Goal: Task Accomplishment & Management: Complete application form

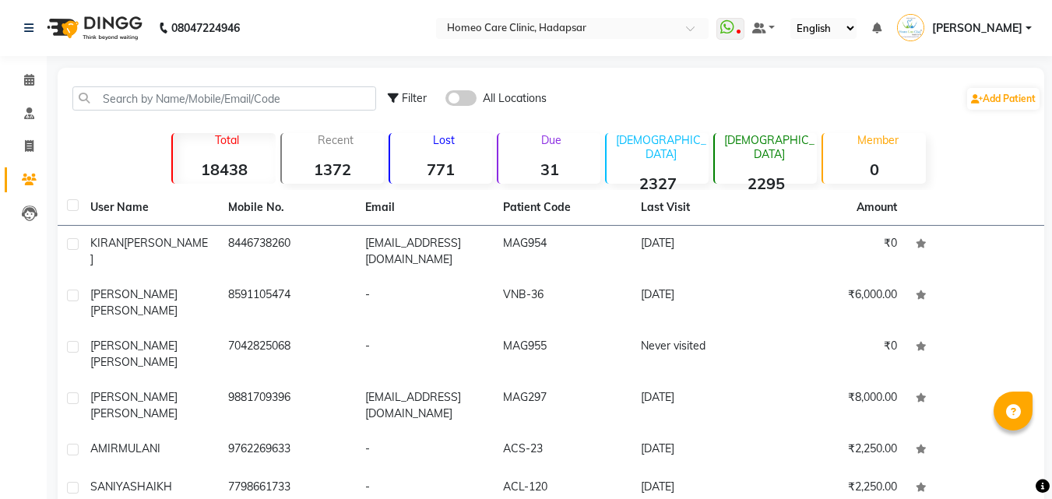
click at [241, 359] on td "7042825068" at bounding box center [288, 354] width 138 height 51
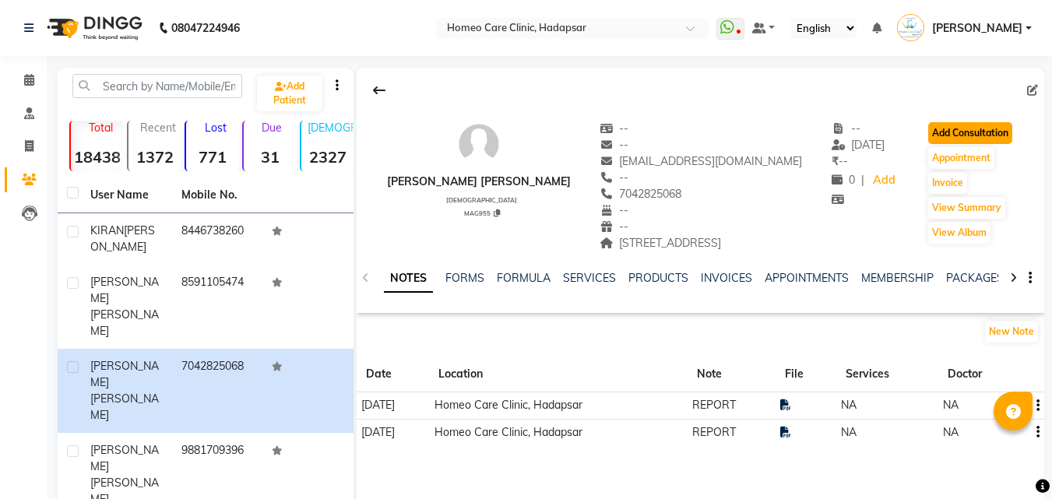
click at [1009, 131] on button "Add Consultation" at bounding box center [970, 133] width 84 height 22
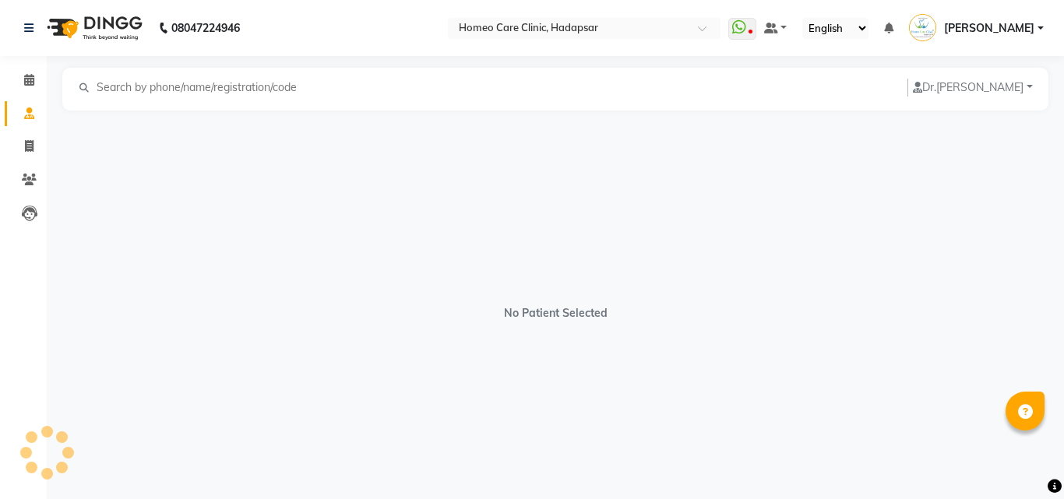
select select "[DEMOGRAPHIC_DATA]"
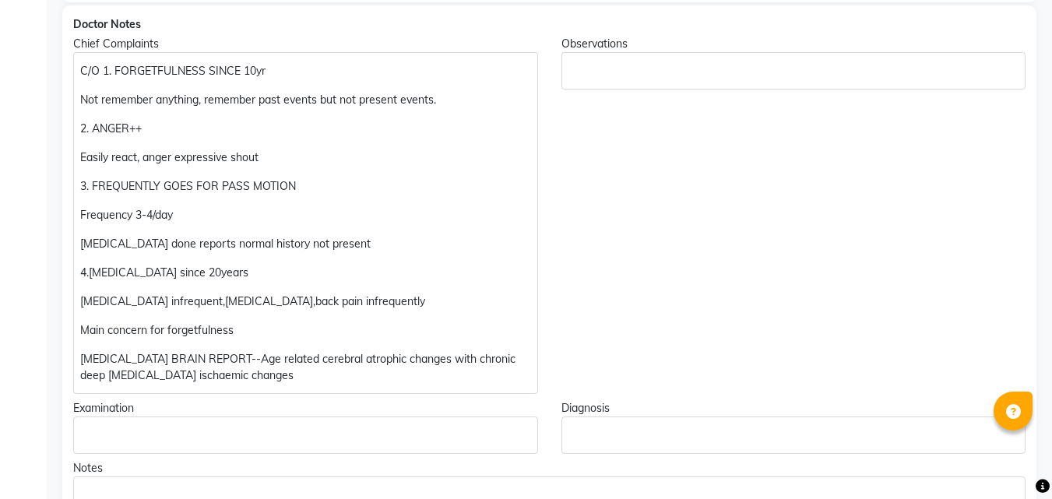
scroll to position [280, 0]
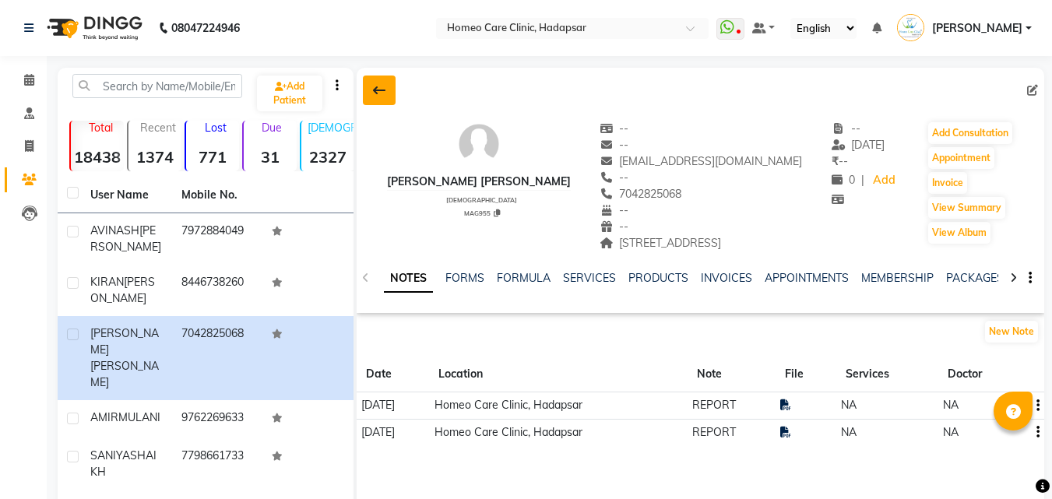
click at [378, 81] on button at bounding box center [379, 91] width 33 height 30
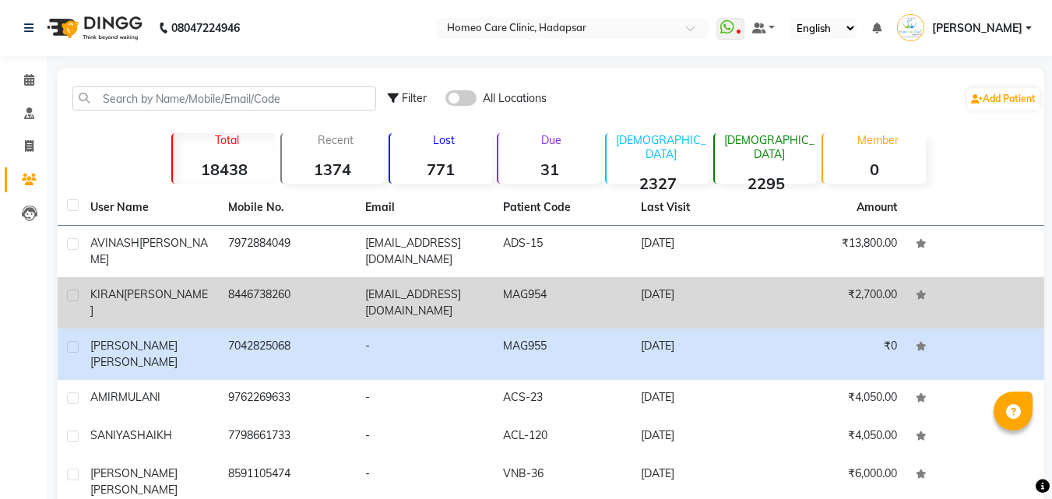
click at [300, 319] on td "8446738260" at bounding box center [288, 302] width 138 height 51
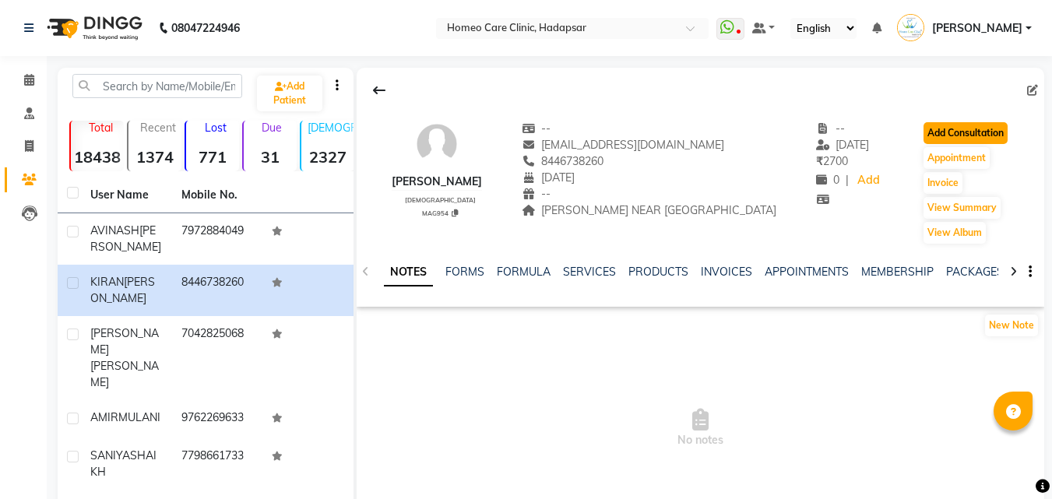
click at [924, 132] on button "Add Consultation" at bounding box center [966, 133] width 84 height 22
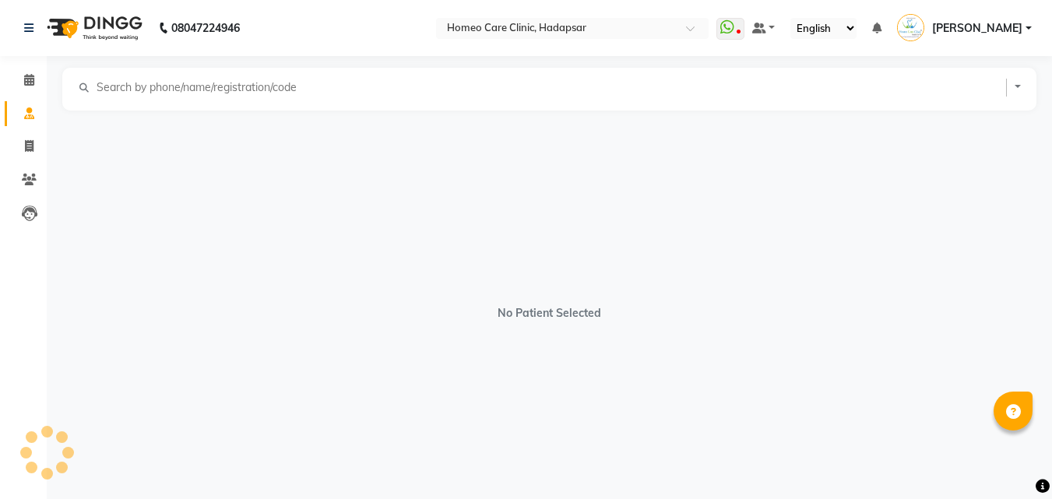
select select "[DEMOGRAPHIC_DATA]"
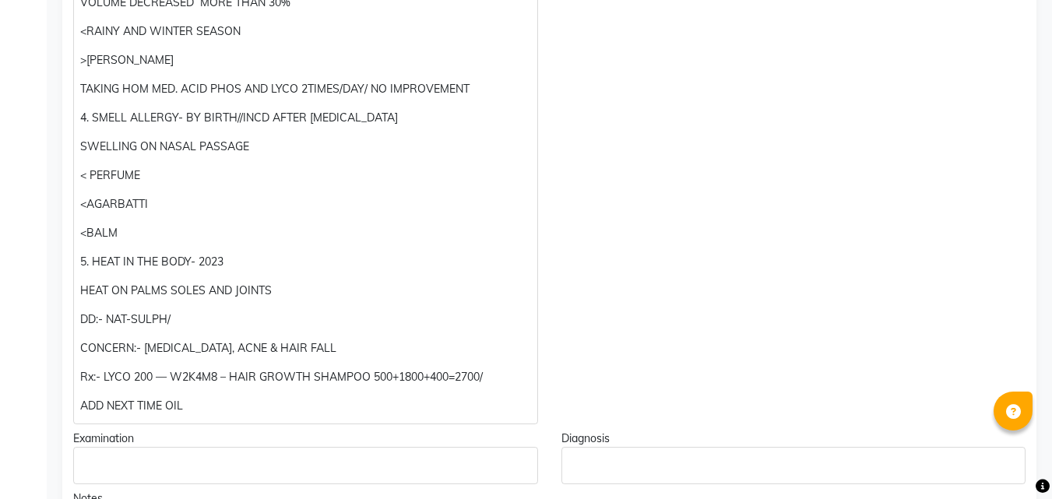
scroll to position [903, 0]
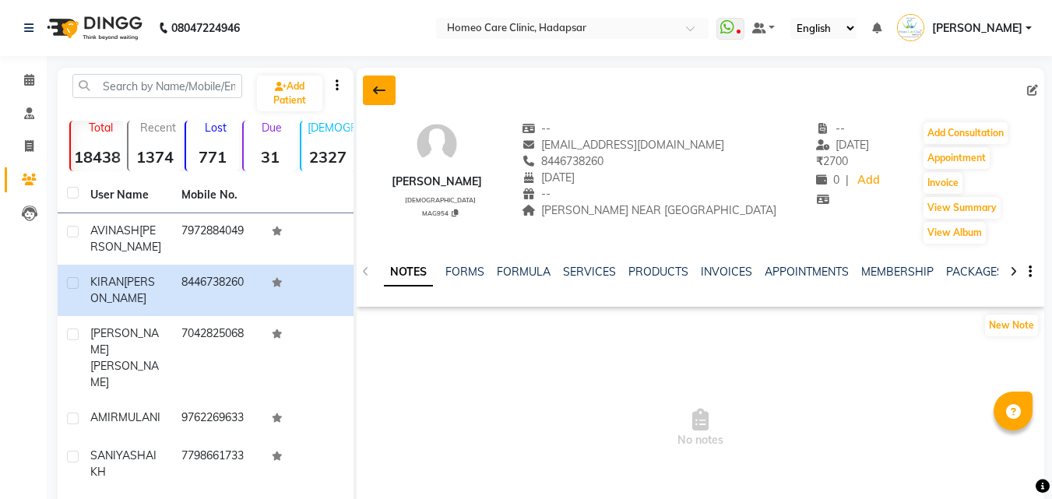
click at [385, 86] on icon at bounding box center [379, 90] width 12 height 12
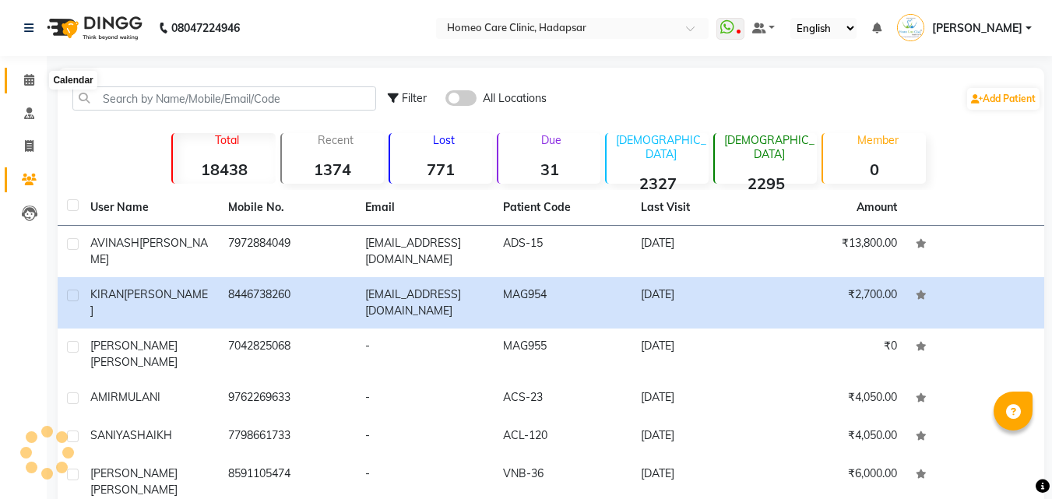
click at [26, 76] on icon at bounding box center [29, 80] width 10 height 12
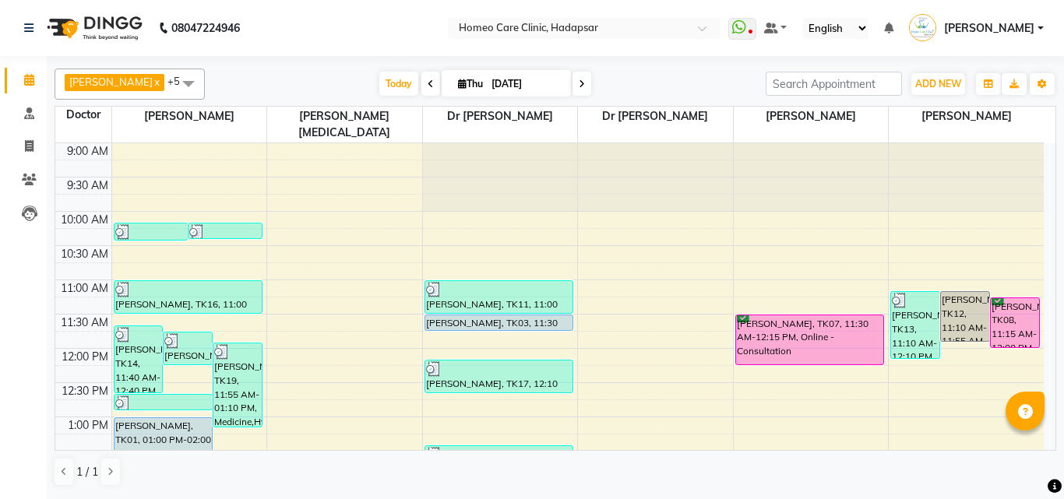
click at [778, 317] on div "[PERSON_NAME], TK07, 11:30 AM-12:15 PM, Online - Consultation" at bounding box center [810, 339] width 148 height 49
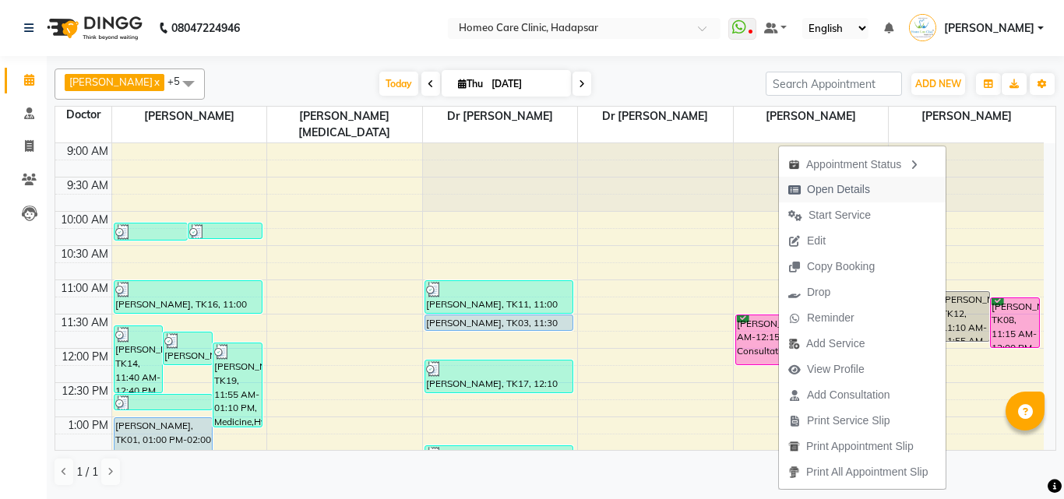
click at [878, 185] on span "Open Details" at bounding box center [829, 190] width 100 height 26
select select "6"
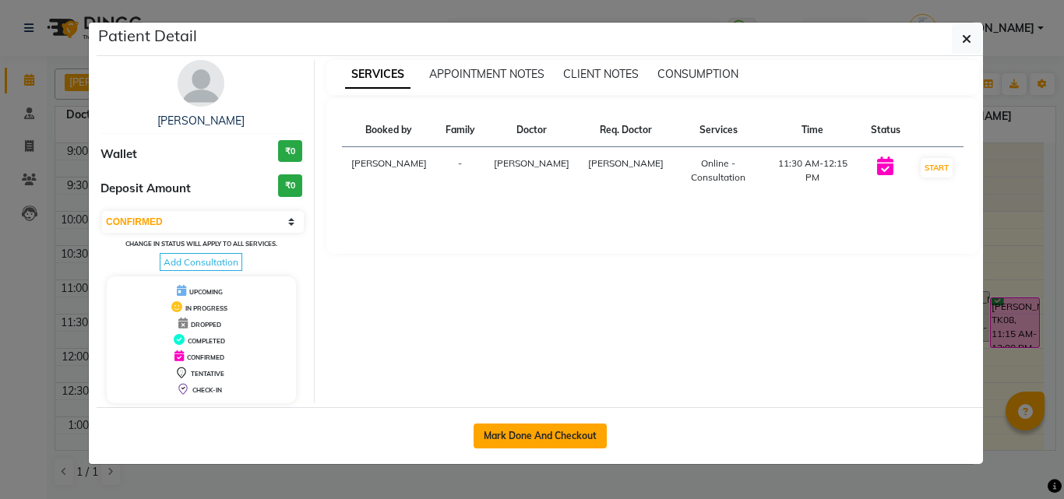
click at [561, 431] on button "Mark Done And Checkout" at bounding box center [540, 436] width 133 height 25
select select "7485"
select select "service"
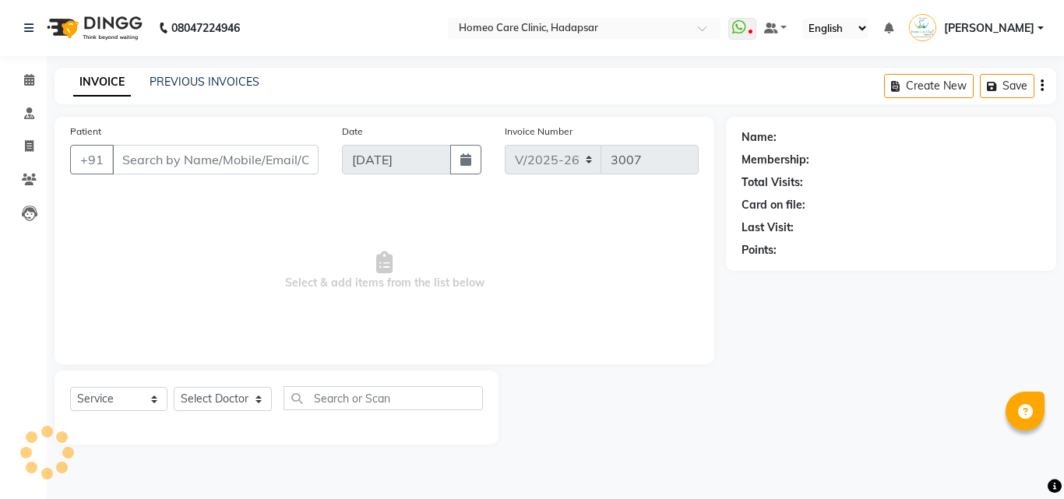
type input "8830685294"
select select "70882"
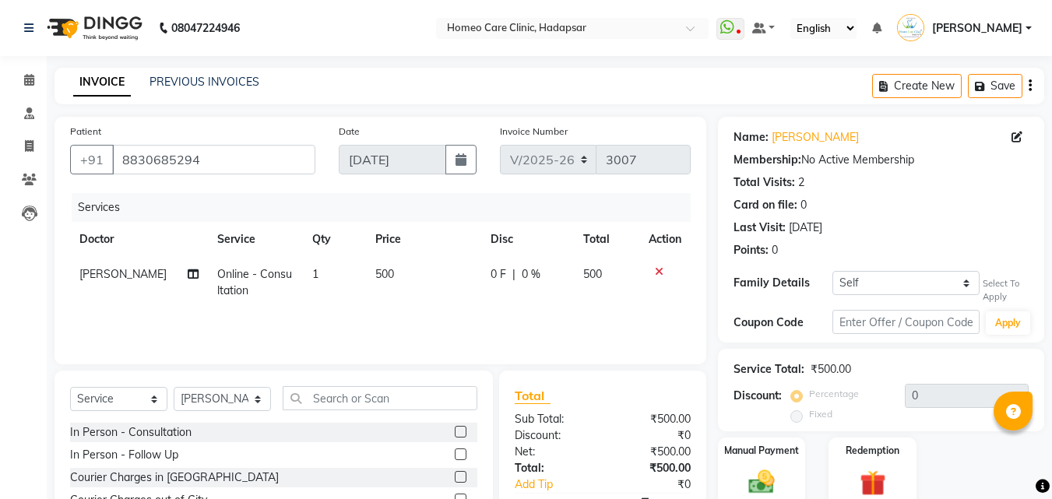
click at [660, 269] on icon at bounding box center [659, 271] width 9 height 11
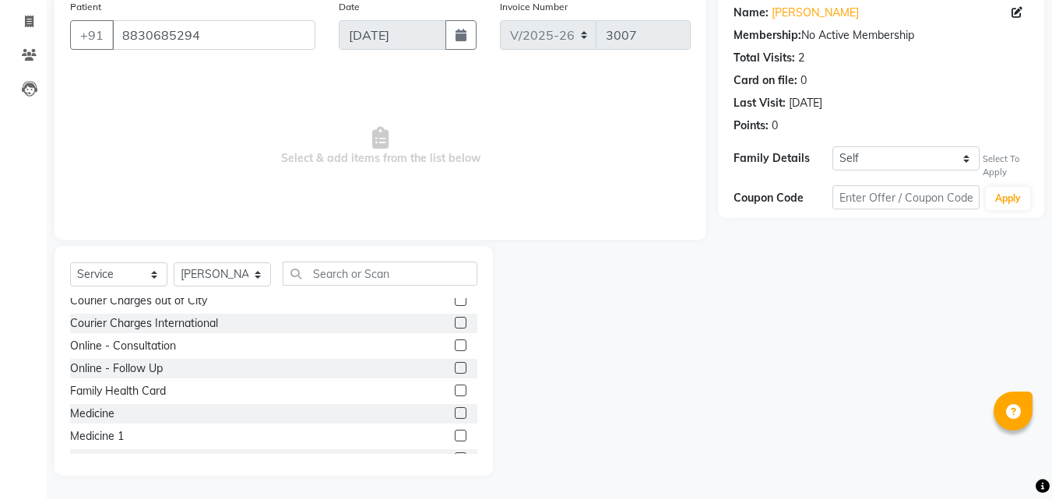
scroll to position [78, 0]
click at [455, 410] on label at bounding box center [461, 410] width 12 height 12
click at [455, 410] on input "checkbox" at bounding box center [460, 411] width 10 height 10
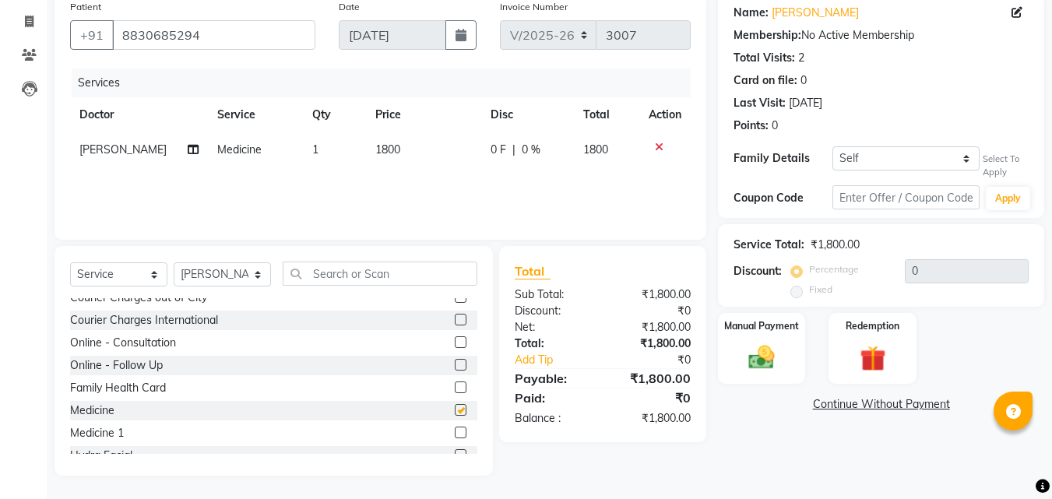
checkbox input "false"
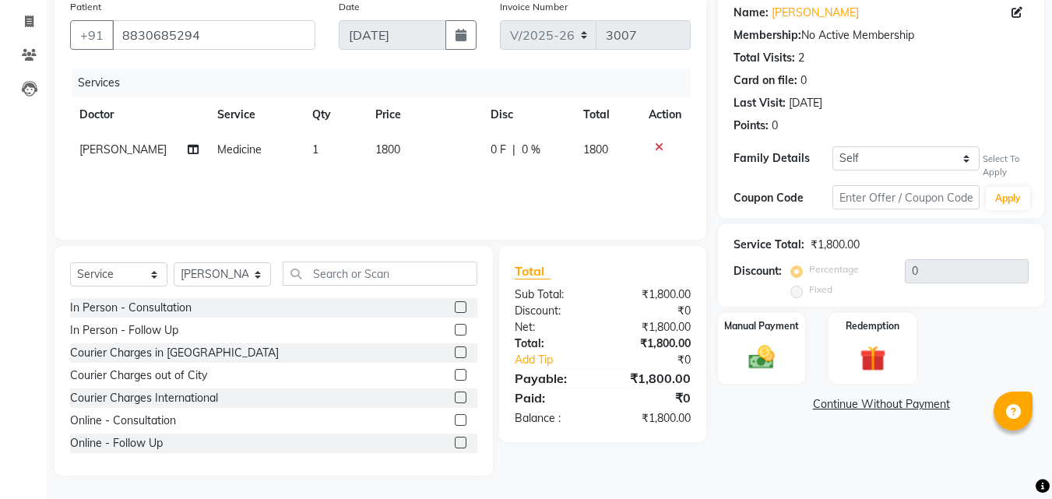
click at [455, 375] on label at bounding box center [461, 375] width 12 height 12
click at [455, 375] on input "checkbox" at bounding box center [460, 376] width 10 height 10
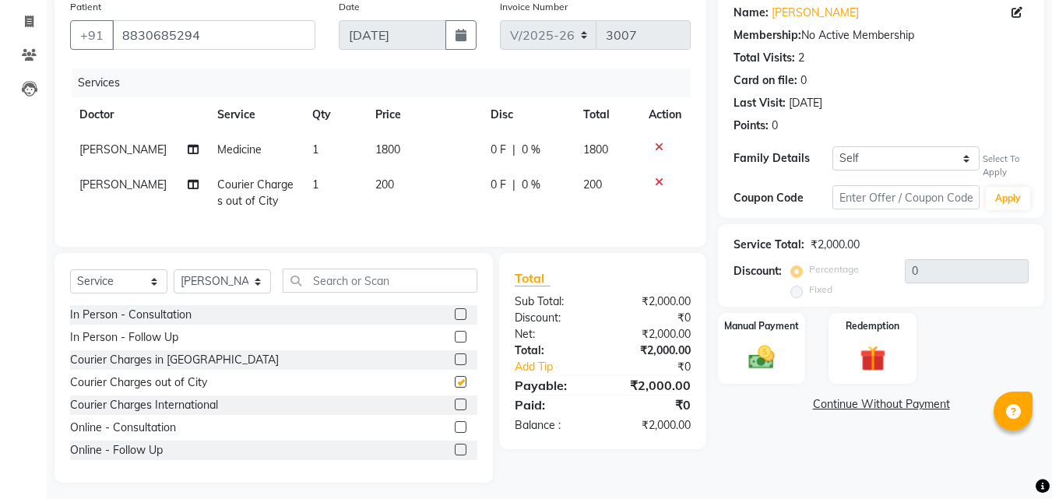
checkbox input "false"
click at [760, 364] on img at bounding box center [762, 358] width 44 height 31
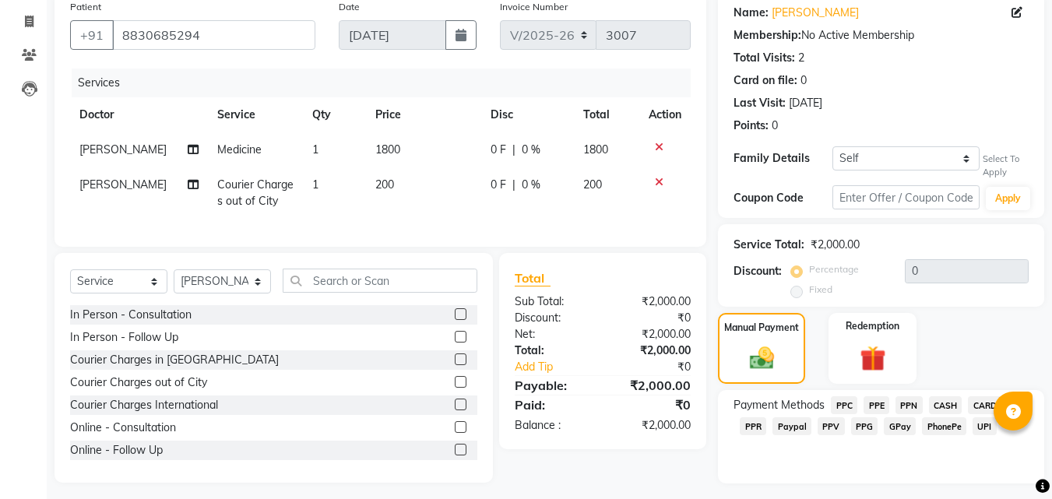
click at [766, 424] on div "Paypal" at bounding box center [788, 427] width 45 height 21
click at [752, 431] on span "PPR" at bounding box center [753, 426] width 26 height 18
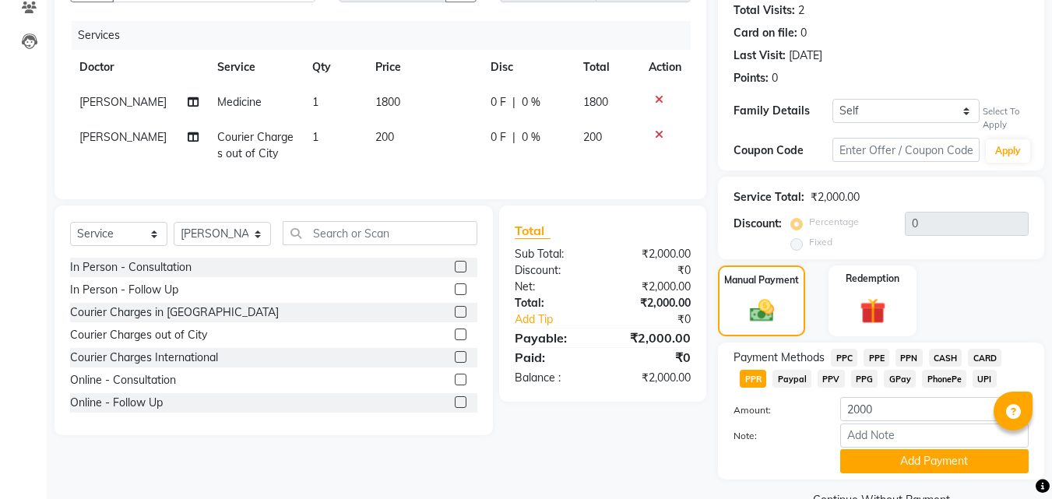
scroll to position [208, 0]
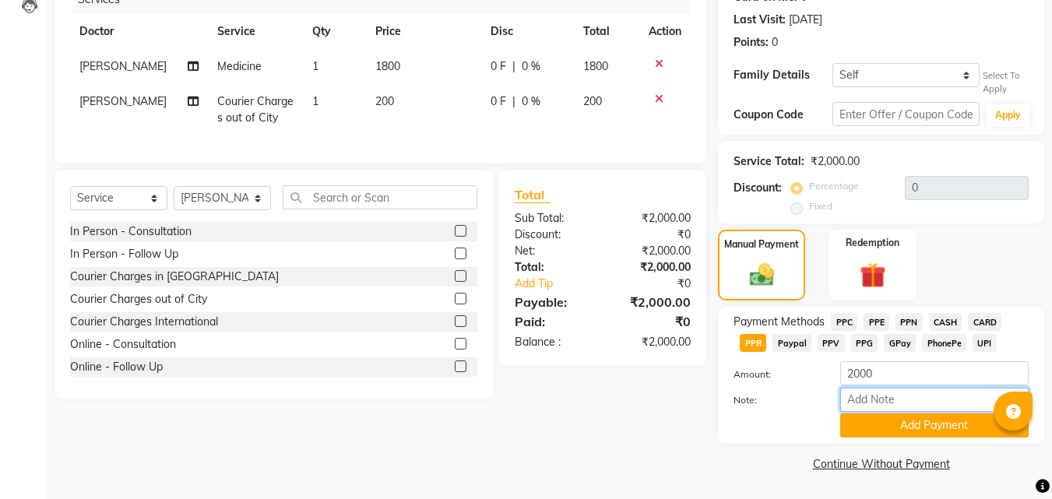
click at [864, 400] on input "Note:" at bounding box center [934, 400] width 188 height 24
type input "PPR"
click at [887, 428] on button "Add Payment" at bounding box center [934, 426] width 188 height 24
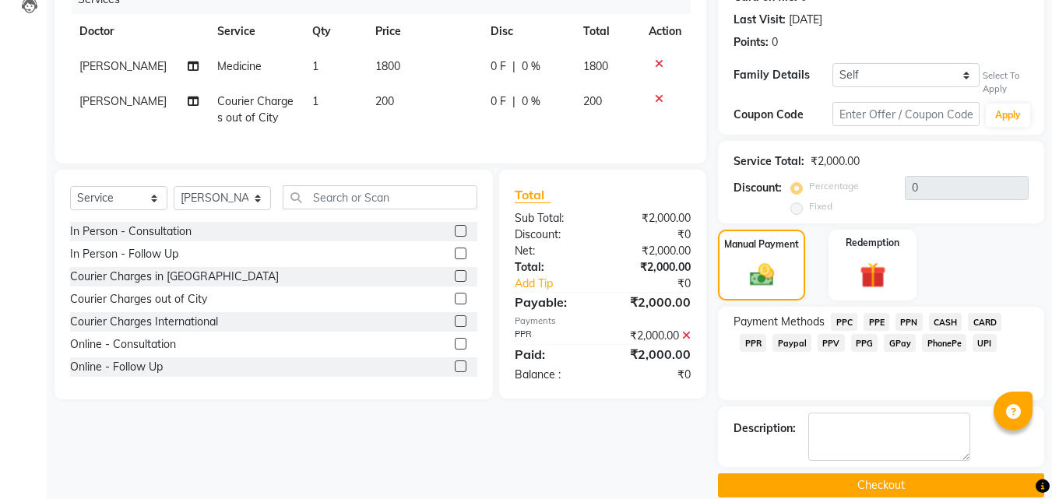
scroll to position [230, 0]
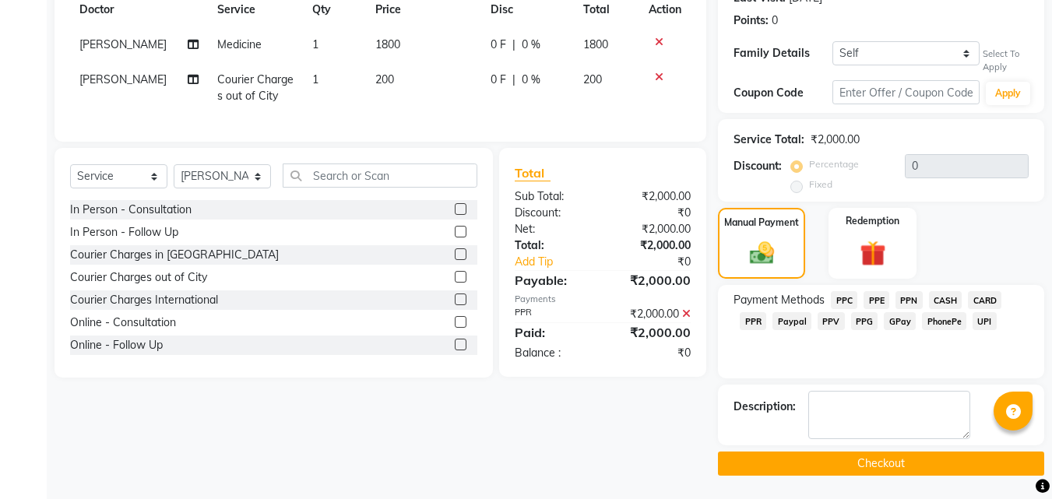
click at [869, 470] on button "Checkout" at bounding box center [881, 464] width 326 height 24
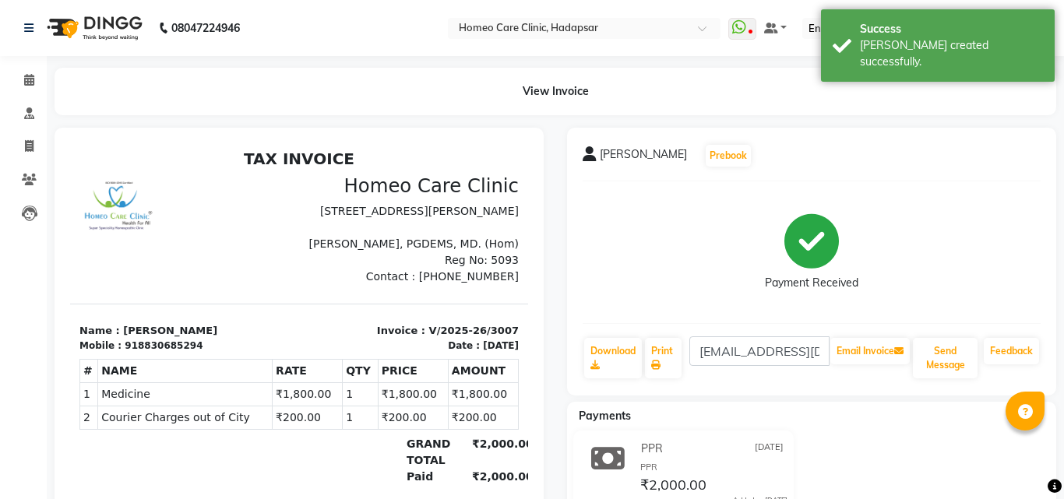
select select "service"
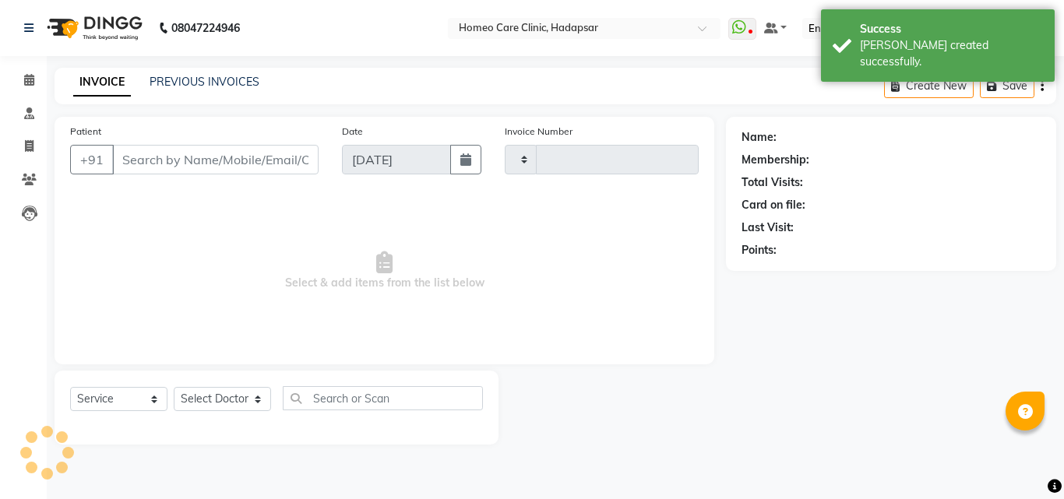
type input "3008"
select select "7485"
type input "8830685294"
select select "70882"
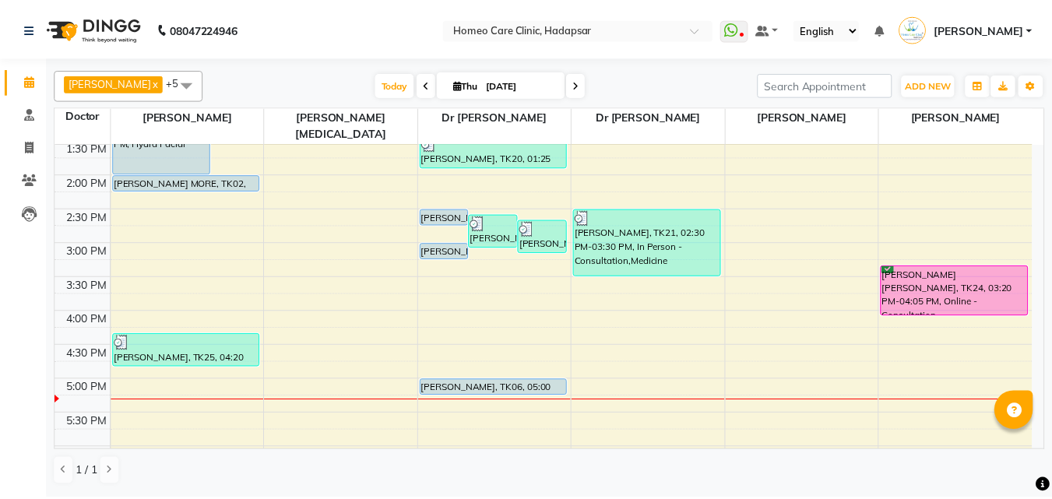
scroll to position [317, 0]
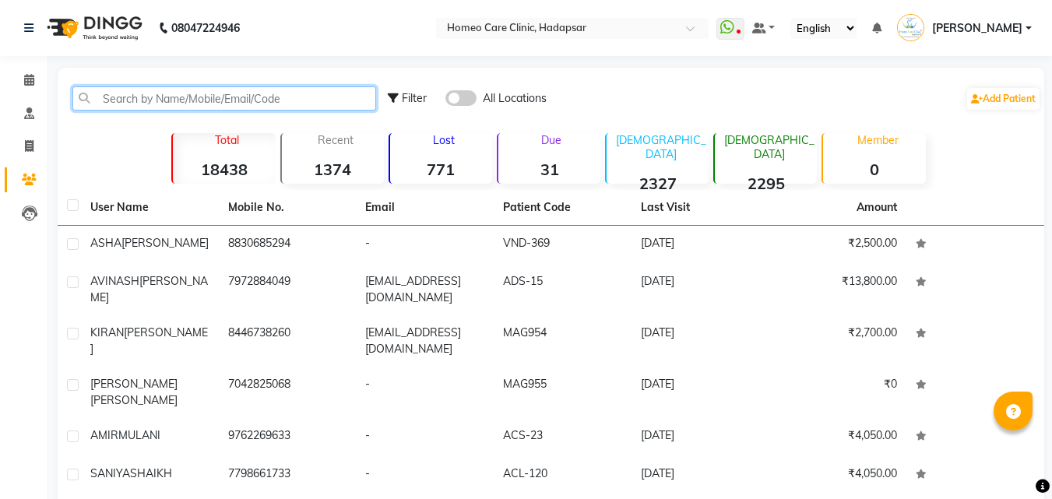
click at [129, 95] on input "text" at bounding box center [224, 98] width 304 height 24
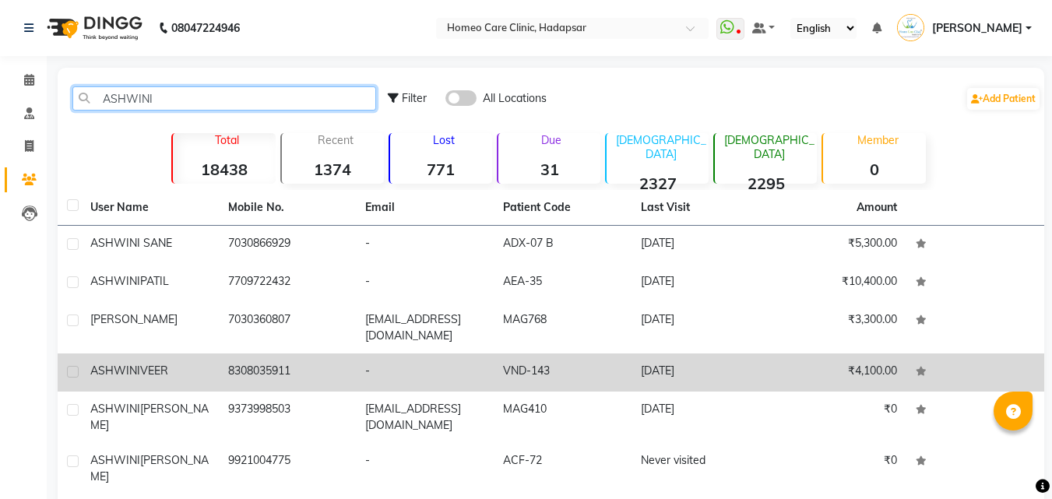
type input "ASHWINI"
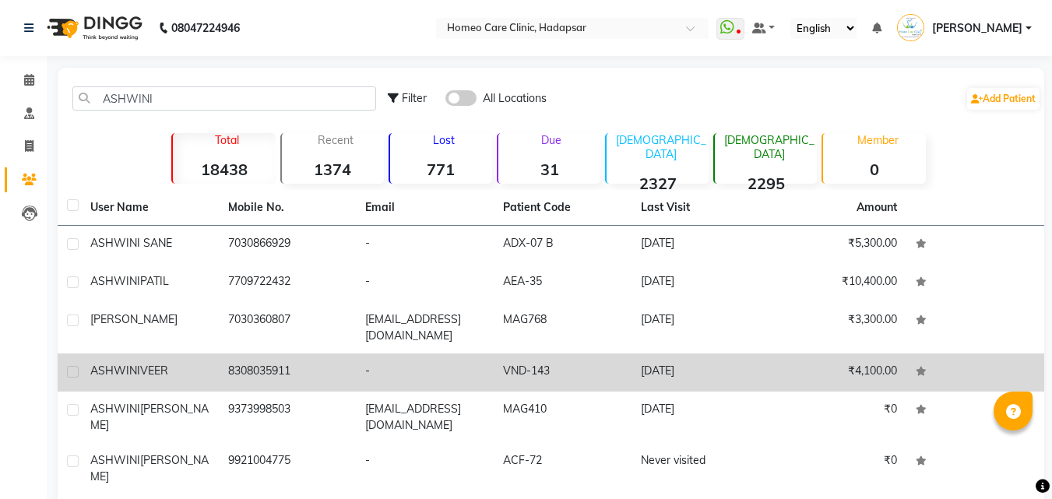
click at [156, 371] on span "VEER" at bounding box center [154, 371] width 28 height 14
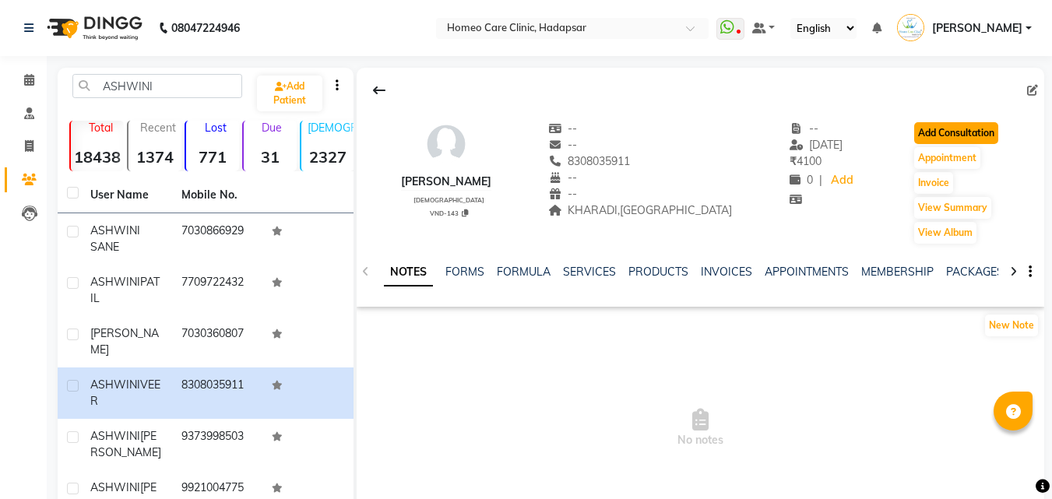
click at [918, 138] on button "Add Consultation" at bounding box center [956, 133] width 84 height 22
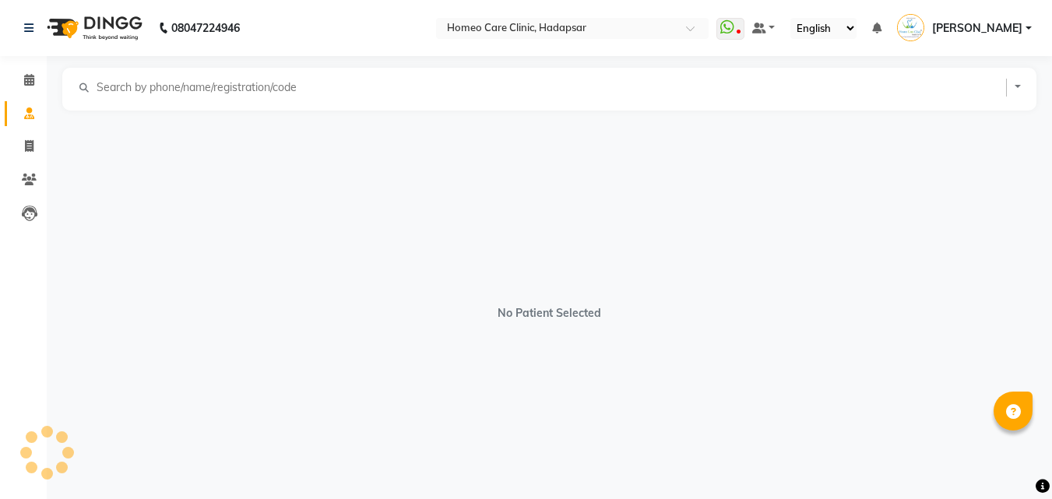
select select "[DEMOGRAPHIC_DATA]"
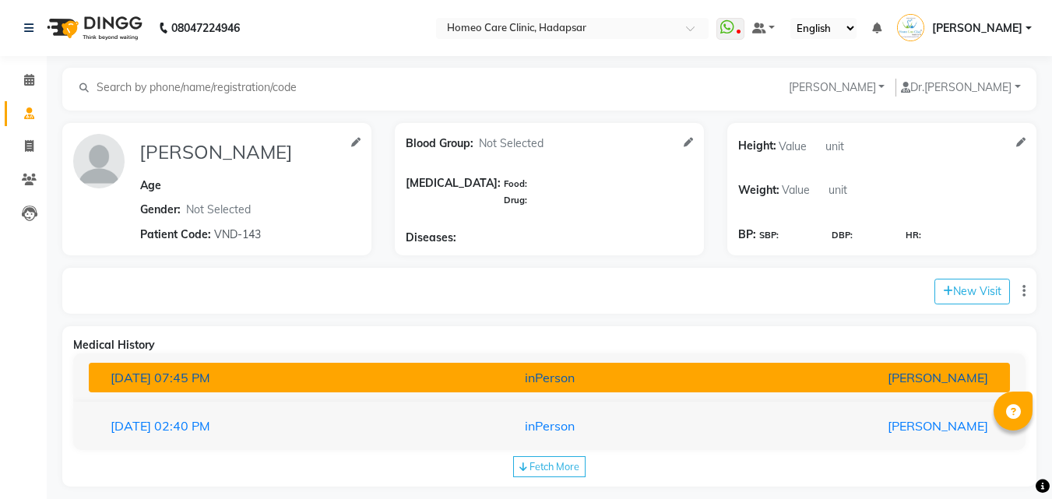
click at [643, 379] on div "inPerson" at bounding box center [550, 377] width 301 height 19
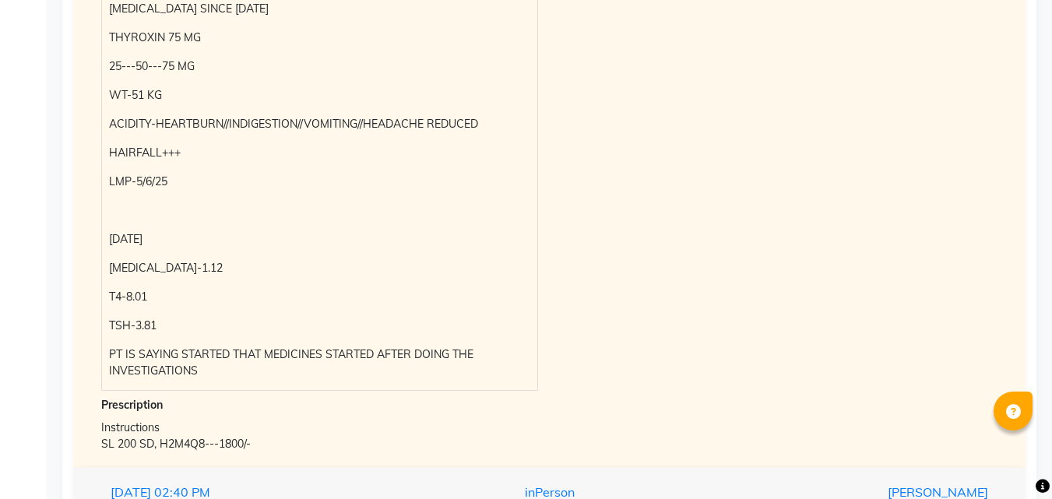
scroll to position [552, 0]
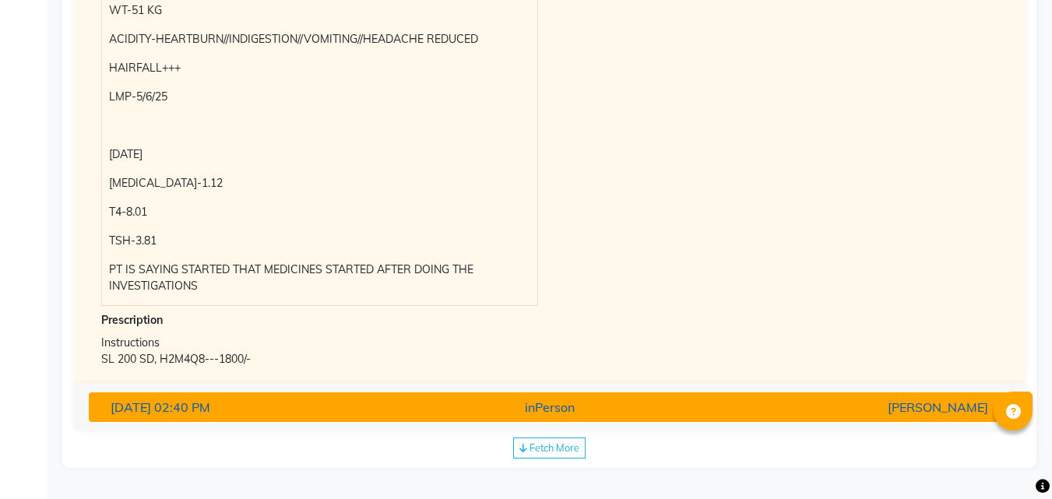
click at [643, 400] on div "inPerson" at bounding box center [550, 407] width 301 height 19
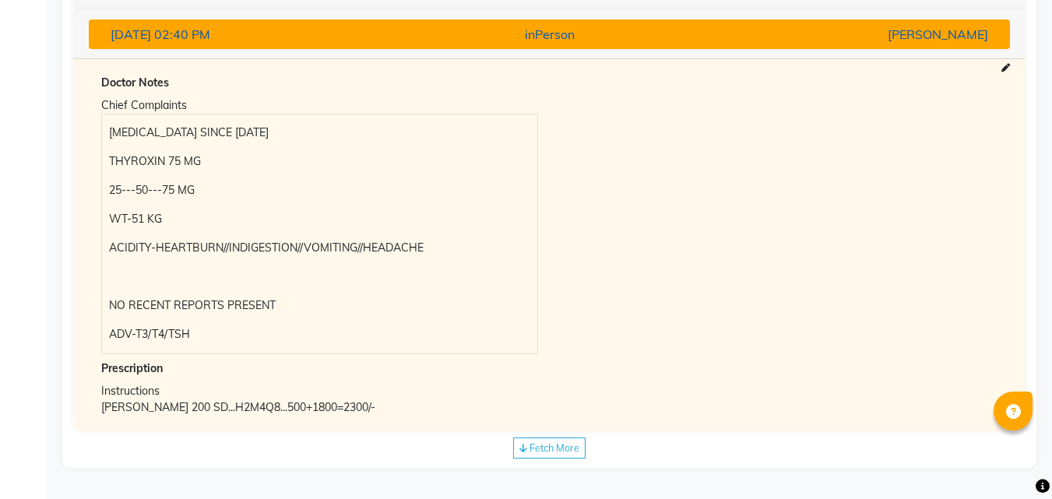
scroll to position [392, 0]
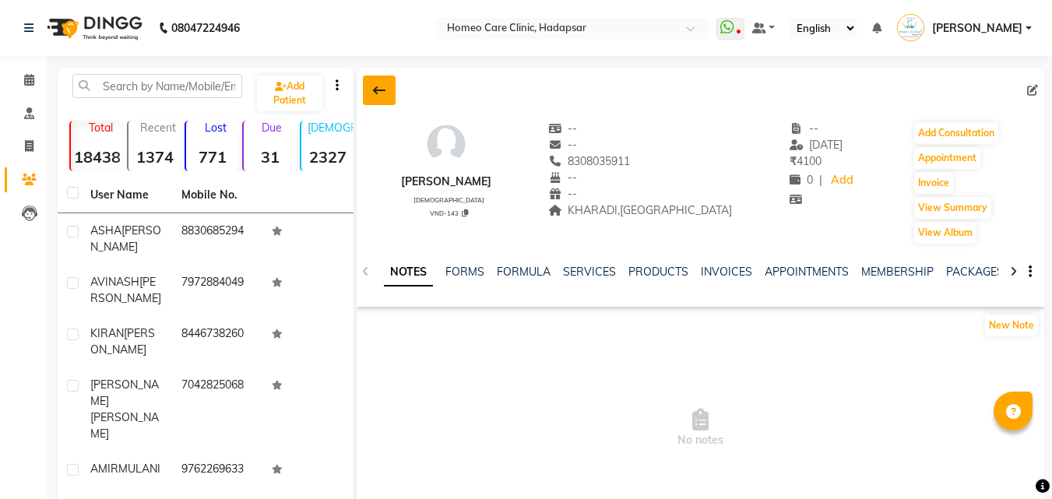
click at [371, 91] on button at bounding box center [379, 91] width 33 height 30
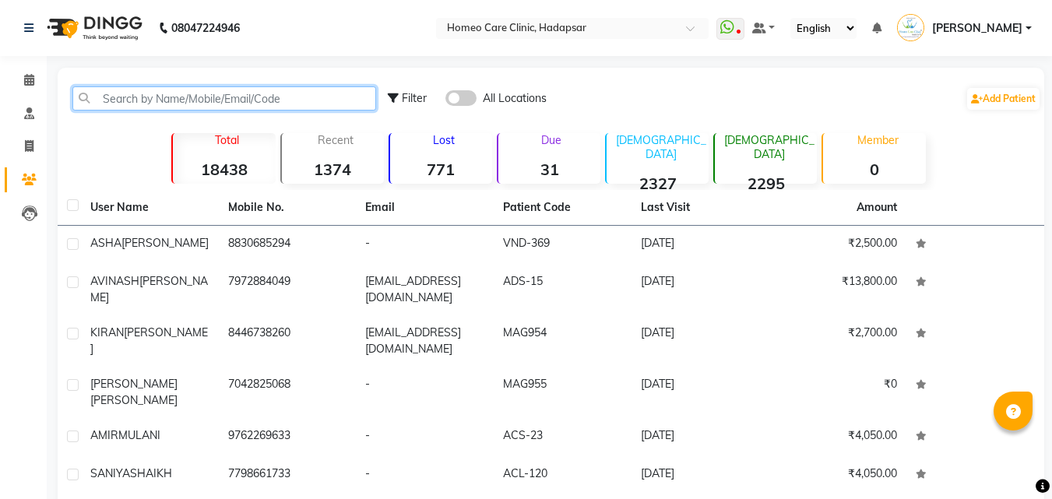
click at [321, 93] on input "text" at bounding box center [224, 98] width 304 height 24
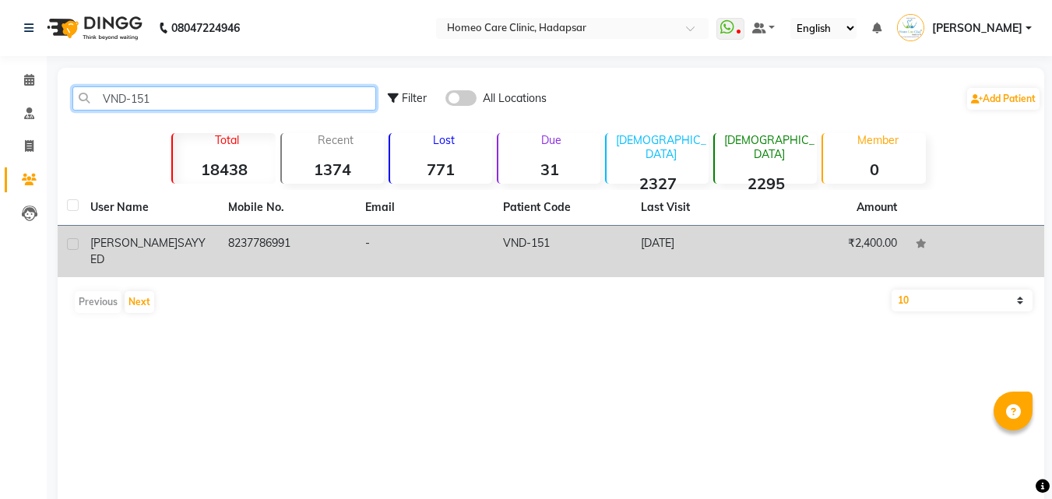
type input "VND-151"
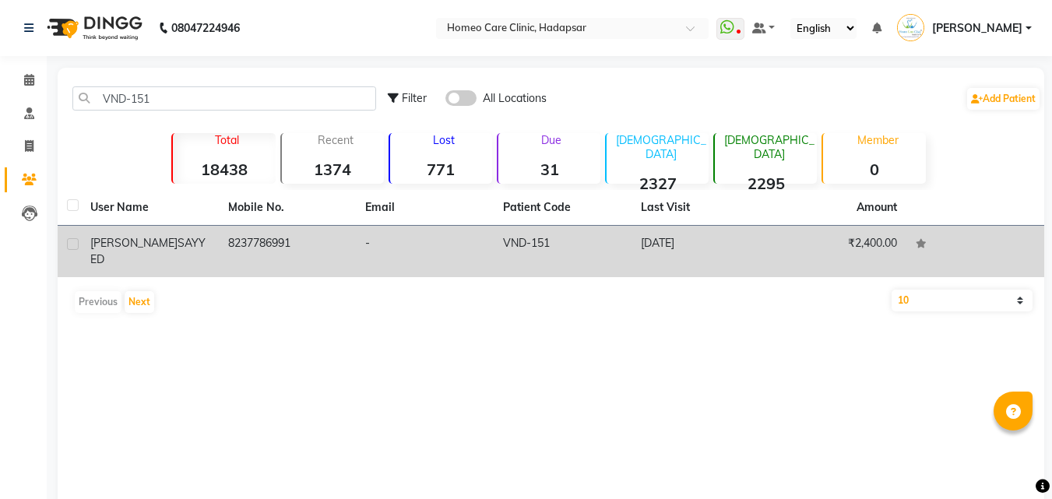
click at [235, 260] on td "8237786991" at bounding box center [288, 251] width 138 height 51
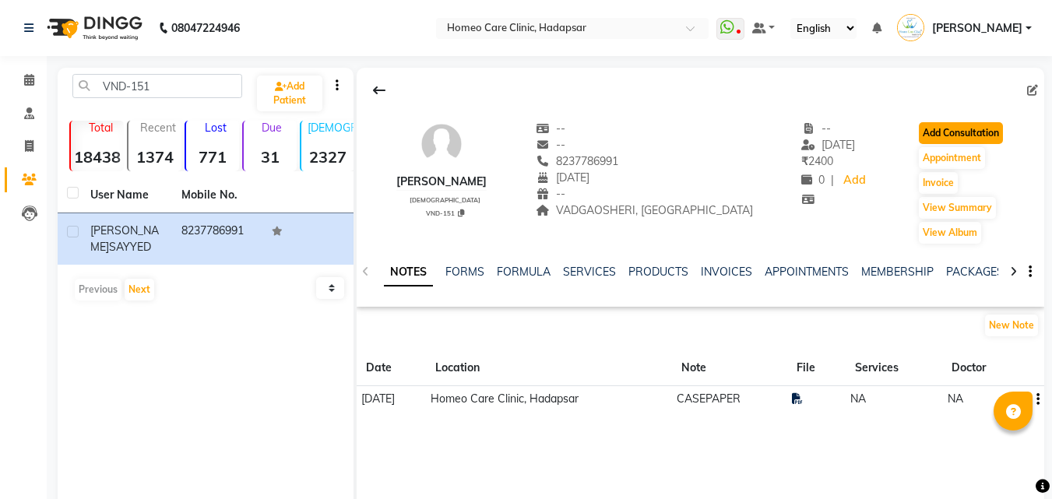
click at [933, 132] on button "Add Consultation" at bounding box center [961, 133] width 84 height 22
select select "[DEMOGRAPHIC_DATA]"
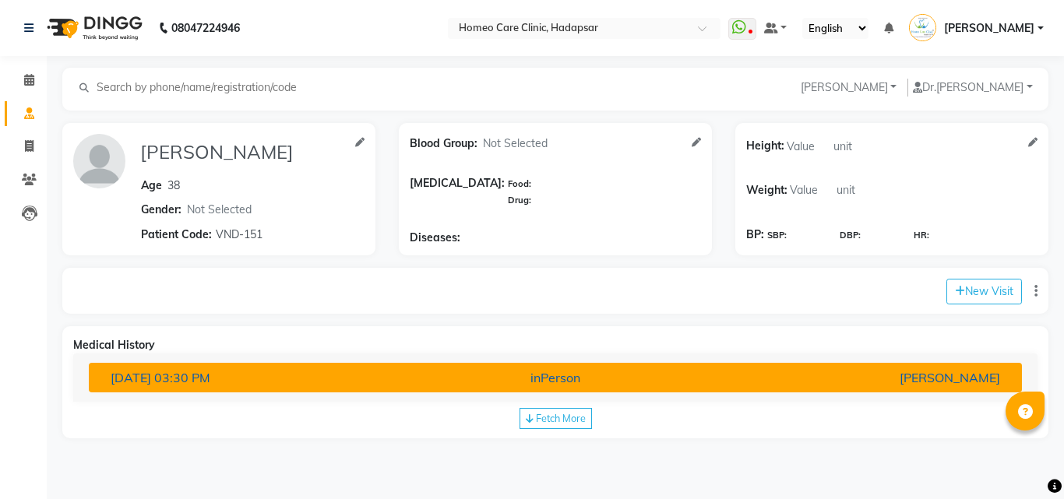
click at [741, 374] on div "[PERSON_NAME]" at bounding box center [859, 377] width 305 height 19
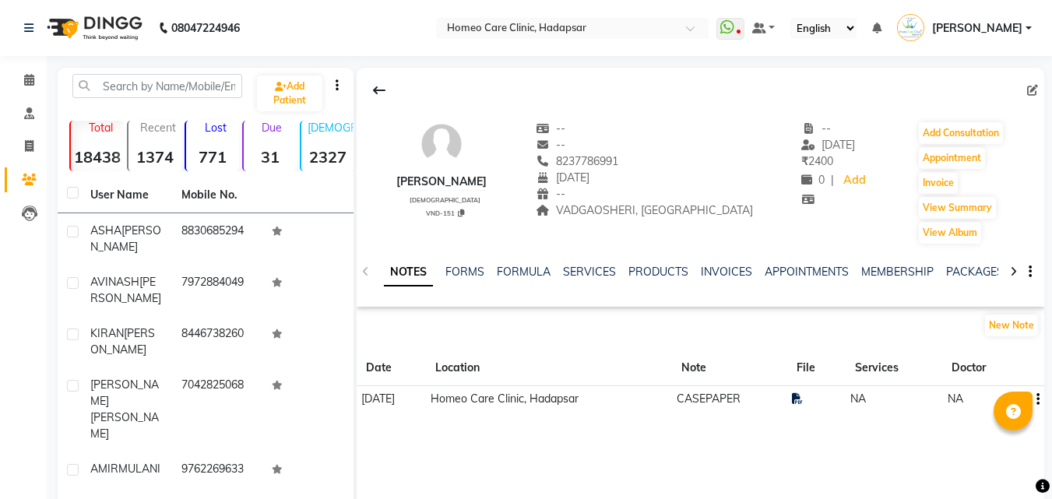
click at [787, 392] on td "CASEPAPER" at bounding box center [729, 399] width 115 height 26
click at [803, 402] on icon at bounding box center [797, 398] width 11 height 11
click at [378, 85] on icon at bounding box center [379, 90] width 12 height 12
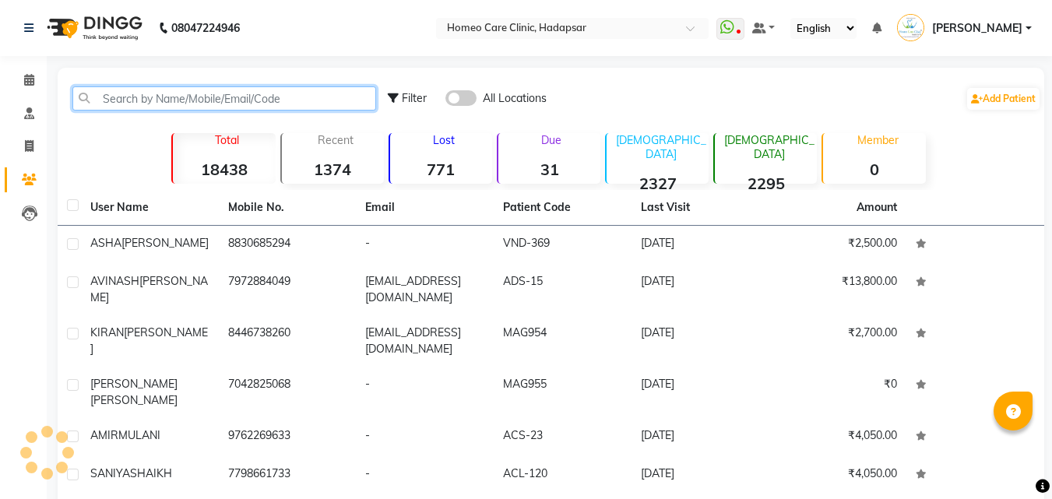
click at [353, 96] on input "text" at bounding box center [224, 98] width 304 height 24
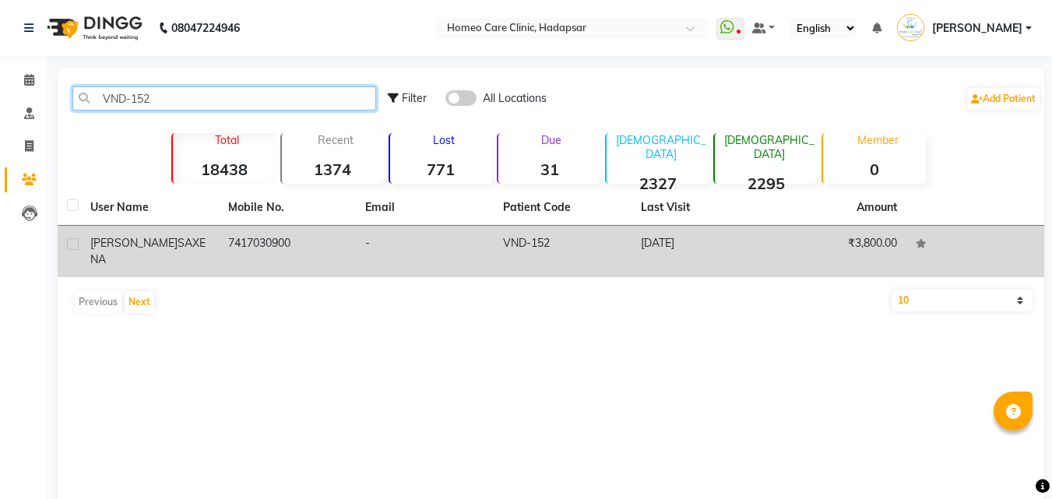
type input "VND-152"
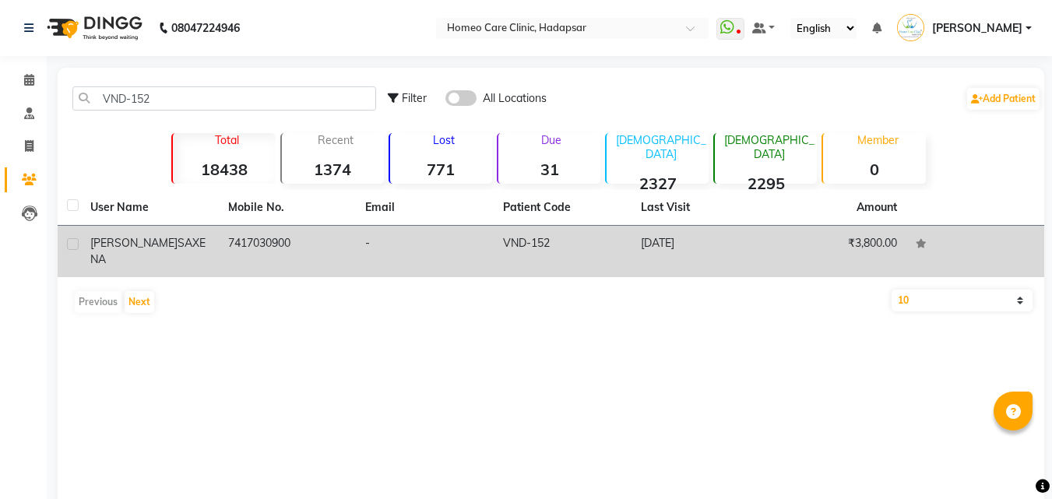
click at [190, 250] on div "[PERSON_NAME] [PERSON_NAME]" at bounding box center [149, 251] width 119 height 33
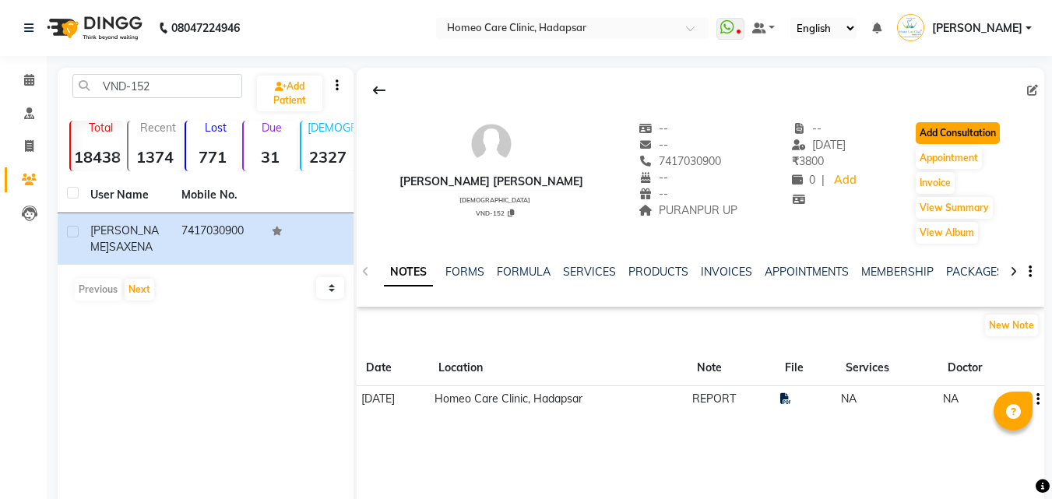
click at [950, 133] on button "Add Consultation" at bounding box center [958, 133] width 84 height 22
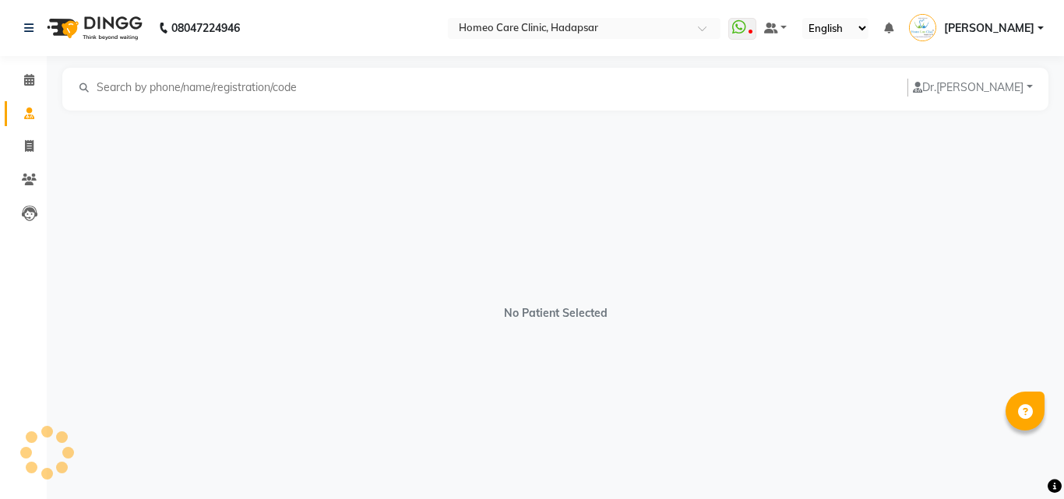
select select "[DEMOGRAPHIC_DATA]"
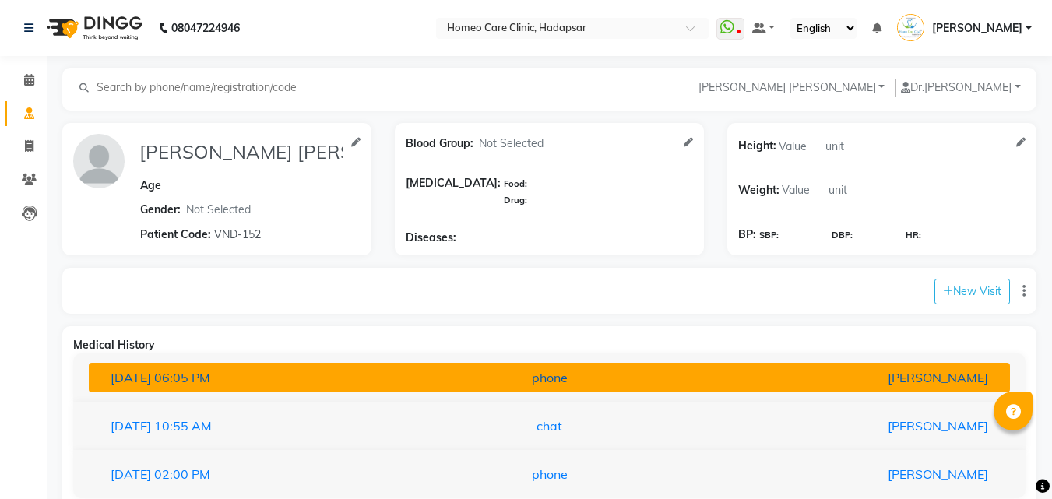
click at [621, 369] on div "phone" at bounding box center [550, 377] width 301 height 19
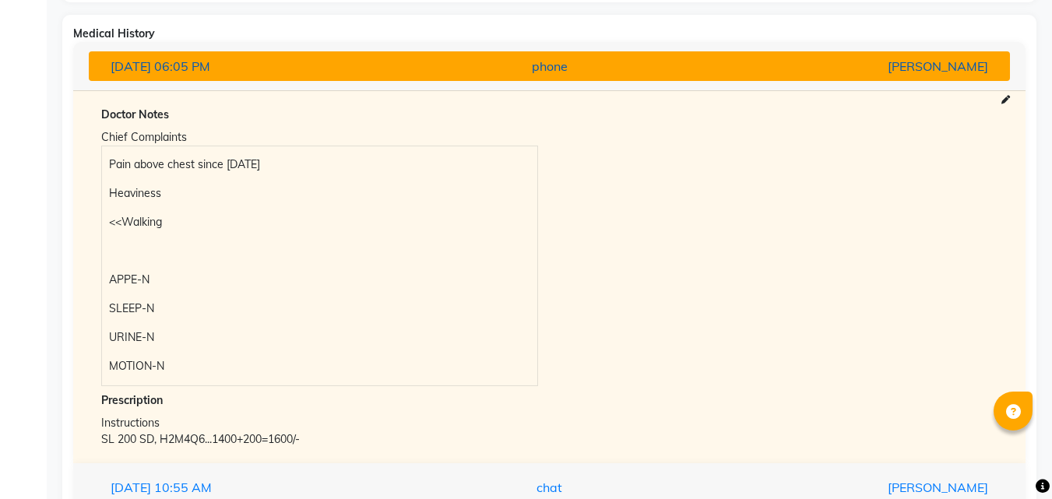
scroll to position [343, 0]
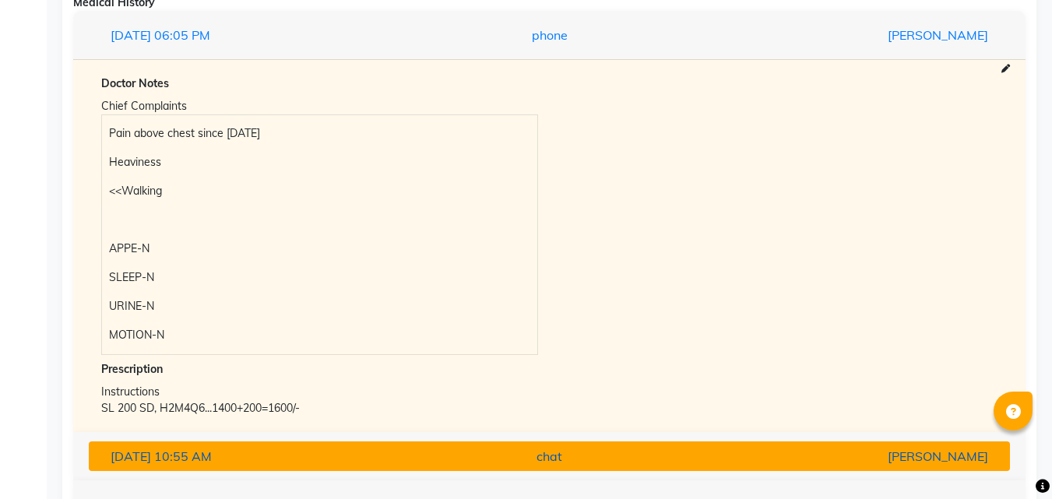
click at [628, 452] on div "chat" at bounding box center [550, 456] width 301 height 19
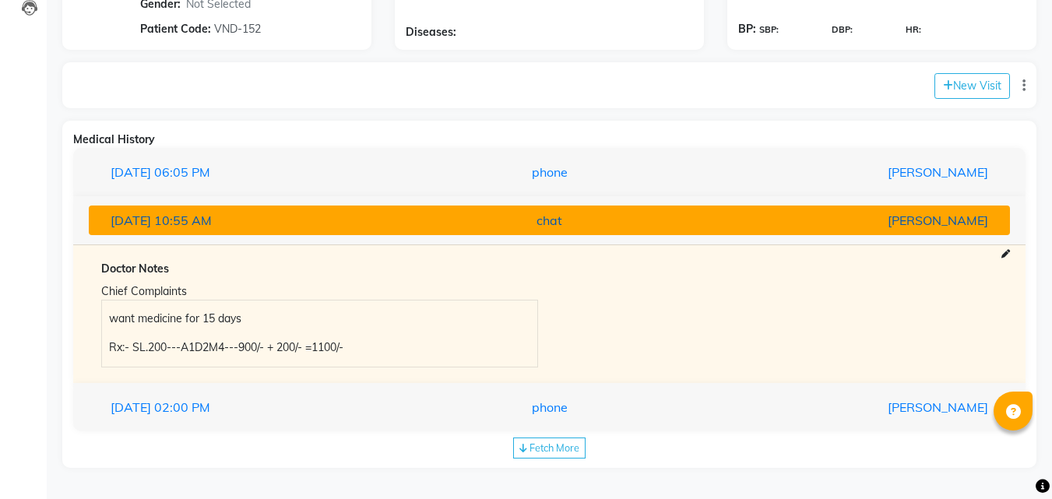
scroll to position [206, 0]
click at [582, 228] on div "chat" at bounding box center [550, 220] width 301 height 19
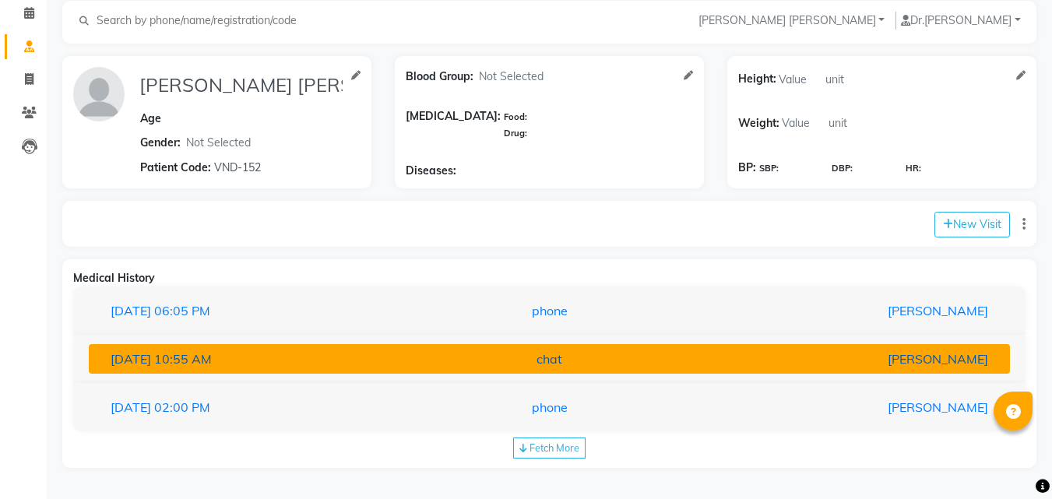
scroll to position [67, 0]
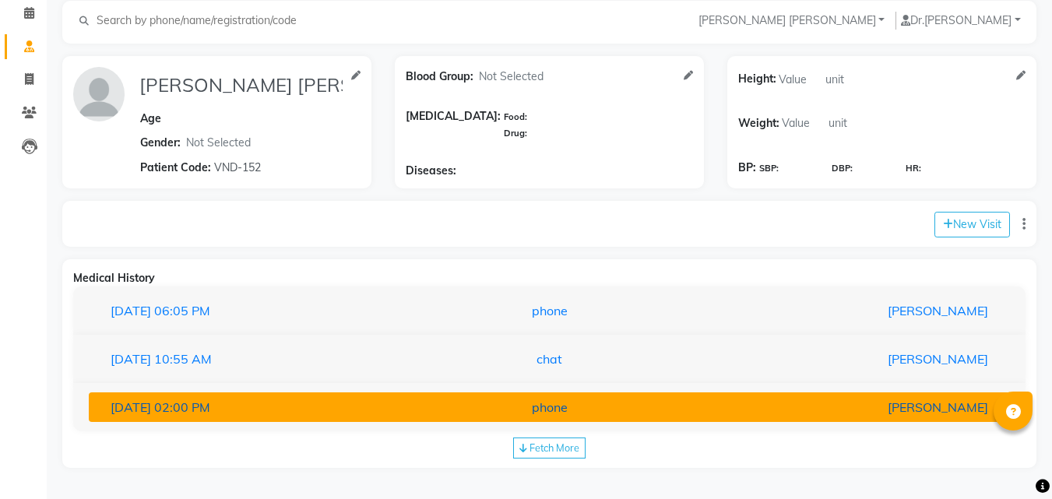
click at [548, 408] on div "phone" at bounding box center [550, 407] width 301 height 19
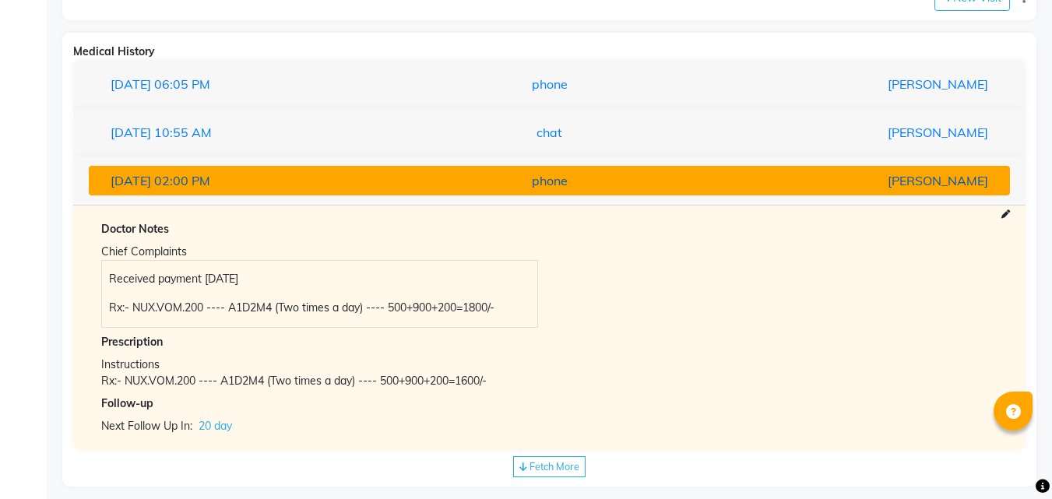
scroll to position [312, 0]
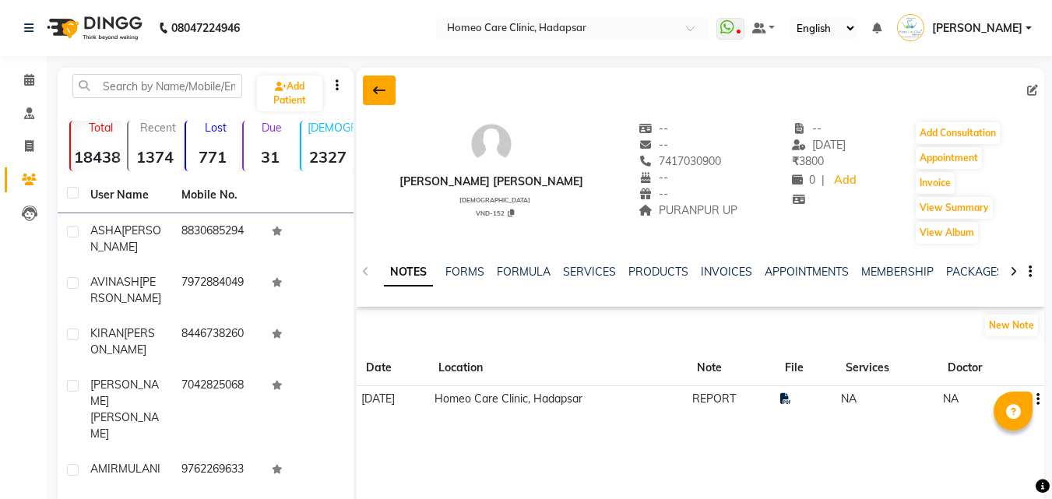
click at [386, 94] on button at bounding box center [379, 91] width 33 height 30
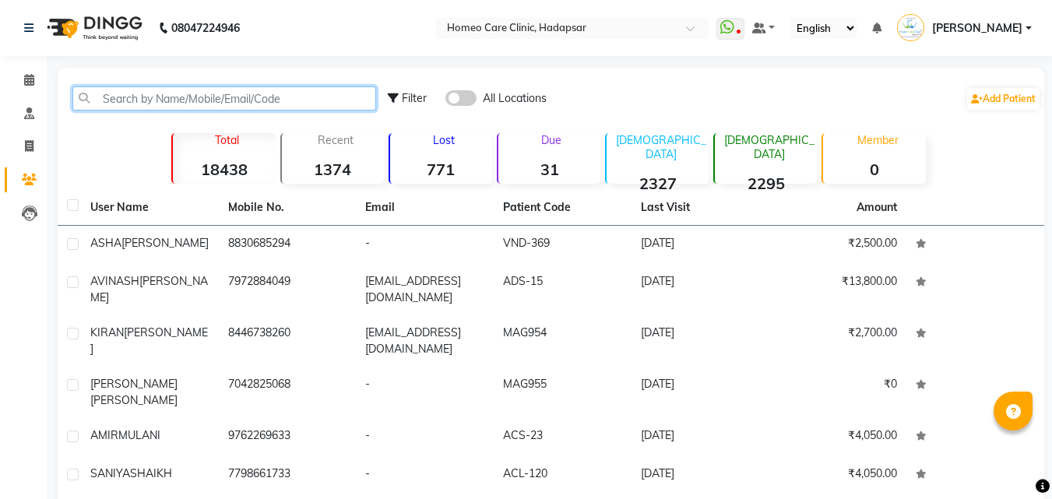
click at [227, 97] on input "text" at bounding box center [224, 98] width 304 height 24
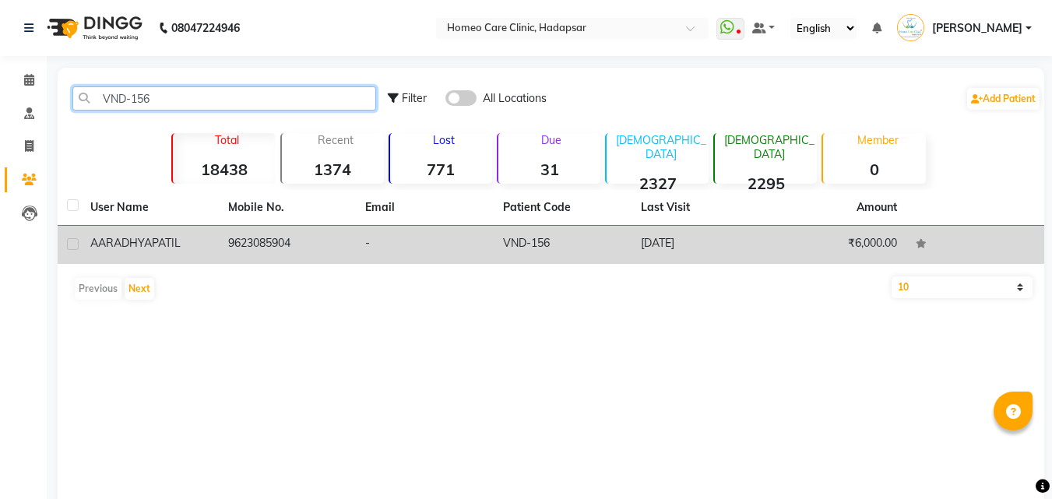
type input "VND-156"
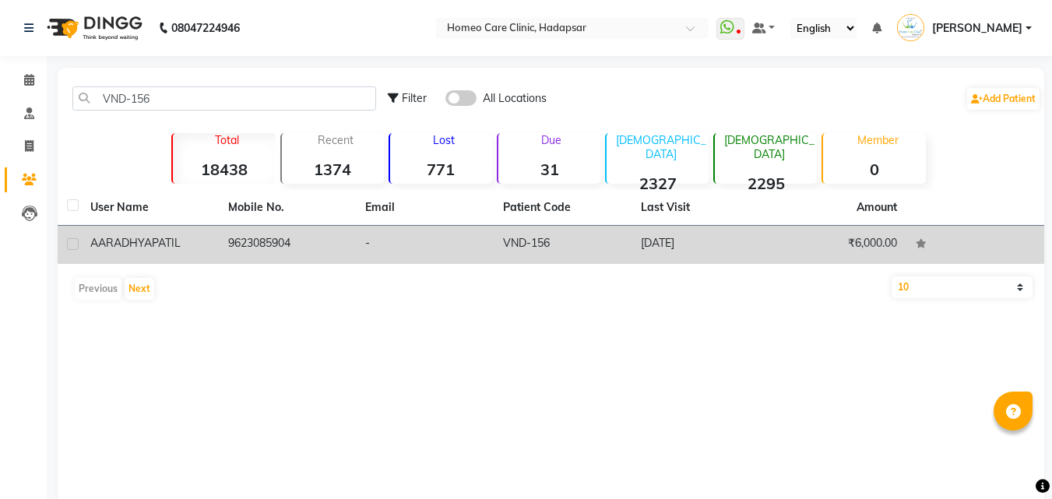
click at [148, 235] on div "[PERSON_NAME]" at bounding box center [149, 243] width 119 height 16
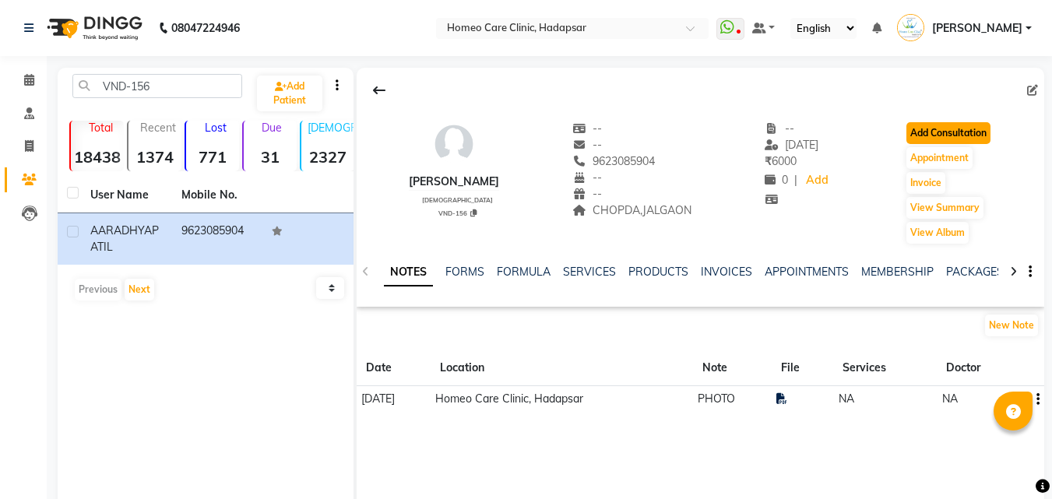
click at [924, 129] on button "Add Consultation" at bounding box center [949, 133] width 84 height 22
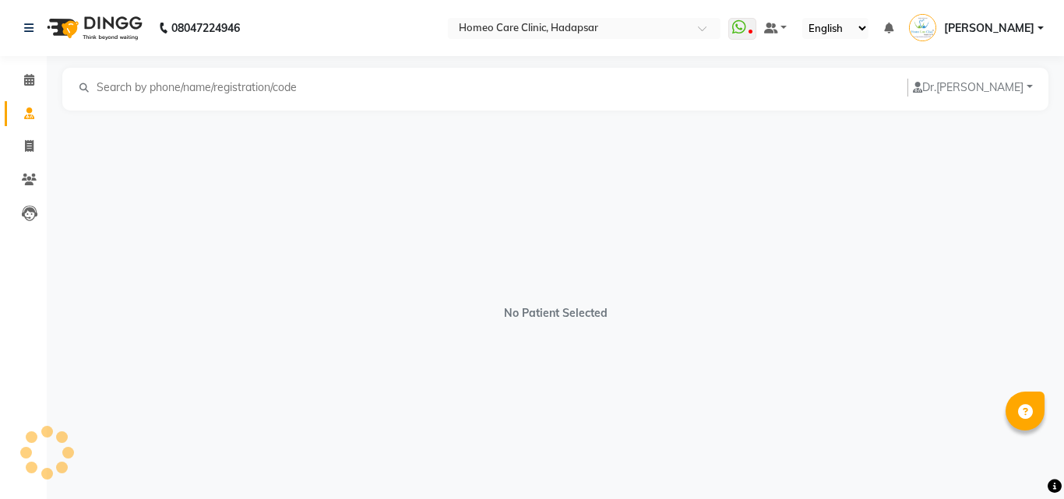
select select "[DEMOGRAPHIC_DATA]"
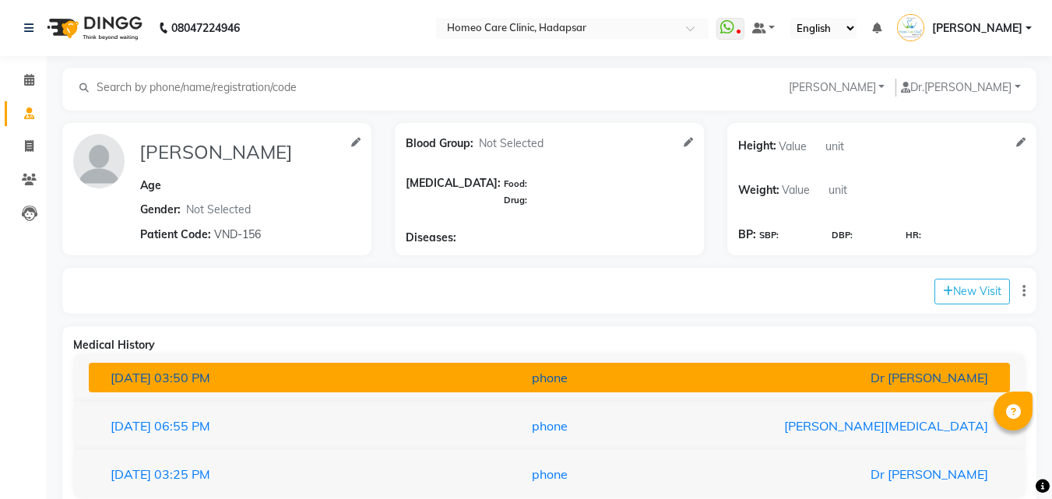
click at [587, 366] on button "[DATE] 03:50 PM phone Dr [PERSON_NAME]" at bounding box center [549, 378] width 921 height 30
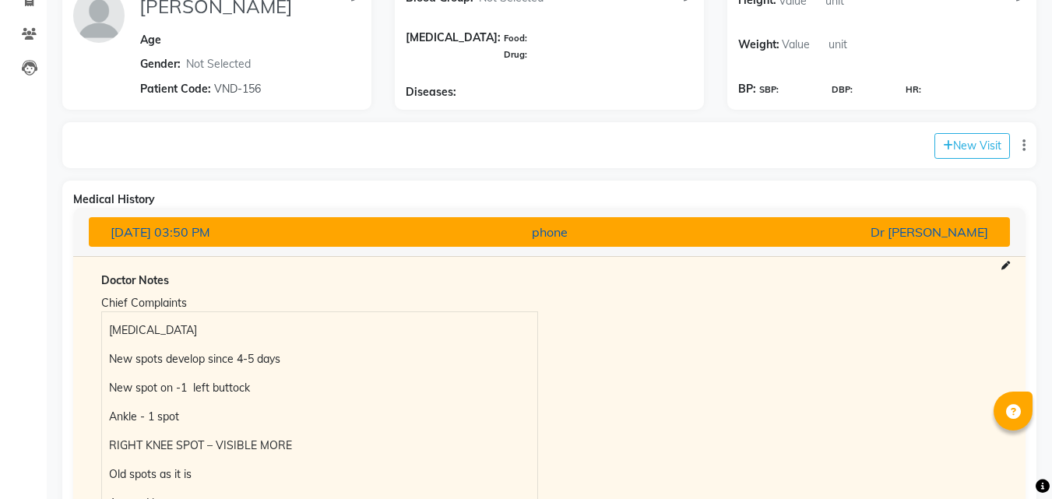
scroll to position [153, 0]
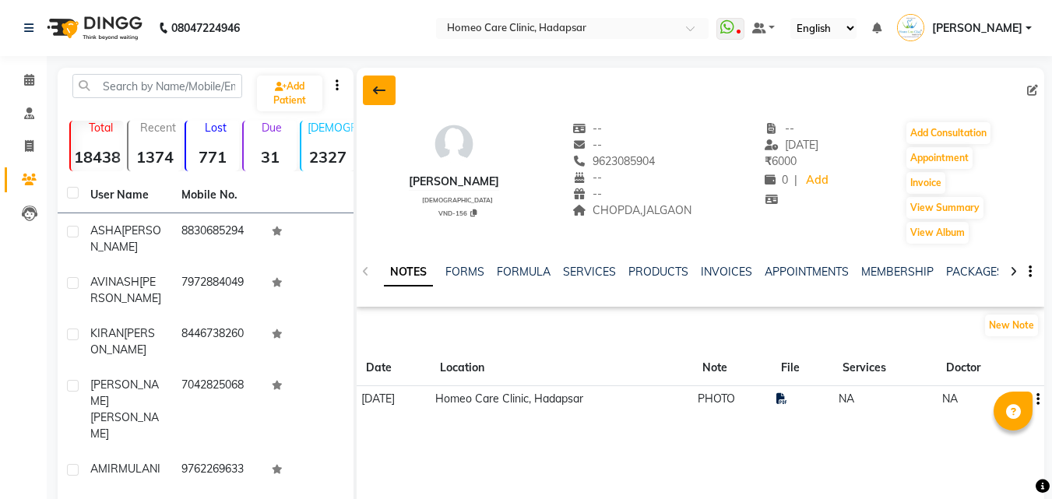
click at [375, 90] on icon at bounding box center [379, 90] width 12 height 12
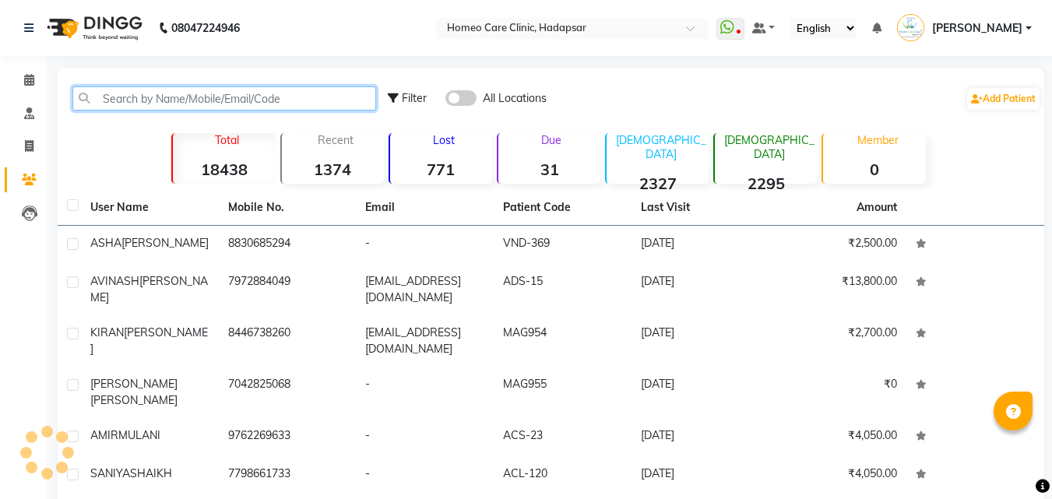
click at [356, 97] on input "text" at bounding box center [224, 98] width 304 height 24
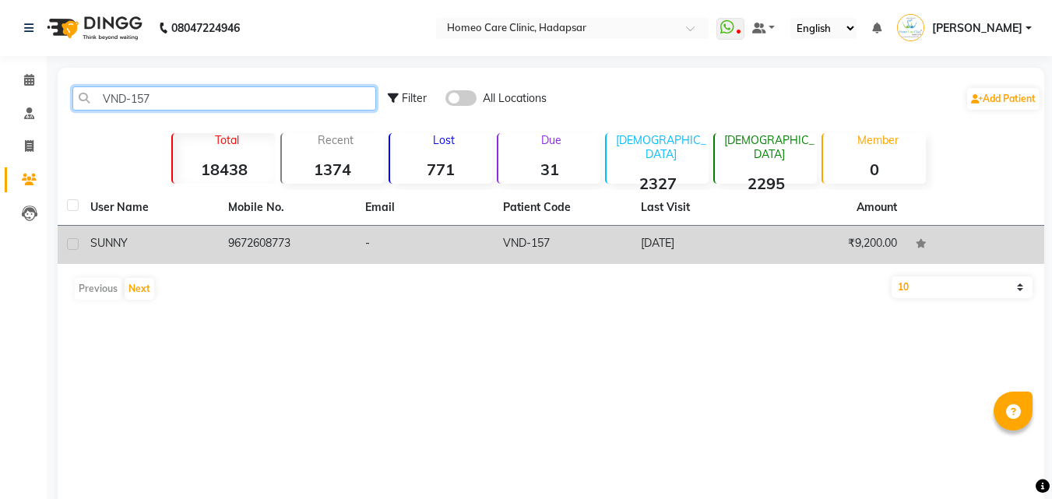
type input "VND-157"
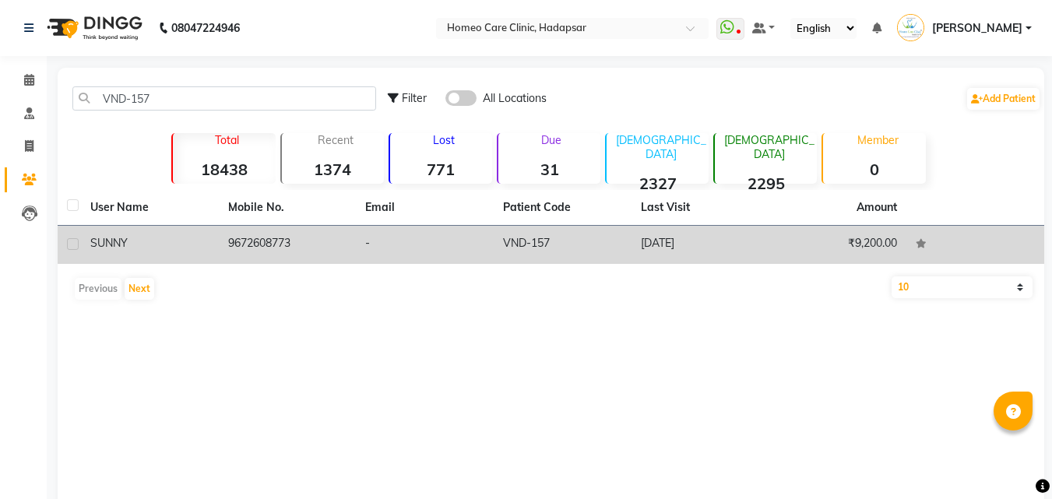
click at [324, 231] on td "9672608773" at bounding box center [288, 245] width 138 height 38
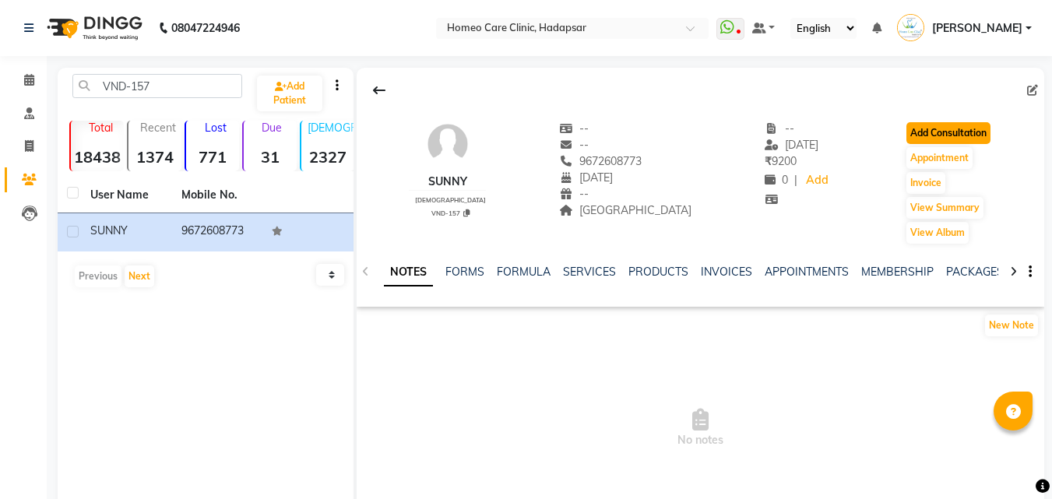
click at [930, 137] on button "Add Consultation" at bounding box center [949, 133] width 84 height 22
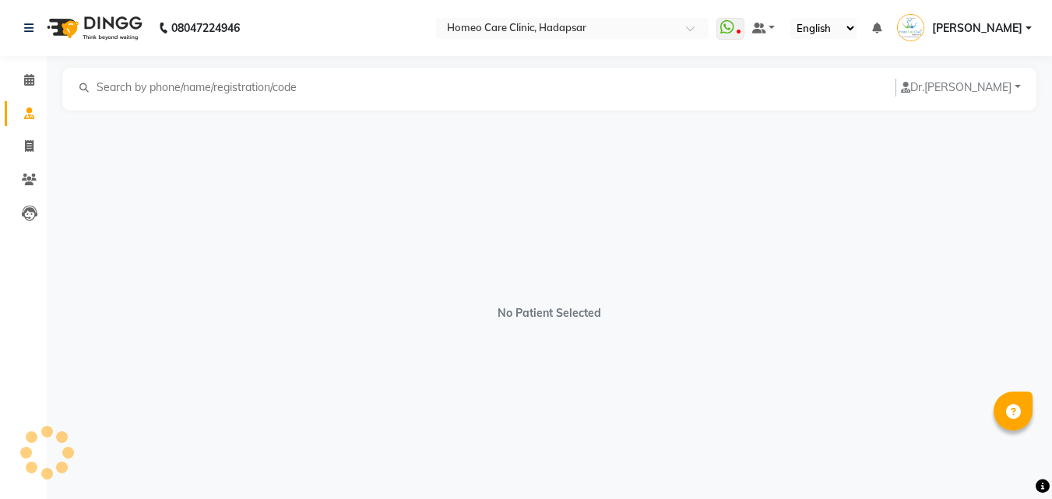
select select "[DEMOGRAPHIC_DATA]"
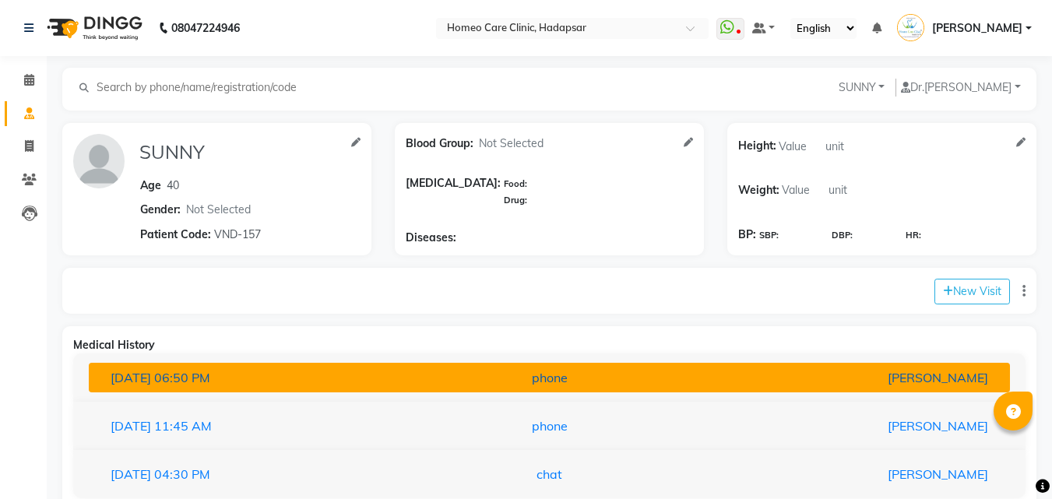
click at [785, 375] on div "[PERSON_NAME]" at bounding box center [849, 377] width 301 height 19
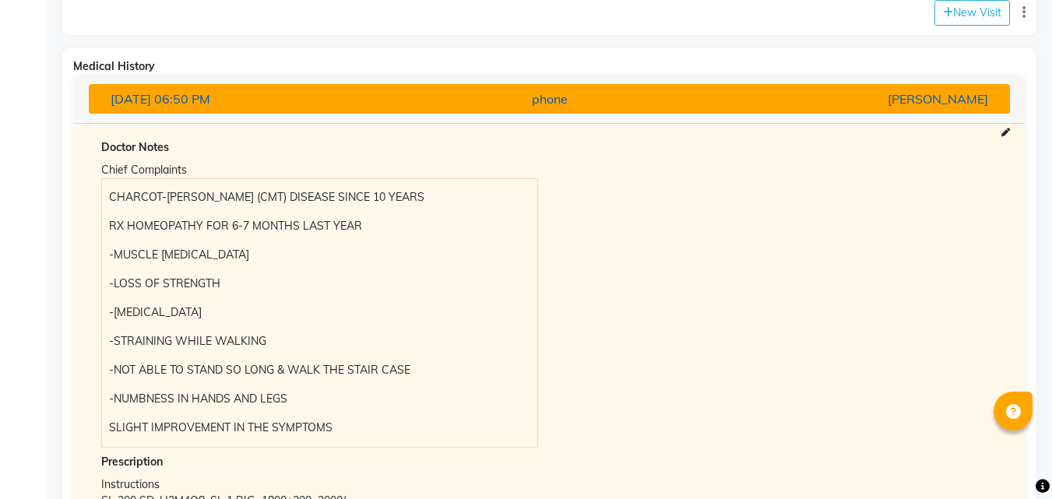
scroll to position [436, 0]
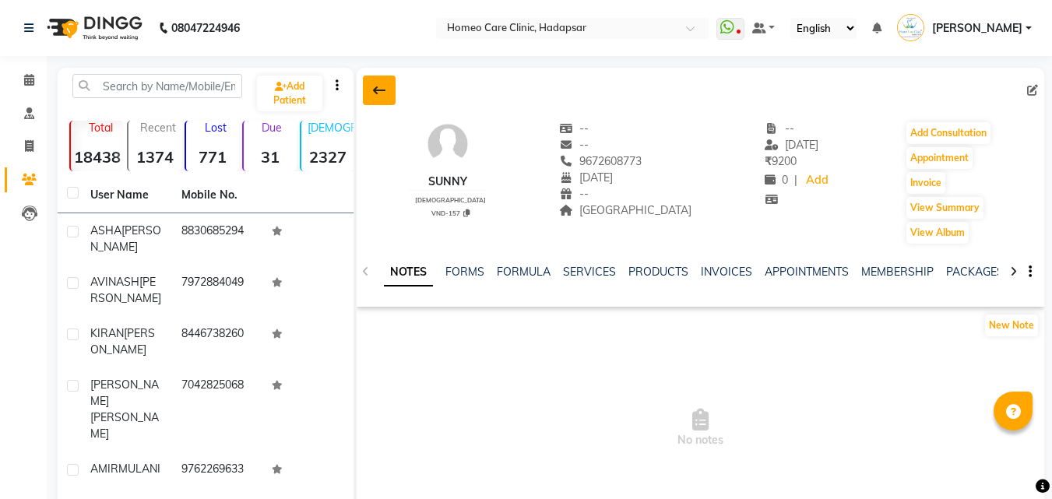
click at [374, 81] on button at bounding box center [379, 91] width 33 height 30
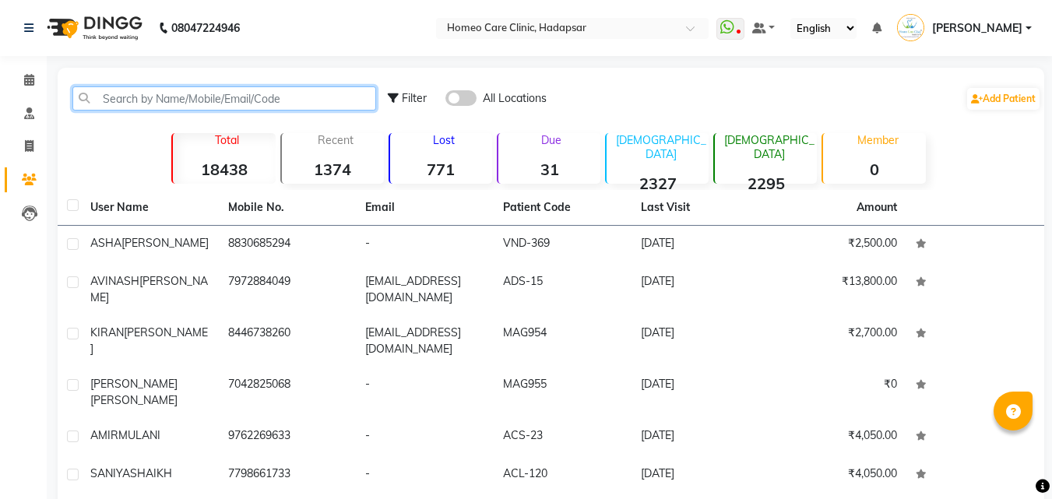
click at [358, 101] on input "text" at bounding box center [224, 98] width 304 height 24
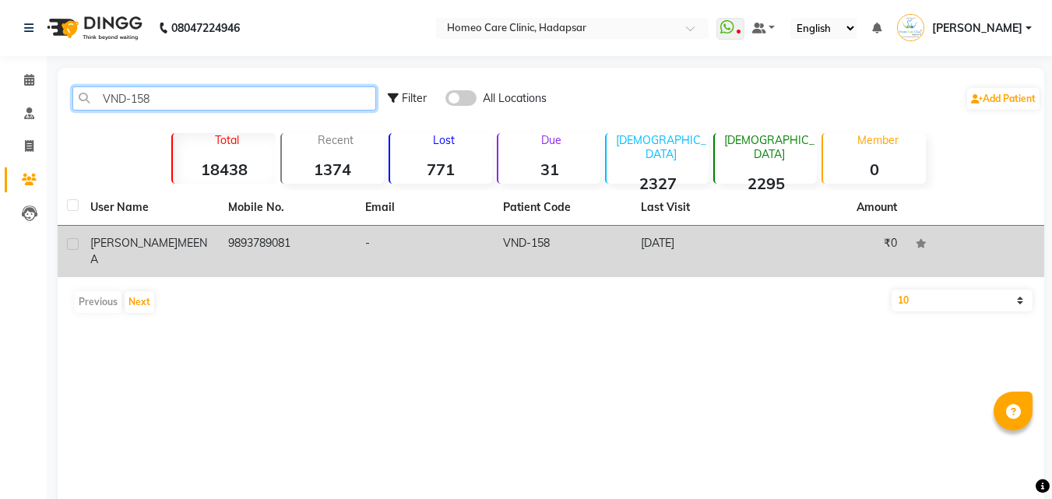
type input "VND-158"
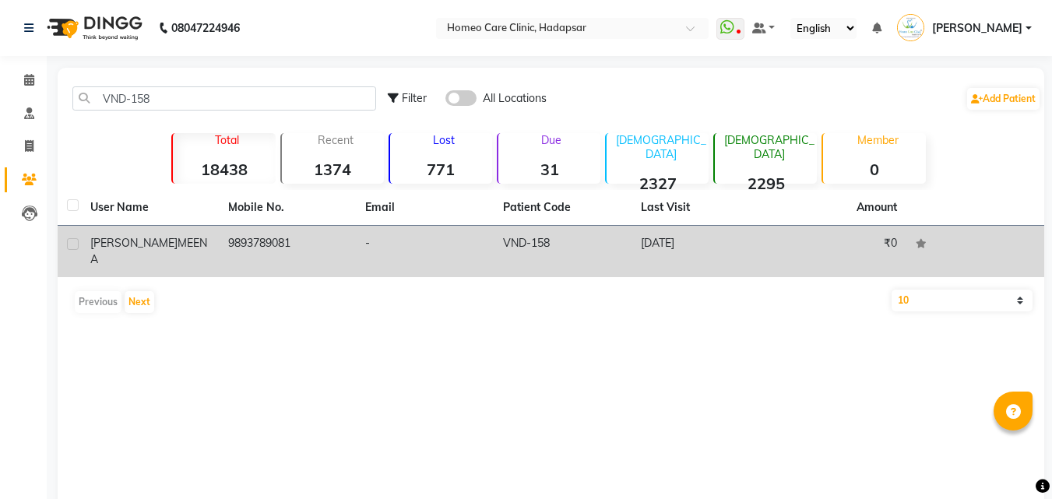
click at [220, 227] on td "9893789081" at bounding box center [288, 251] width 138 height 51
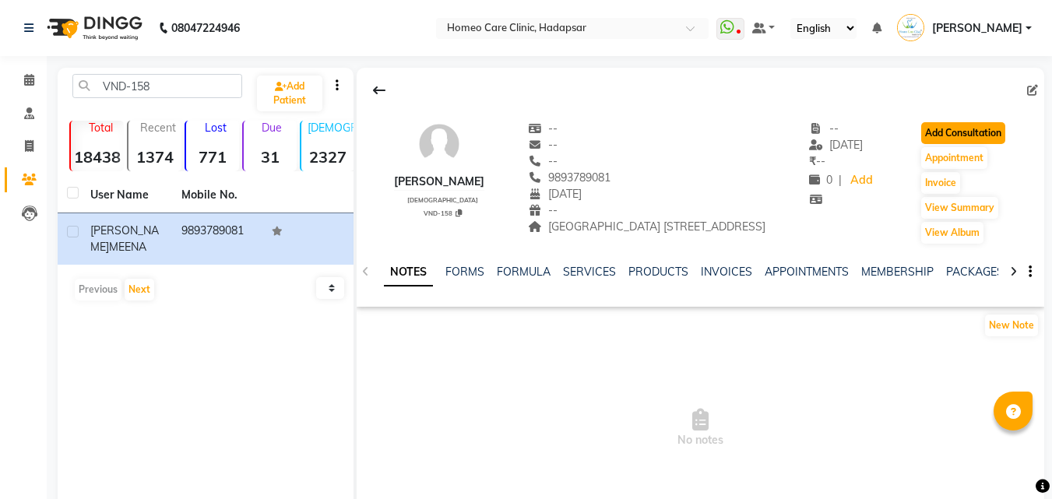
click at [988, 136] on button "Add Consultation" at bounding box center [963, 133] width 84 height 22
select select "[DEMOGRAPHIC_DATA]"
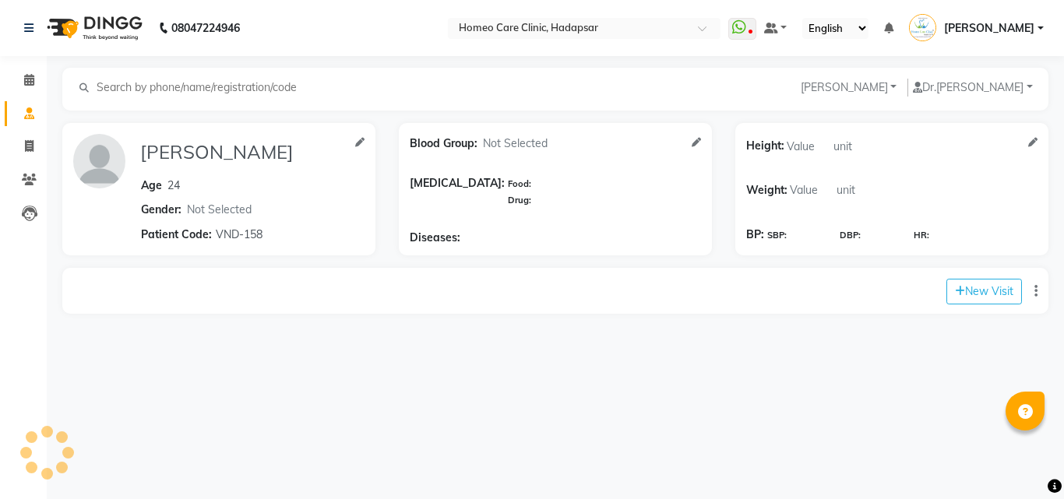
select select "1"
select select "false"
select select "days"
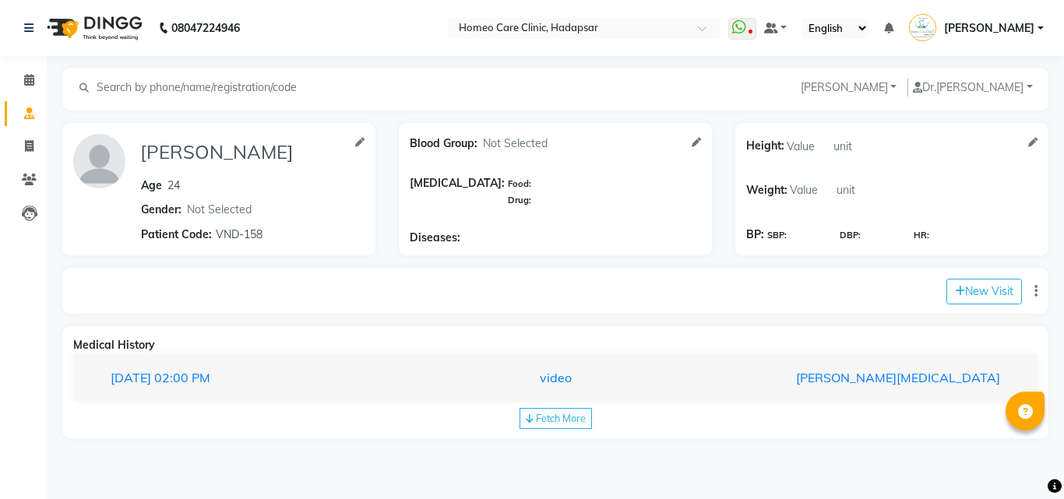
click at [808, 356] on div "[DATE] 02:00 PM video [PERSON_NAME][MEDICAL_DATA]" at bounding box center [555, 378] width 964 height 49
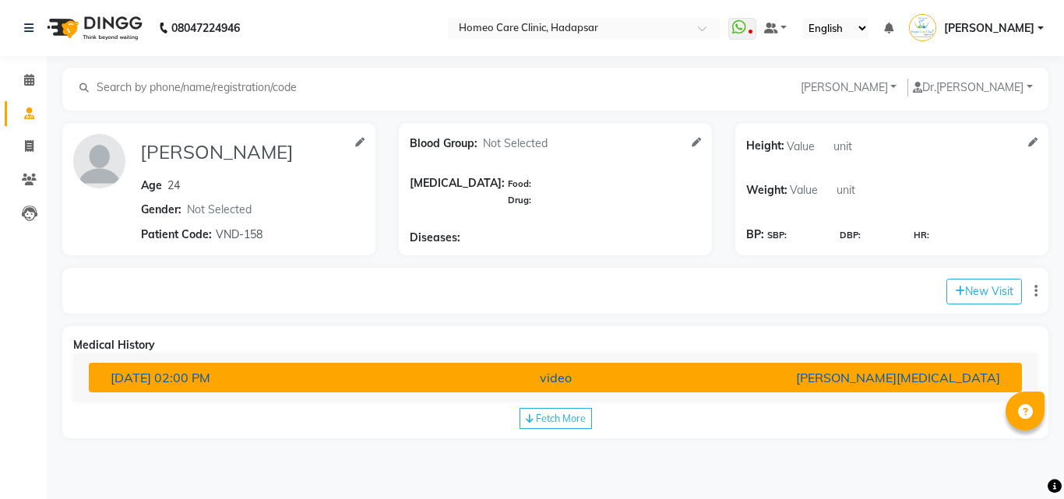
click at [804, 376] on div "[PERSON_NAME][MEDICAL_DATA]" at bounding box center [859, 377] width 305 height 19
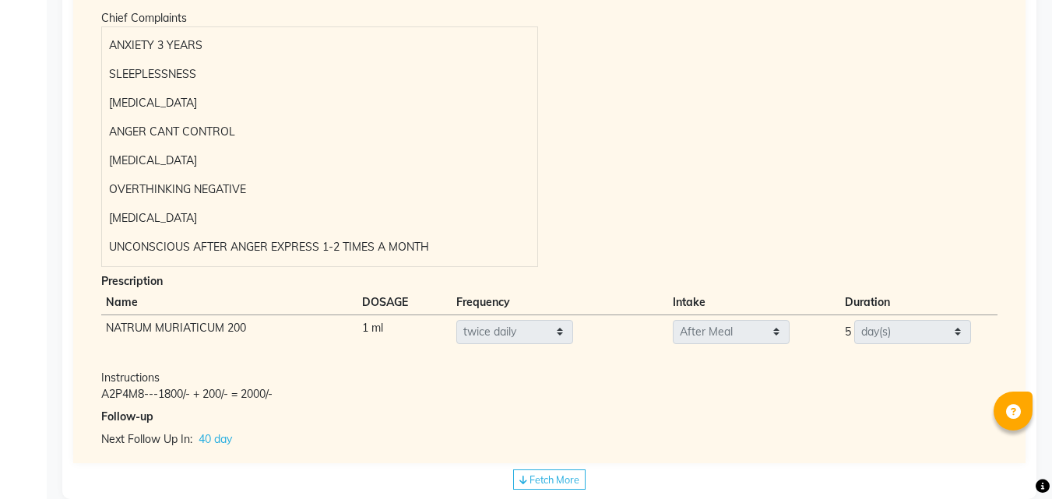
scroll to position [275, 0]
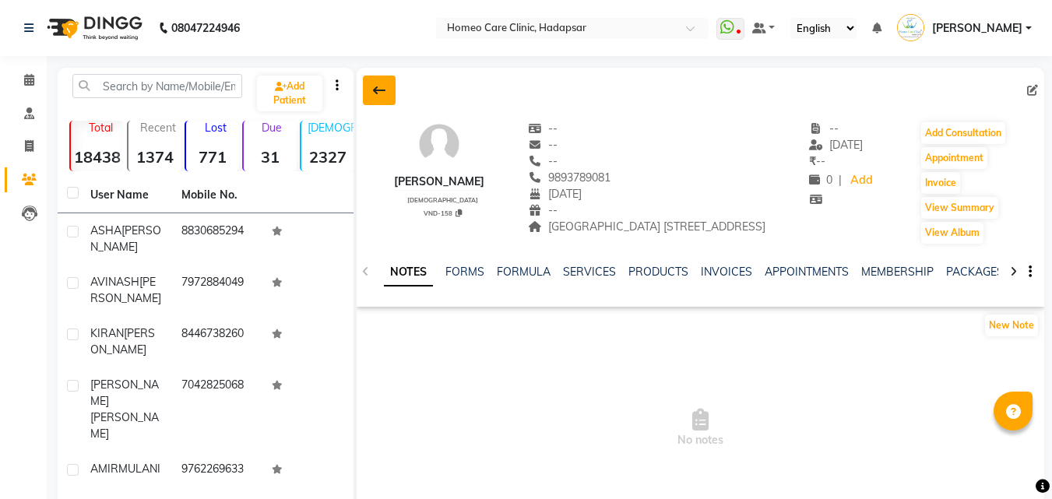
click at [390, 93] on button at bounding box center [379, 91] width 33 height 30
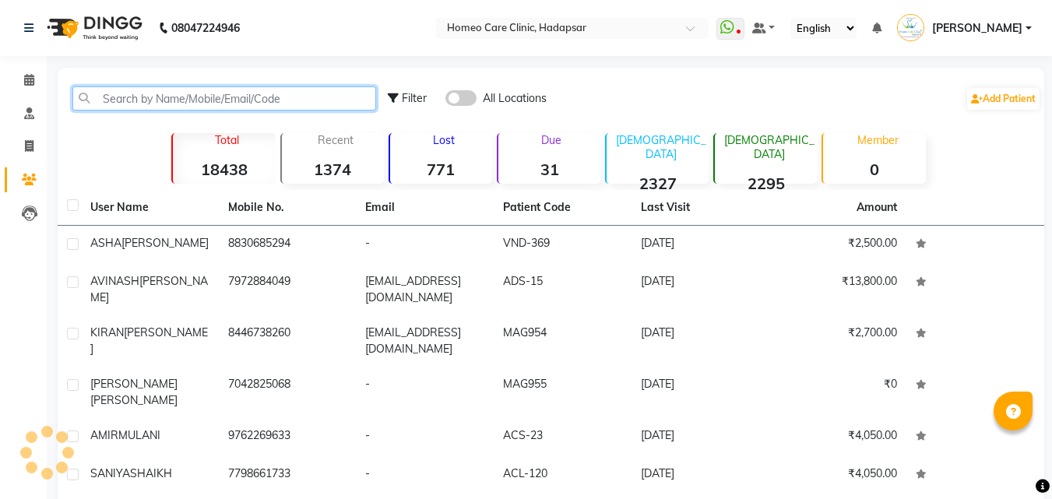
click at [350, 94] on input "text" at bounding box center [224, 98] width 304 height 24
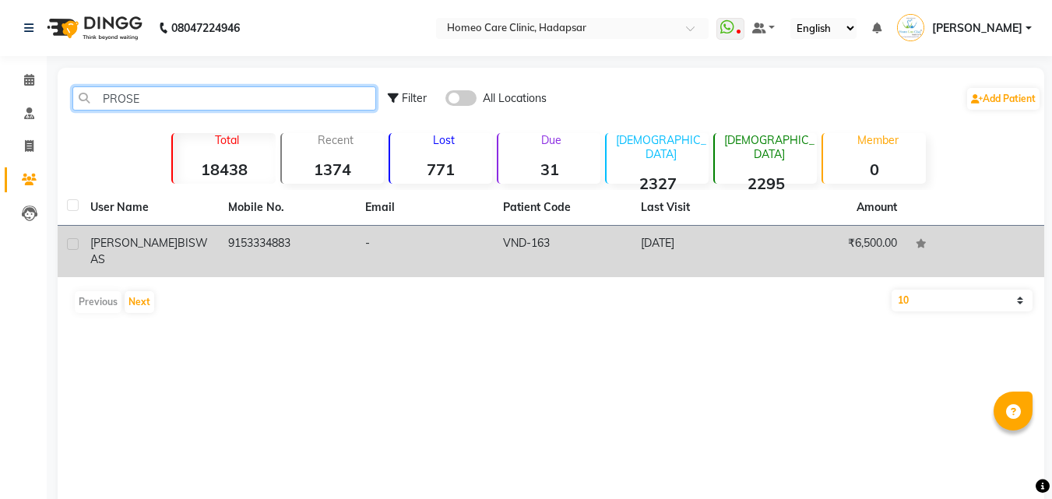
type input "PROSE"
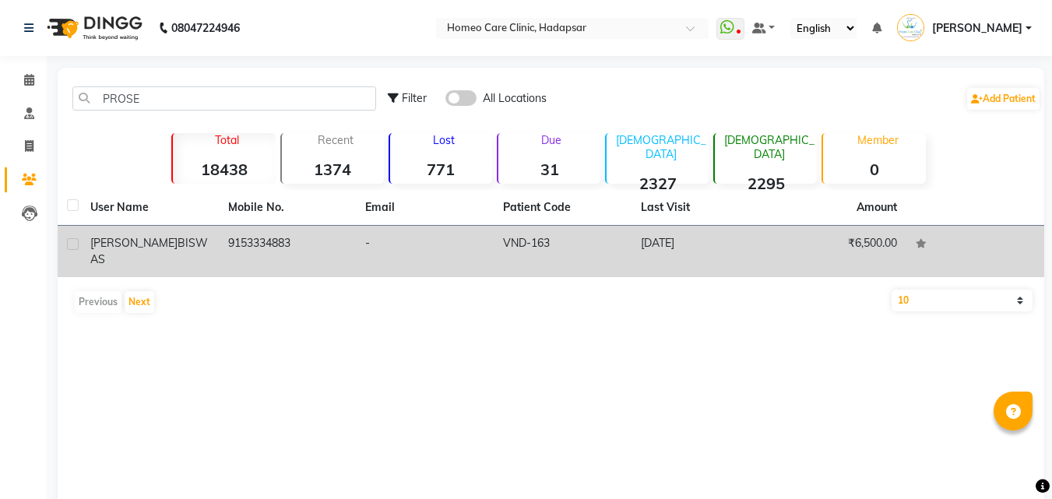
click at [331, 244] on td "9153334883" at bounding box center [288, 251] width 138 height 51
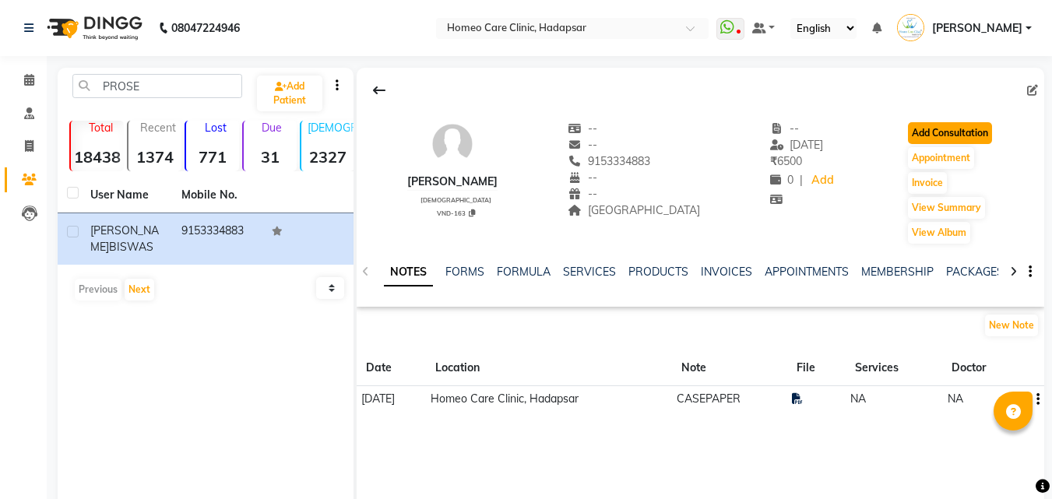
click at [963, 132] on button "Add Consultation" at bounding box center [950, 133] width 84 height 22
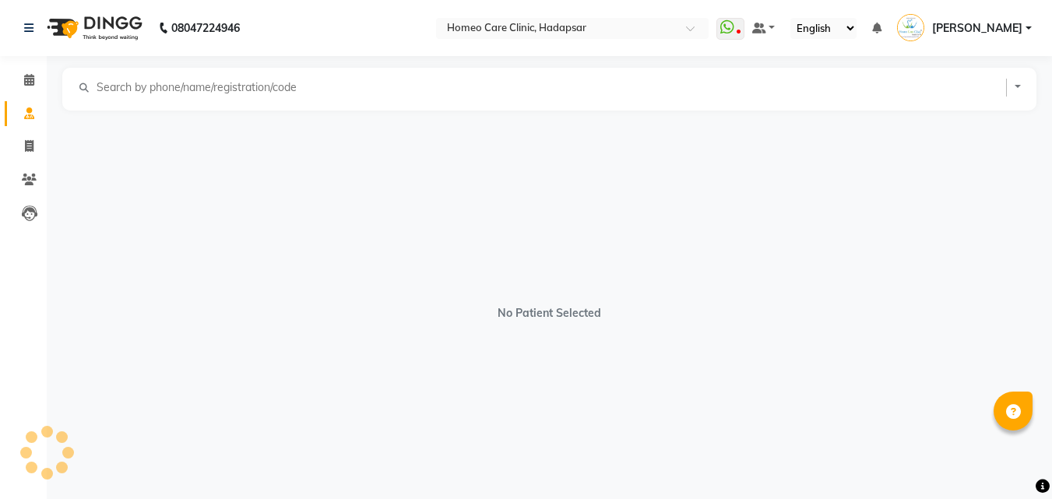
click at [963, 132] on div "No Patient Selected" at bounding box center [549, 305] width 974 height 389
select select "[DEMOGRAPHIC_DATA]"
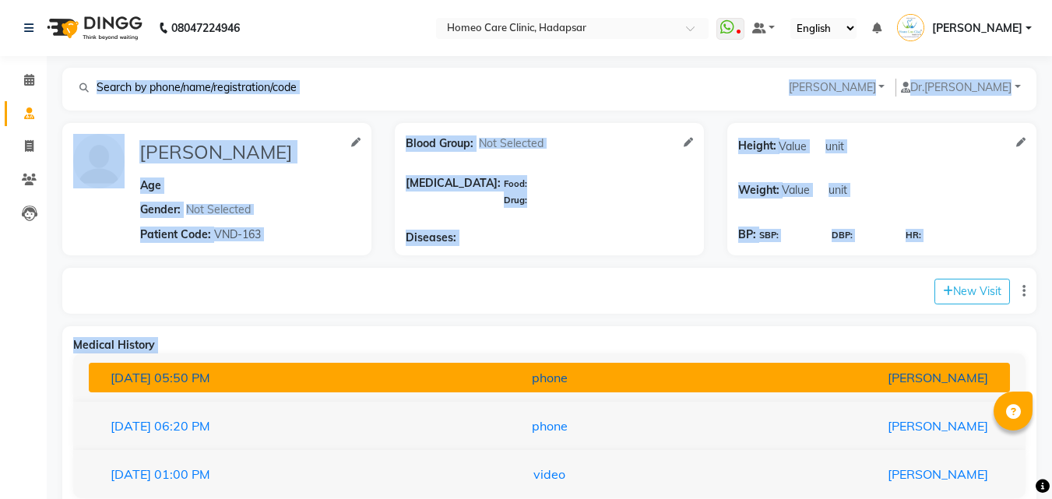
click at [734, 384] on div "[PERSON_NAME]" at bounding box center [849, 377] width 301 height 19
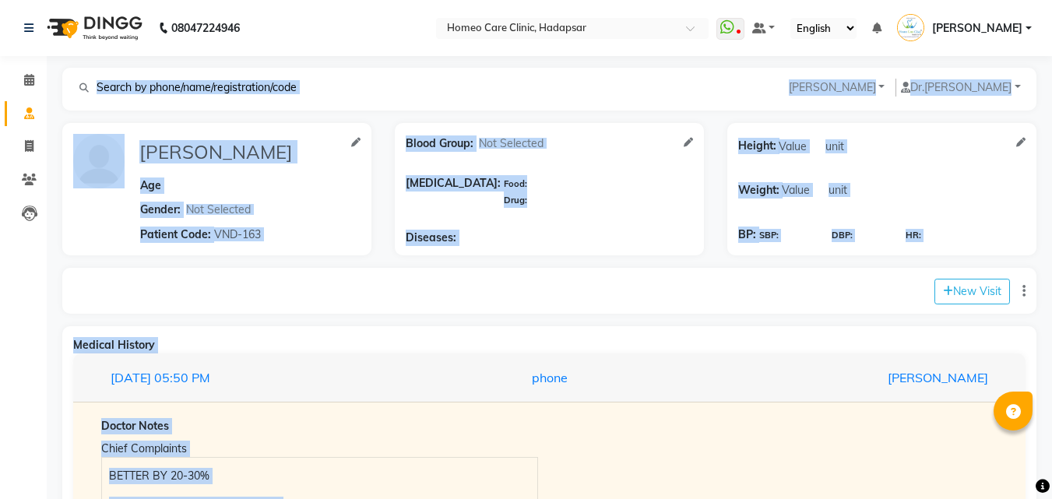
click at [655, 302] on div "New Visit" at bounding box center [549, 291] width 974 height 46
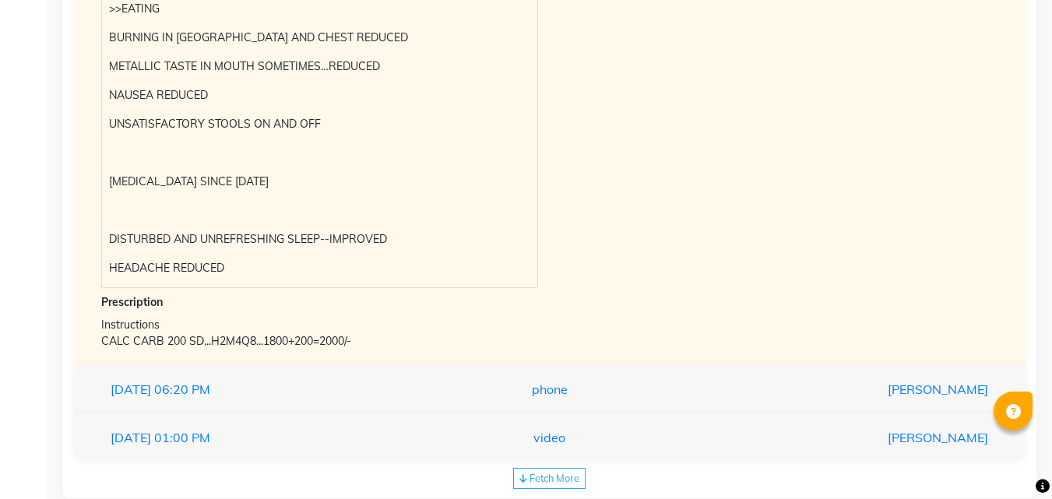
scroll to position [671, 0]
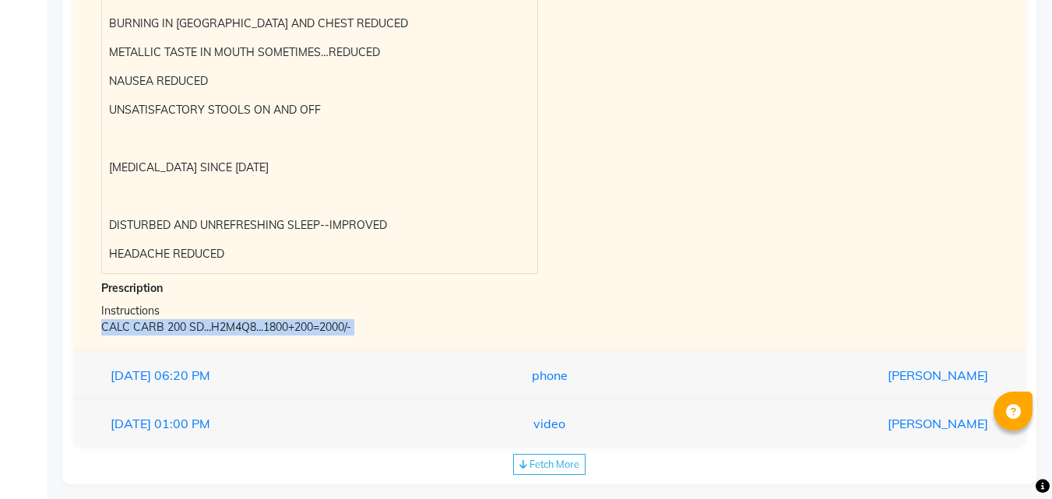
drag, startPoint x: 739, startPoint y: 388, endPoint x: 580, endPoint y: 292, distance: 185.5
click at [580, 292] on div "[DATE] 05:50 PM phone [PERSON_NAME][DEMOGRAPHIC_DATA] Doctor Notes Chief Compla…" at bounding box center [549, 65] width 952 height 765
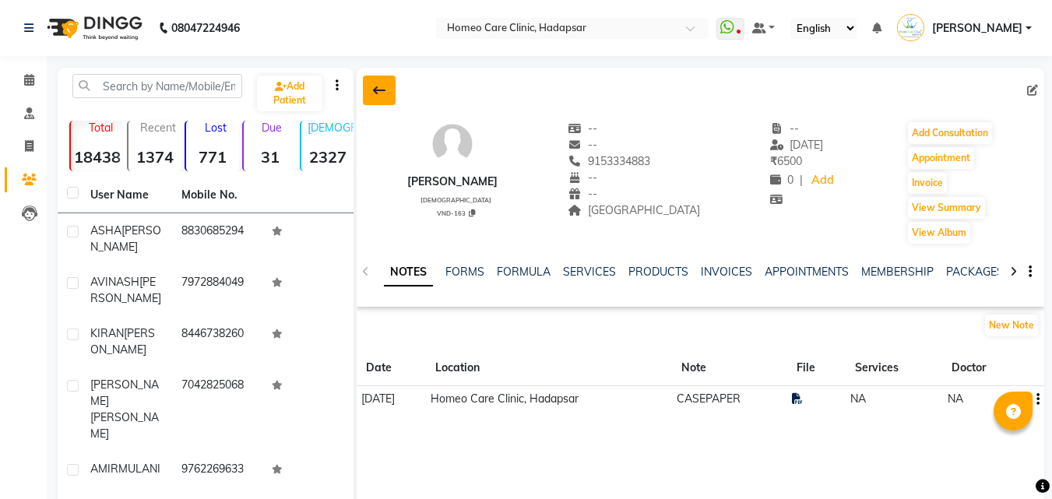
click at [381, 96] on icon at bounding box center [379, 90] width 12 height 12
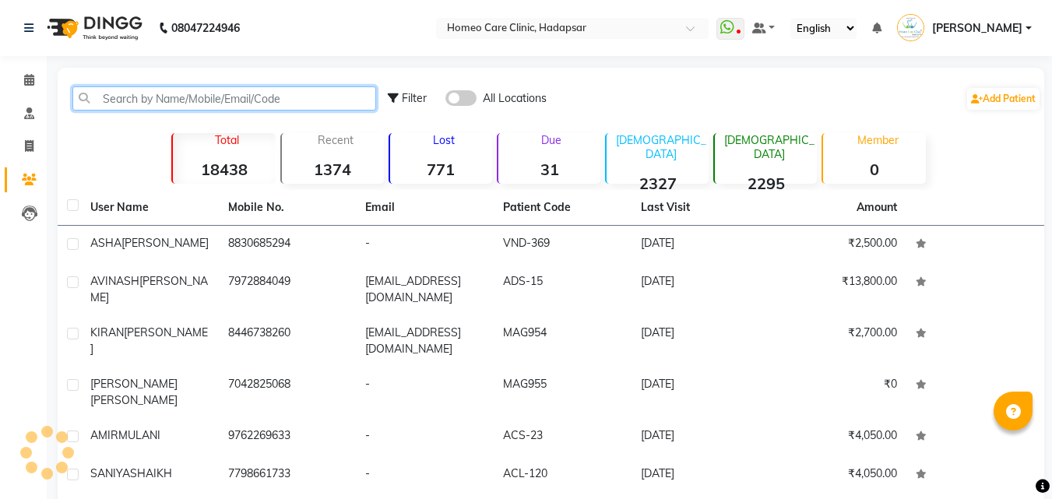
click at [357, 96] on input "text" at bounding box center [224, 98] width 304 height 24
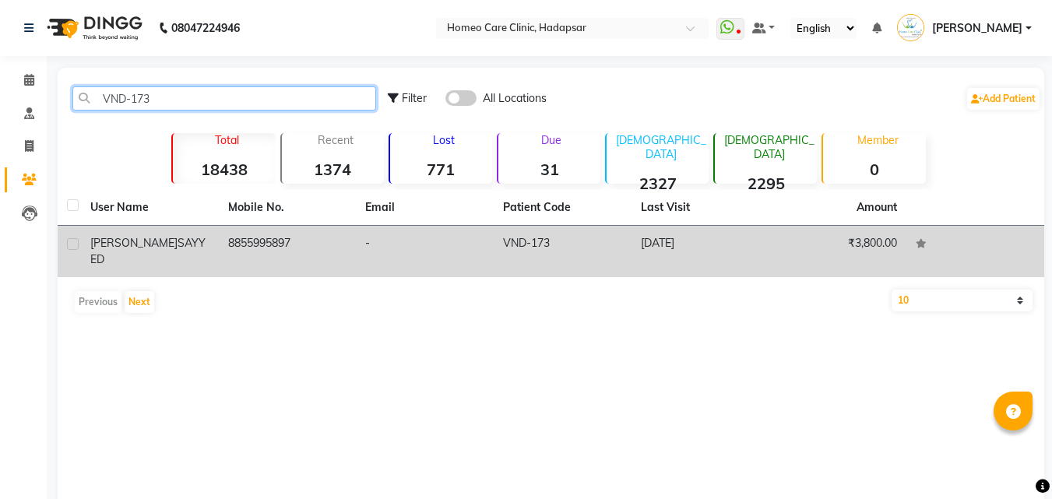
type input "VND-173"
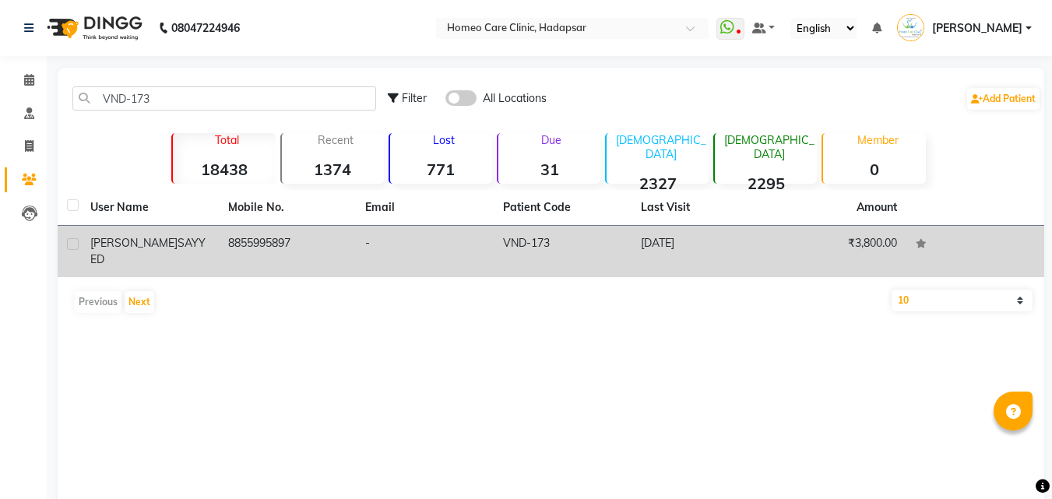
click at [365, 244] on td "-" at bounding box center [425, 251] width 138 height 51
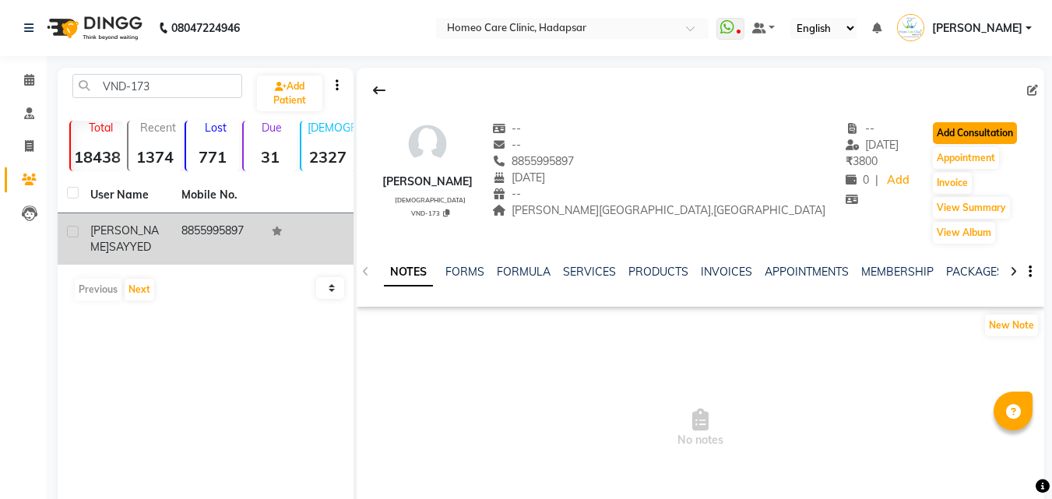
click at [966, 125] on button "Add Consultation" at bounding box center [975, 133] width 84 height 22
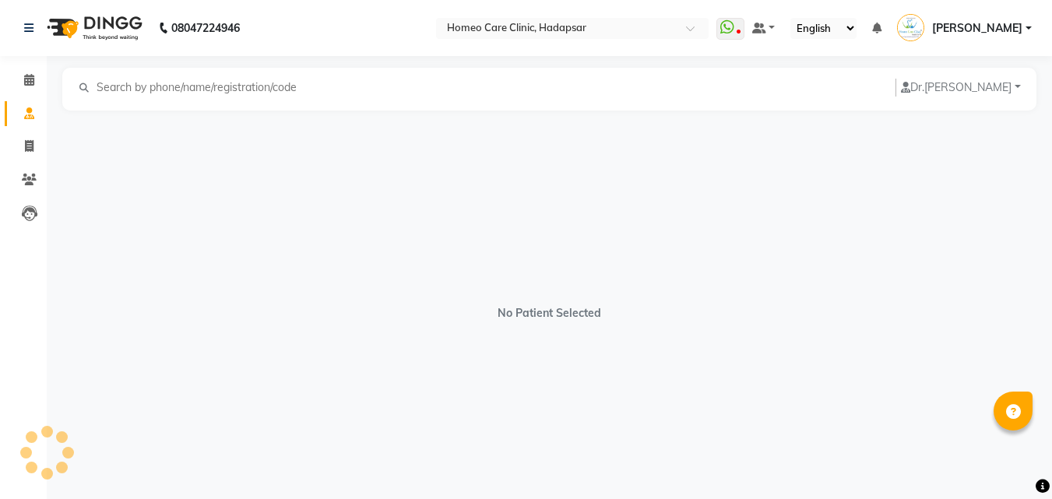
select select "[DEMOGRAPHIC_DATA]"
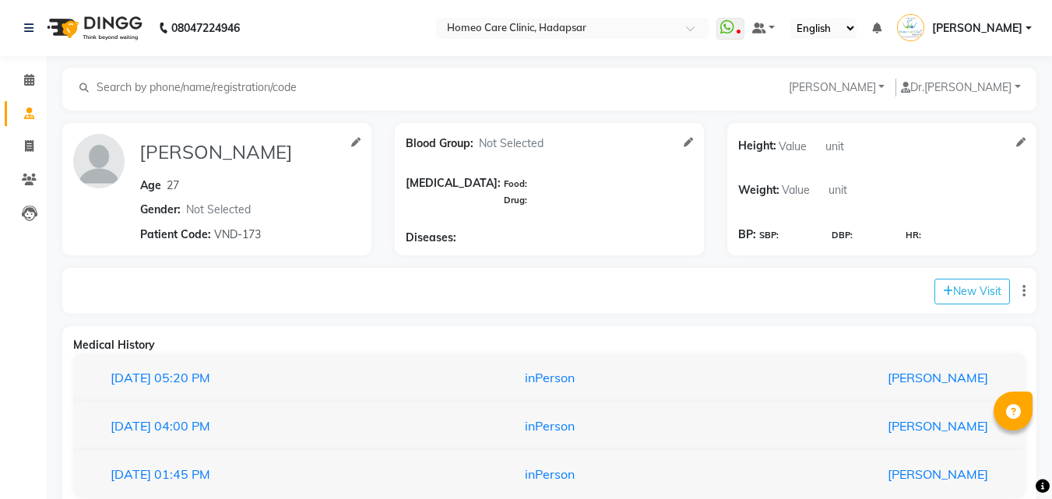
click at [787, 359] on div "[DATE] 05:20 PM inPerson [PERSON_NAME]" at bounding box center [549, 378] width 952 height 49
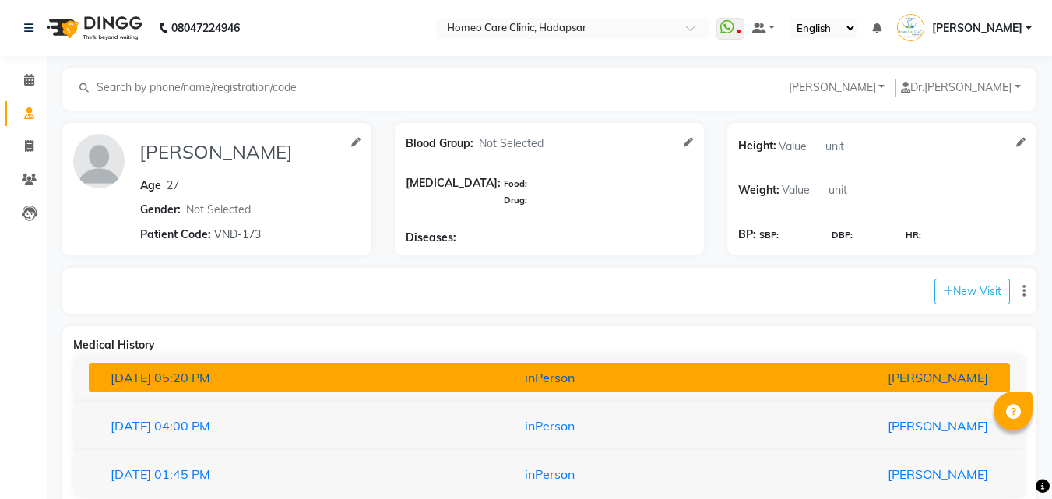
click at [783, 371] on div "[PERSON_NAME]" at bounding box center [849, 377] width 301 height 19
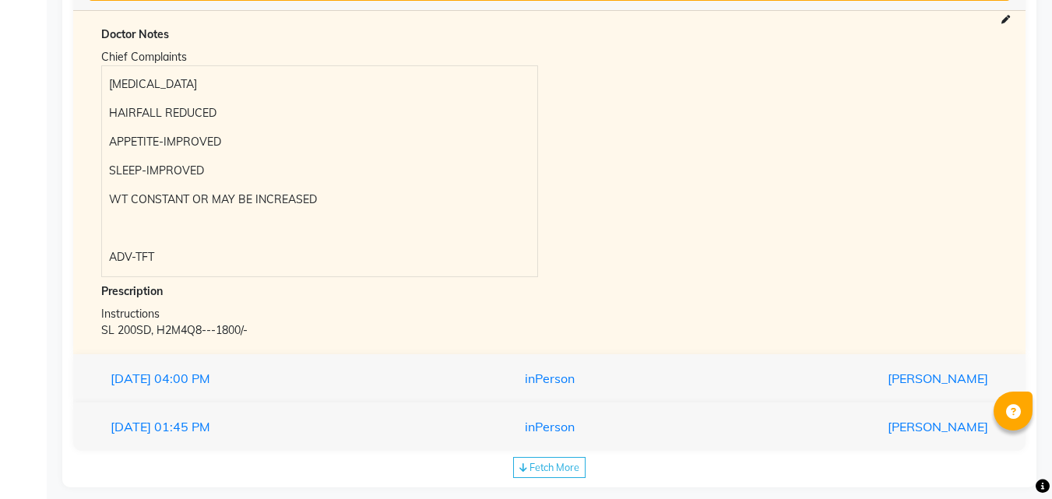
scroll to position [405, 0]
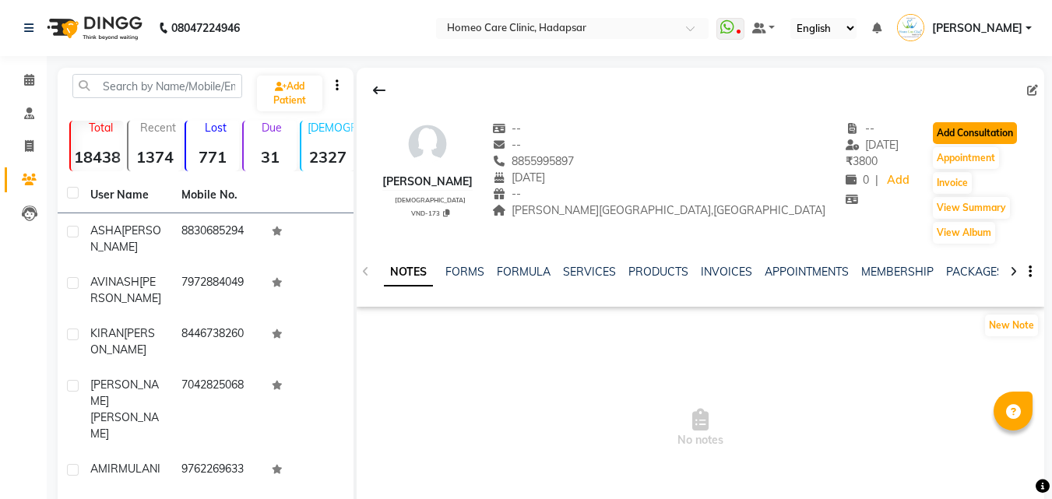
click at [977, 129] on button "Add Consultation" at bounding box center [975, 133] width 84 height 22
click at [378, 88] on icon at bounding box center [379, 90] width 12 height 12
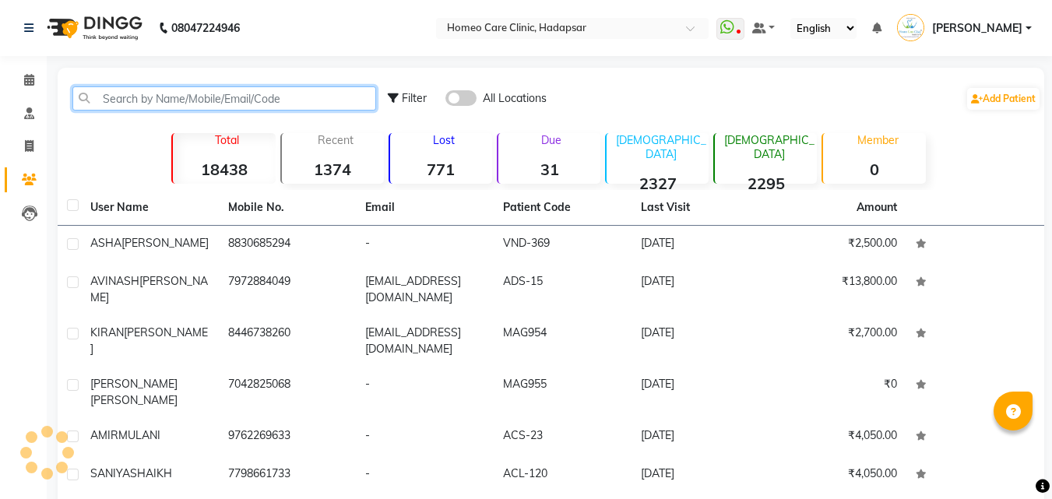
click at [346, 96] on input "text" at bounding box center [224, 98] width 304 height 24
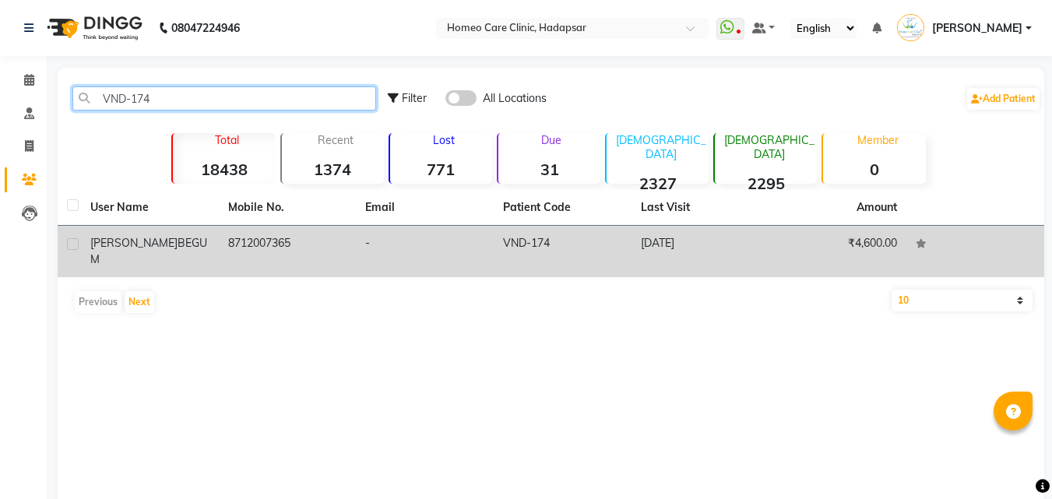
type input "VND-174"
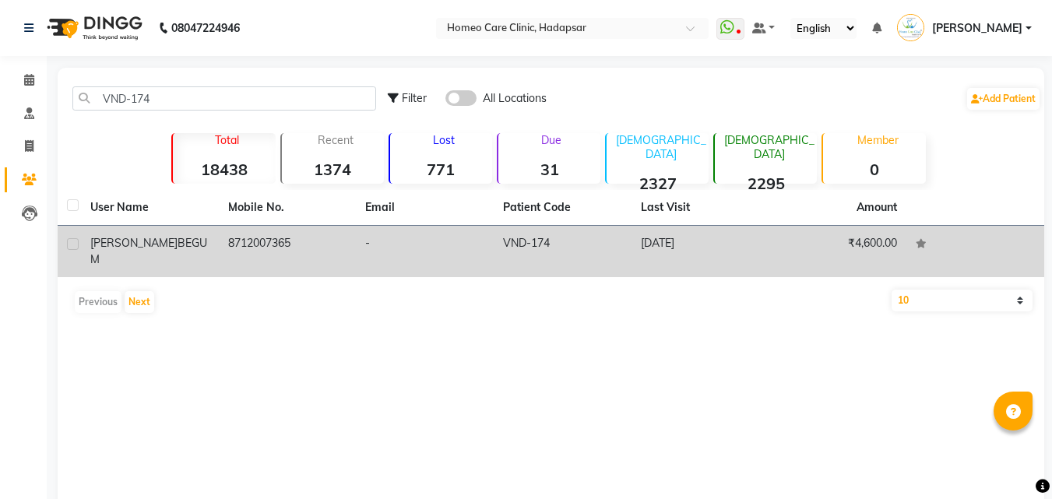
click at [361, 238] on td "-" at bounding box center [425, 251] width 138 height 51
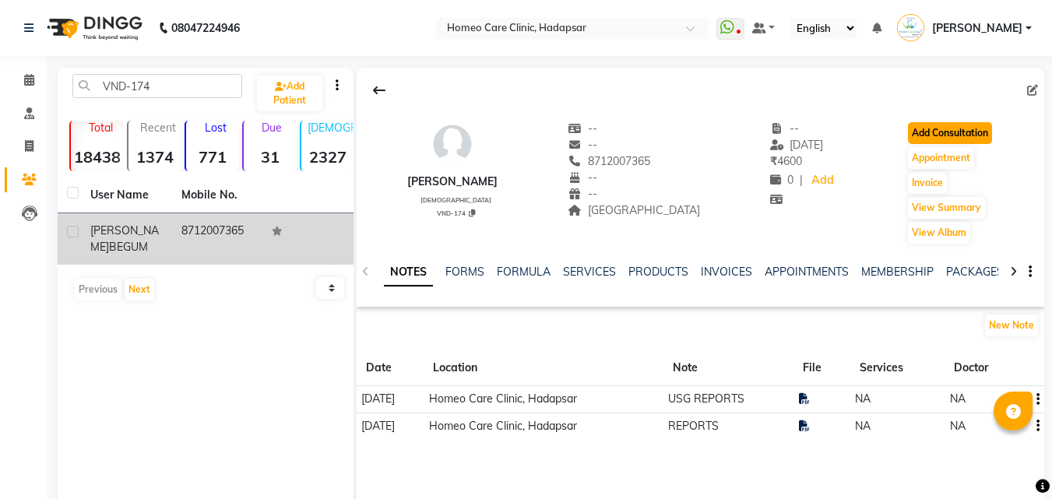
click at [982, 124] on button "Add Consultation" at bounding box center [950, 133] width 84 height 22
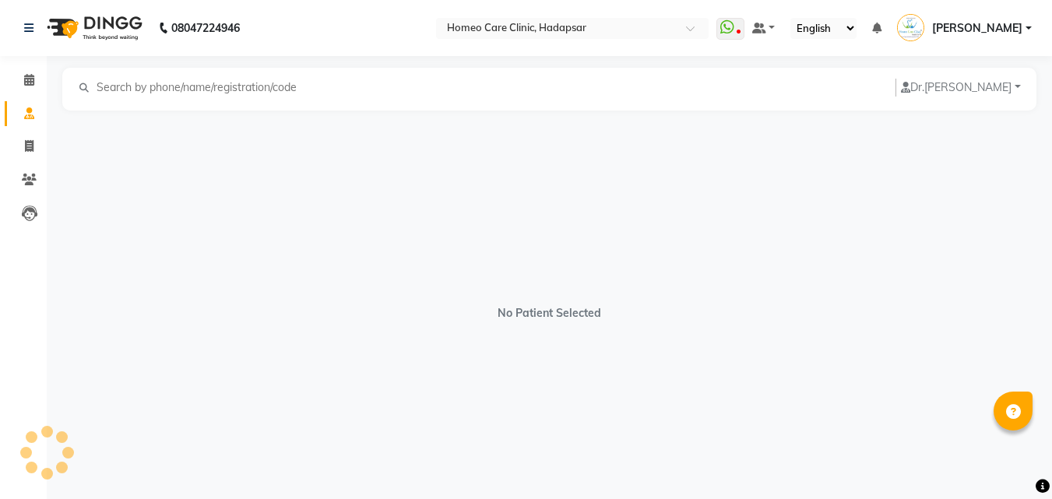
select select "[DEMOGRAPHIC_DATA]"
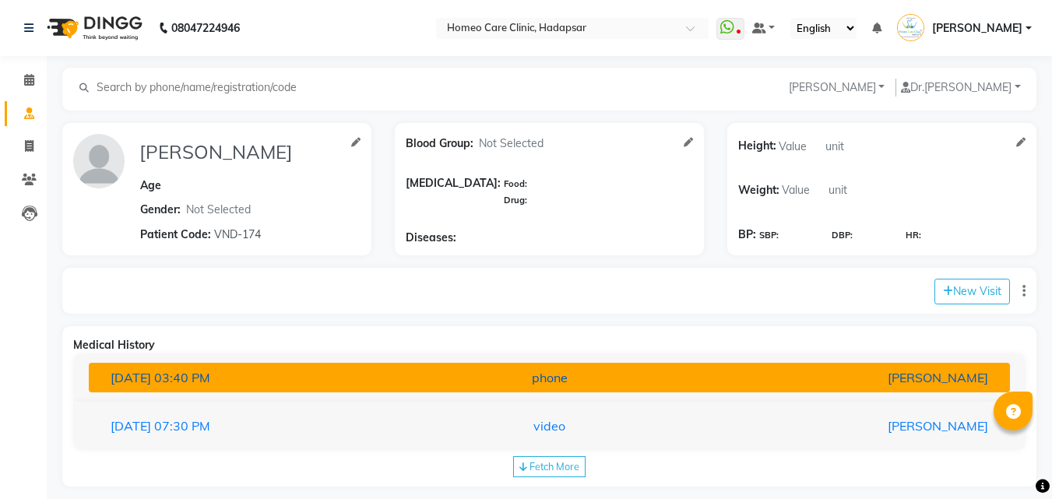
click at [700, 370] on div "[PERSON_NAME]" at bounding box center [849, 377] width 301 height 19
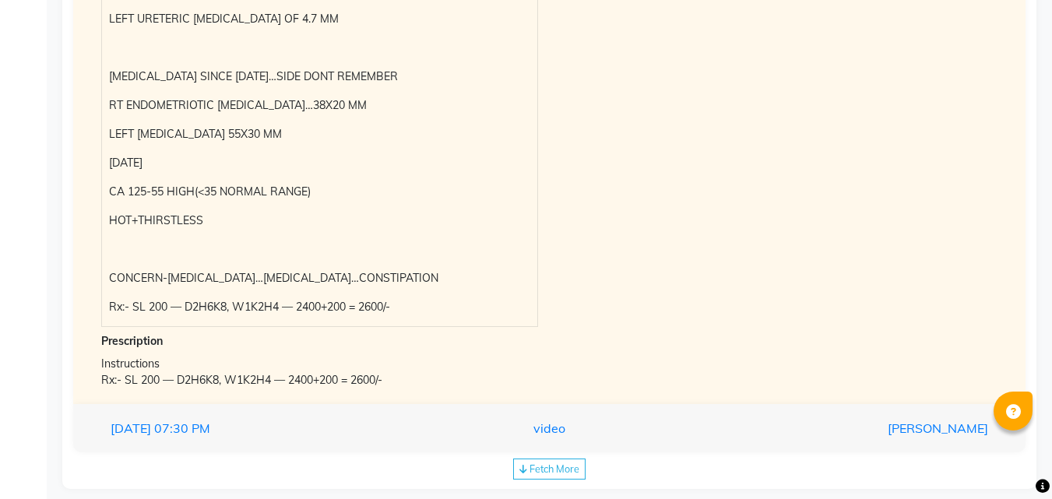
scroll to position [968, 0]
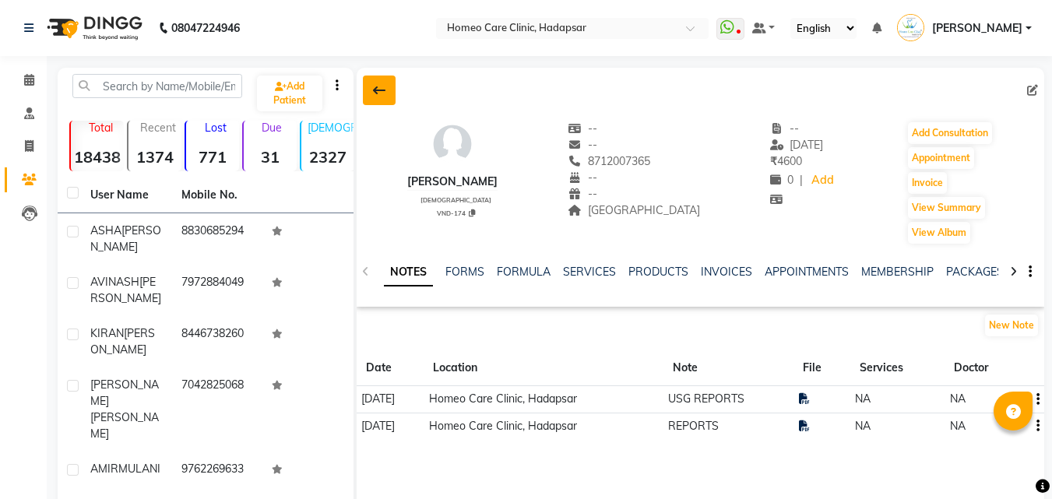
click at [377, 88] on icon at bounding box center [379, 90] width 12 height 12
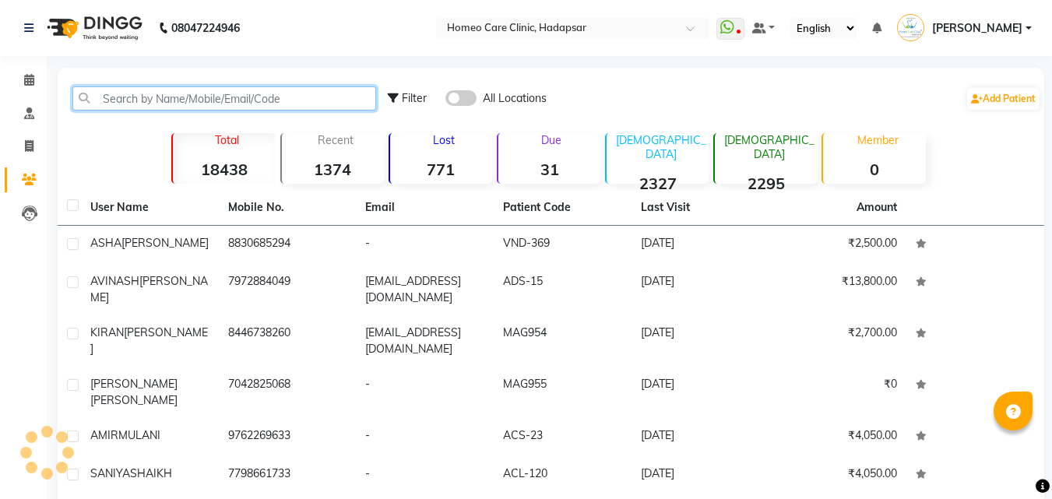
click at [341, 98] on input "text" at bounding box center [224, 98] width 304 height 24
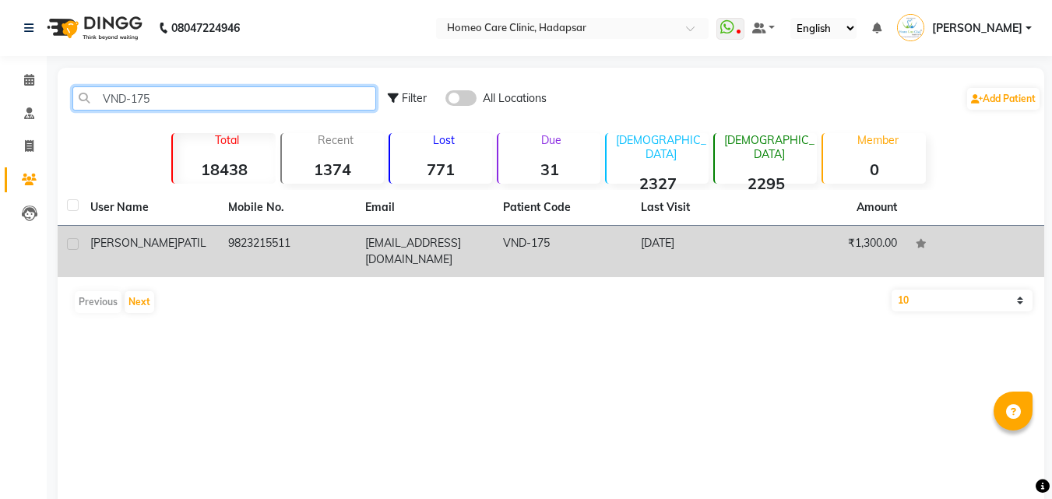
type input "VND-175"
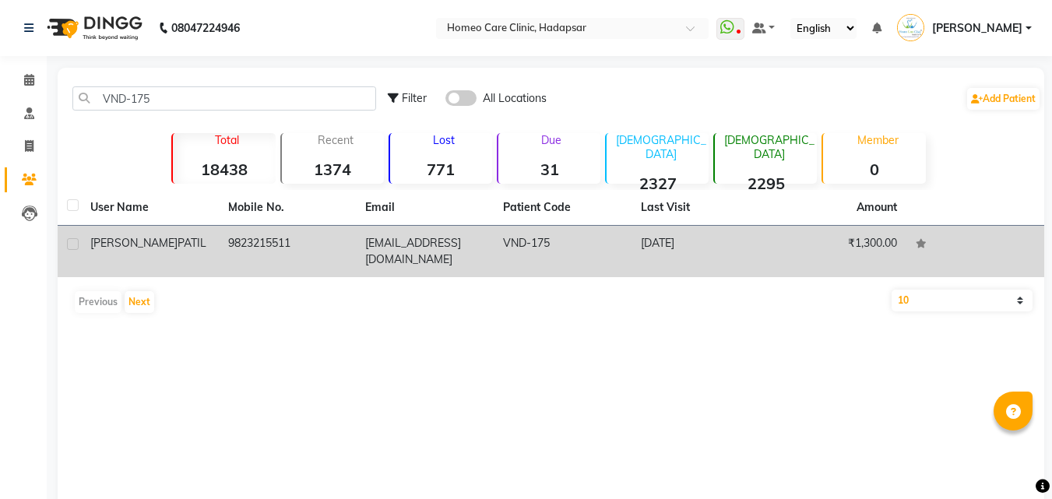
click at [327, 241] on td "9823215511" at bounding box center [288, 251] width 138 height 51
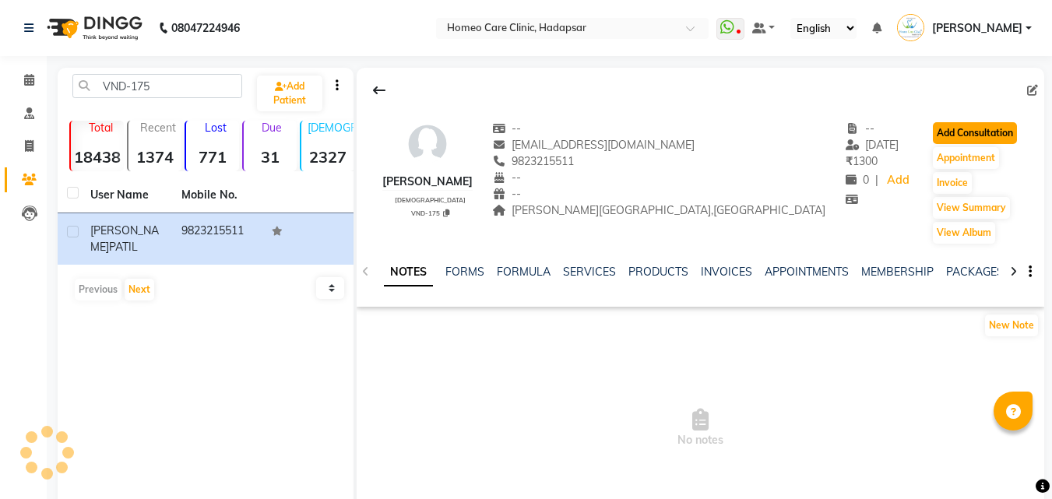
click at [965, 130] on button "Add Consultation" at bounding box center [975, 133] width 84 height 22
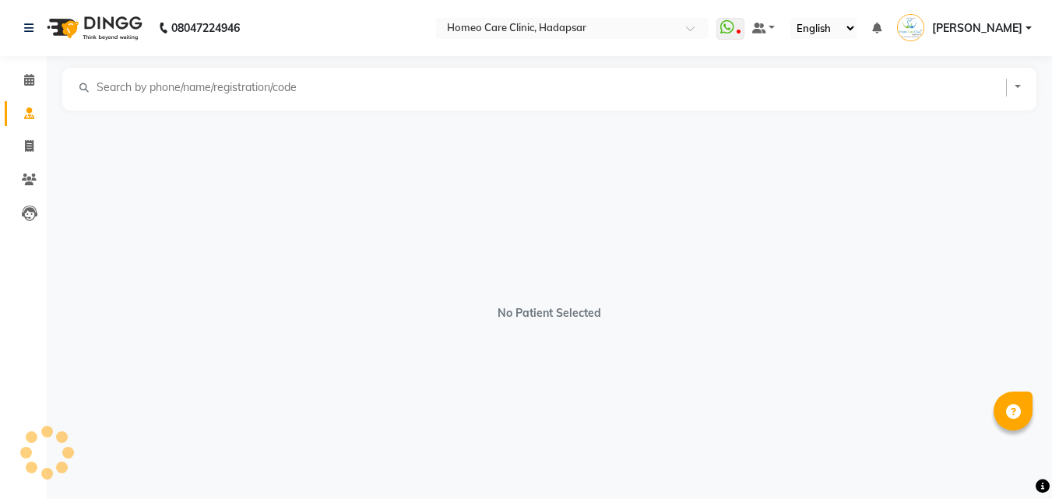
select select "[DEMOGRAPHIC_DATA]"
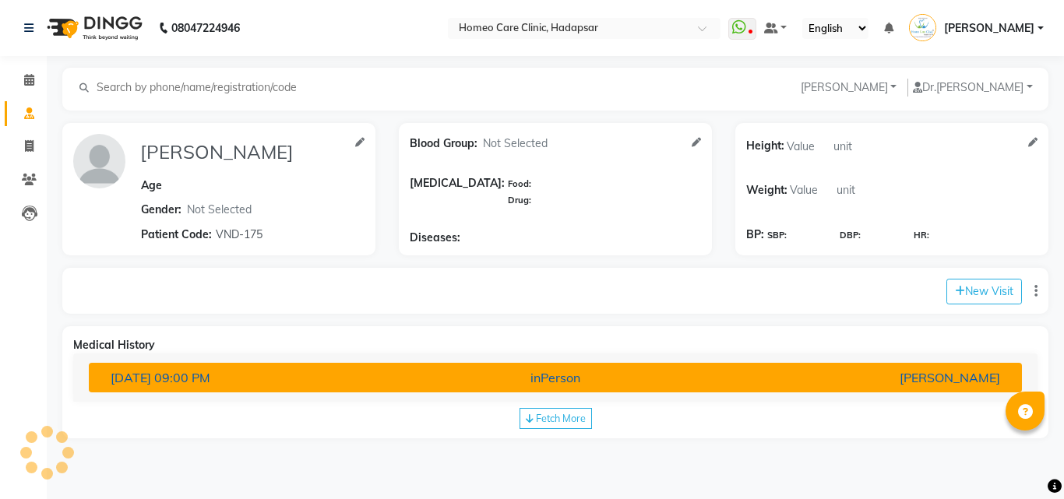
click at [752, 382] on div "[PERSON_NAME]" at bounding box center [859, 377] width 305 height 19
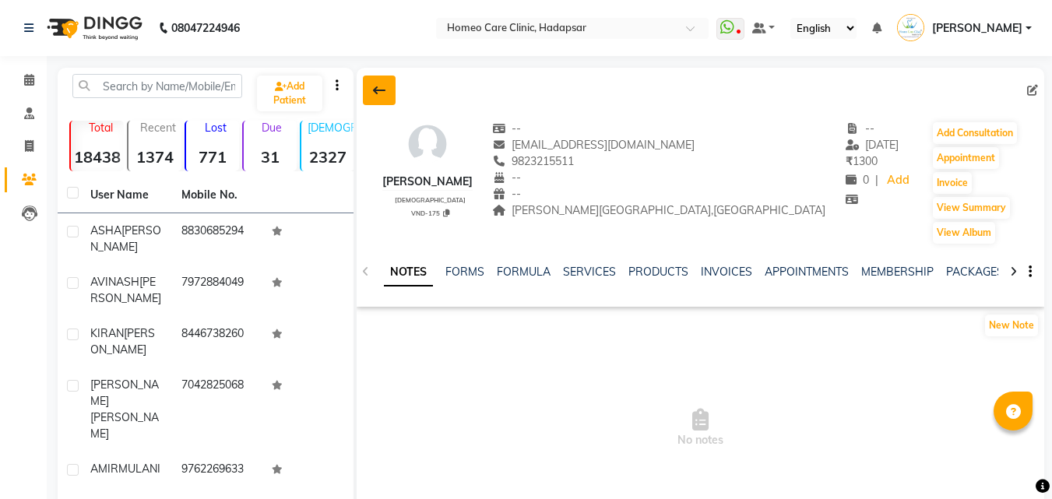
click at [382, 90] on icon at bounding box center [379, 90] width 12 height 12
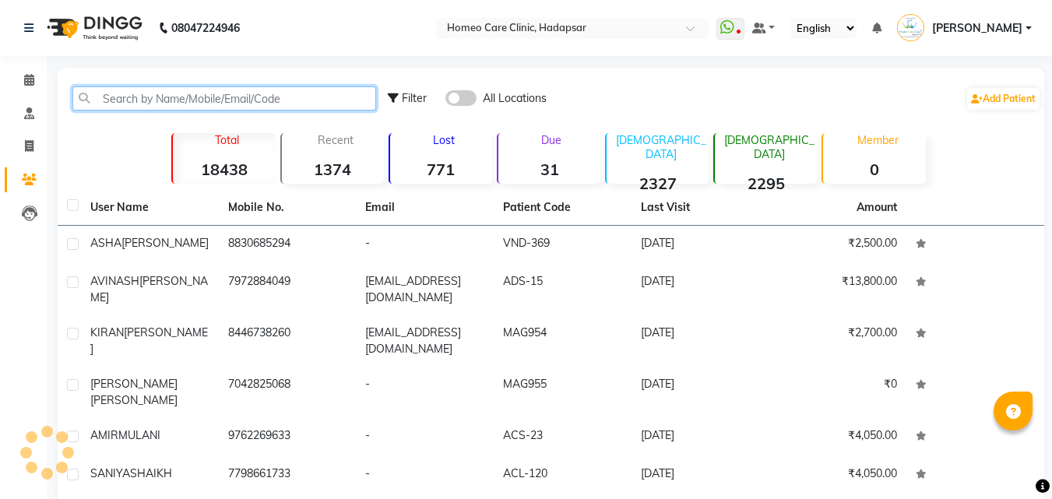
click at [342, 86] on input "text" at bounding box center [224, 98] width 304 height 24
click at [348, 104] on input "text" at bounding box center [224, 98] width 304 height 24
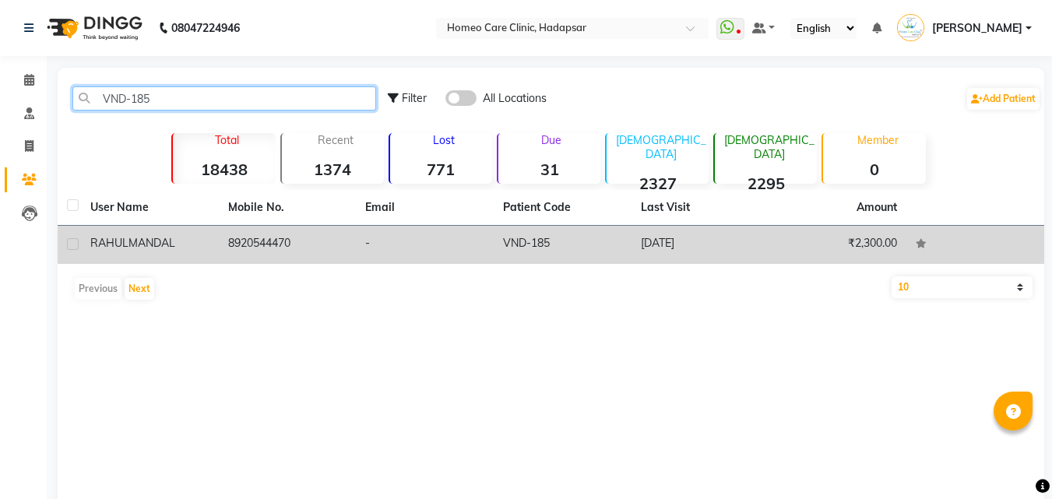
type input "VND-185"
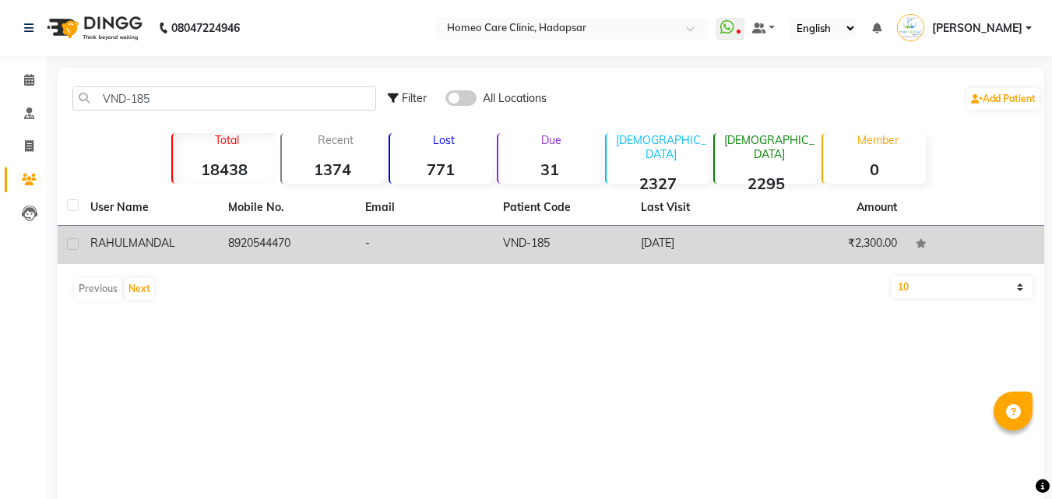
click at [207, 241] on div "[PERSON_NAME]" at bounding box center [149, 243] width 119 height 16
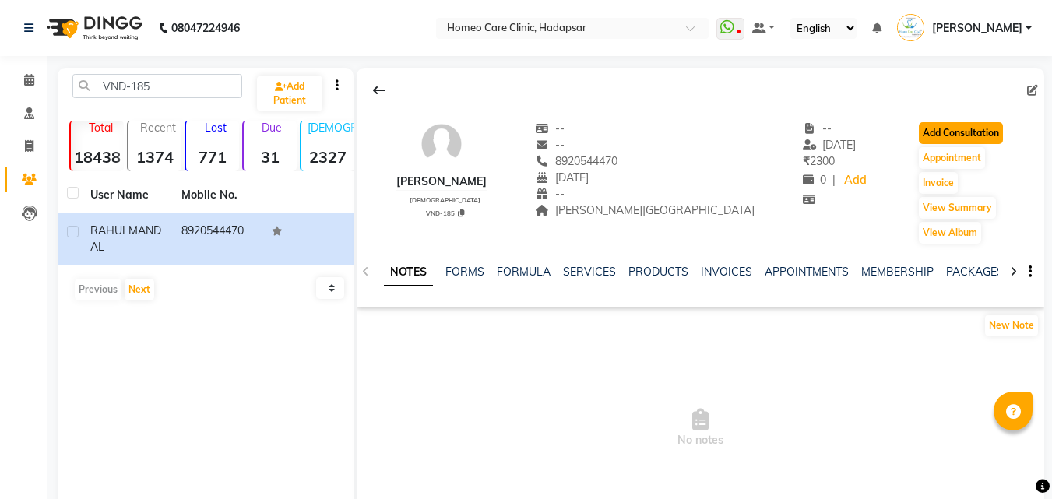
click at [967, 125] on button "Add Consultation" at bounding box center [961, 133] width 84 height 22
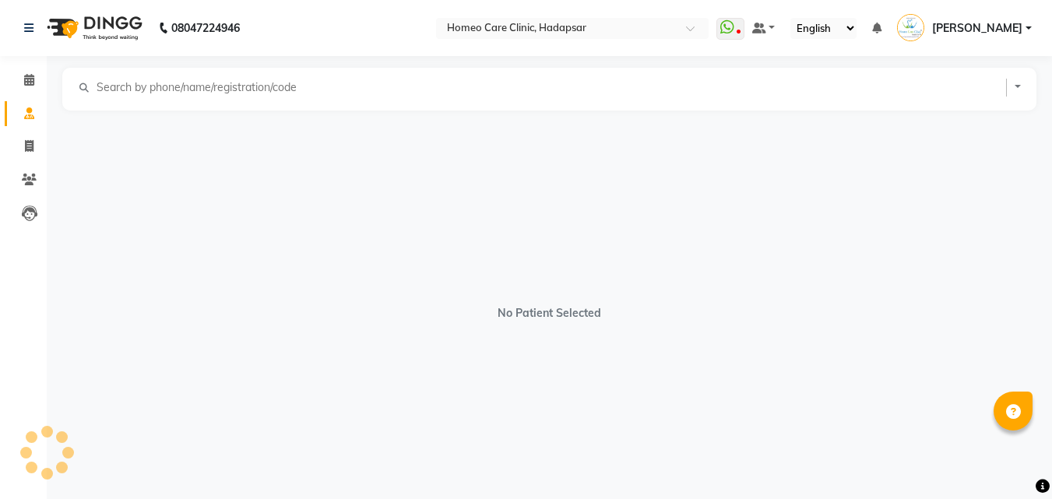
click at [967, 125] on div "No Patient Selected" at bounding box center [549, 305] width 974 height 389
select select "[DEMOGRAPHIC_DATA]"
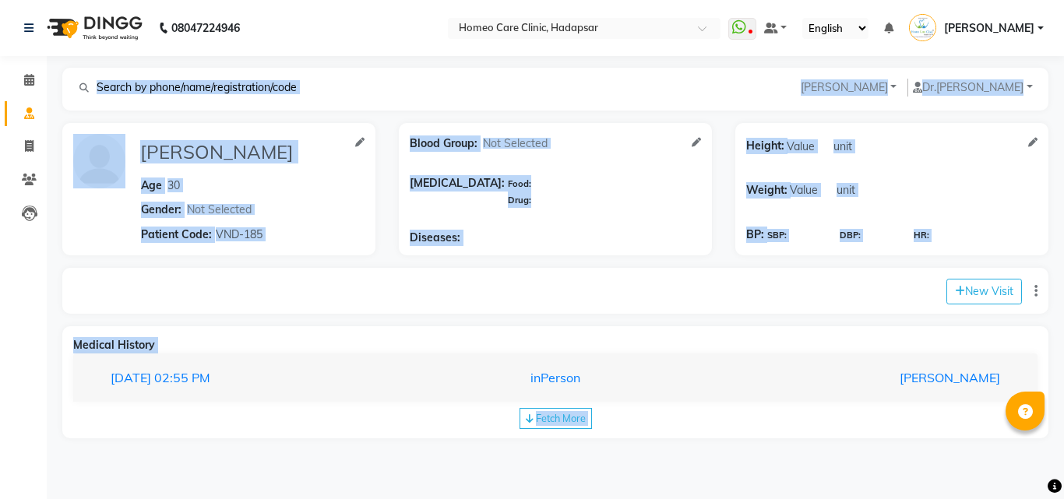
click at [783, 340] on div "Medical History" at bounding box center [555, 345] width 964 height 16
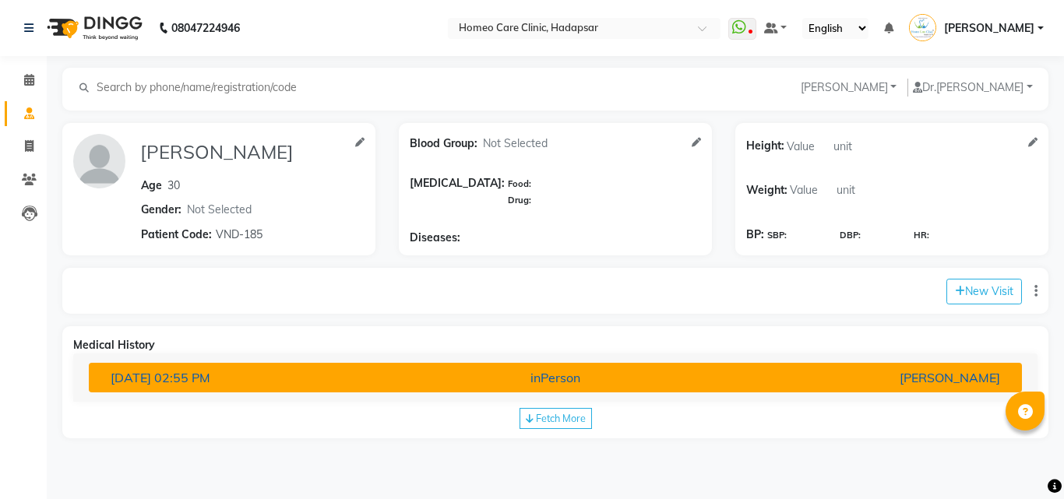
click at [759, 372] on div "[PERSON_NAME]" at bounding box center [859, 377] width 305 height 19
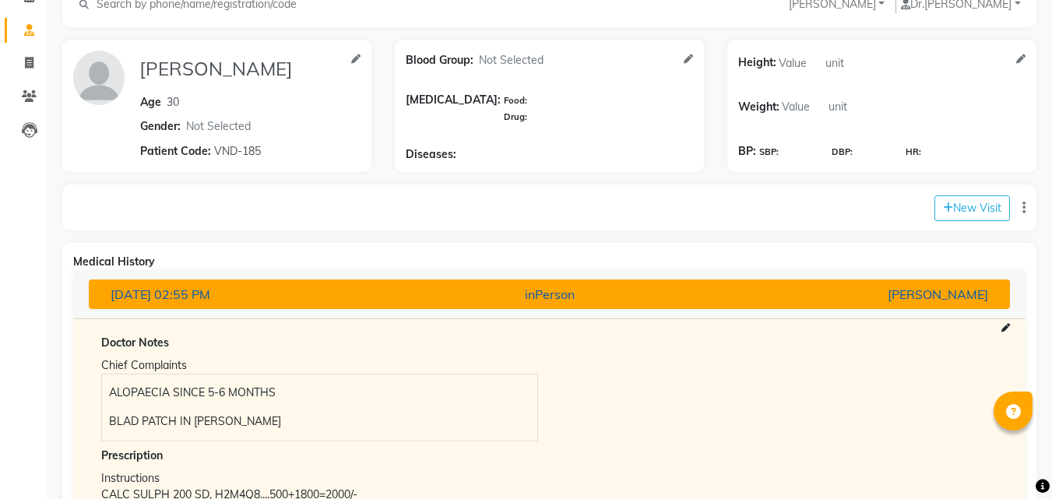
scroll to position [171, 0]
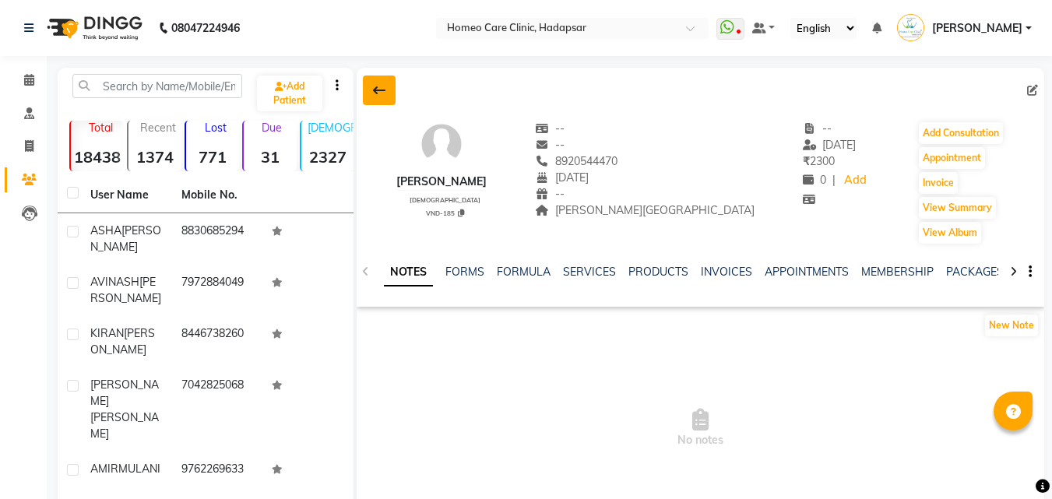
click at [386, 93] on icon at bounding box center [379, 90] width 12 height 12
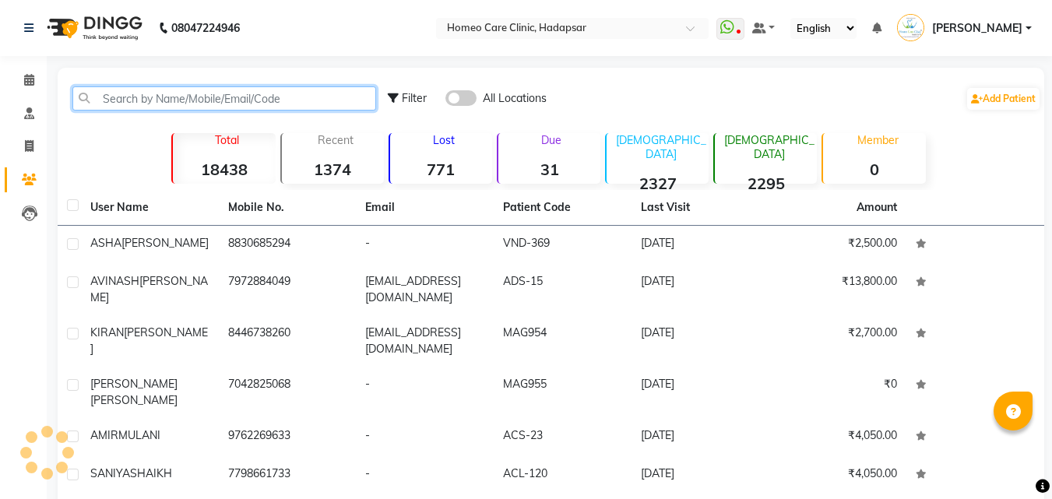
click at [336, 97] on input "text" at bounding box center [224, 98] width 304 height 24
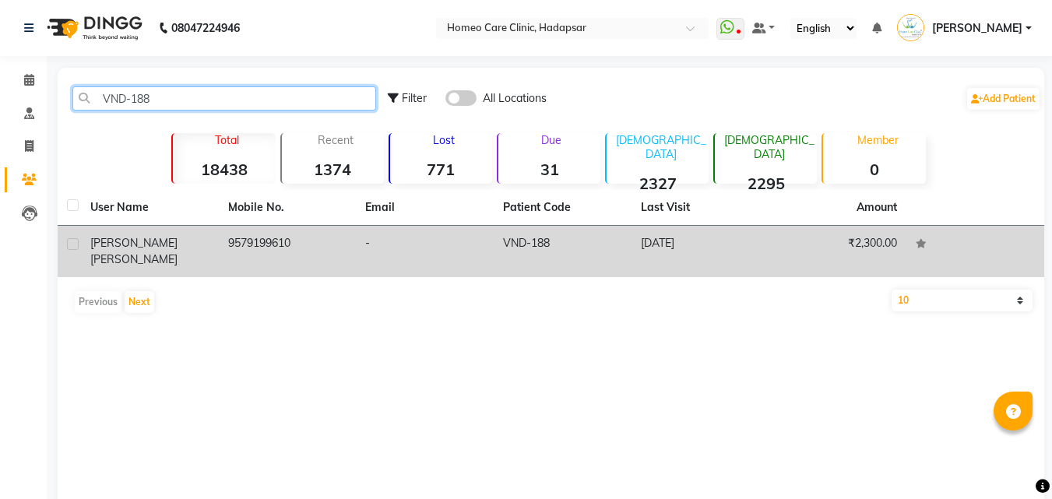
type input "VND-188"
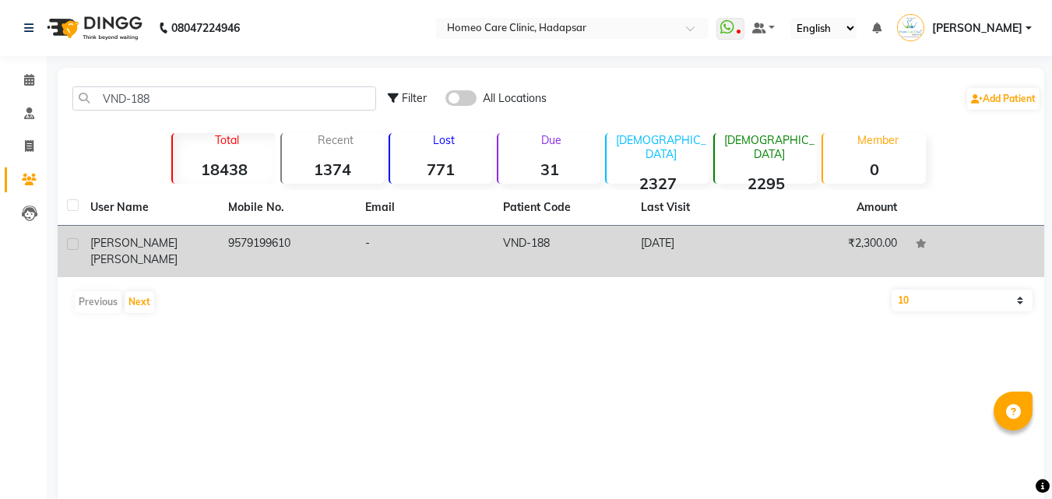
click at [125, 235] on div "[PERSON_NAME]" at bounding box center [149, 251] width 119 height 33
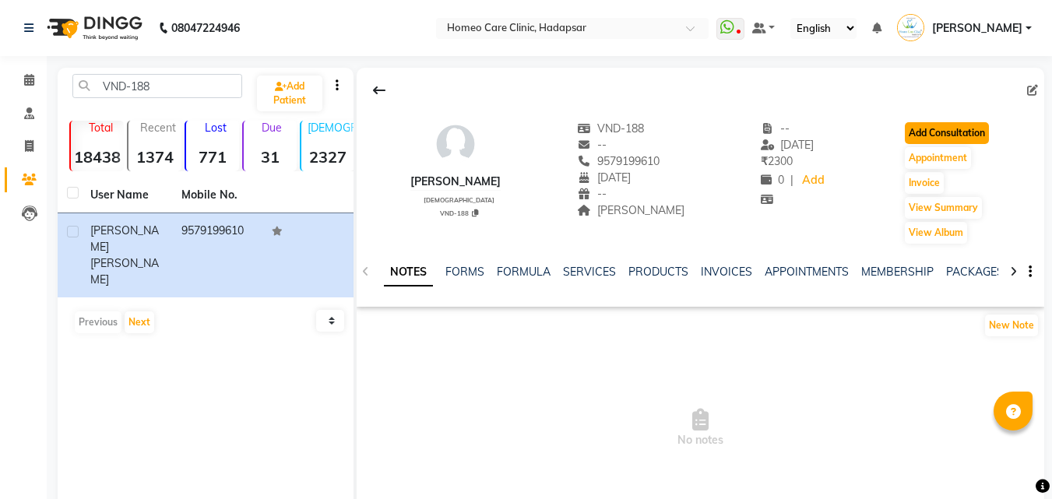
click at [921, 129] on button "Add Consultation" at bounding box center [947, 133] width 84 height 22
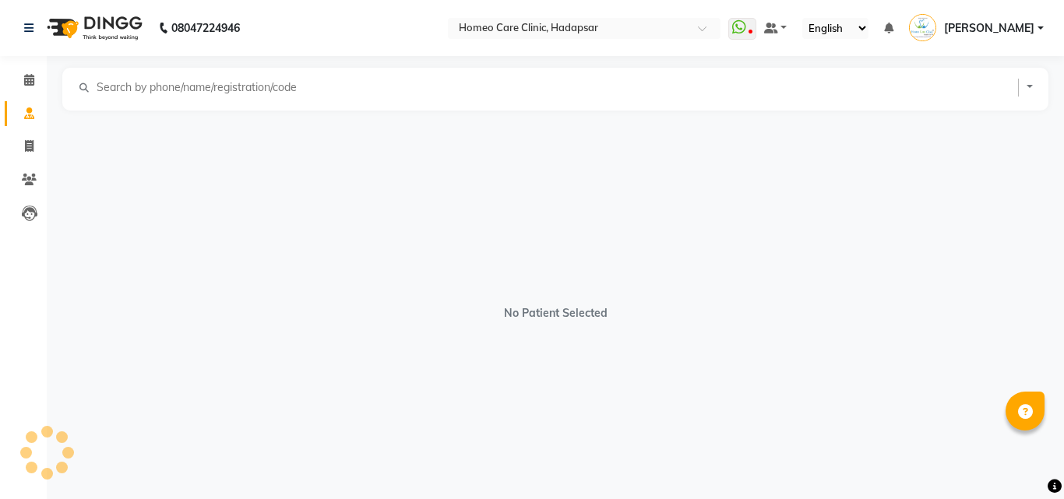
select select "[DEMOGRAPHIC_DATA]"
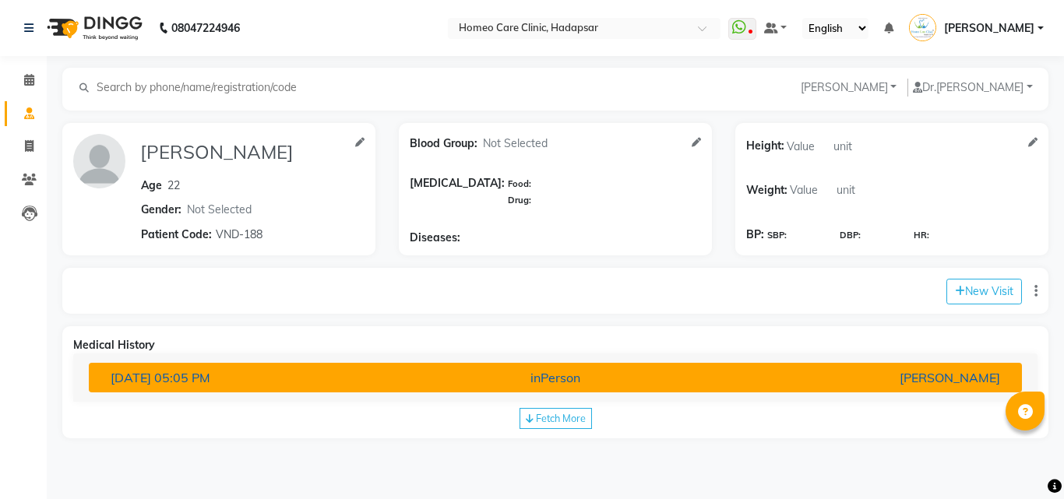
click at [709, 371] on div "[PERSON_NAME]" at bounding box center [859, 377] width 305 height 19
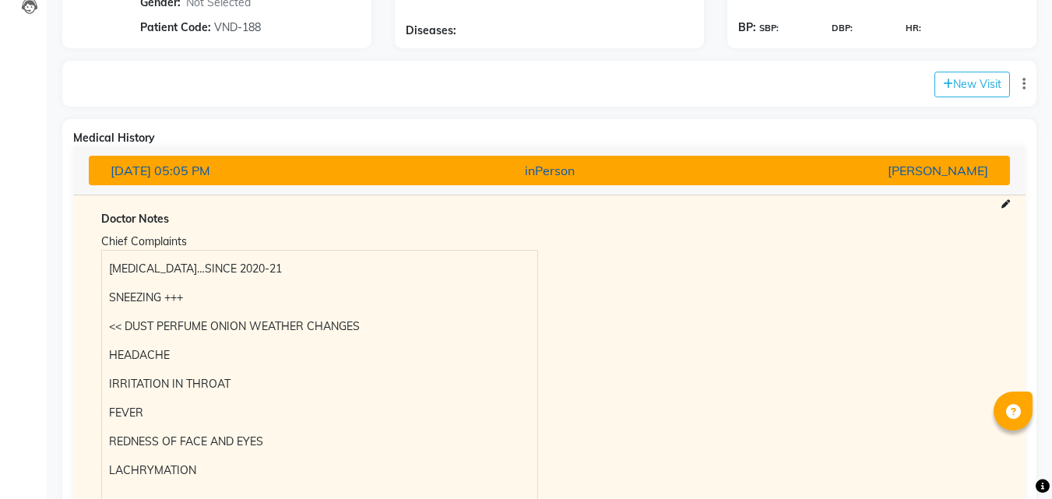
scroll to position [374, 0]
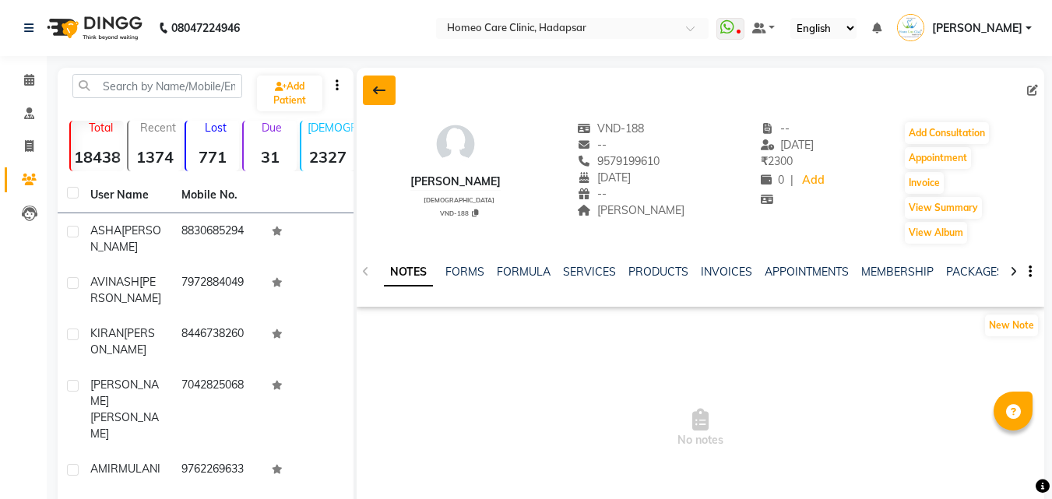
click at [374, 84] on icon at bounding box center [379, 90] width 12 height 12
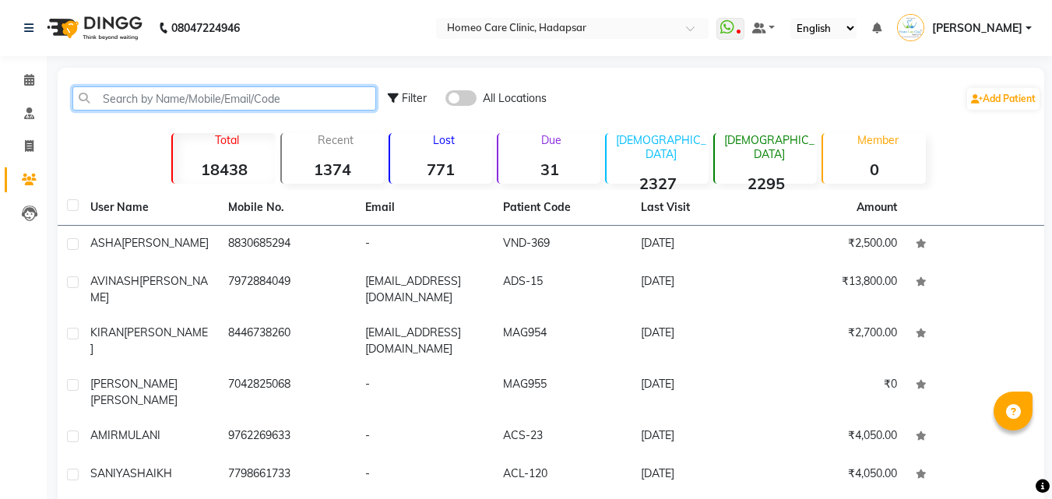
click at [257, 104] on input "text" at bounding box center [224, 98] width 304 height 24
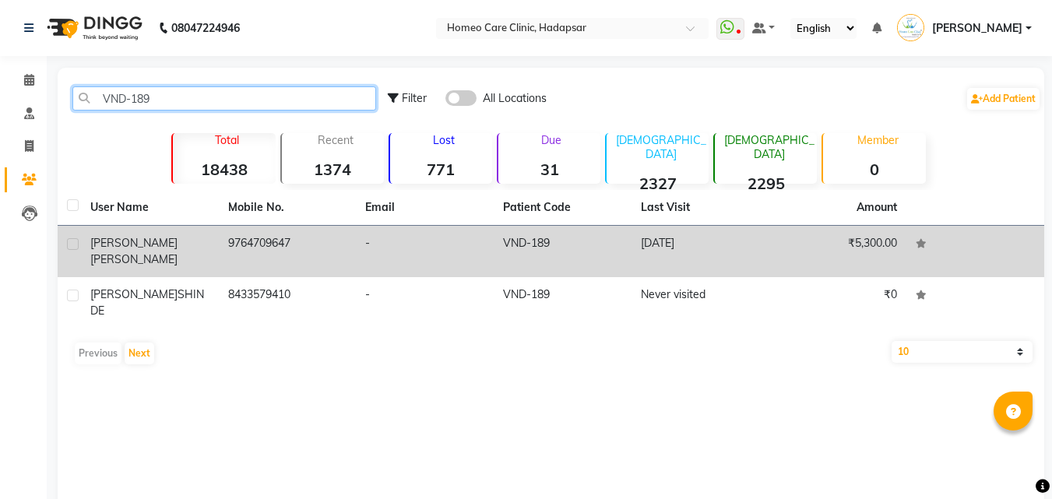
type input "VND-189"
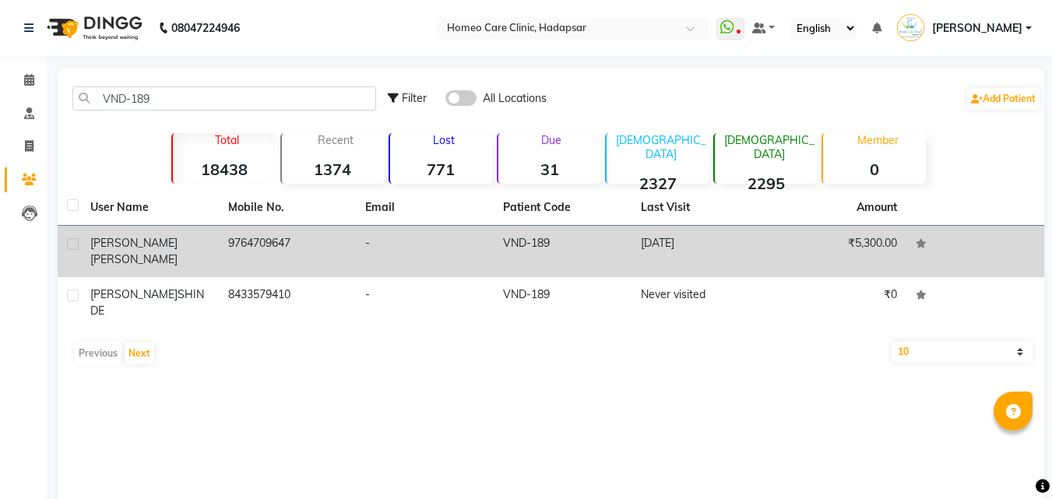
click at [283, 234] on td "9764709647" at bounding box center [288, 251] width 138 height 51
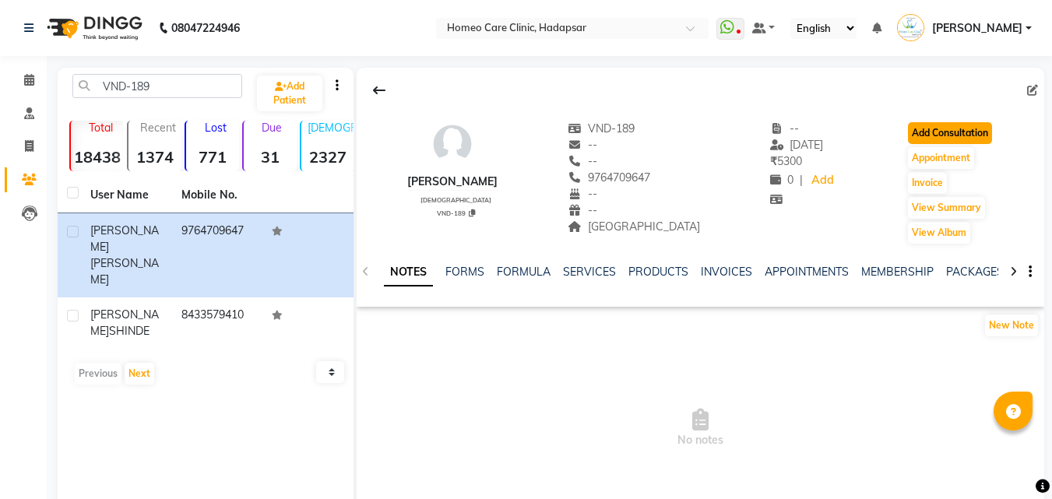
click at [977, 125] on button "Add Consultation" at bounding box center [950, 133] width 84 height 22
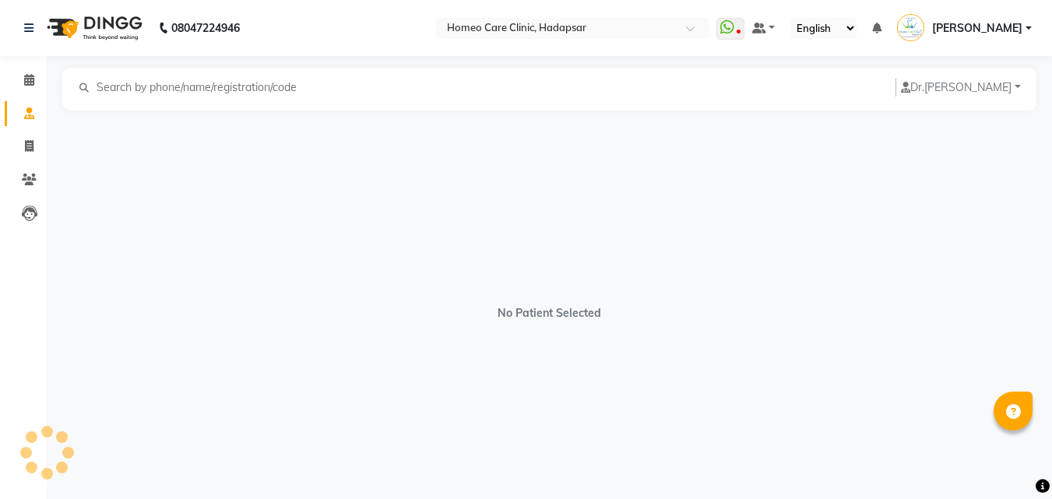
select select "[DEMOGRAPHIC_DATA]"
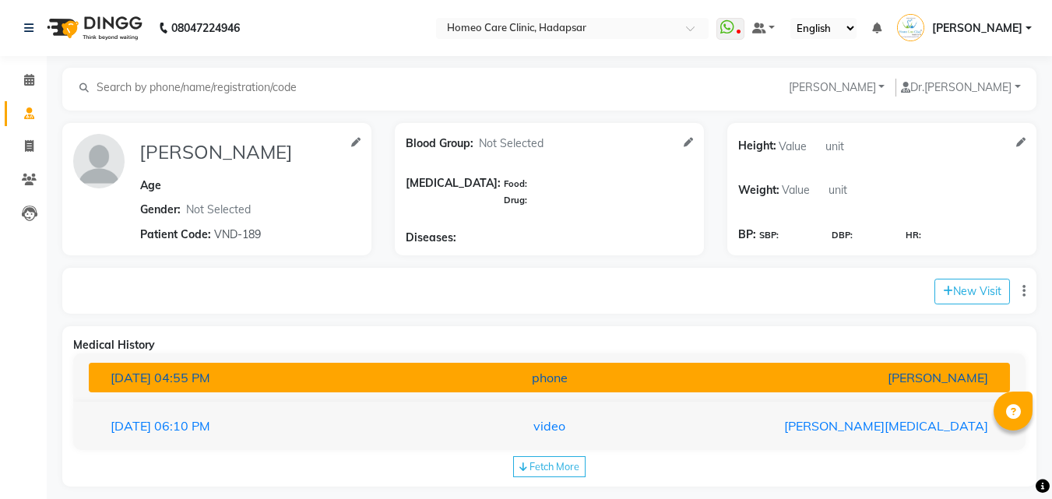
click at [662, 369] on div "phone" at bounding box center [550, 377] width 301 height 19
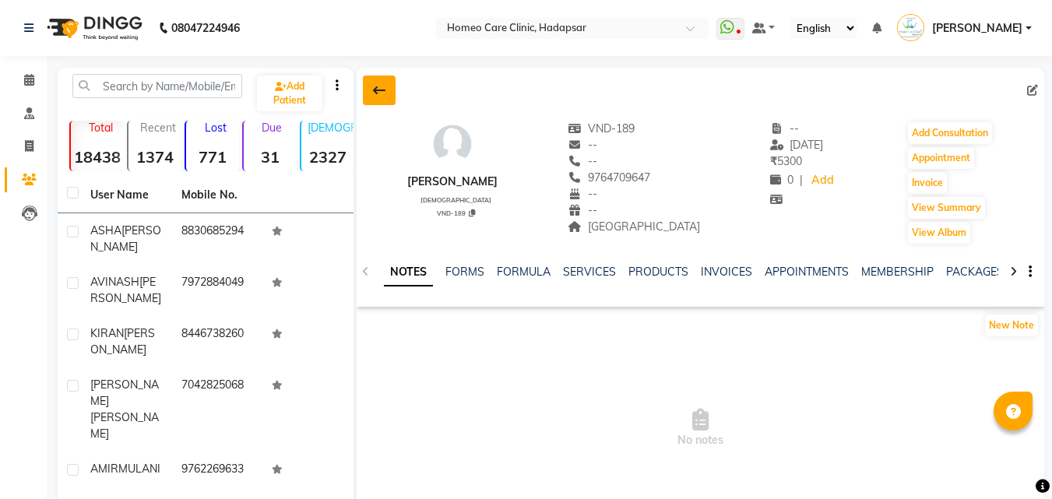
click at [380, 96] on icon at bounding box center [379, 90] width 12 height 12
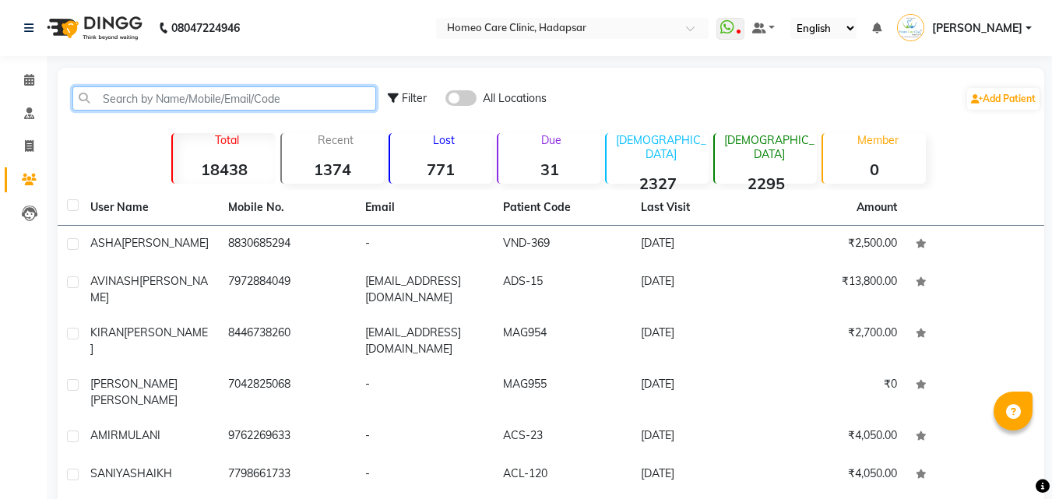
click at [353, 103] on input "text" at bounding box center [224, 98] width 304 height 24
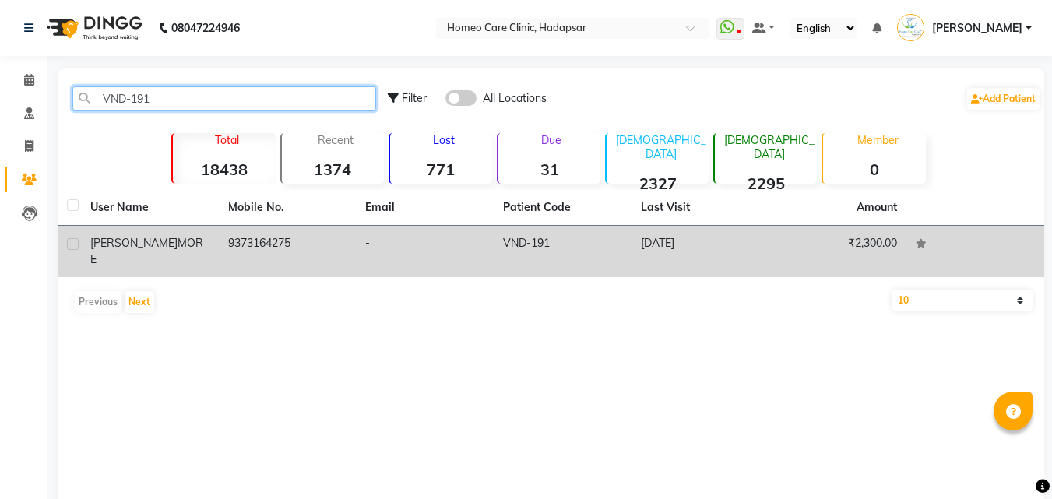
type input "VND-191"
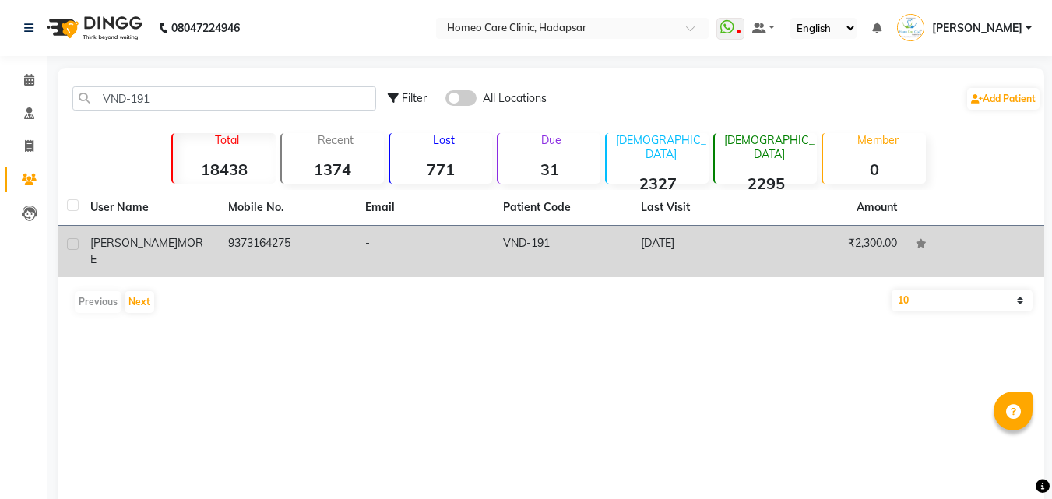
click at [311, 251] on td "9373164275" at bounding box center [288, 251] width 138 height 51
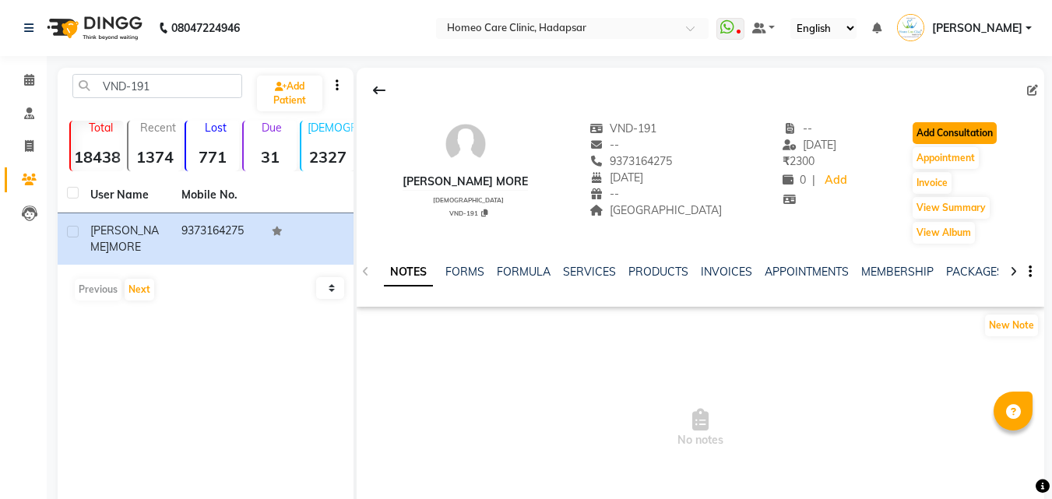
click at [963, 133] on button "Add Consultation" at bounding box center [955, 133] width 84 height 22
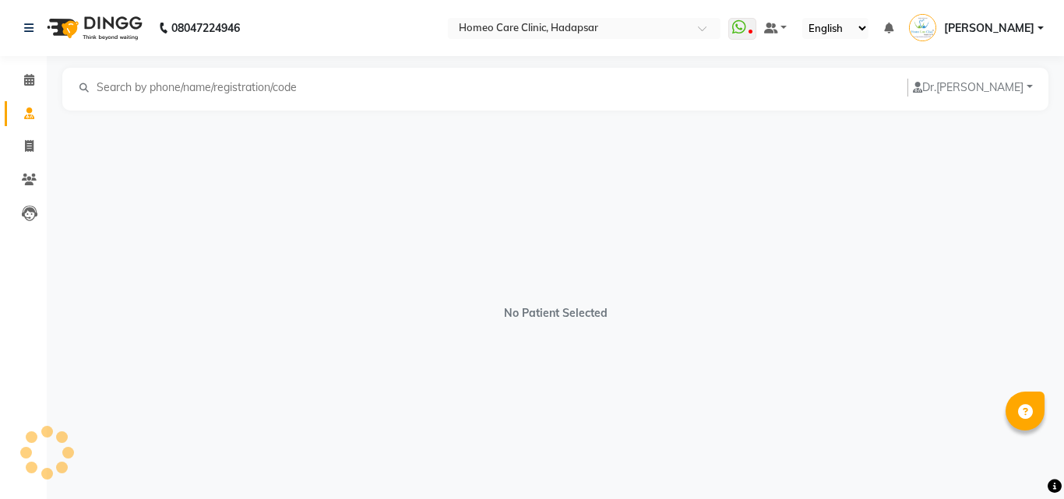
select select "[DEMOGRAPHIC_DATA]"
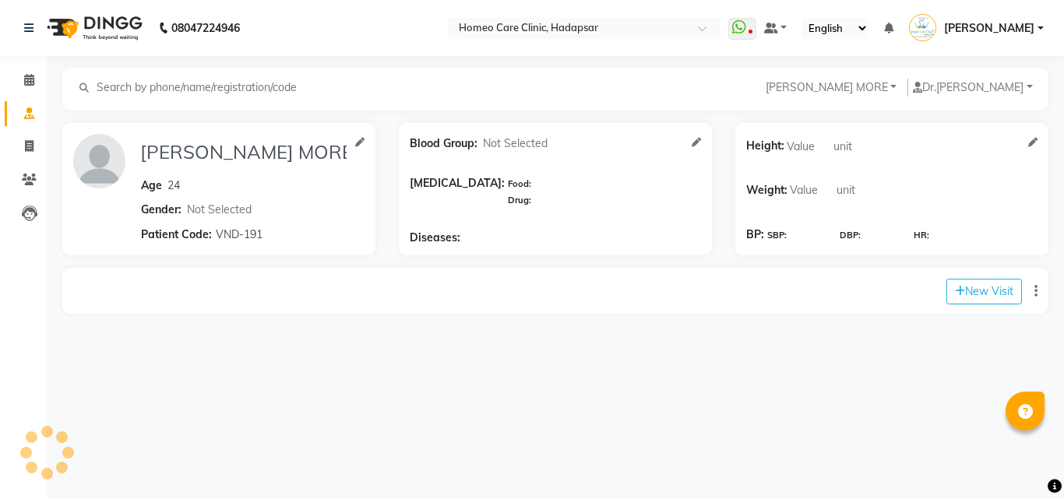
select select "10"
select select "false"
select select "days"
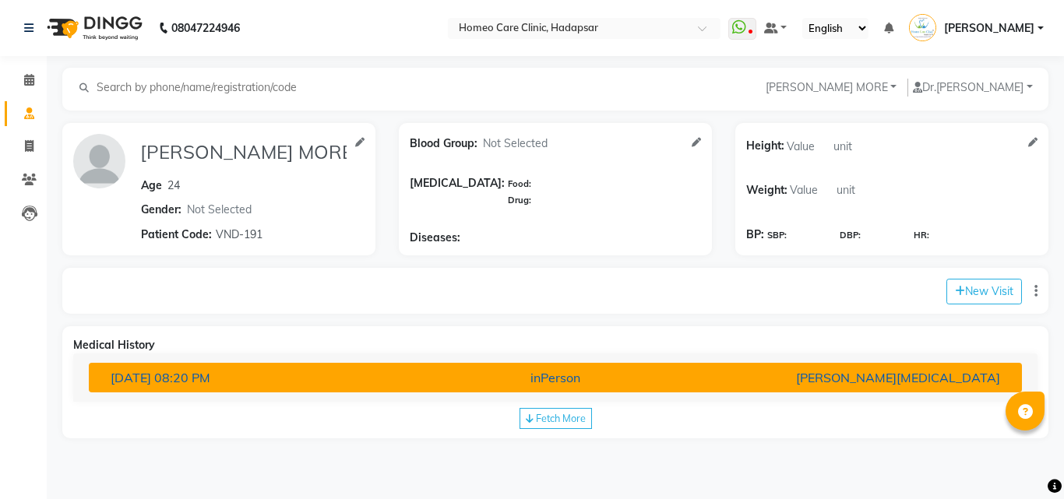
click at [703, 369] on div "inPerson" at bounding box center [555, 377] width 305 height 19
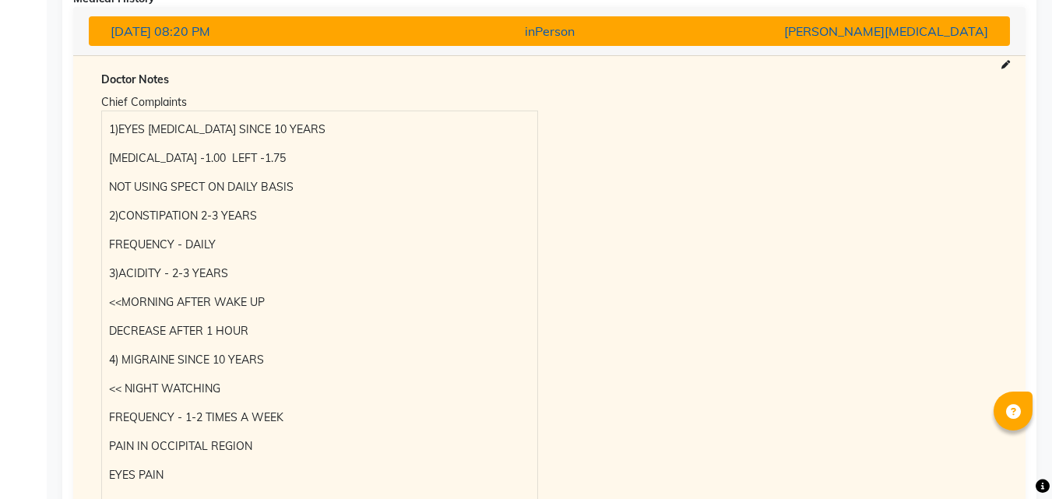
scroll to position [343, 0]
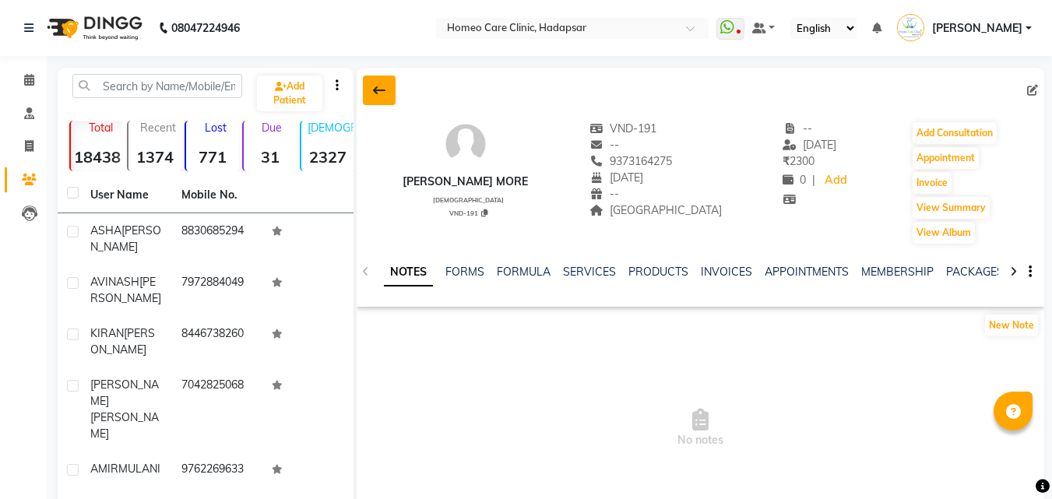
click at [393, 97] on button at bounding box center [379, 91] width 33 height 30
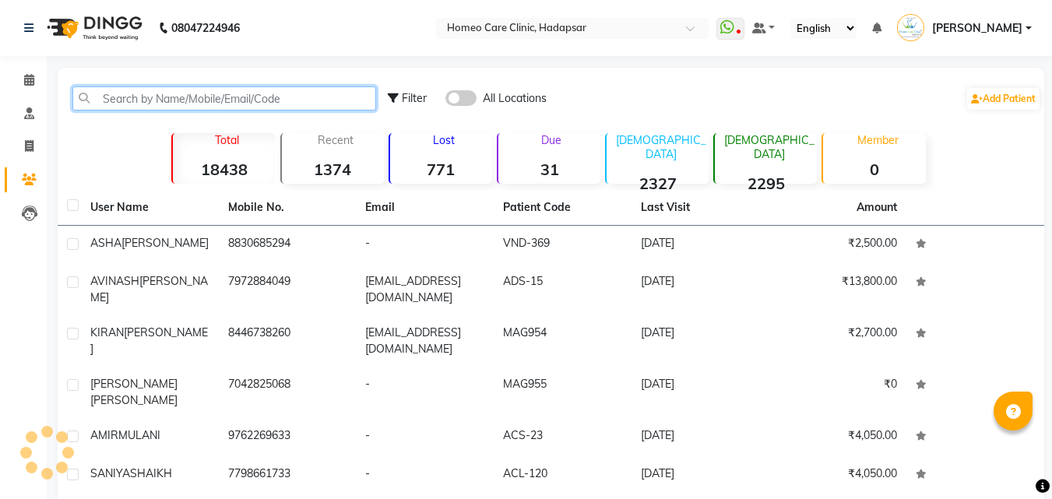
click at [304, 109] on input "text" at bounding box center [224, 98] width 304 height 24
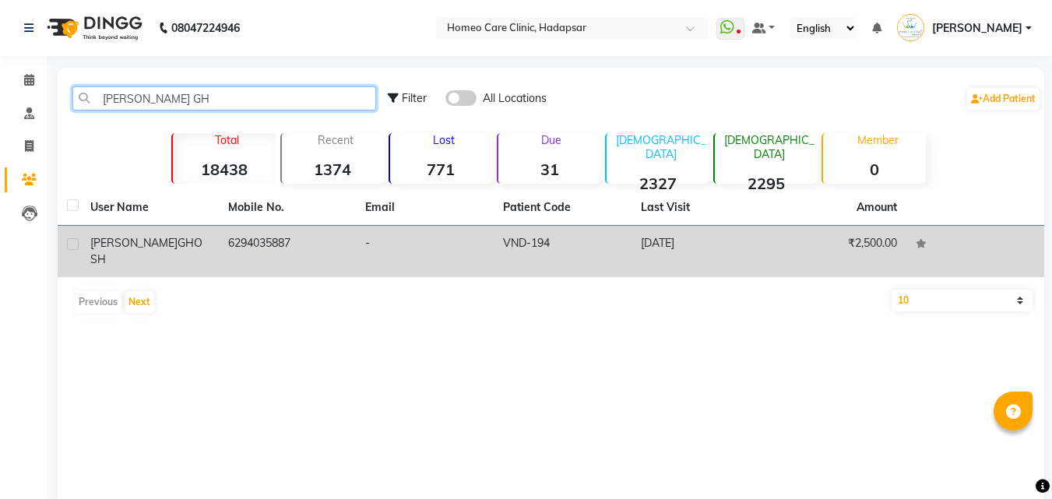
type input "[PERSON_NAME] GH"
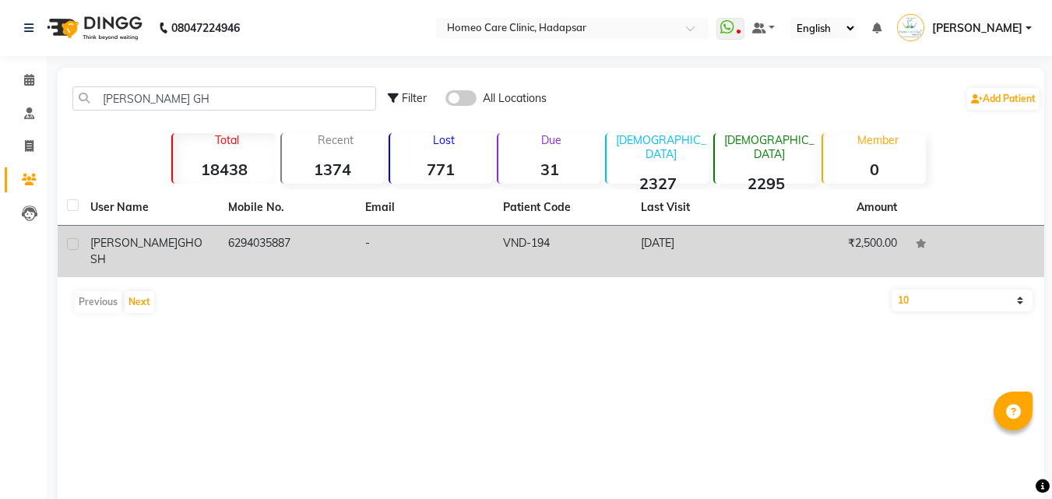
click at [283, 240] on td "6294035887" at bounding box center [288, 251] width 138 height 51
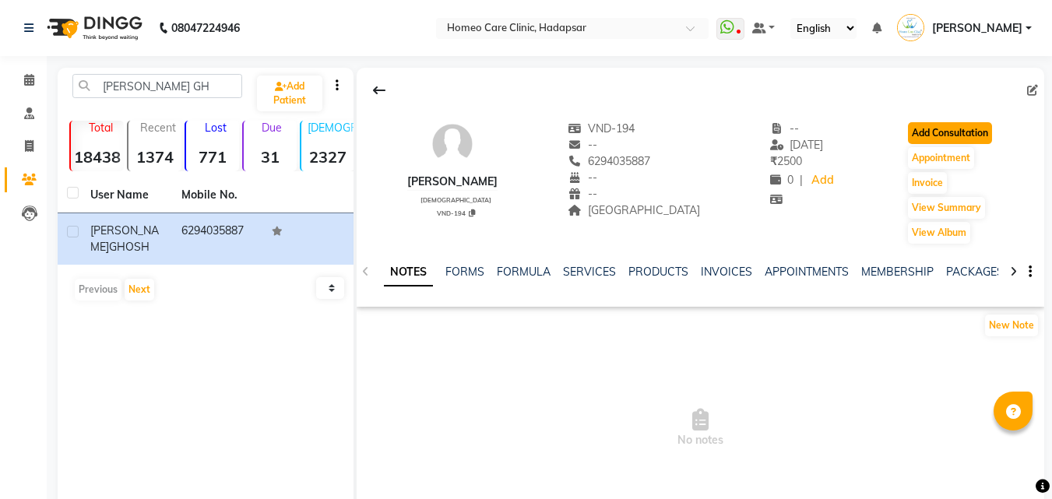
click at [978, 132] on button "Add Consultation" at bounding box center [950, 133] width 84 height 22
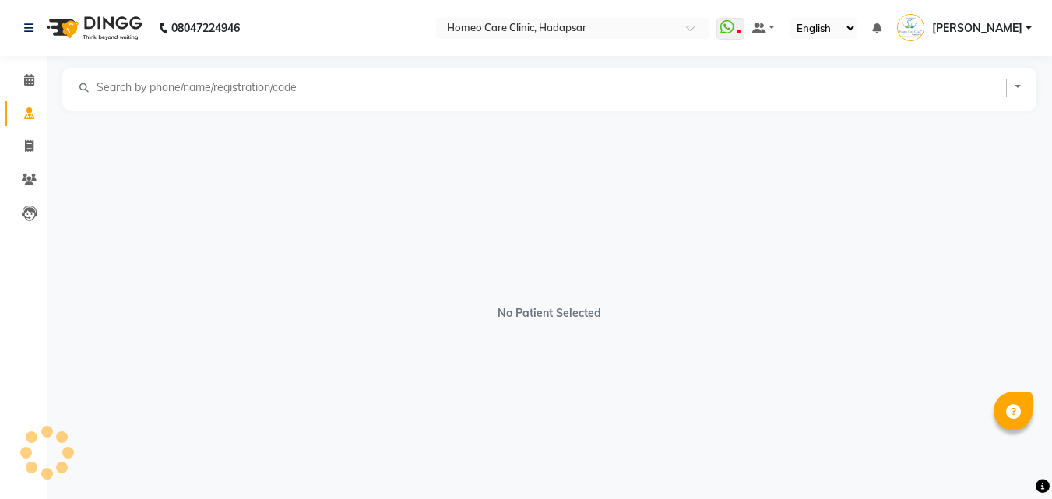
select select "[DEMOGRAPHIC_DATA]"
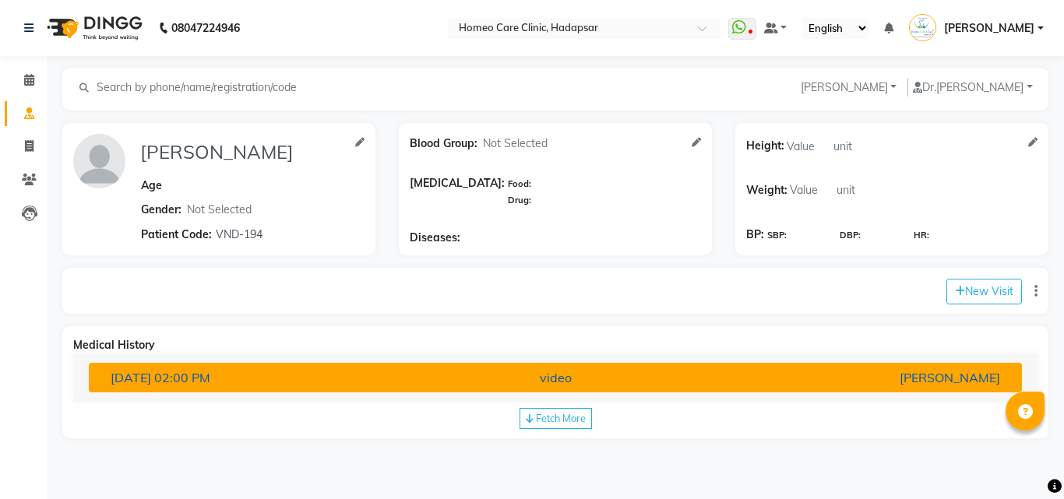
click at [834, 389] on button "[DATE] 02:00 PM video [PERSON_NAME]" at bounding box center [555, 378] width 933 height 30
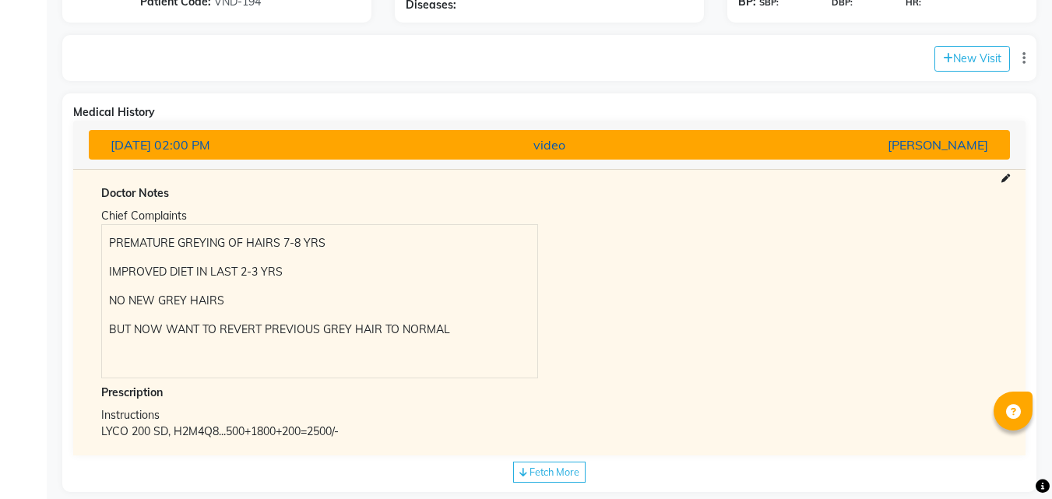
scroll to position [257, 0]
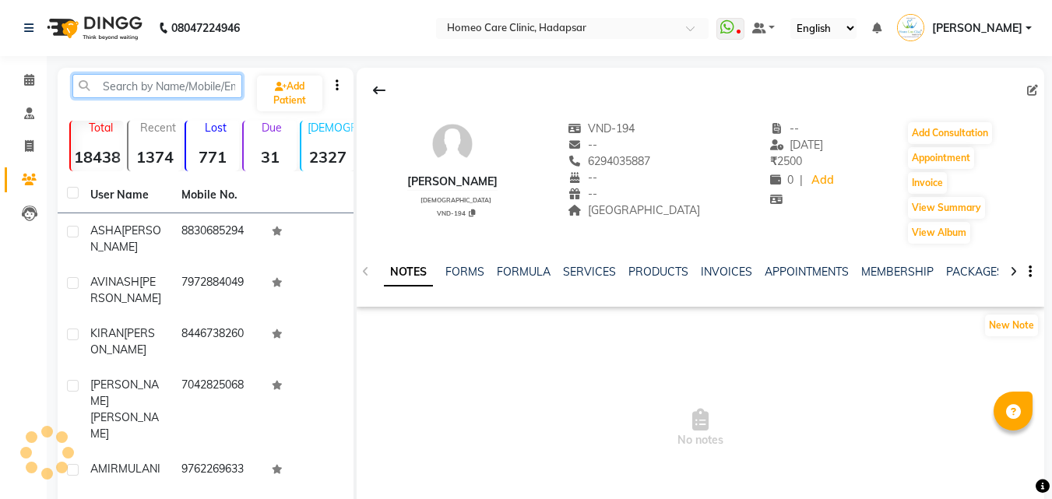
click at [220, 88] on input "text" at bounding box center [157, 86] width 170 height 24
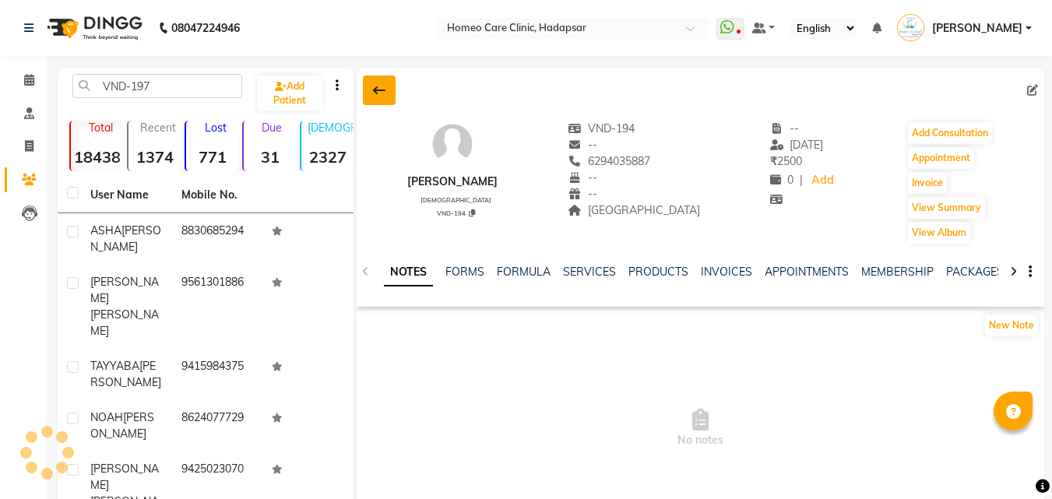
click at [378, 104] on button at bounding box center [379, 91] width 33 height 30
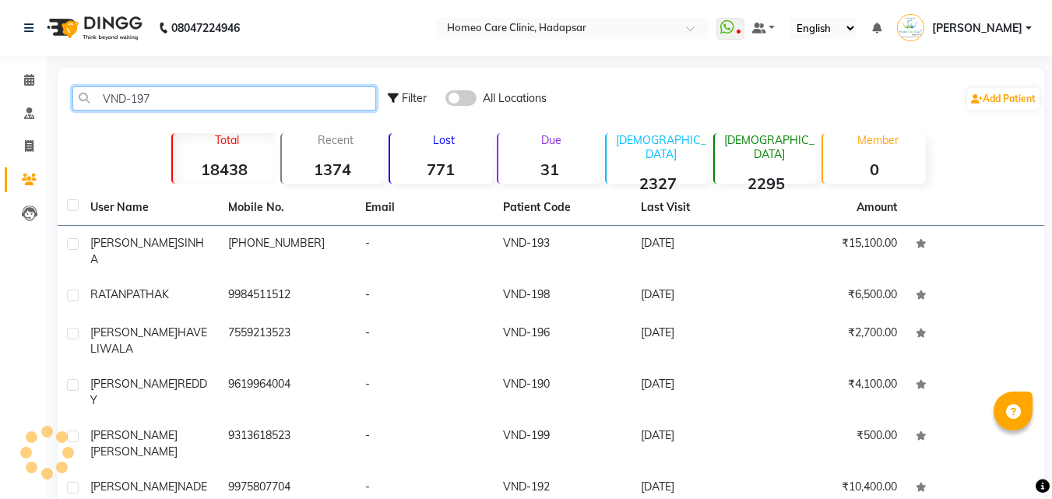
click at [165, 90] on input "VND-197" at bounding box center [224, 98] width 304 height 24
type input "VND-197"
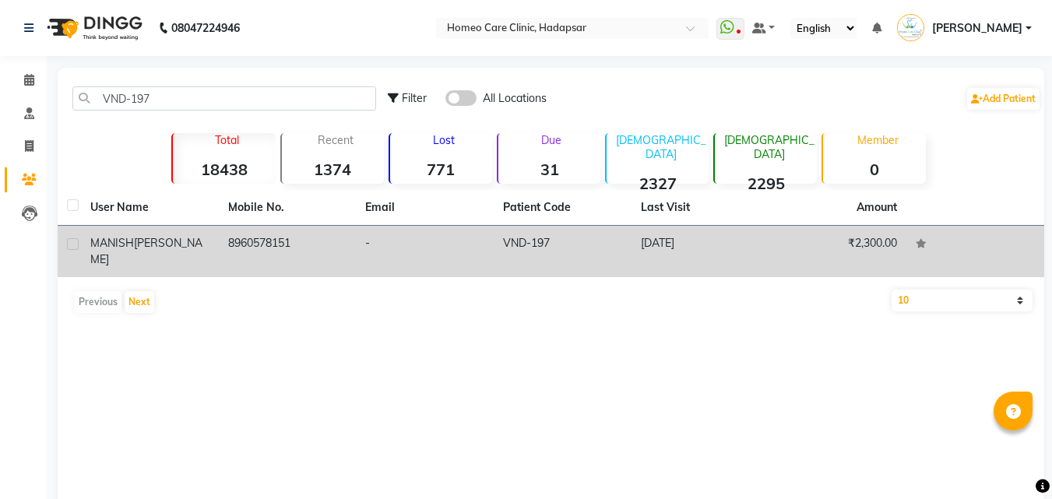
click at [104, 241] on span "MANISH" at bounding box center [112, 243] width 44 height 14
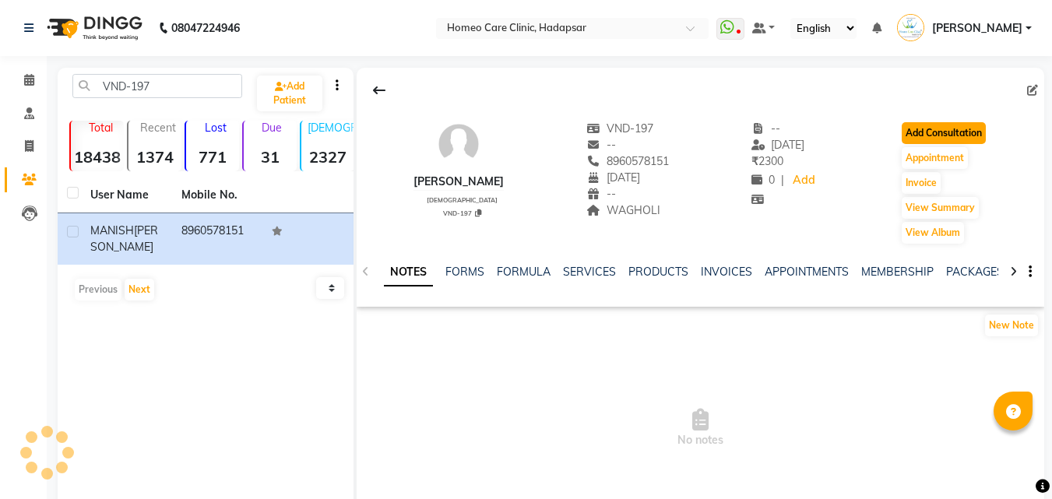
click at [932, 132] on button "Add Consultation" at bounding box center [944, 133] width 84 height 22
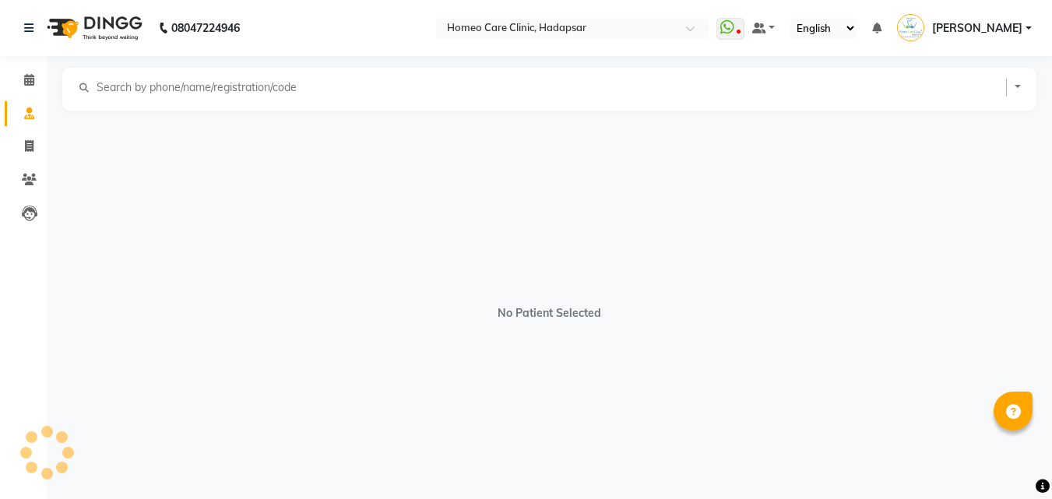
select select "[DEMOGRAPHIC_DATA]"
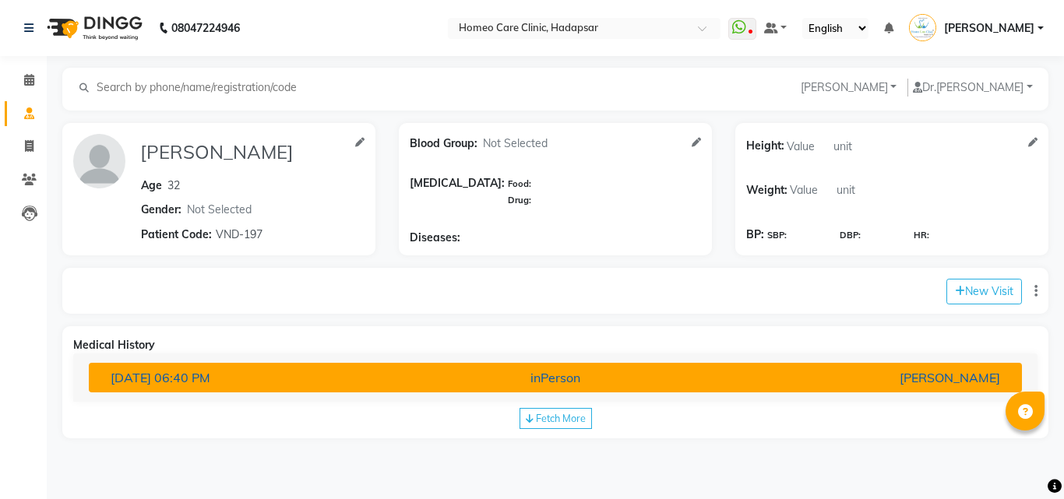
click at [611, 366] on button "[DATE] 06:40 PM inPerson [PERSON_NAME]" at bounding box center [555, 378] width 933 height 30
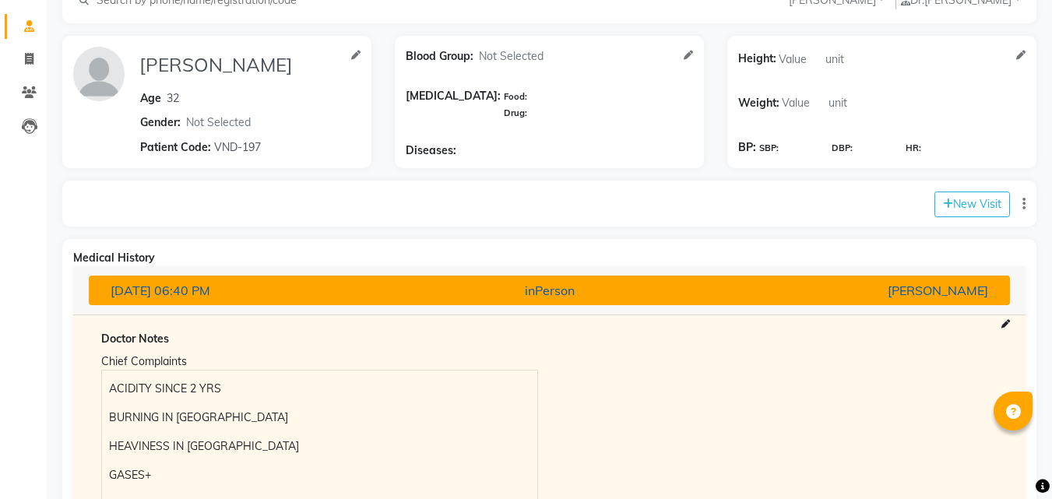
scroll to position [315, 0]
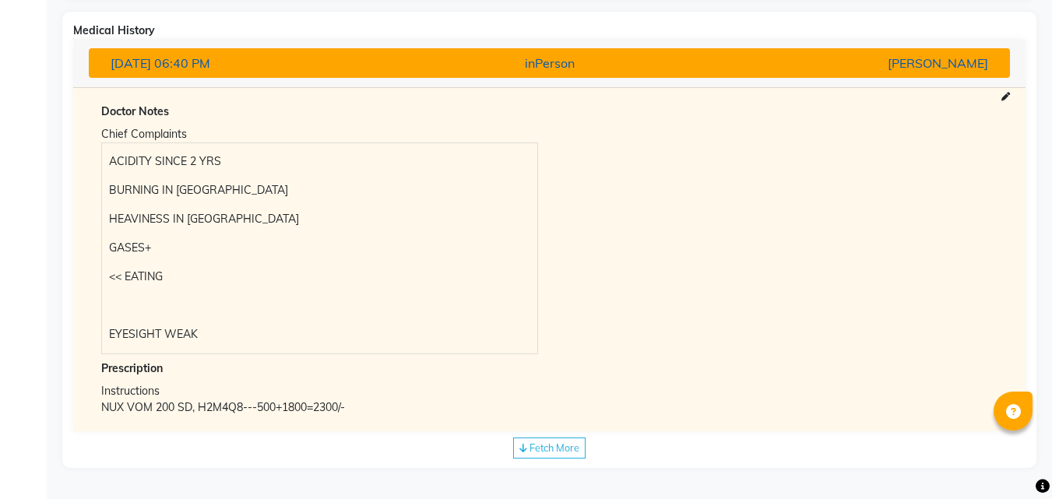
click at [611, 366] on div "Prescription" at bounding box center [549, 369] width 896 height 16
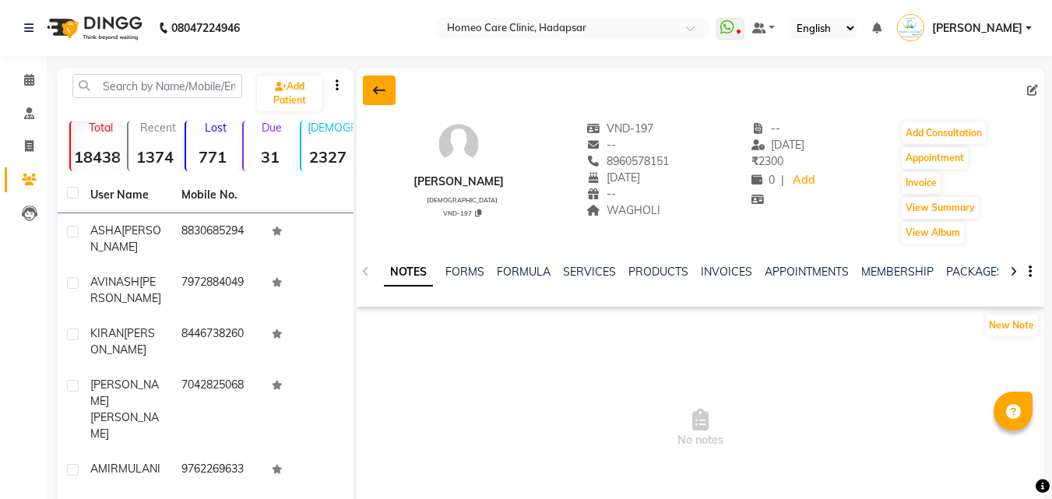
click at [387, 86] on button at bounding box center [379, 91] width 33 height 30
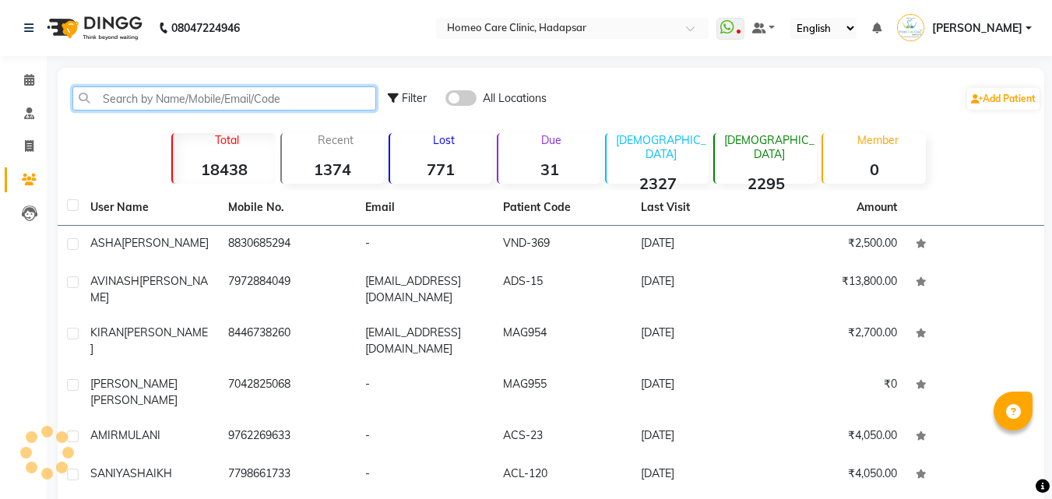
click at [340, 98] on input "text" at bounding box center [224, 98] width 304 height 24
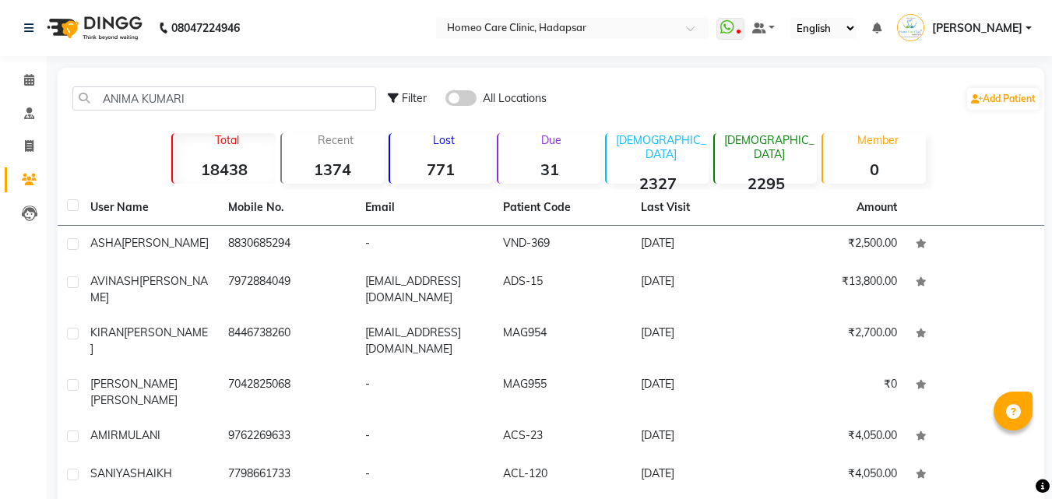
click at [142, 235] on div "[PERSON_NAME]" at bounding box center [149, 243] width 119 height 16
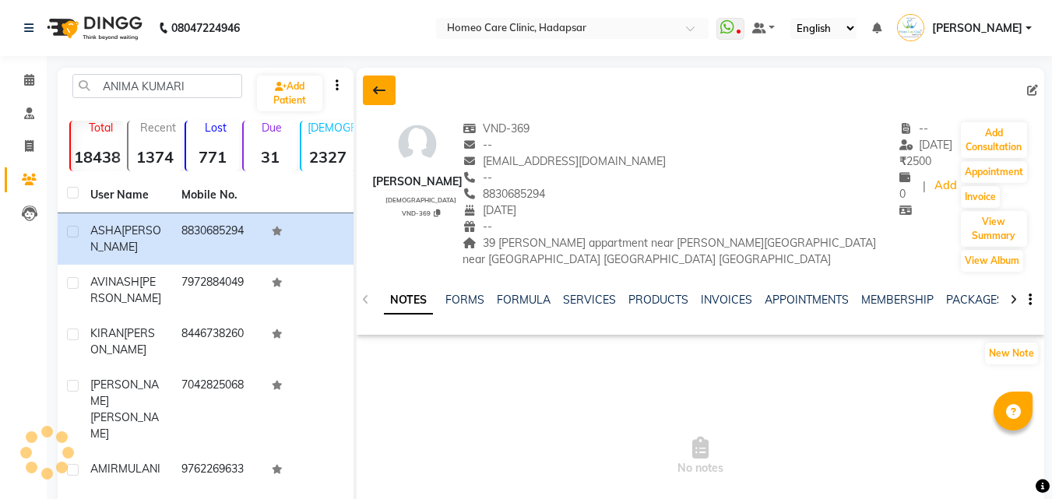
click at [379, 97] on button at bounding box center [379, 91] width 33 height 30
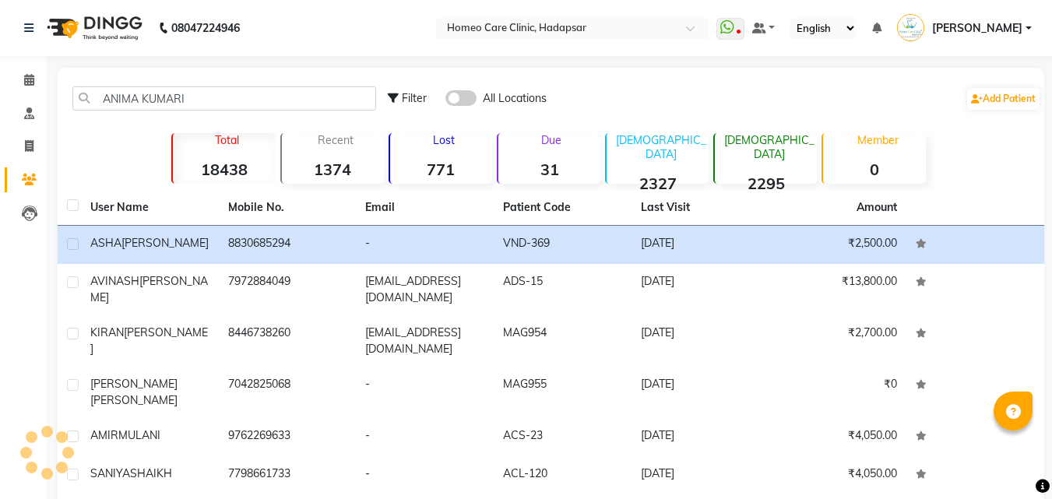
click at [276, 78] on div "ANIMA KUMARI Filter All Locations Add Patient" at bounding box center [551, 98] width 981 height 49
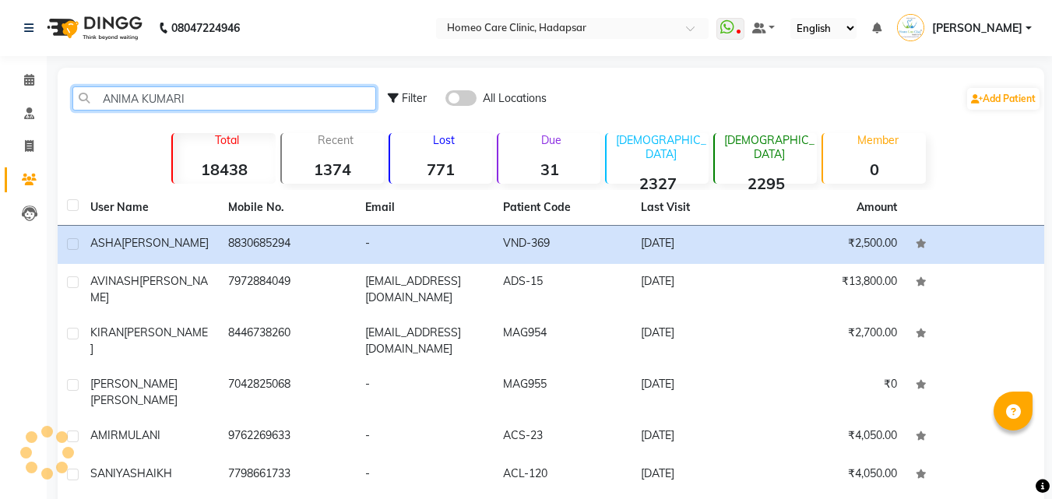
click at [272, 103] on input "ANIMA KUMARI" at bounding box center [224, 98] width 304 height 24
type input "ANIMA KUMARI"
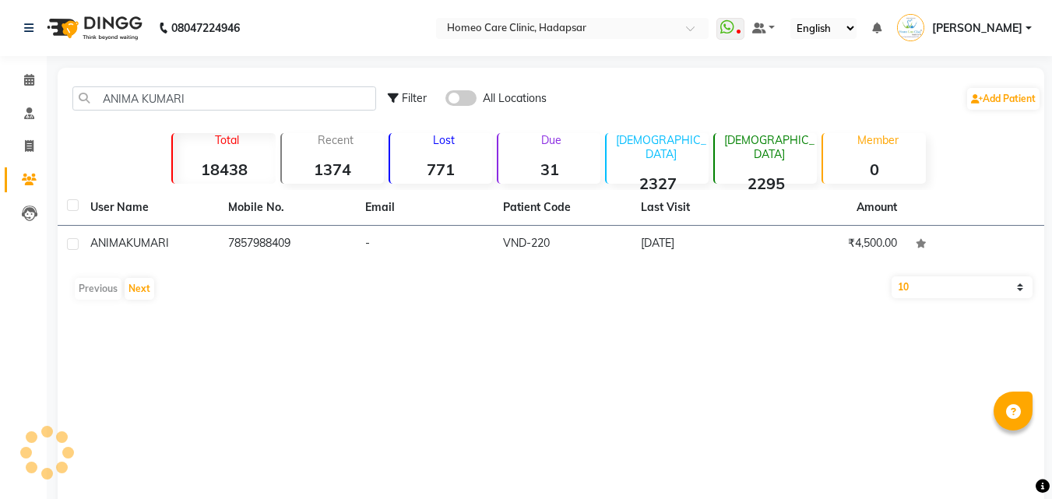
click at [270, 238] on td "7857988409" at bounding box center [288, 245] width 138 height 38
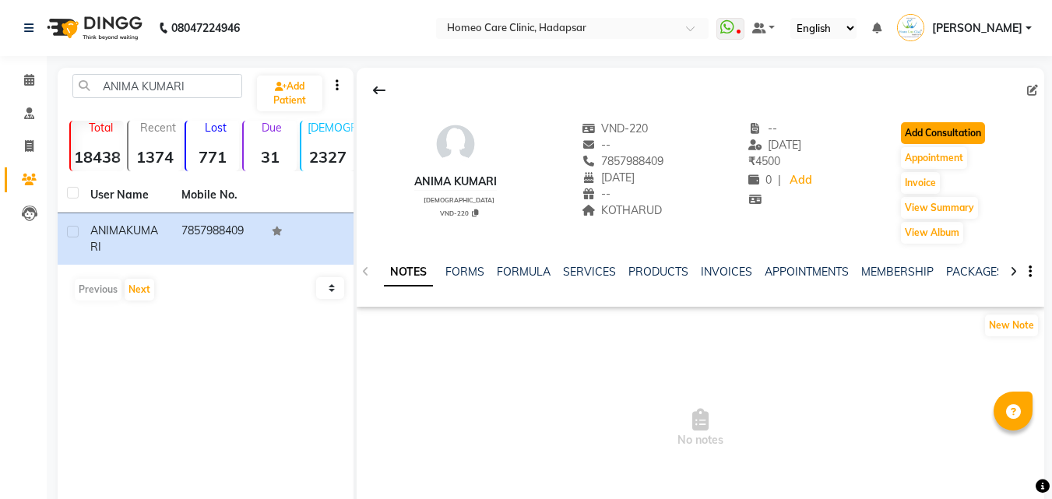
click at [945, 135] on button "Add Consultation" at bounding box center [943, 133] width 84 height 22
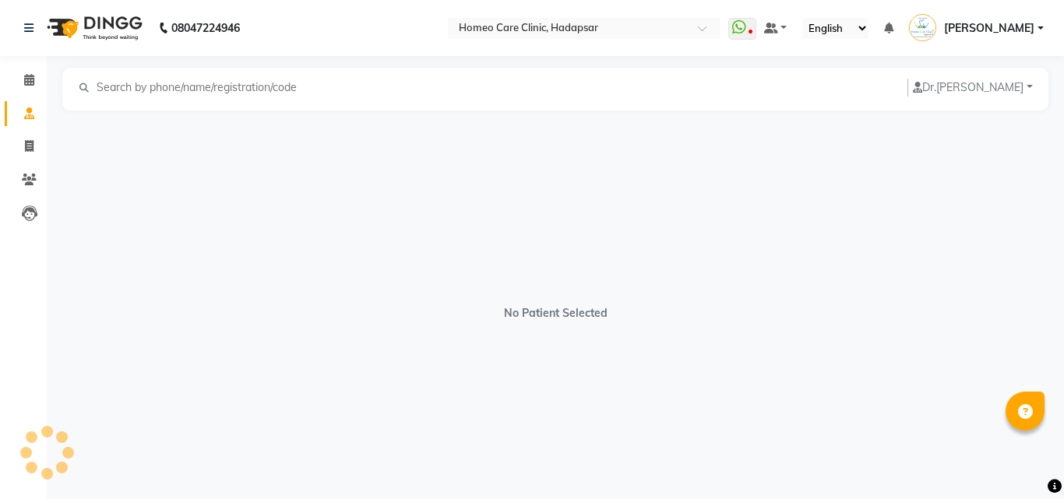
select select "[DEMOGRAPHIC_DATA]"
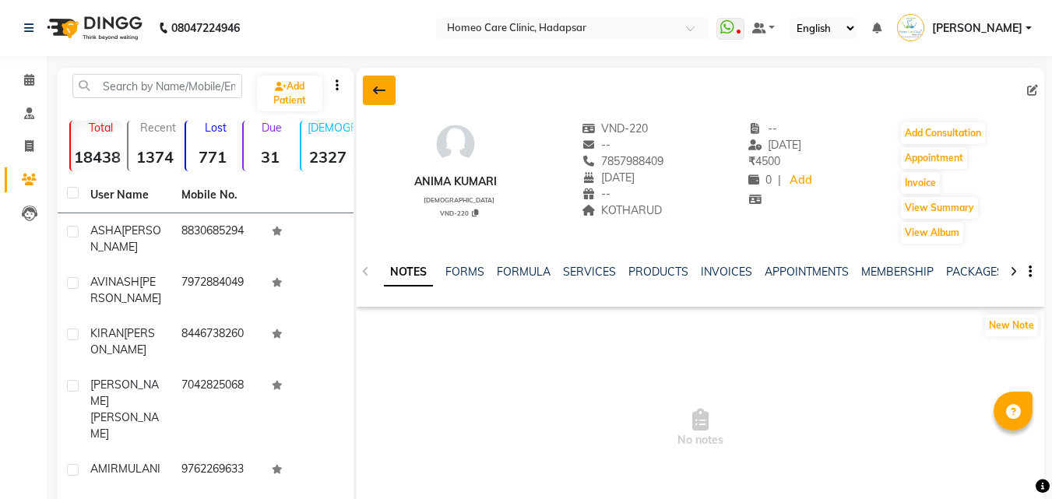
click at [382, 86] on icon at bounding box center [379, 90] width 12 height 12
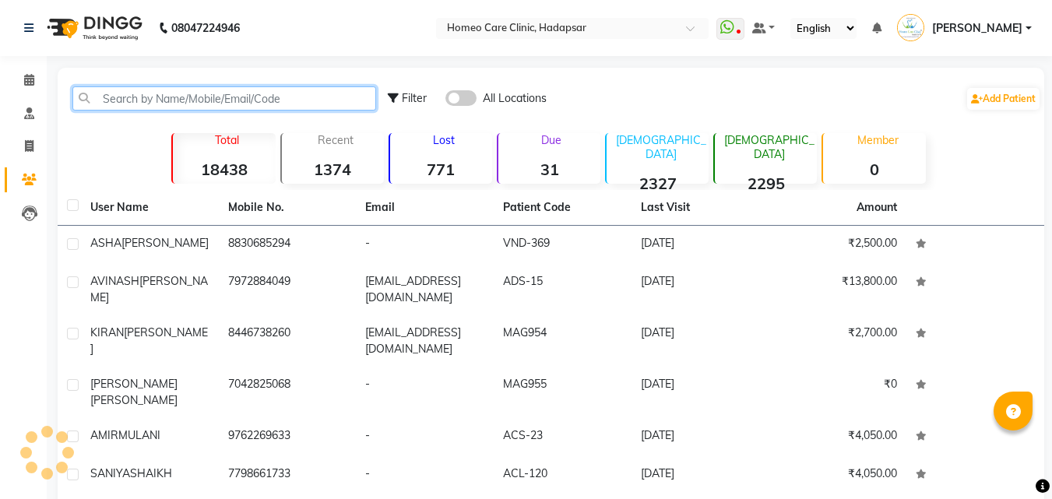
click at [357, 97] on input "text" at bounding box center [224, 98] width 304 height 24
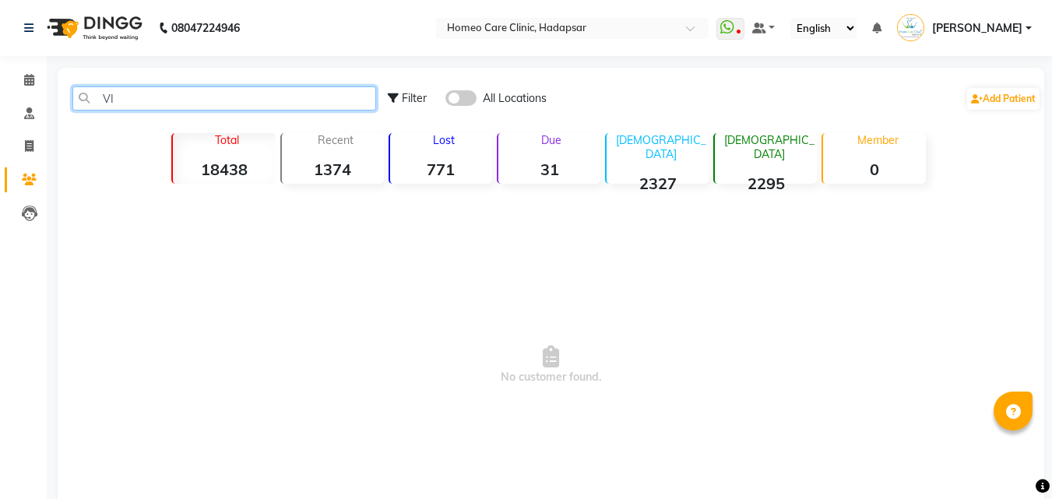
type input "V"
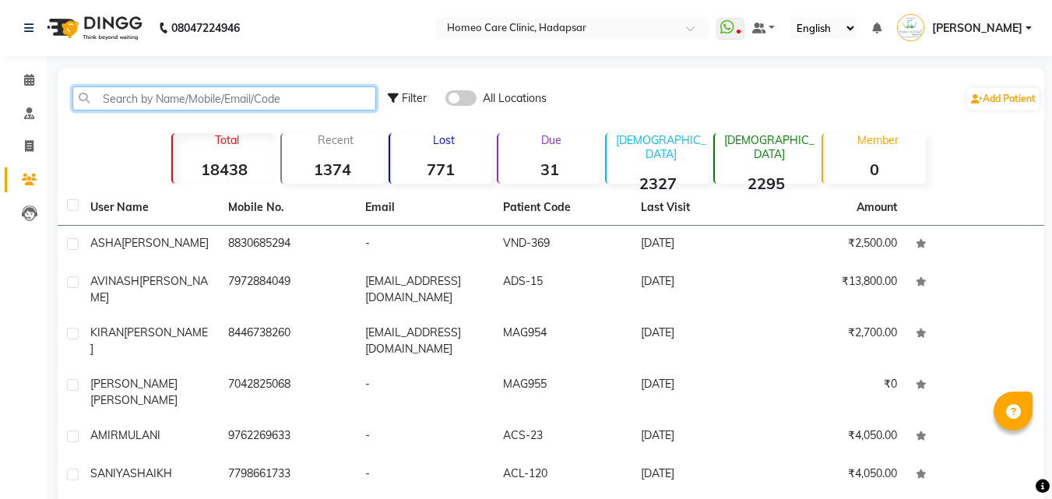
click at [187, 107] on input "text" at bounding box center [224, 98] width 304 height 24
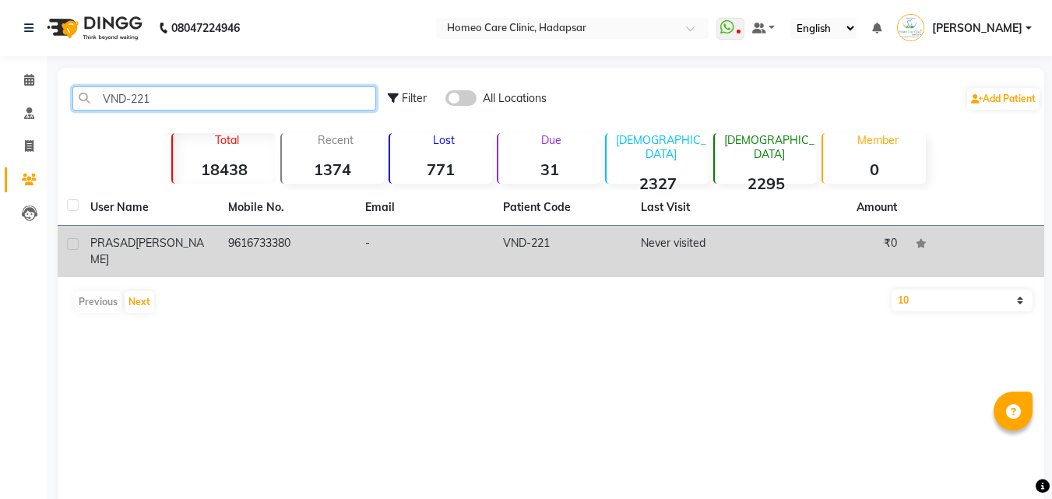
type input "VND-221"
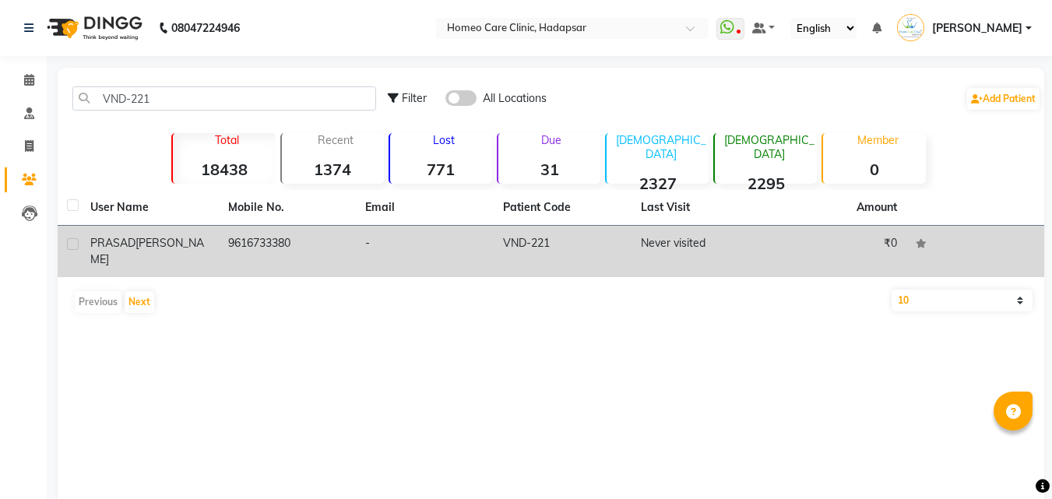
click at [137, 251] on div "[PERSON_NAME]" at bounding box center [149, 251] width 119 height 33
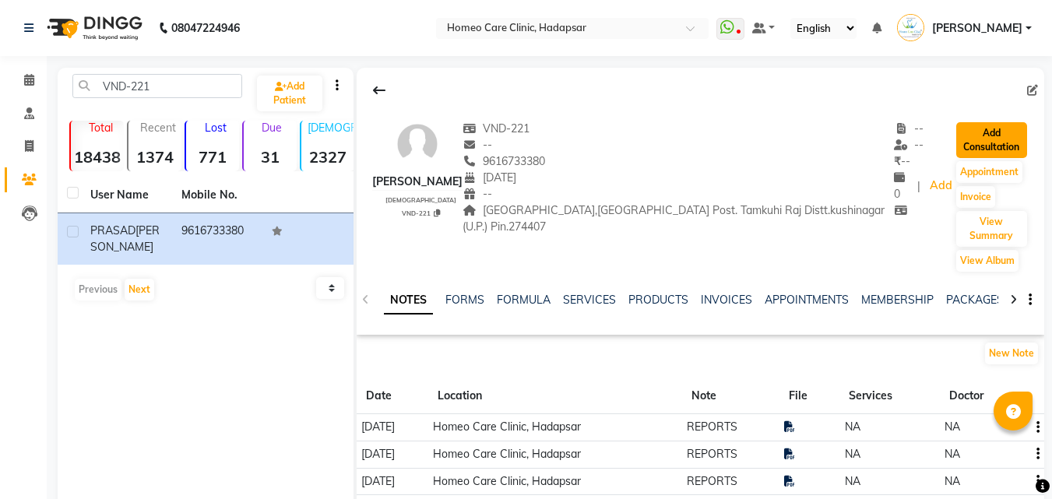
click at [975, 143] on button "Add Consultation" at bounding box center [991, 140] width 71 height 36
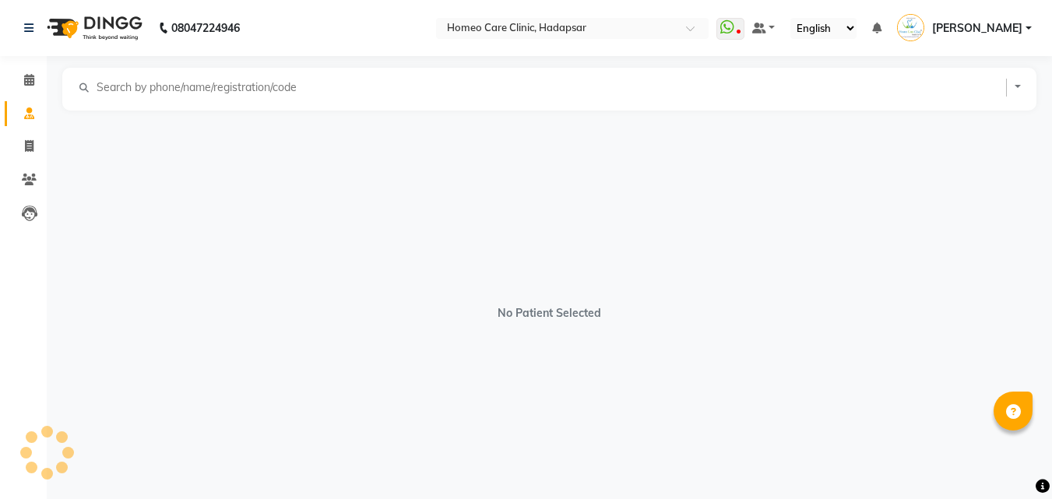
select select "[DEMOGRAPHIC_DATA]"
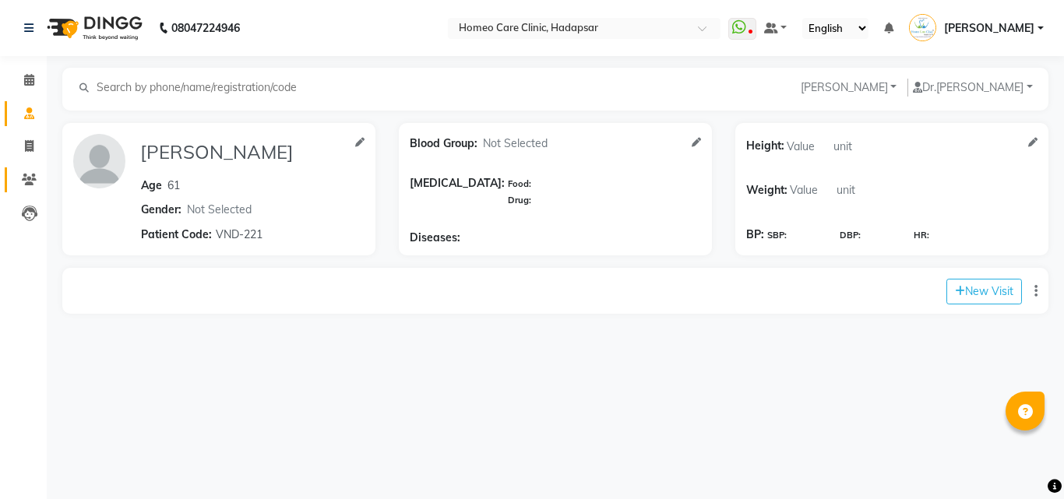
click at [25, 168] on link "Patients" at bounding box center [23, 180] width 37 height 26
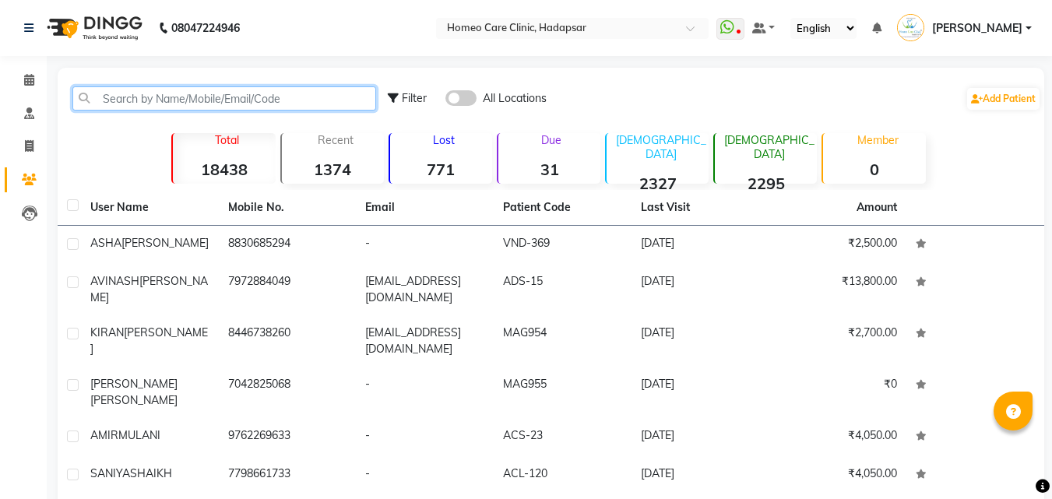
click at [182, 92] on input "text" at bounding box center [224, 98] width 304 height 24
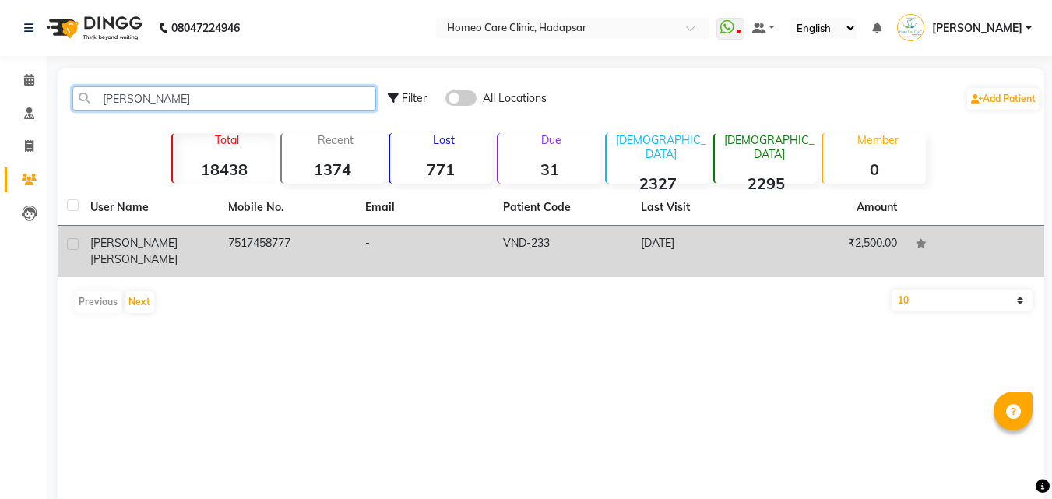
type input "[PERSON_NAME]"
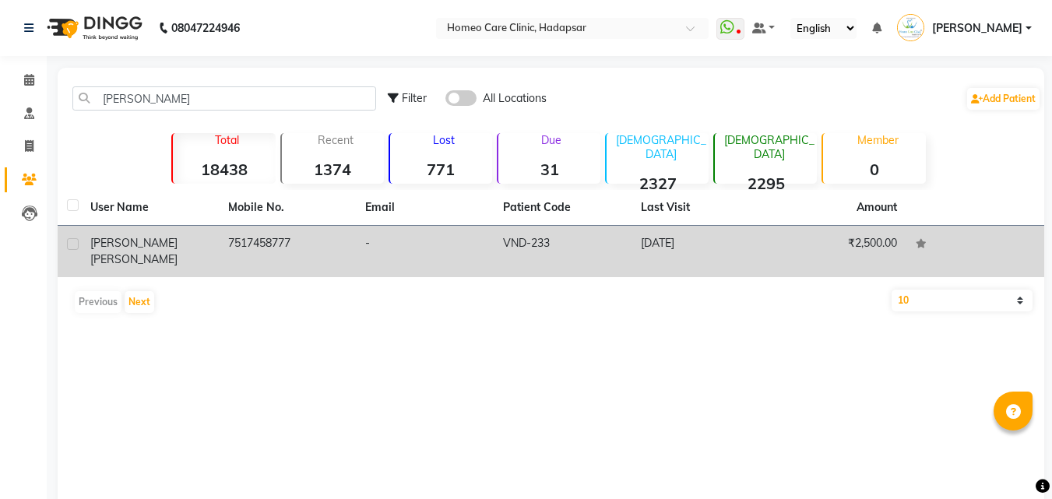
click at [128, 234] on td "[PERSON_NAME]" at bounding box center [150, 251] width 138 height 51
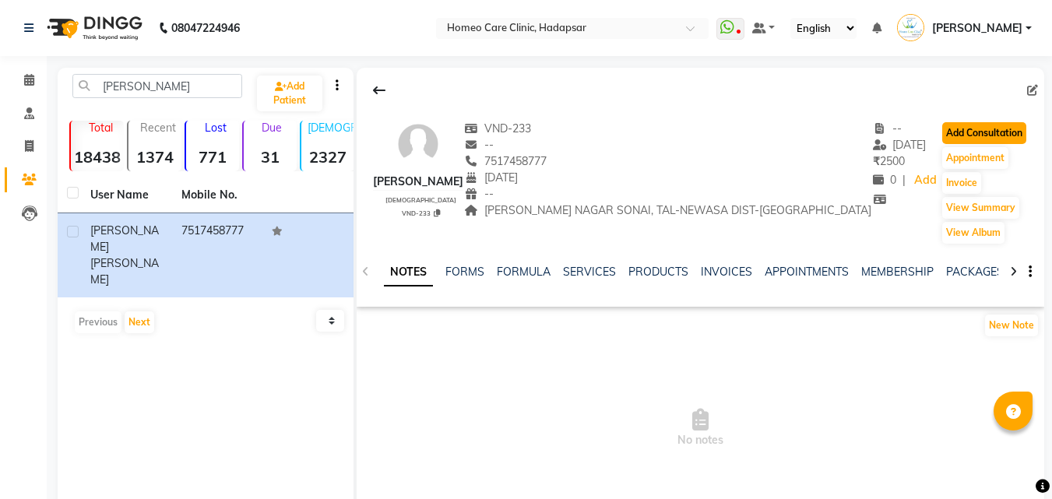
click at [989, 134] on button "Add Consultation" at bounding box center [984, 133] width 84 height 22
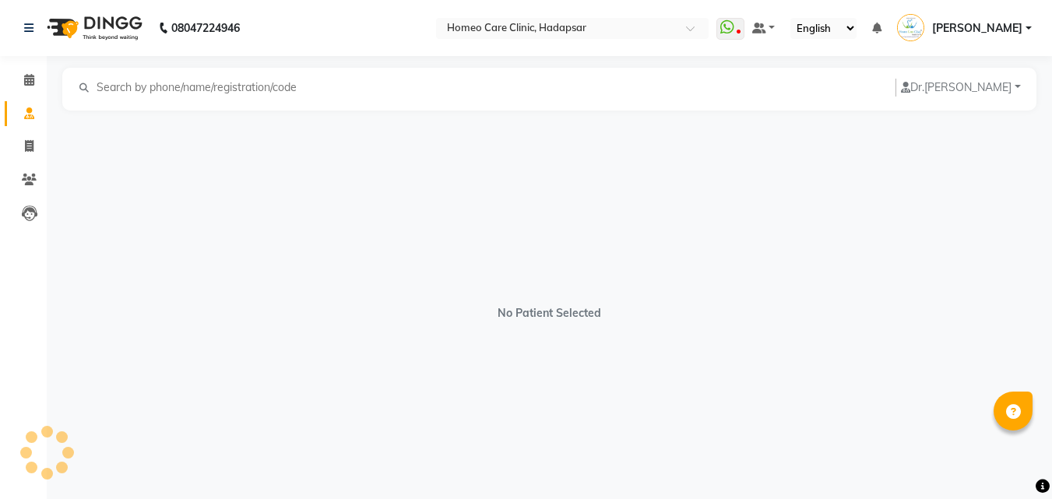
select select "[DEMOGRAPHIC_DATA]"
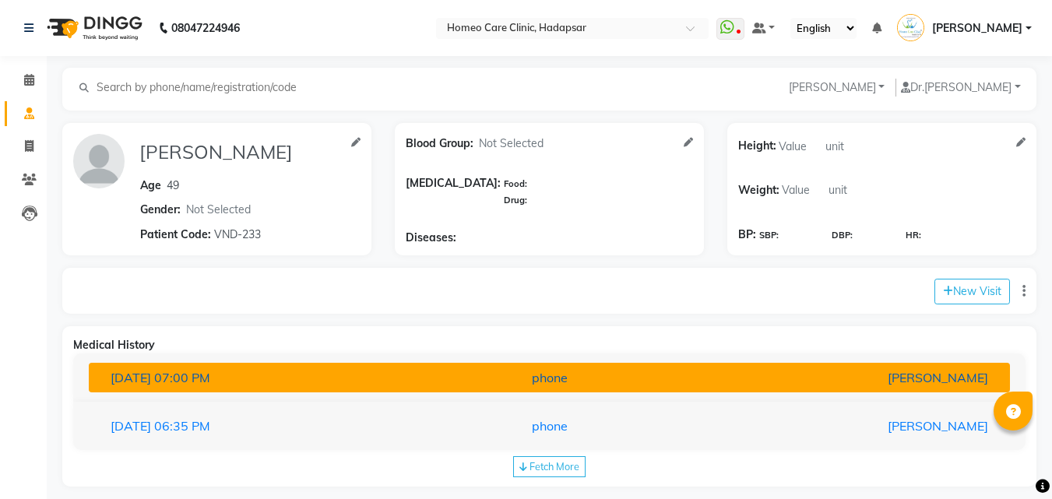
click at [589, 369] on div "phone" at bounding box center [550, 377] width 301 height 19
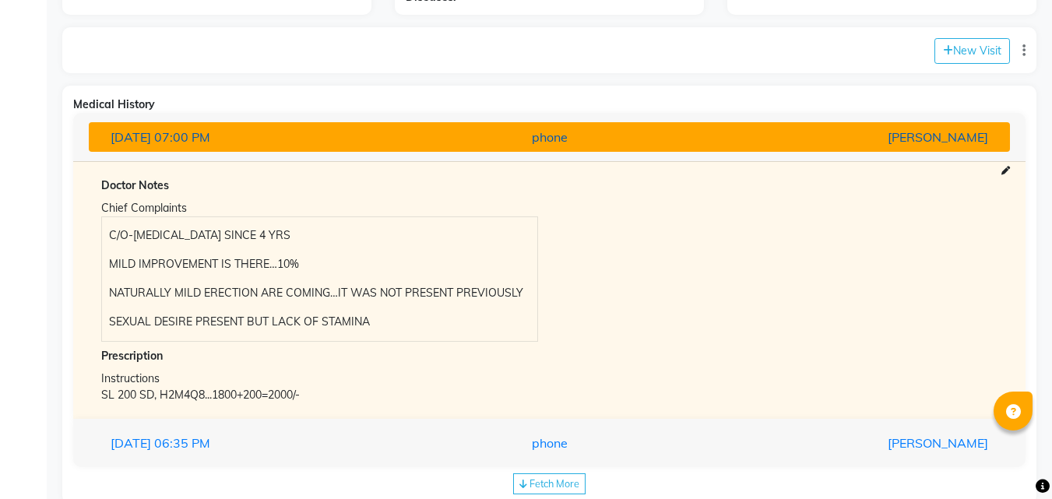
scroll to position [276, 0]
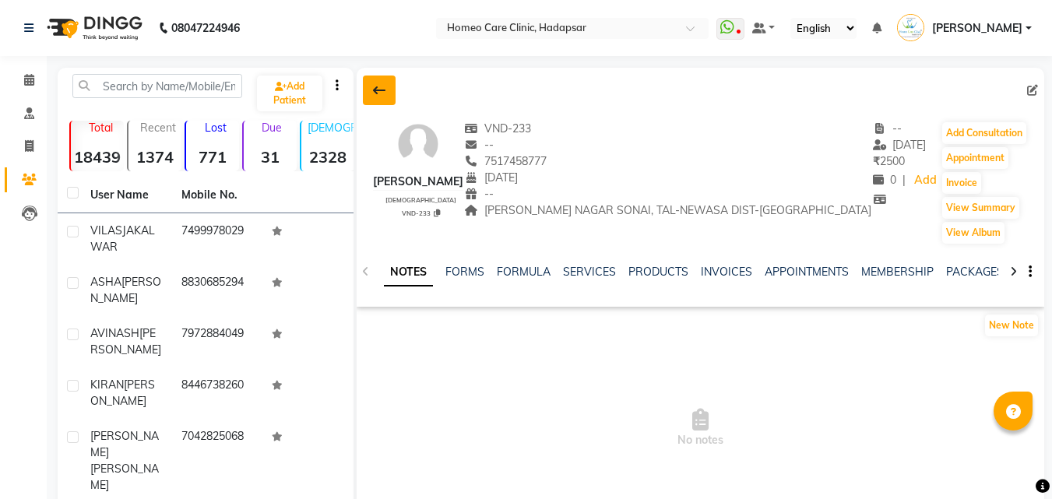
click at [376, 90] on icon at bounding box center [379, 90] width 12 height 12
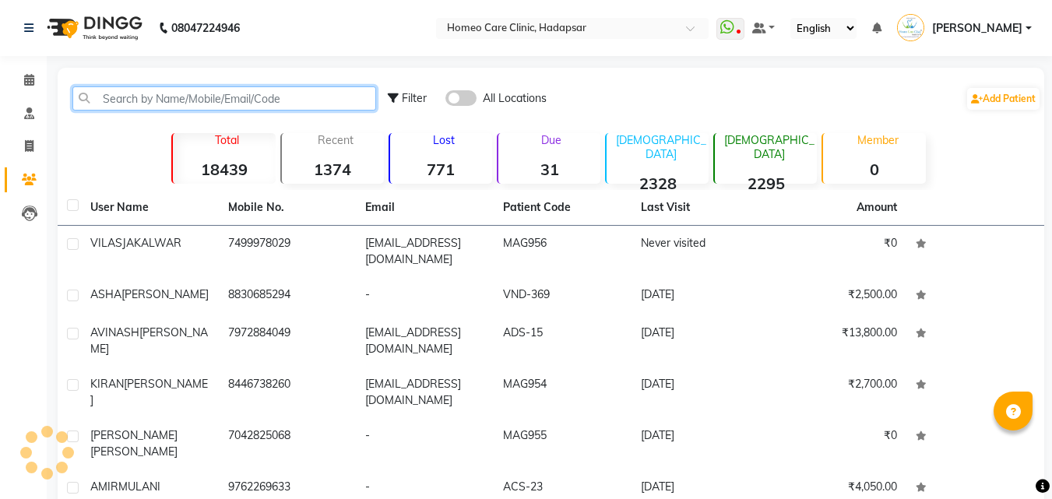
click at [326, 102] on input "text" at bounding box center [224, 98] width 304 height 24
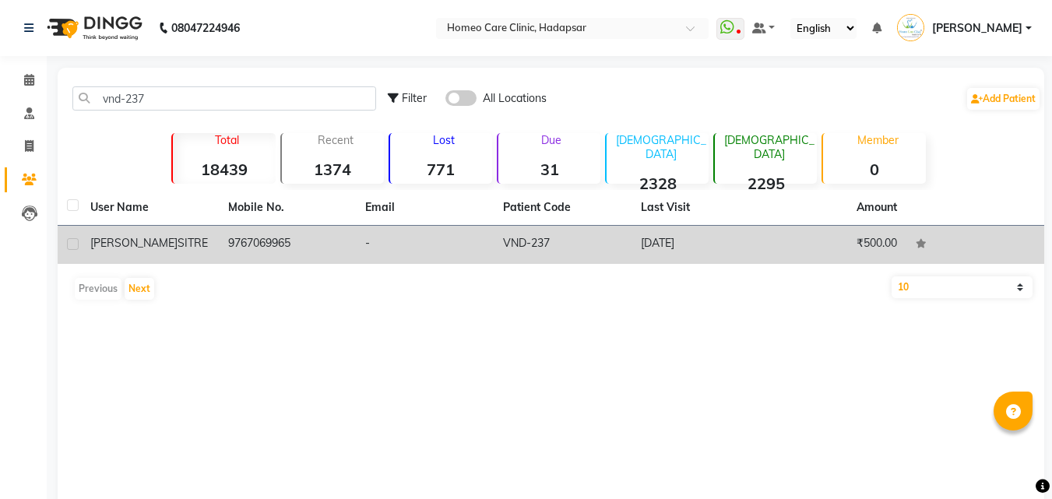
click at [267, 239] on td "9767069965" at bounding box center [288, 245] width 138 height 38
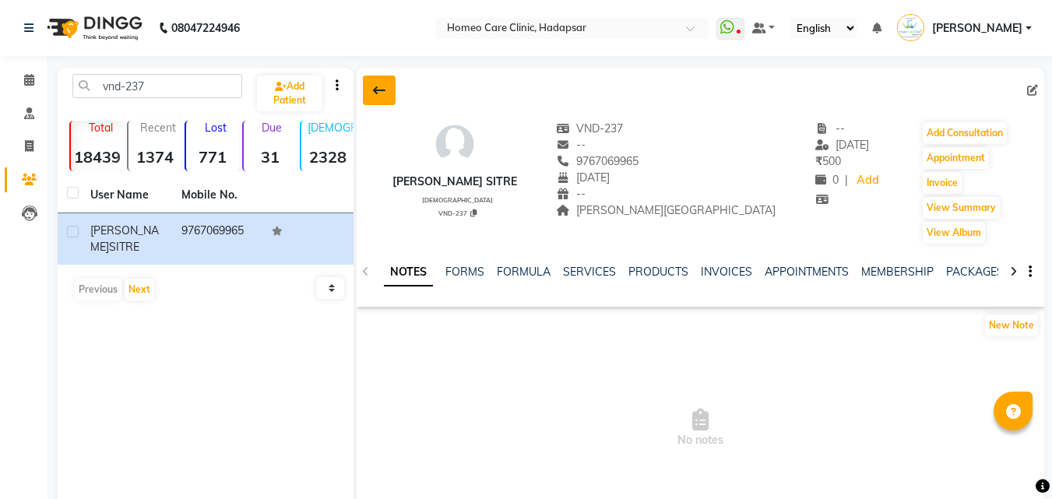
click at [393, 86] on button at bounding box center [379, 91] width 33 height 30
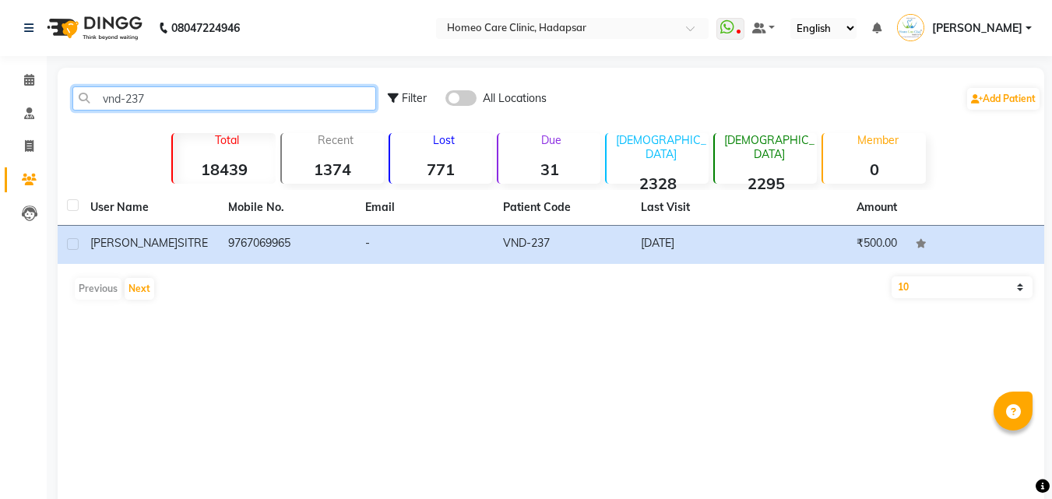
click at [317, 98] on input "vnd-237" at bounding box center [224, 98] width 304 height 24
type input "v"
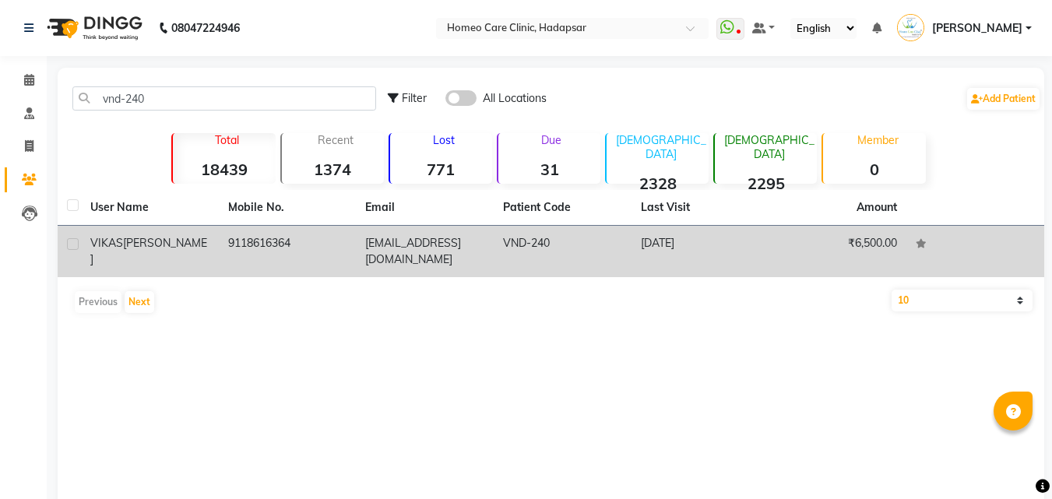
click at [167, 231] on td "[PERSON_NAME]" at bounding box center [150, 251] width 138 height 51
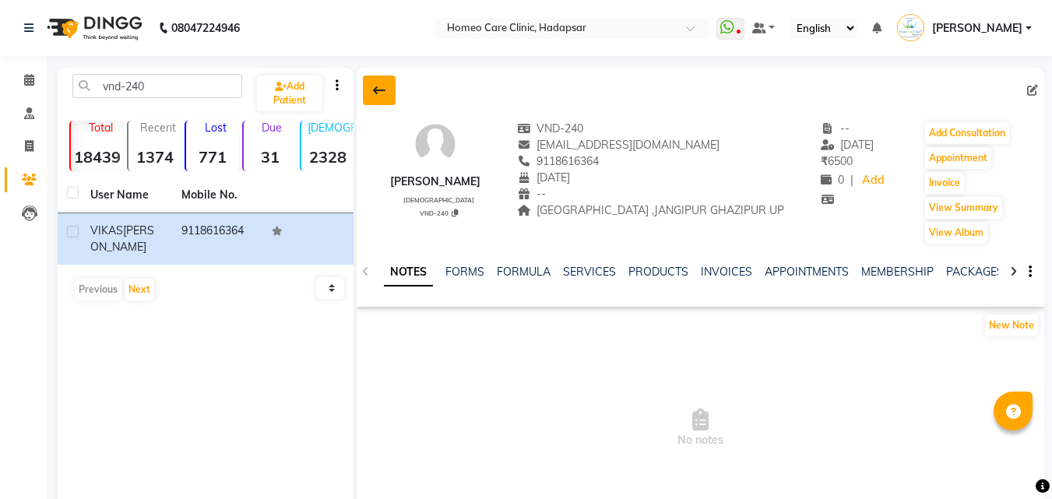
click at [384, 92] on icon at bounding box center [379, 90] width 12 height 12
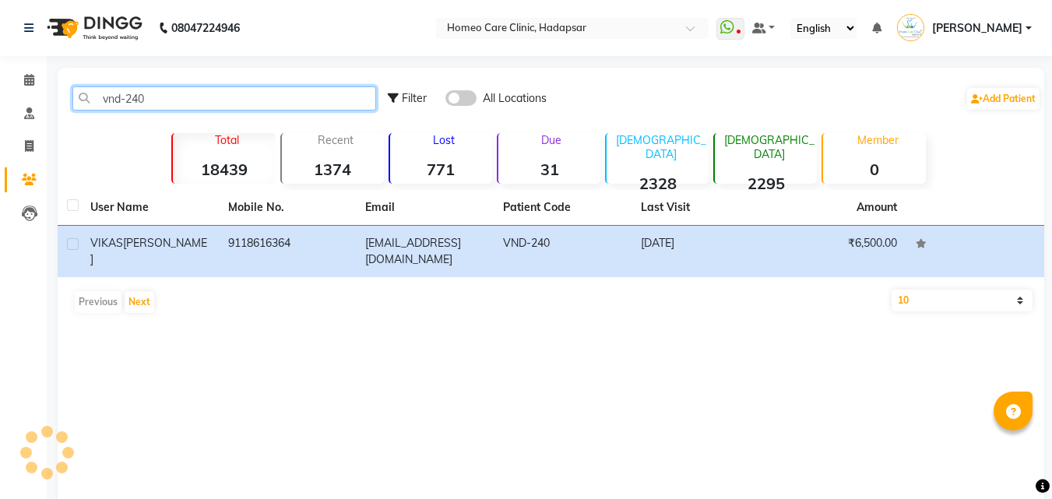
click at [285, 96] on input "vnd-240" at bounding box center [224, 98] width 304 height 24
type input "v"
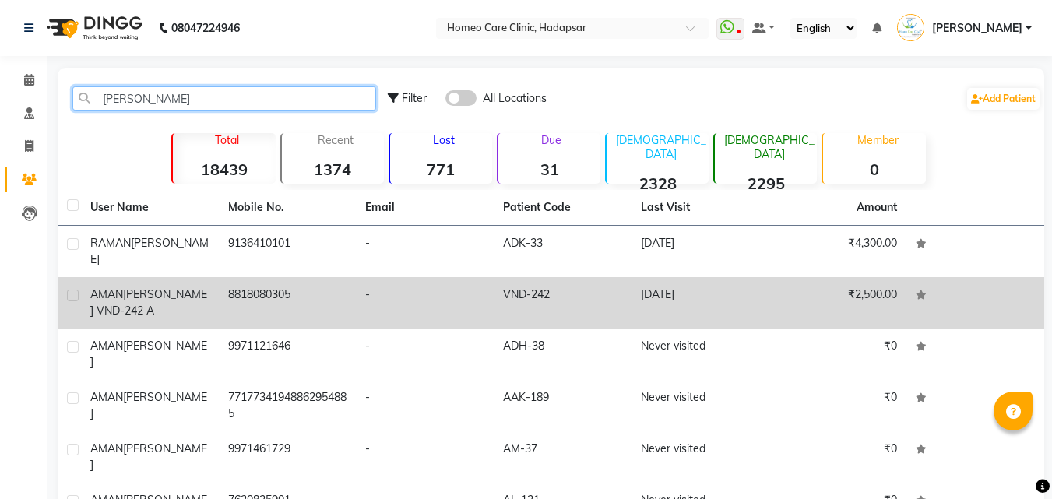
type input "[PERSON_NAME]"
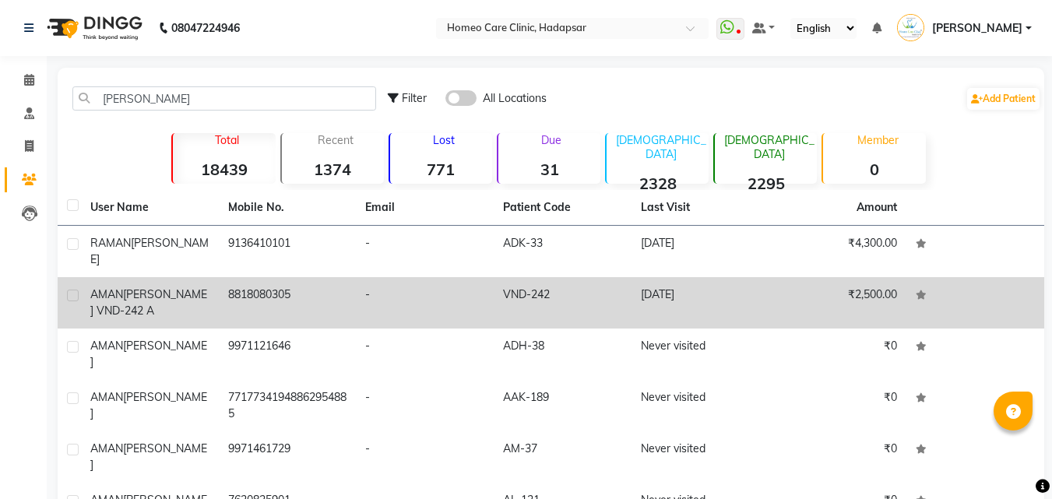
click at [206, 287] on div "[PERSON_NAME] VND-242 A" at bounding box center [149, 303] width 119 height 33
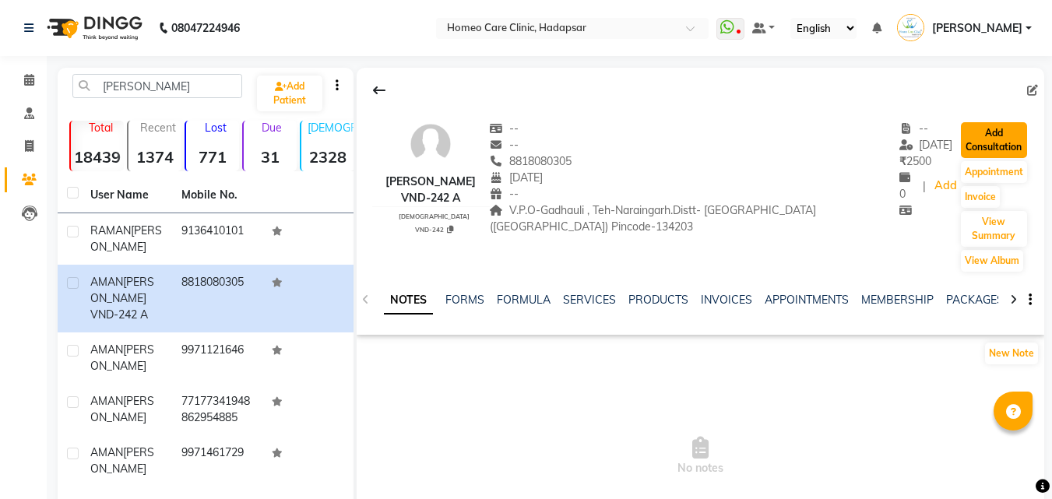
click at [998, 129] on button "Add Consultation" at bounding box center [994, 140] width 66 height 36
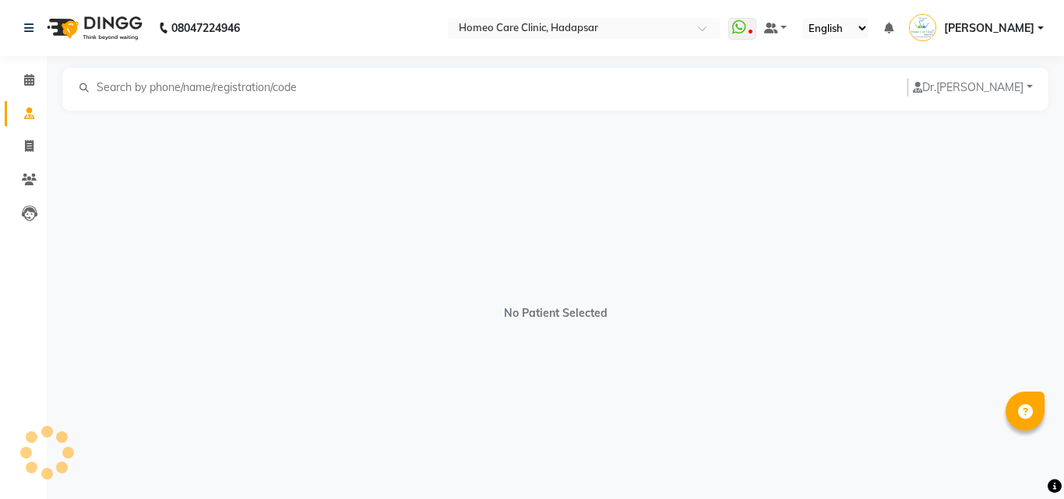
select select "[DEMOGRAPHIC_DATA]"
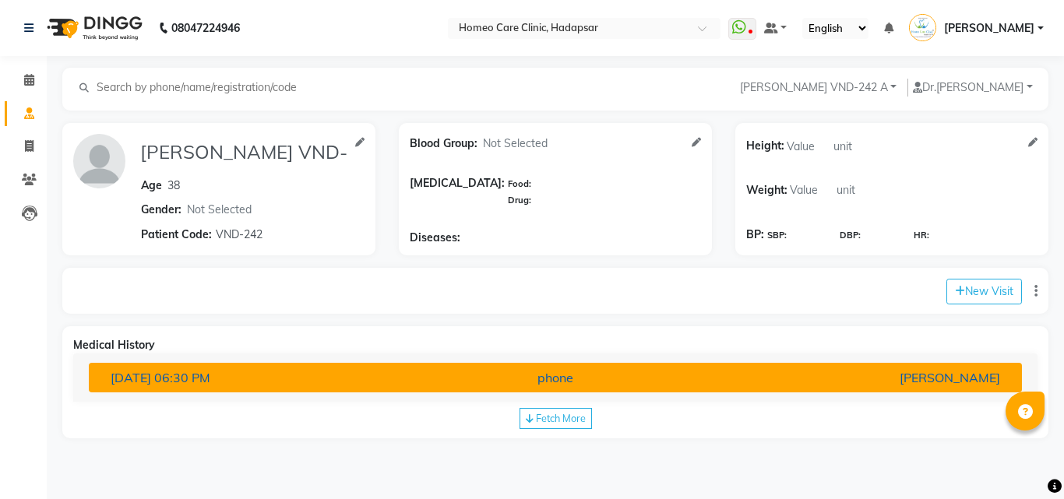
click at [471, 366] on button "[DATE] 06:30 PM phone [PERSON_NAME]" at bounding box center [555, 378] width 933 height 30
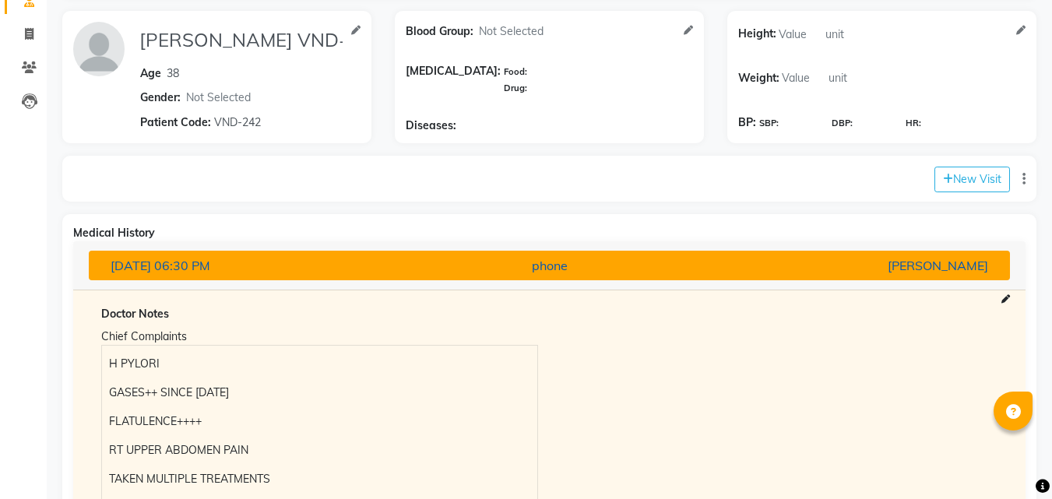
scroll to position [48, 0]
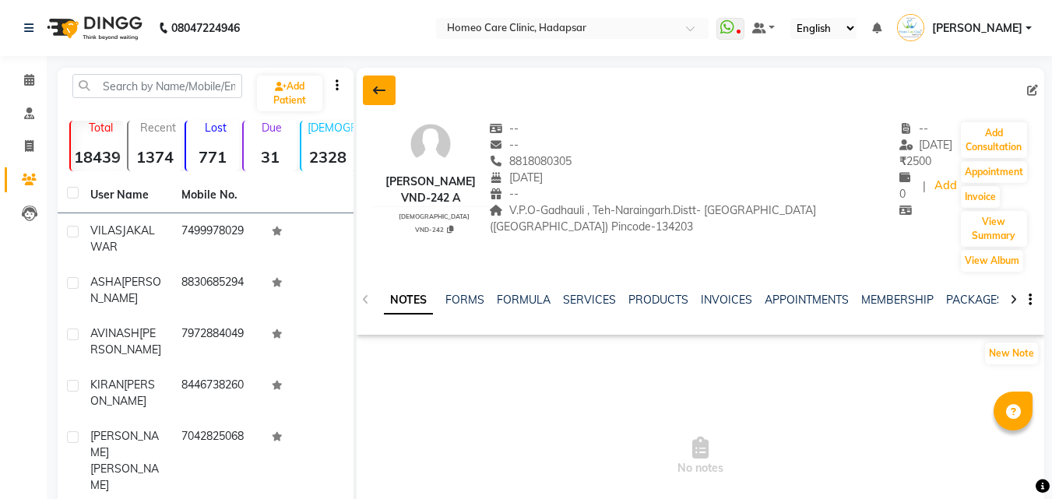
click at [384, 98] on button at bounding box center [379, 91] width 33 height 30
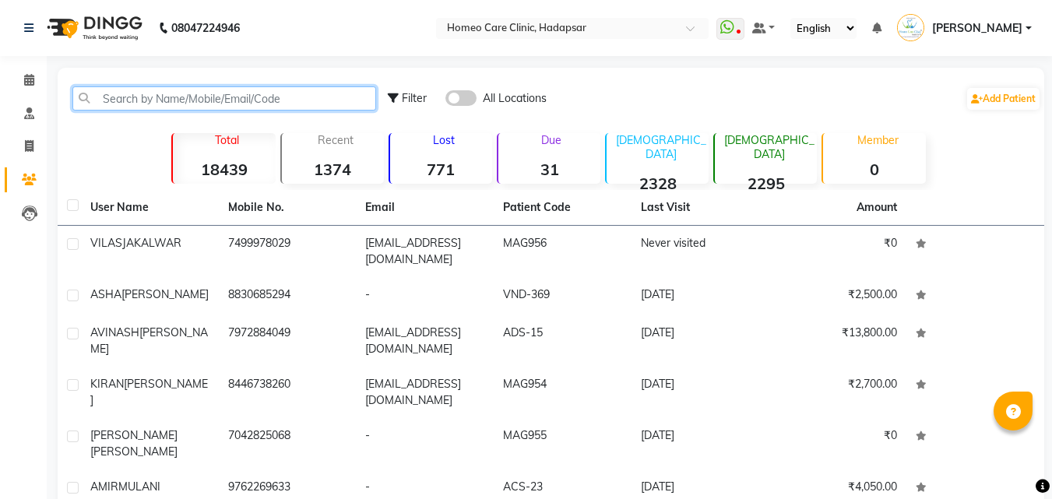
click at [366, 93] on input "text" at bounding box center [224, 98] width 304 height 24
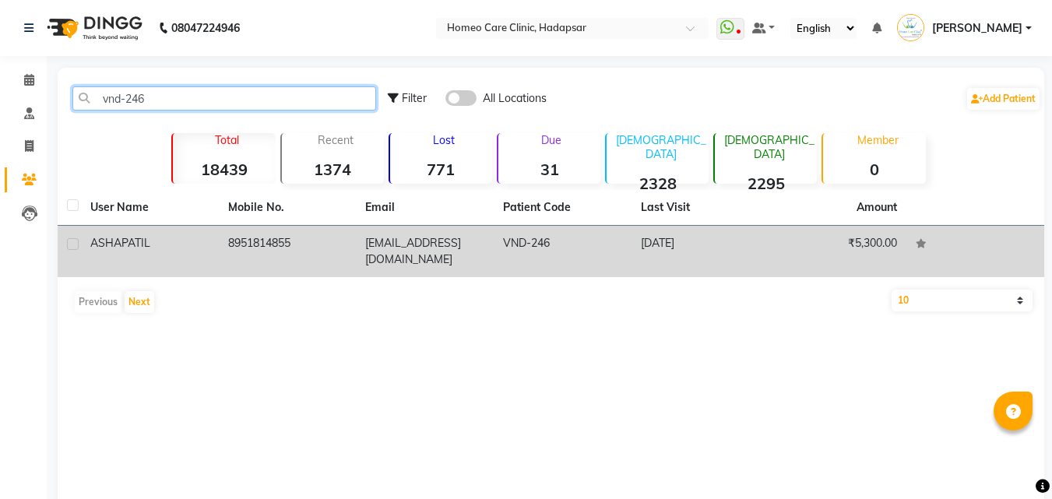
type input "vnd-246"
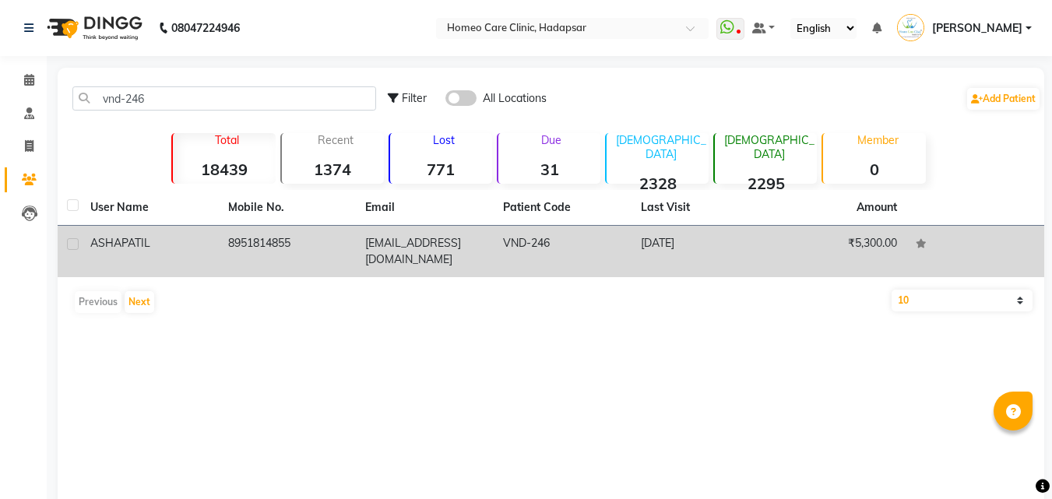
click at [280, 239] on td "8951814855" at bounding box center [288, 251] width 138 height 51
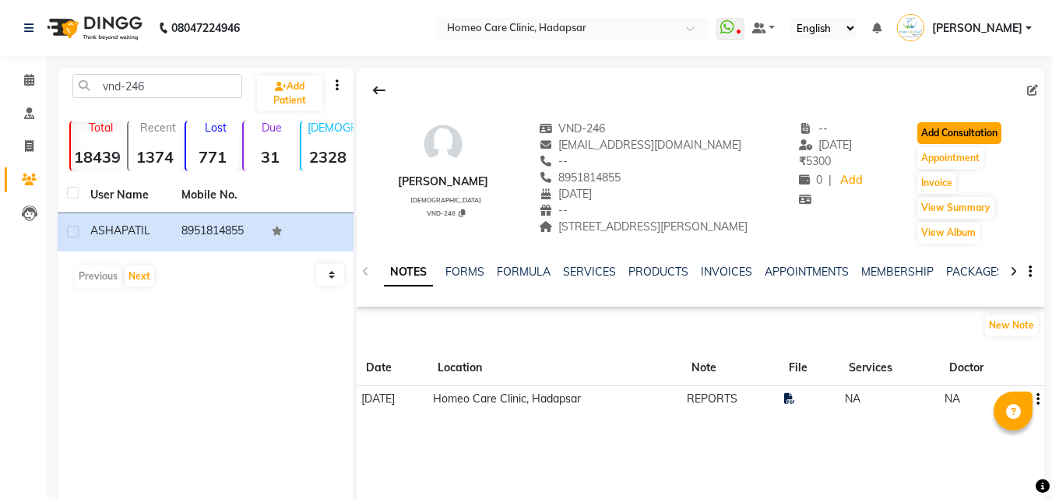
click at [1002, 132] on button "Add Consultation" at bounding box center [959, 133] width 84 height 22
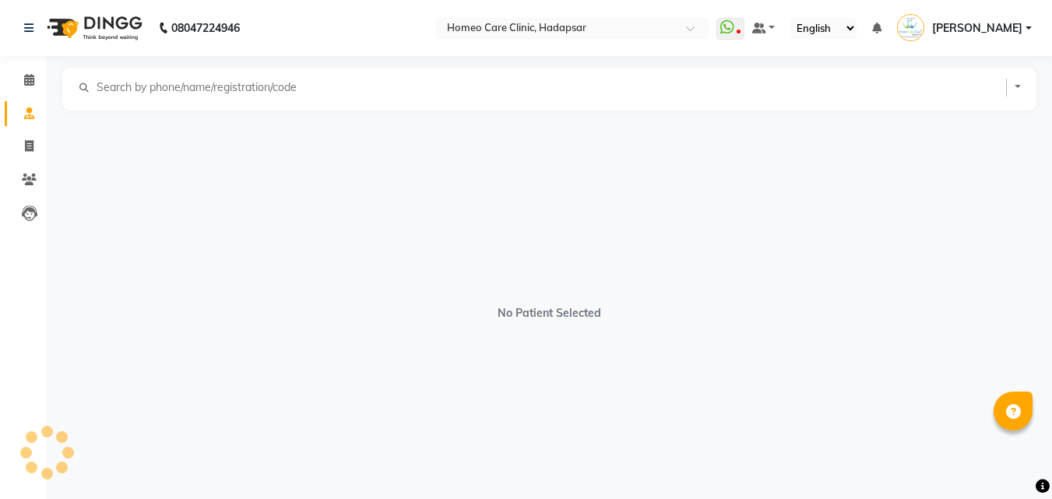
select select "[DEMOGRAPHIC_DATA]"
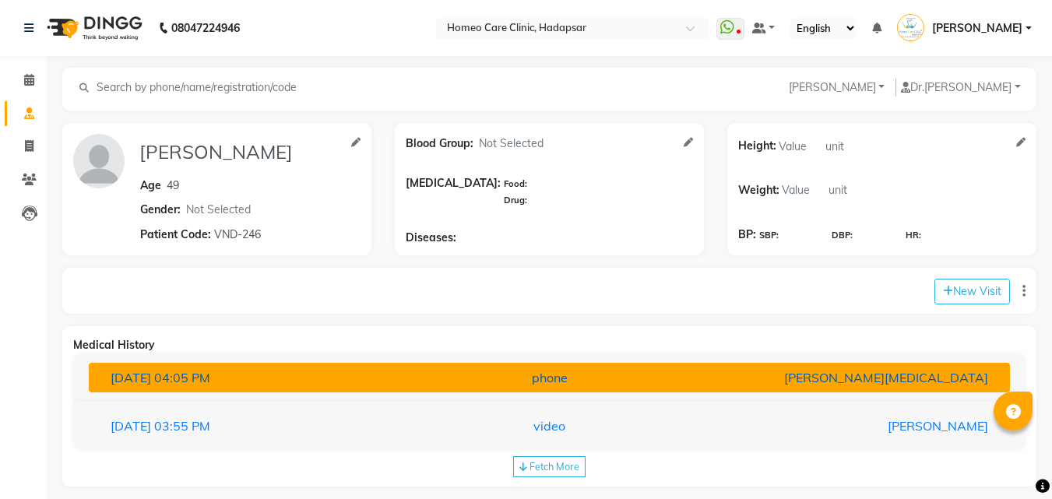
click at [593, 367] on button "[DATE] 04:05 PM phone [PERSON_NAME][MEDICAL_DATA]" at bounding box center [549, 378] width 921 height 30
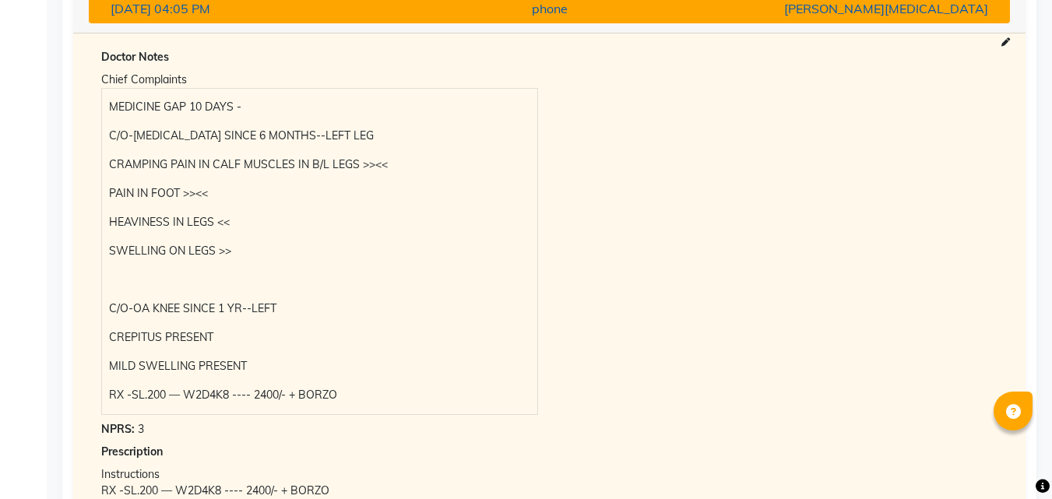
scroll to position [374, 0]
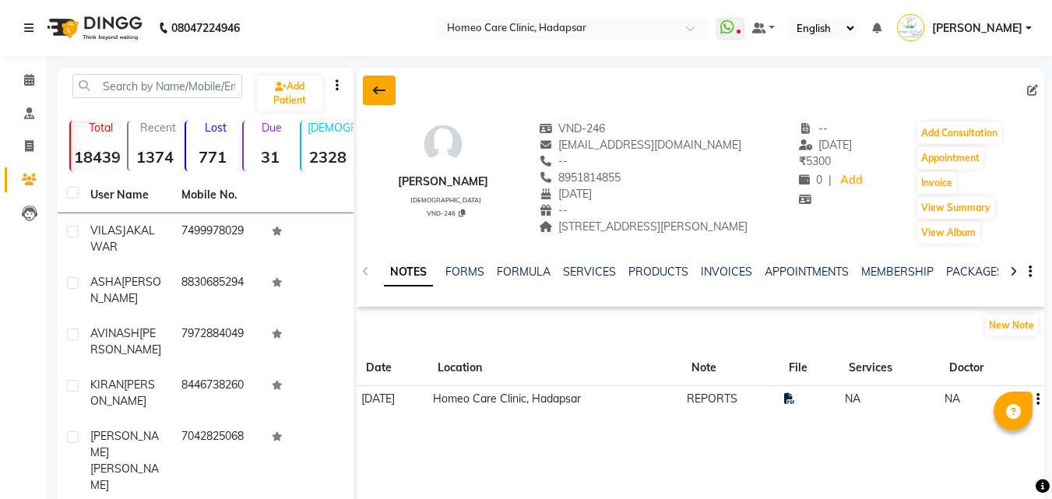
click at [387, 93] on button at bounding box center [379, 91] width 33 height 30
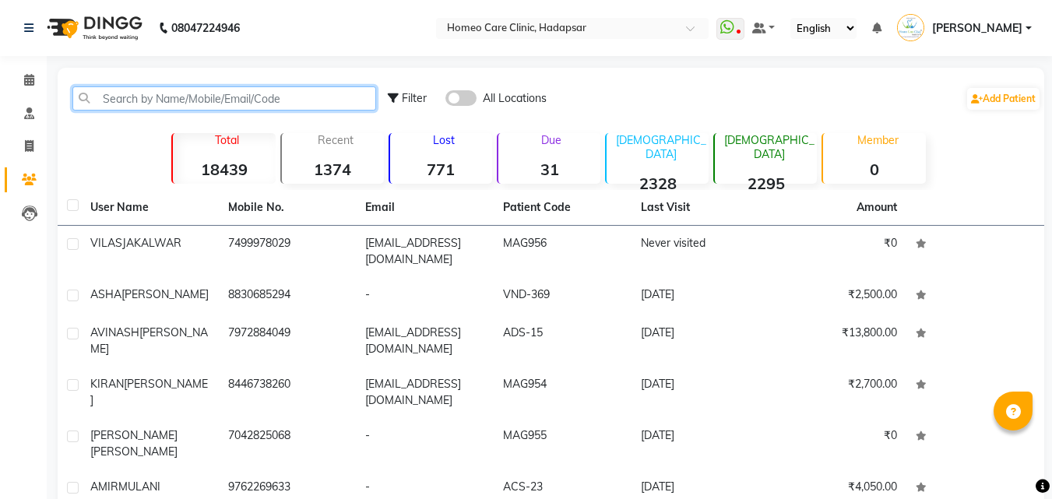
click at [354, 93] on input "text" at bounding box center [224, 98] width 304 height 24
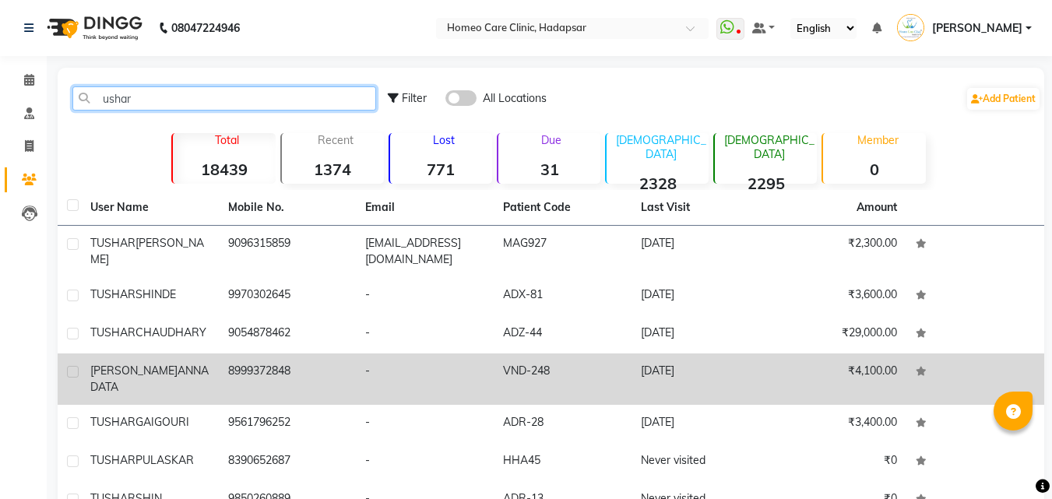
type input "ushar"
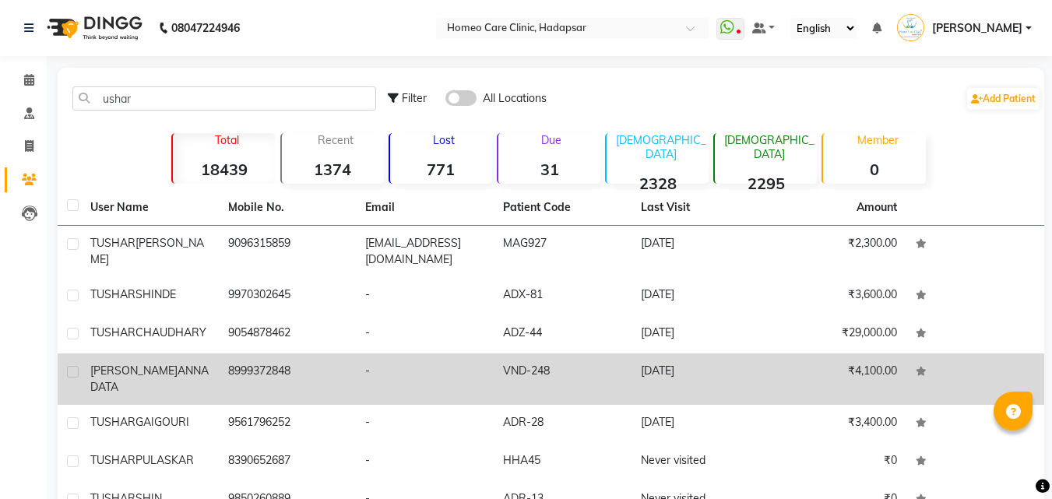
click at [235, 370] on td "8999372848" at bounding box center [288, 379] width 138 height 51
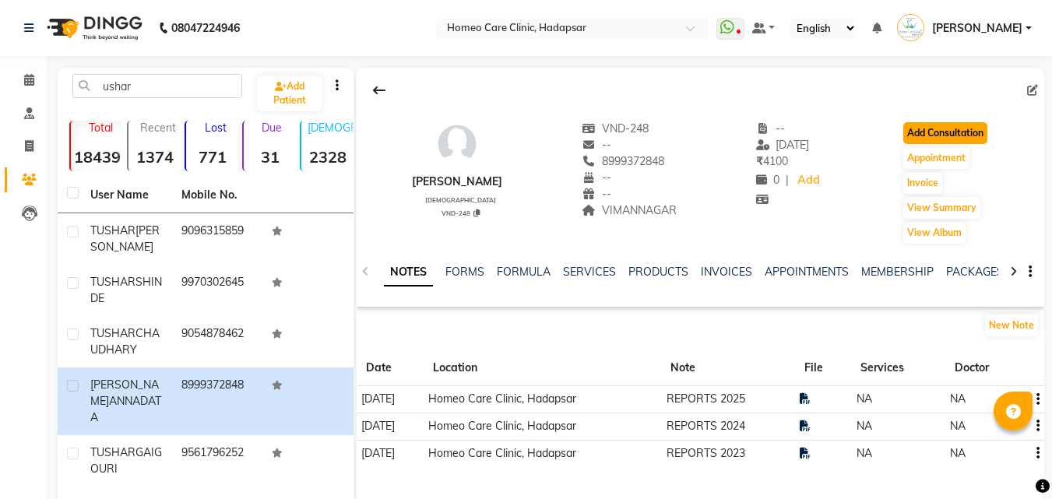
click at [949, 130] on button "Add Consultation" at bounding box center [945, 133] width 84 height 22
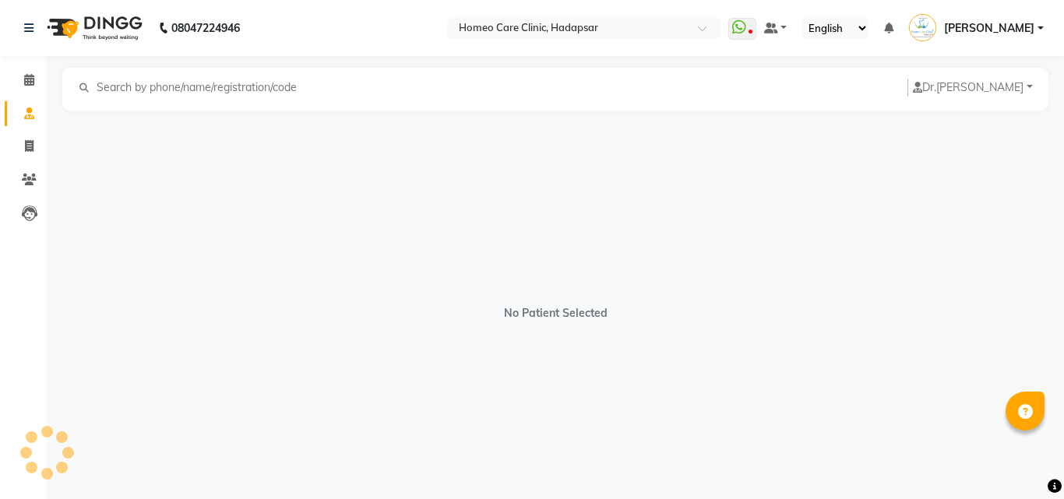
select select "[DEMOGRAPHIC_DATA]"
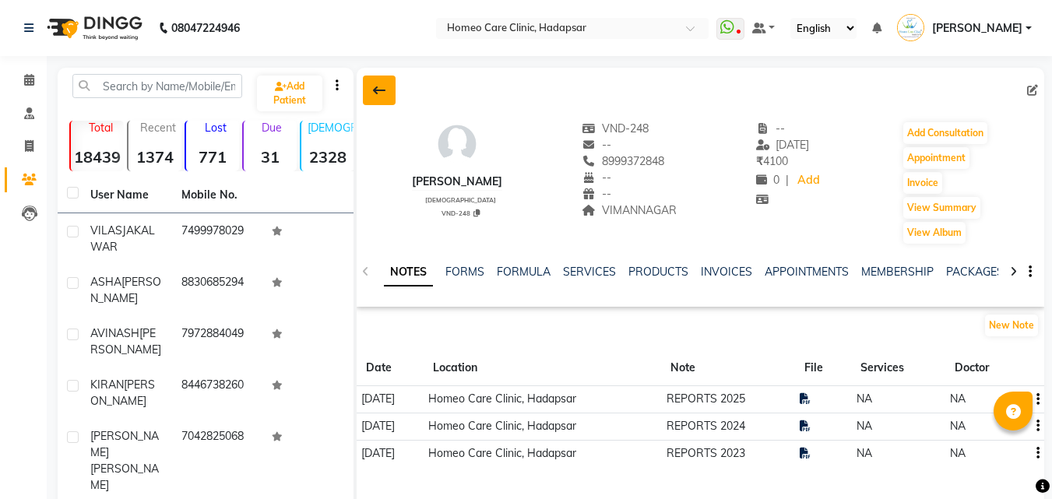
click at [379, 93] on icon at bounding box center [379, 90] width 12 height 12
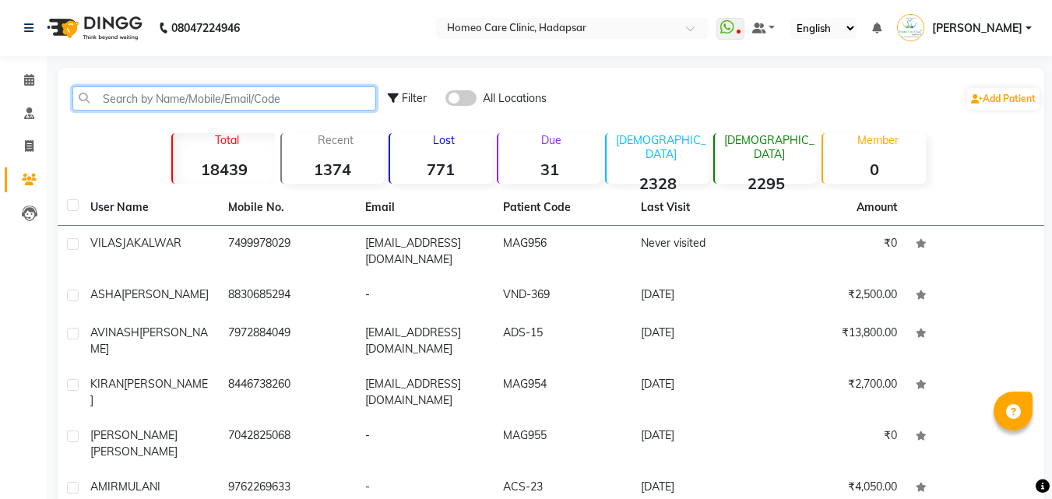
click at [325, 102] on input "text" at bounding box center [224, 98] width 304 height 24
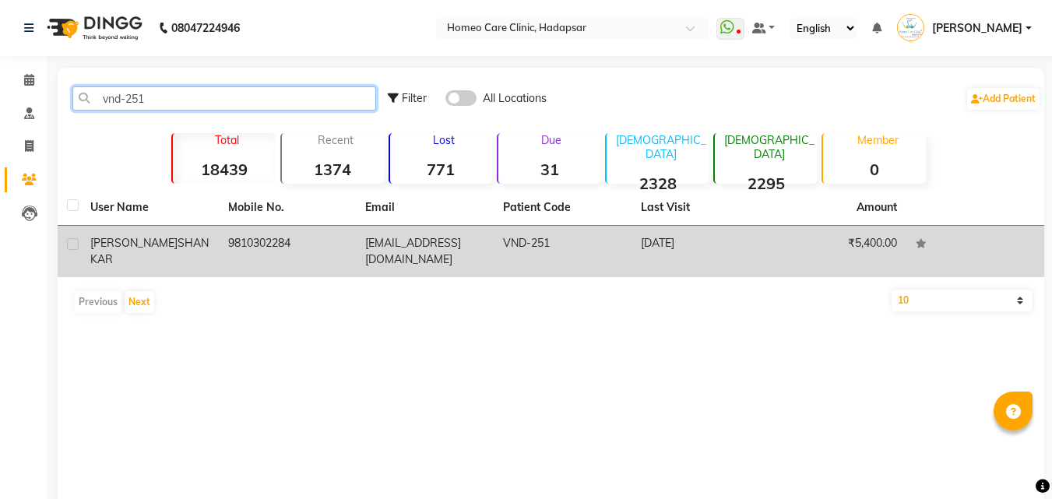
type input "vnd-251"
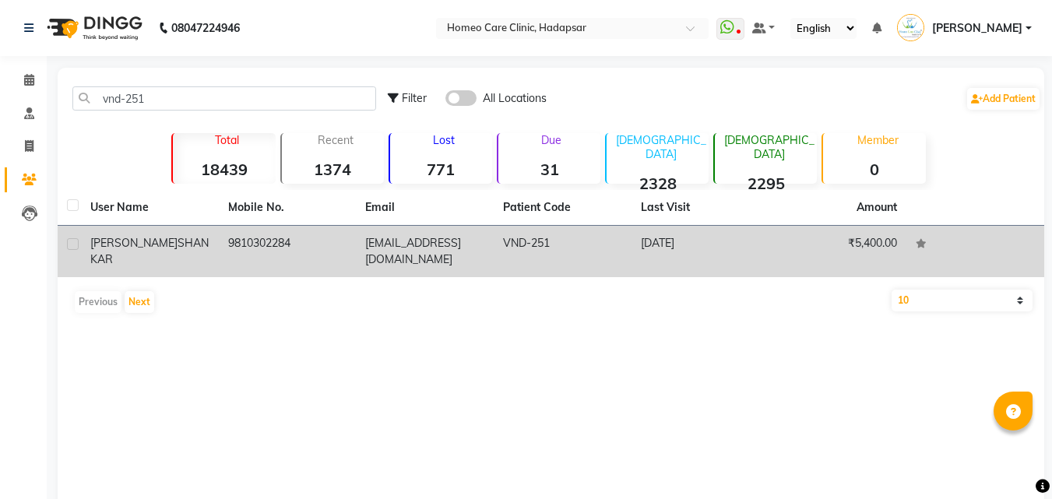
click at [214, 253] on td "[PERSON_NAME]" at bounding box center [150, 251] width 138 height 51
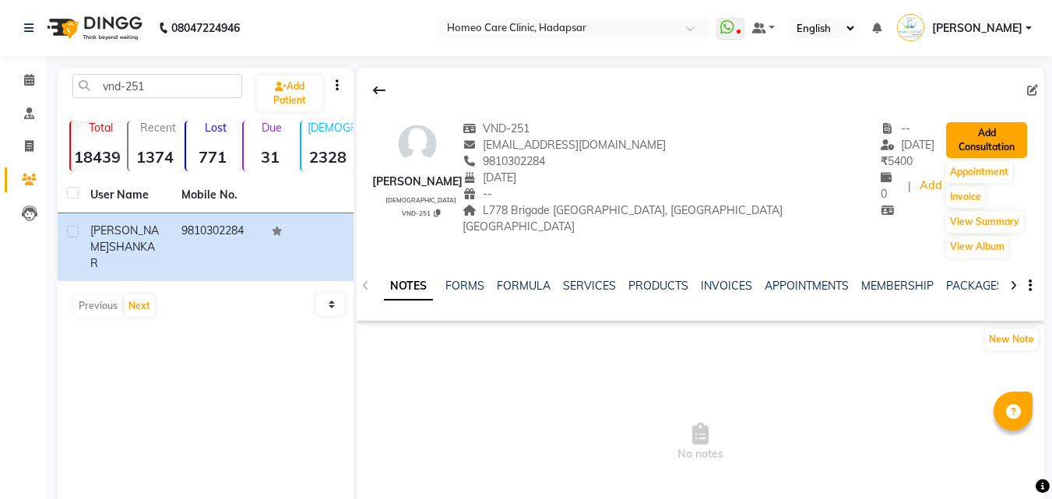
click at [984, 122] on button "Add Consultation" at bounding box center [986, 140] width 81 height 36
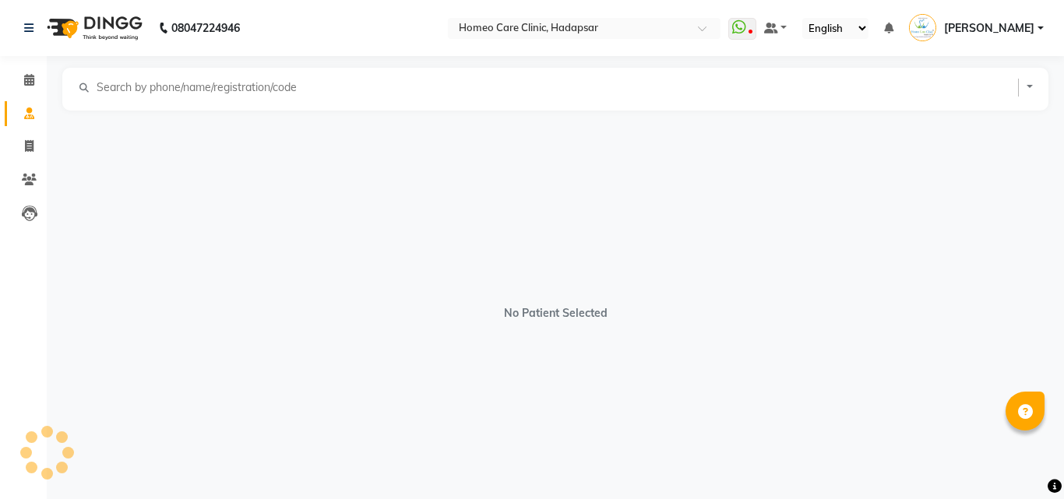
select select "[DEMOGRAPHIC_DATA]"
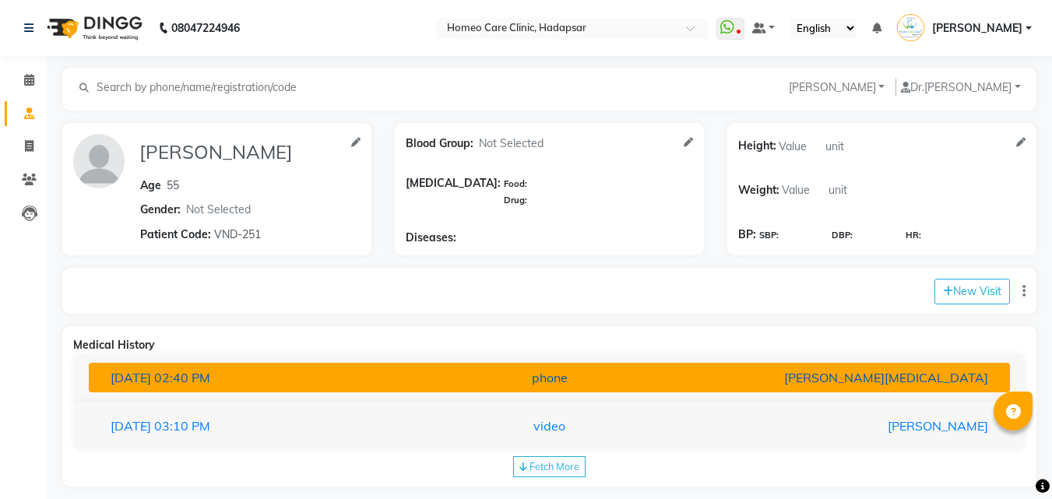
click at [746, 378] on div "[PERSON_NAME][MEDICAL_DATA]" at bounding box center [849, 377] width 301 height 19
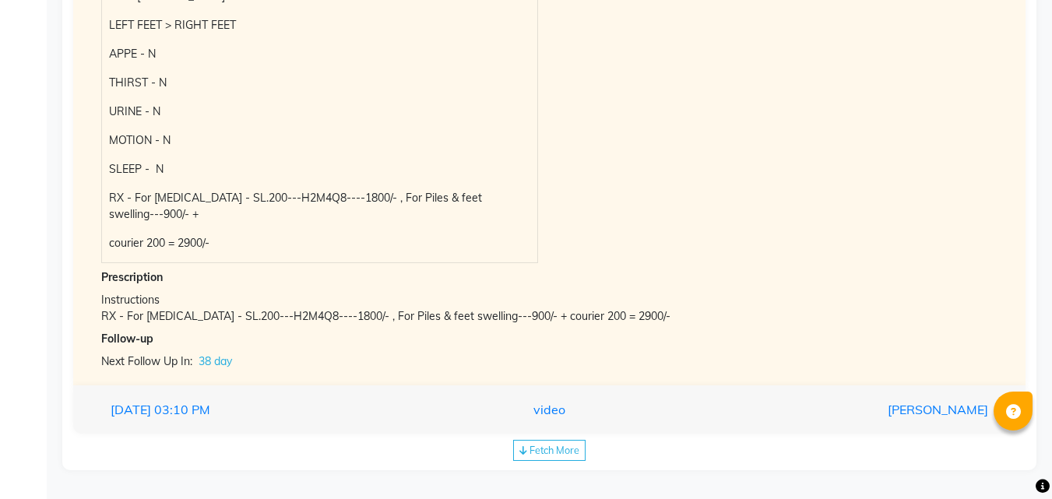
scroll to position [741, 0]
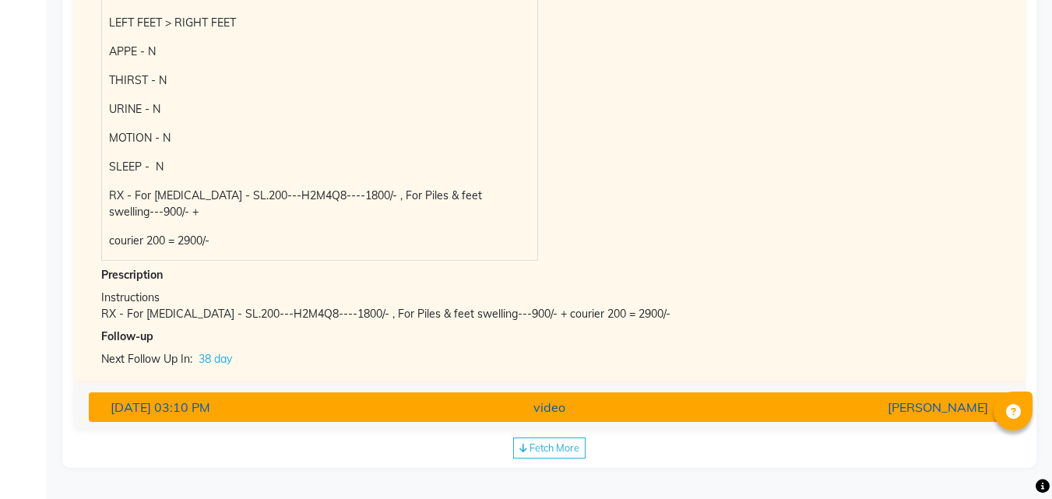
click at [741, 410] on div "[PERSON_NAME]" at bounding box center [849, 407] width 301 height 19
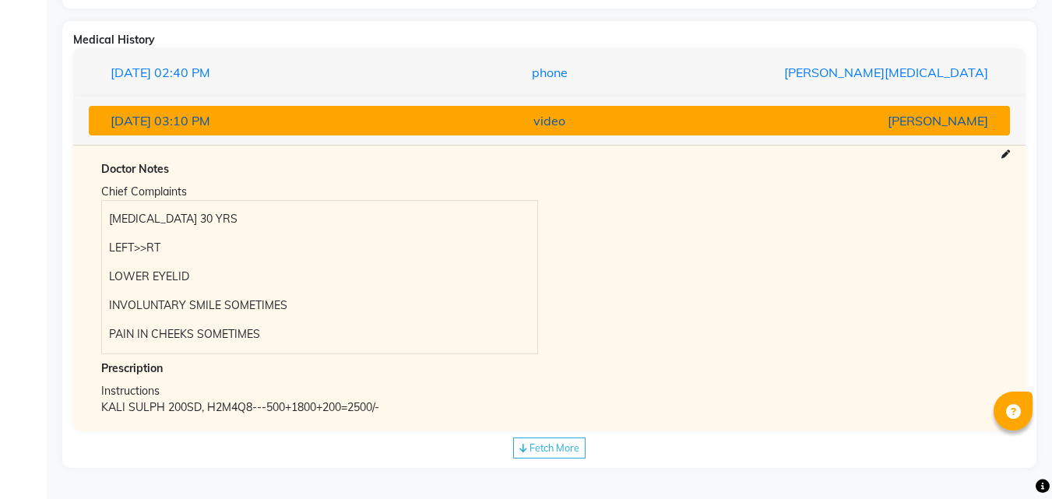
scroll to position [305, 0]
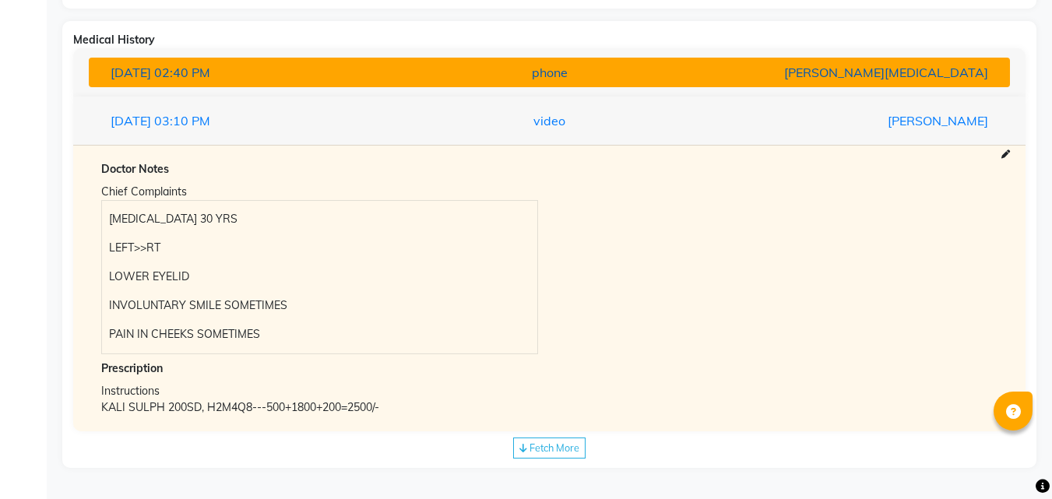
click at [693, 72] on div "phone" at bounding box center [550, 72] width 301 height 19
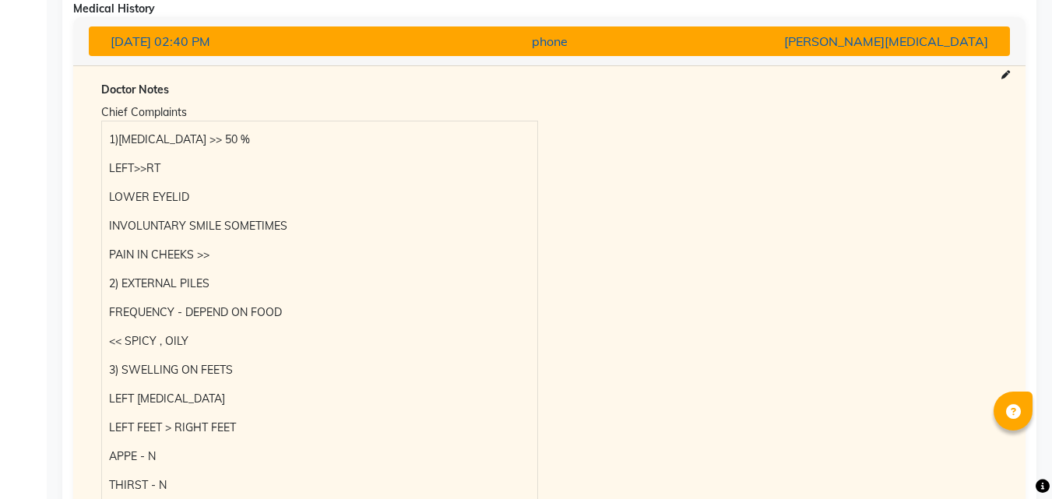
scroll to position [492, 0]
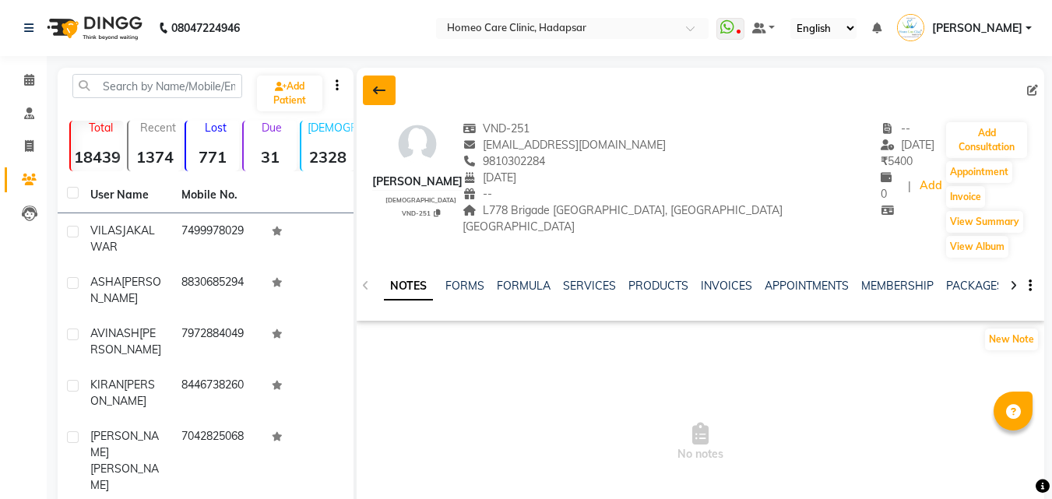
click at [371, 83] on button at bounding box center [379, 91] width 33 height 30
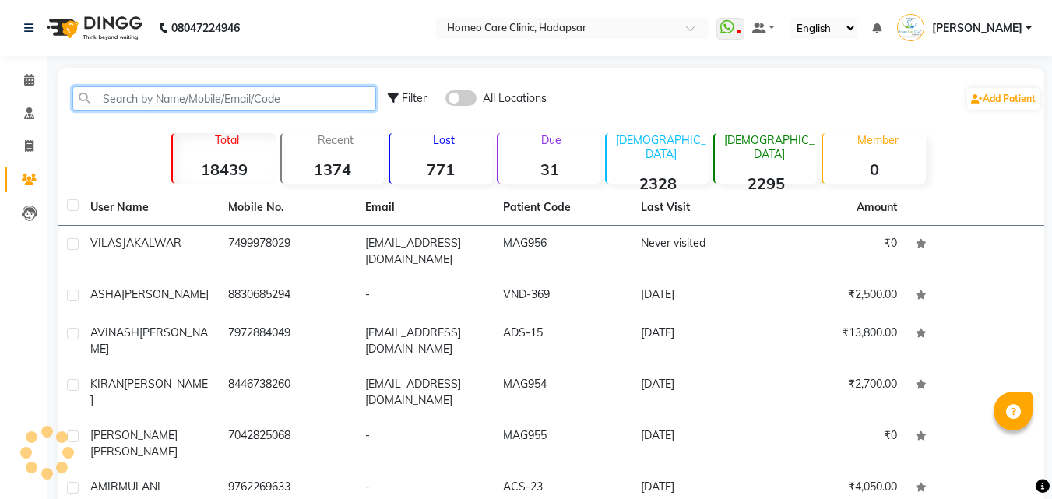
click at [315, 97] on input "text" at bounding box center [224, 98] width 304 height 24
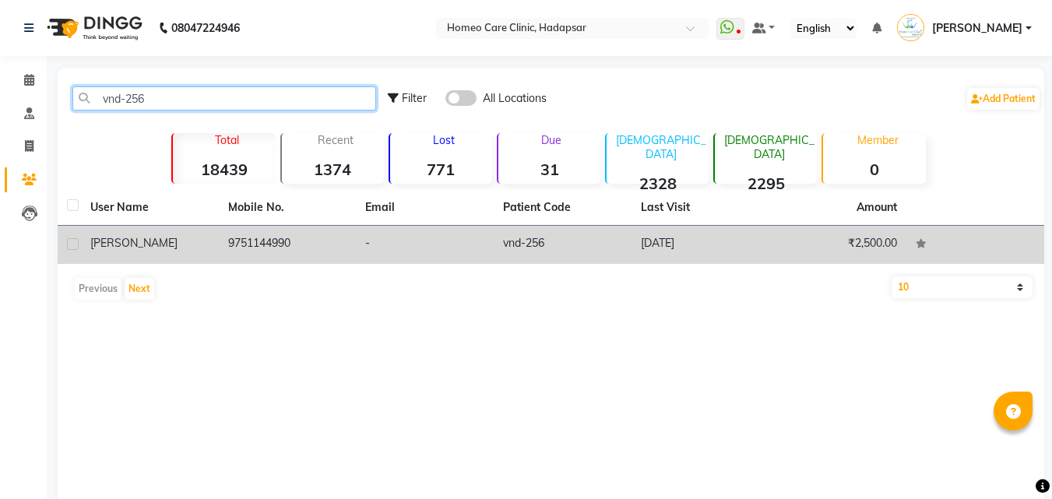
type input "vnd-256"
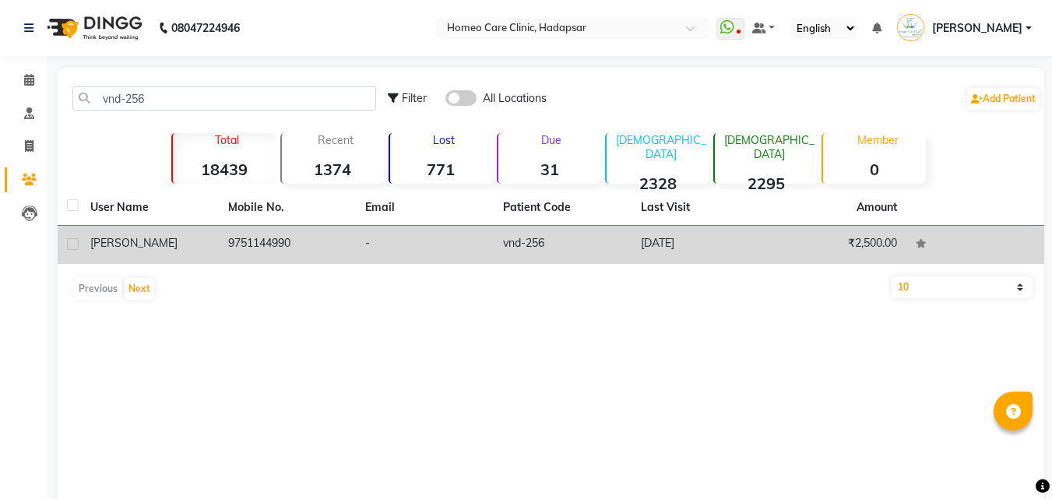
click at [195, 252] on td "[PERSON_NAME]" at bounding box center [150, 245] width 138 height 38
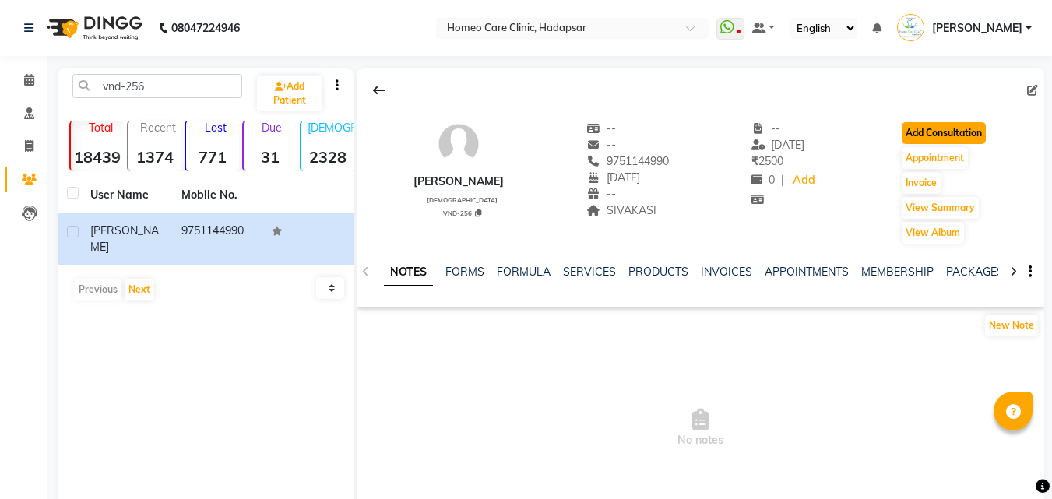
click at [949, 126] on button "Add Consultation" at bounding box center [944, 133] width 84 height 22
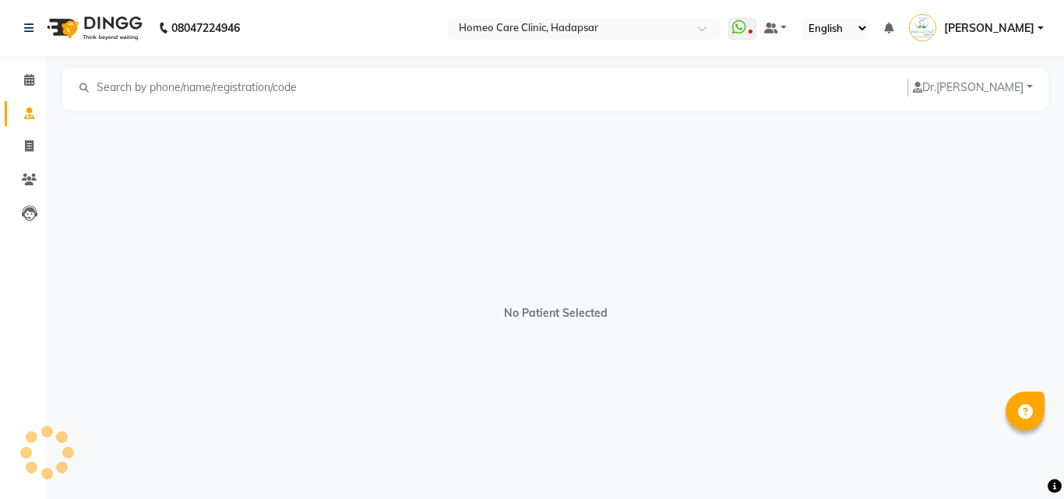
select select "[DEMOGRAPHIC_DATA]"
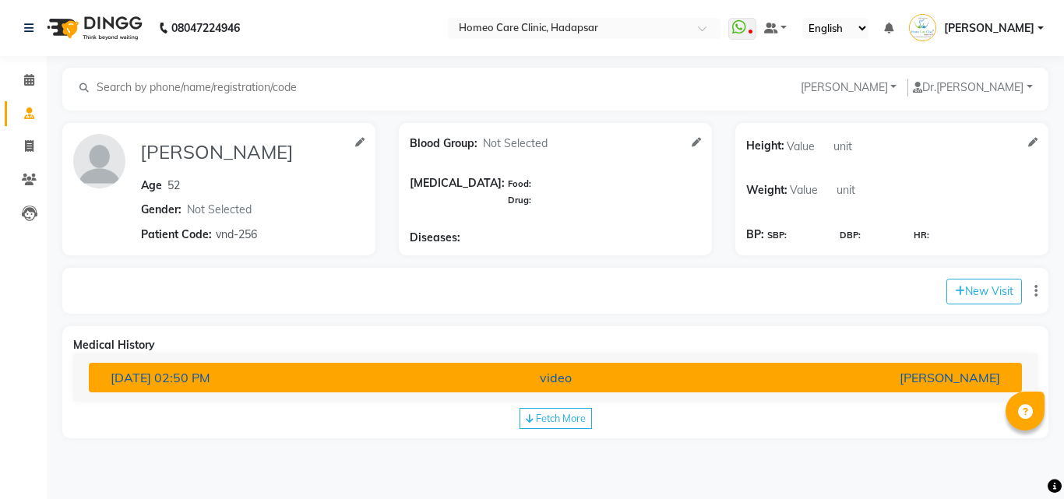
click at [841, 381] on div "[PERSON_NAME]" at bounding box center [859, 377] width 305 height 19
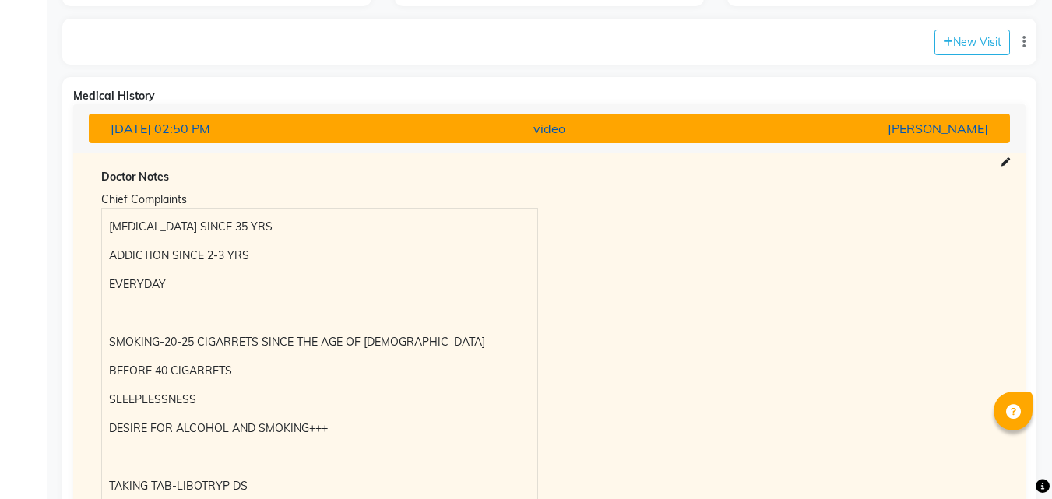
scroll to position [374, 0]
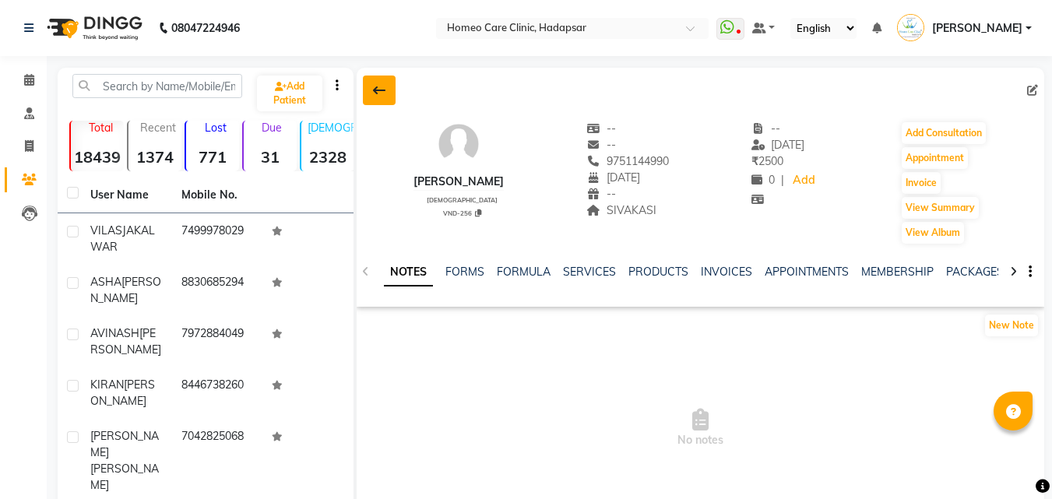
click at [371, 86] on button at bounding box center [379, 91] width 33 height 30
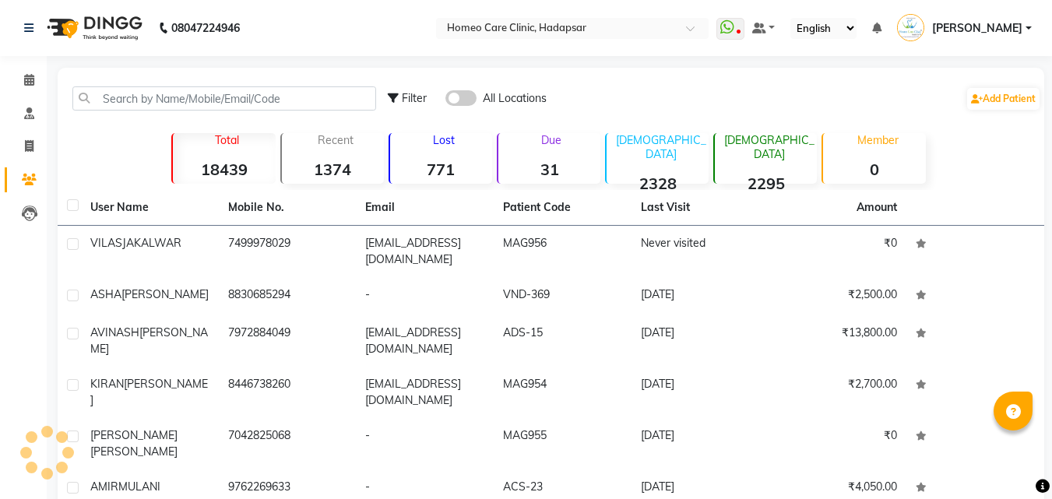
click at [323, 86] on div "Filter All Locations Add Patient" at bounding box center [551, 98] width 981 height 49
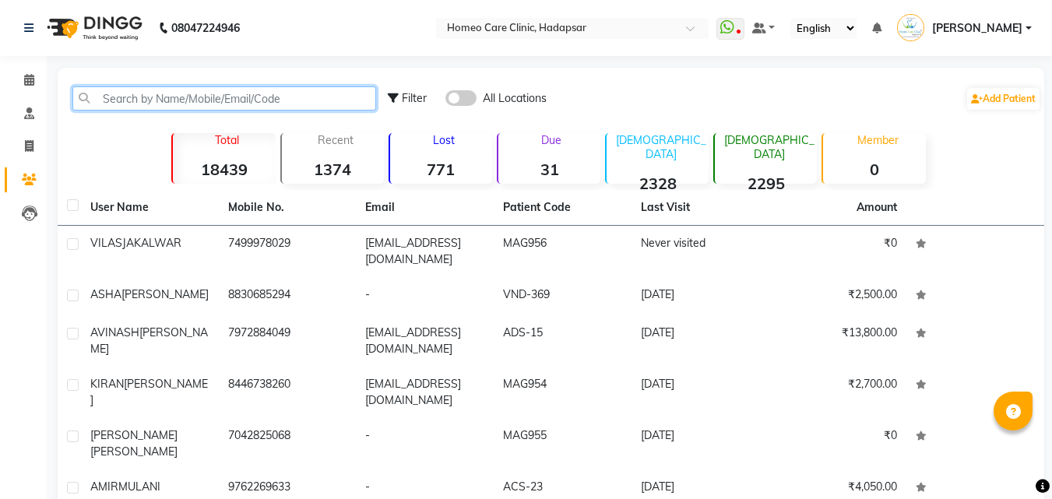
click at [322, 97] on input "text" at bounding box center [224, 98] width 304 height 24
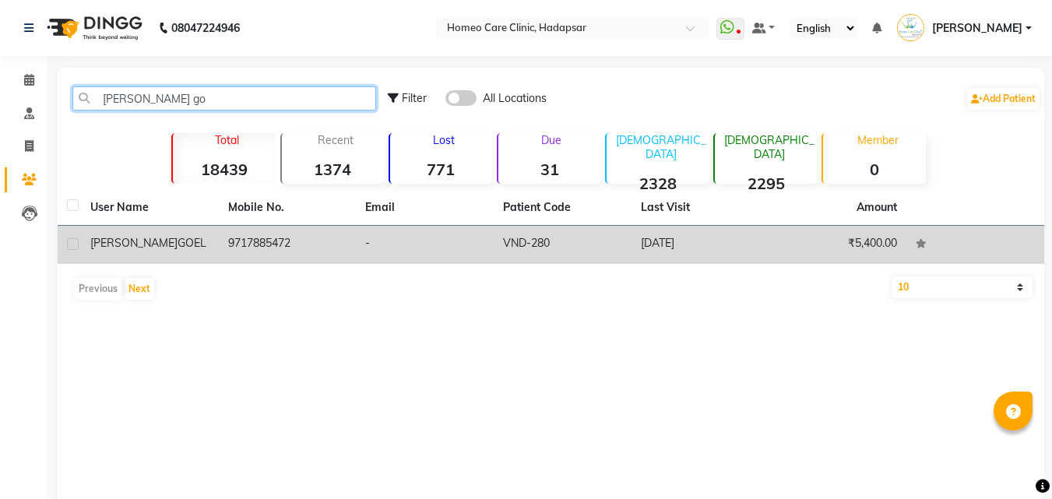
type input "[PERSON_NAME] go"
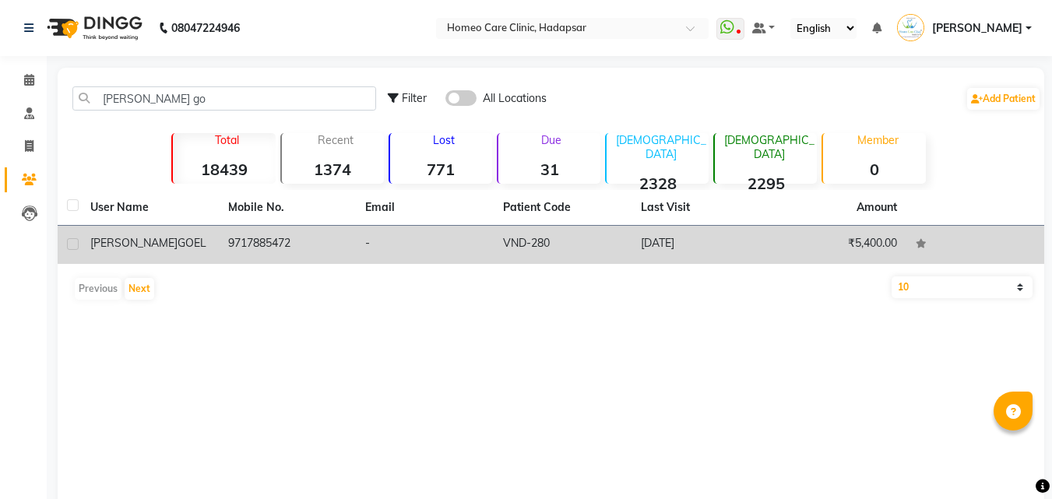
click at [209, 238] on td "[PERSON_NAME]" at bounding box center [150, 245] width 138 height 38
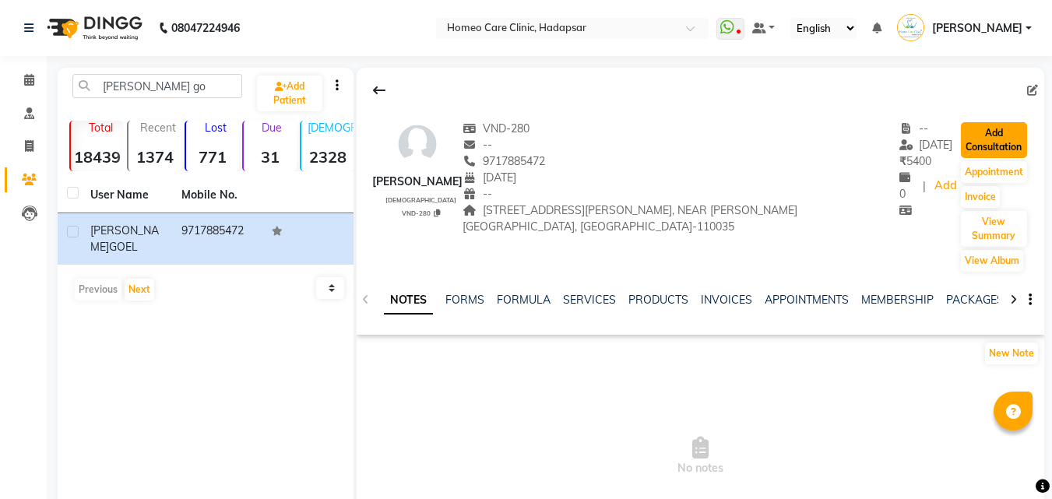
click at [1006, 133] on button "Add Consultation" at bounding box center [994, 140] width 66 height 36
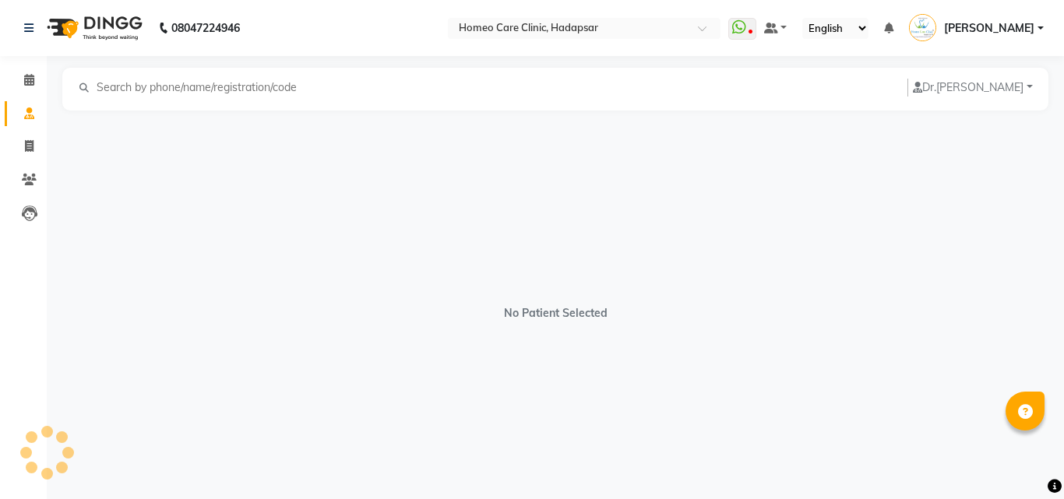
select select "[DEMOGRAPHIC_DATA]"
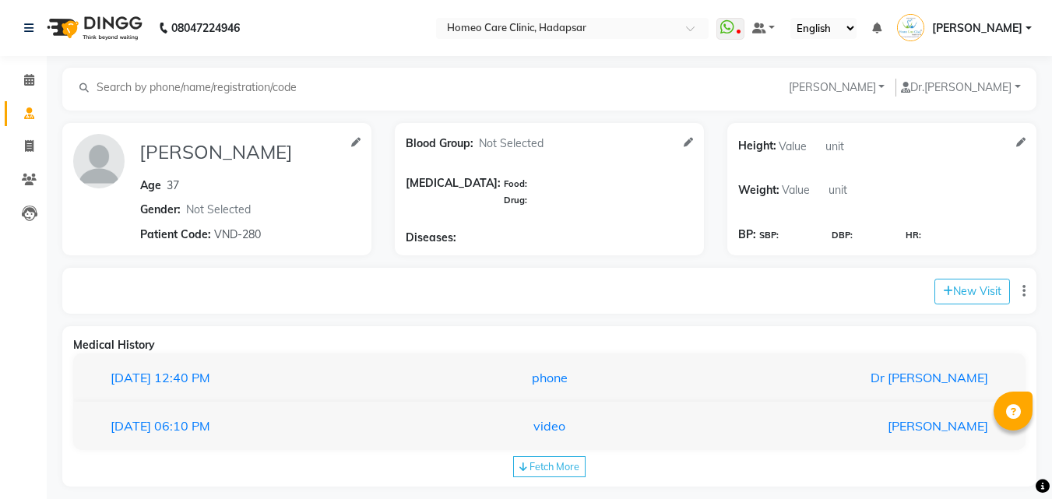
click at [694, 395] on div "[DATE] 12:40 PM phone Dr [PERSON_NAME]" at bounding box center [549, 378] width 952 height 49
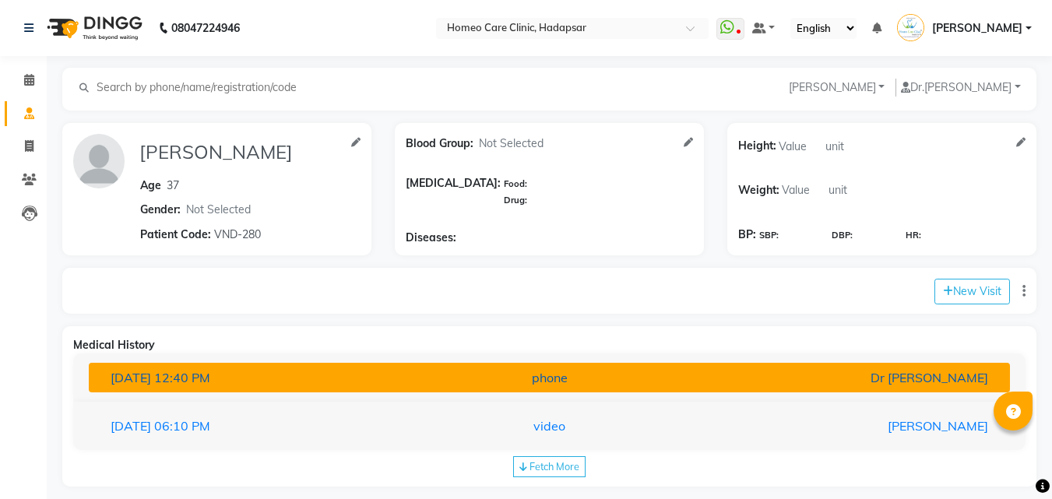
click at [694, 382] on div "phone" at bounding box center [550, 377] width 301 height 19
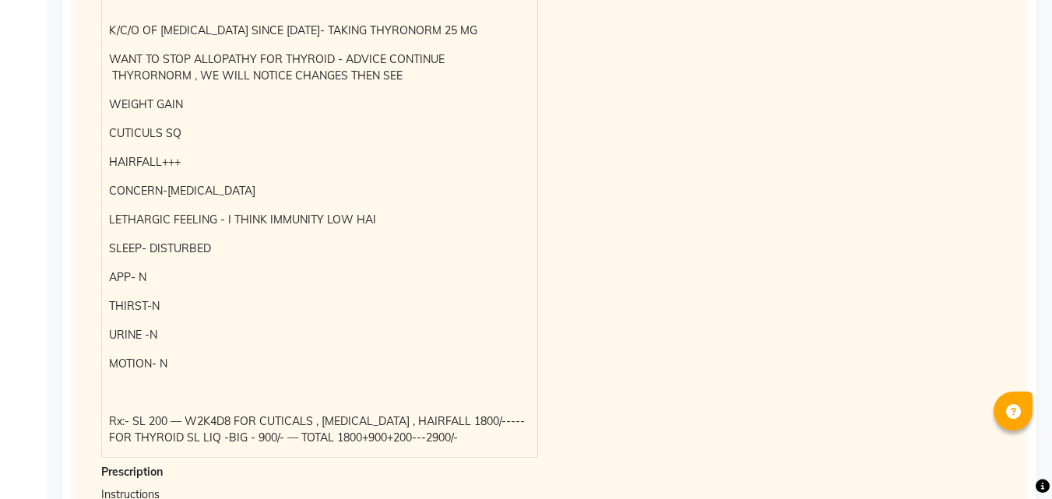
scroll to position [592, 0]
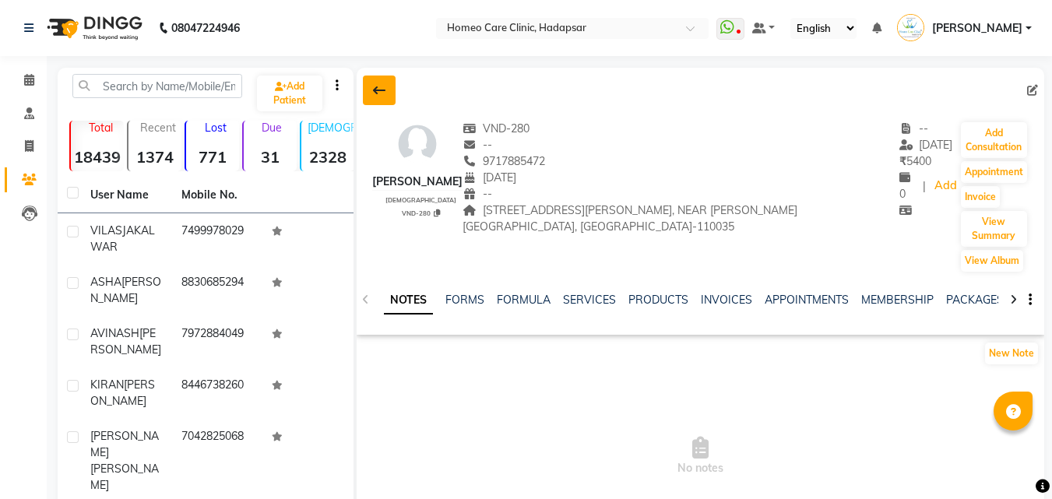
click at [369, 92] on button at bounding box center [379, 91] width 33 height 30
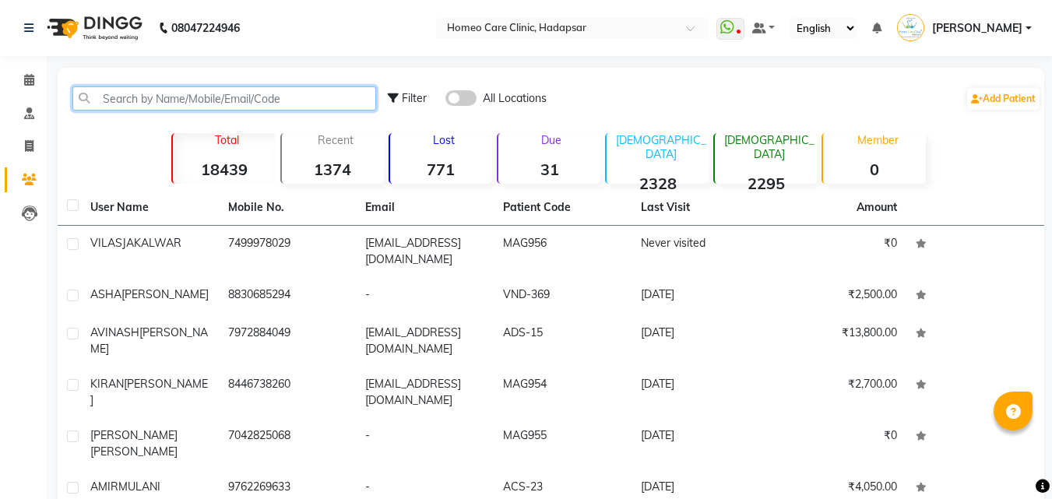
click at [263, 100] on input "text" at bounding box center [224, 98] width 304 height 24
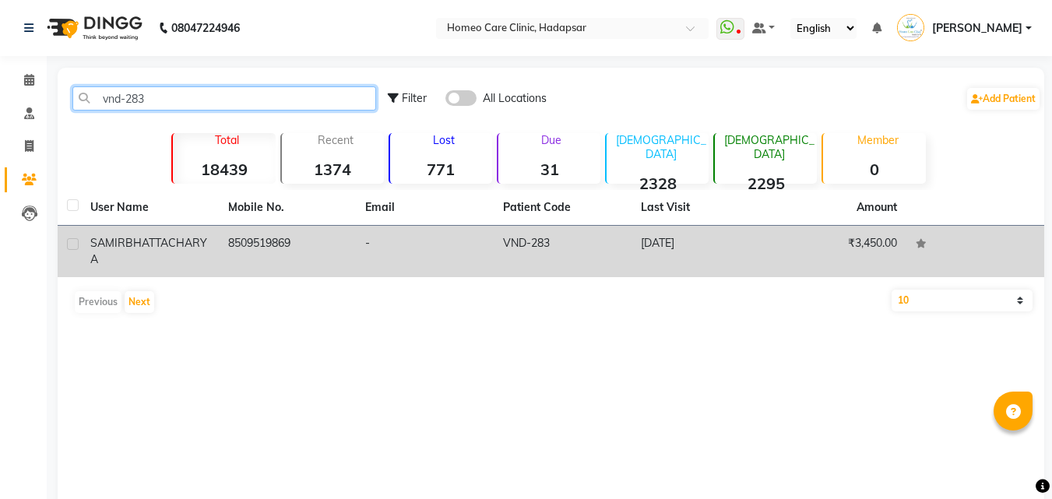
type input "vnd-283"
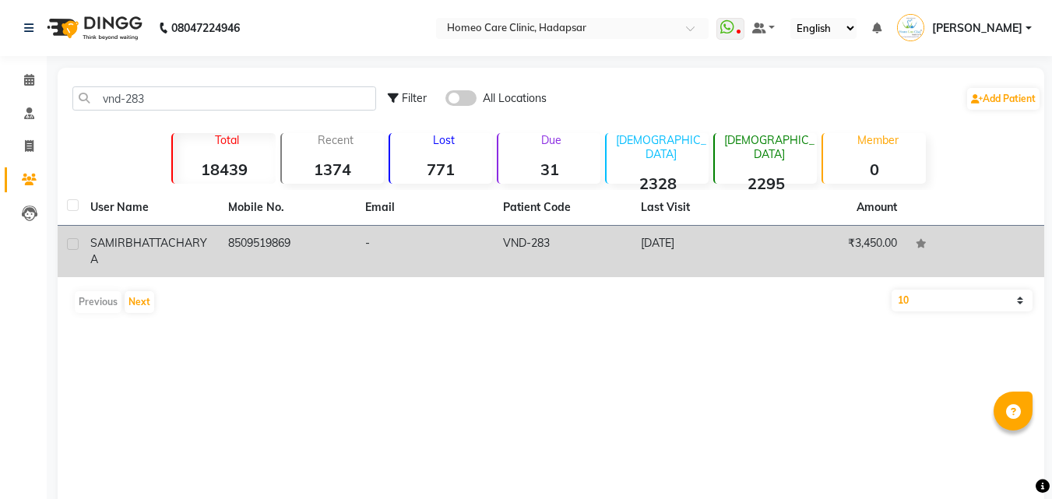
click at [201, 231] on td "[PERSON_NAME]" at bounding box center [150, 251] width 138 height 51
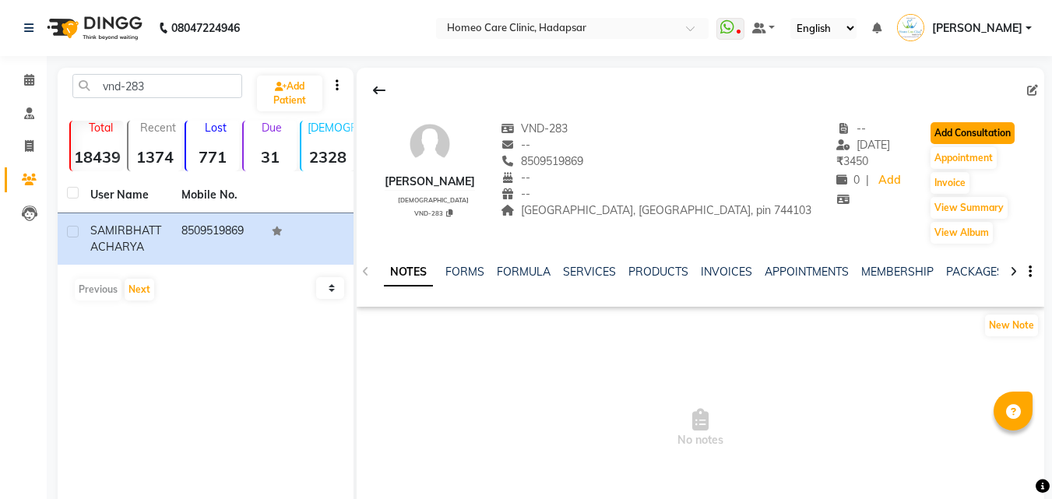
click at [963, 132] on button "Add Consultation" at bounding box center [973, 133] width 84 height 22
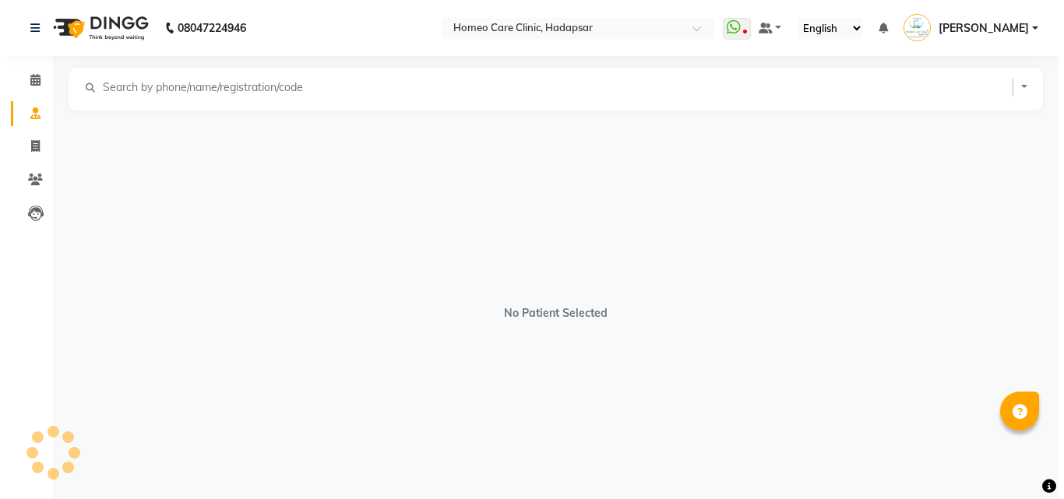
select select "[DEMOGRAPHIC_DATA]"
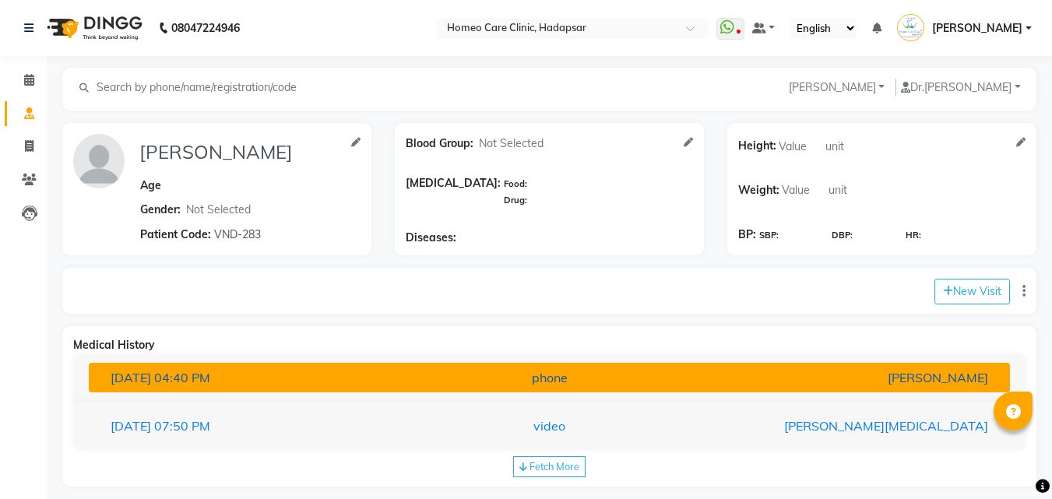
click at [600, 380] on div "phone" at bounding box center [550, 377] width 301 height 19
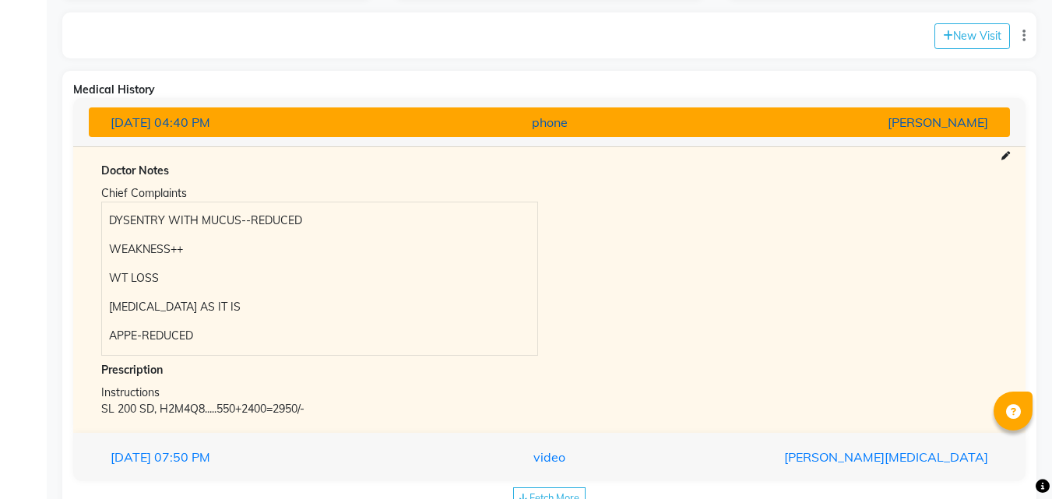
scroll to position [305, 0]
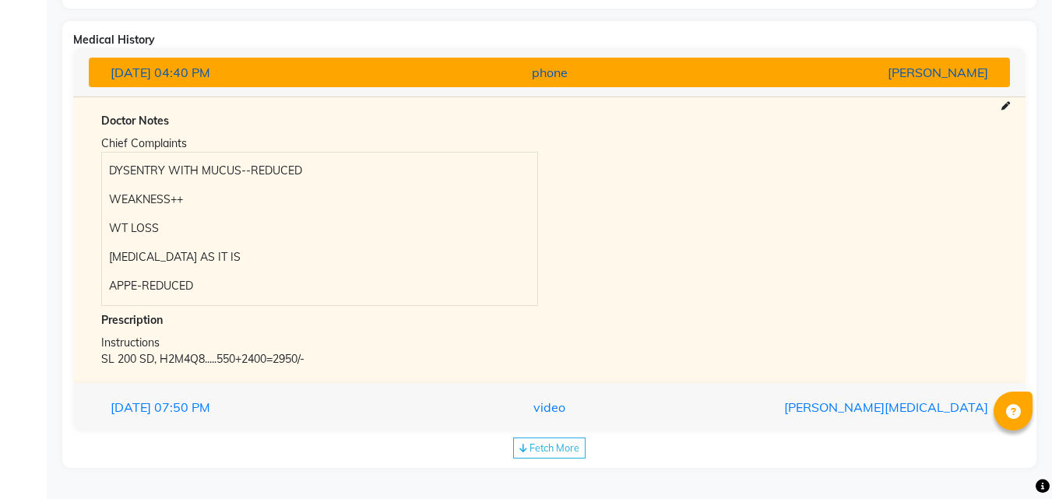
click at [600, 380] on div "Doctor Notes Chief Complaints DYSENTRY WITH MUCUS--REDUCED WEAKNESS++ WT LOSS […" at bounding box center [549, 240] width 952 height 287
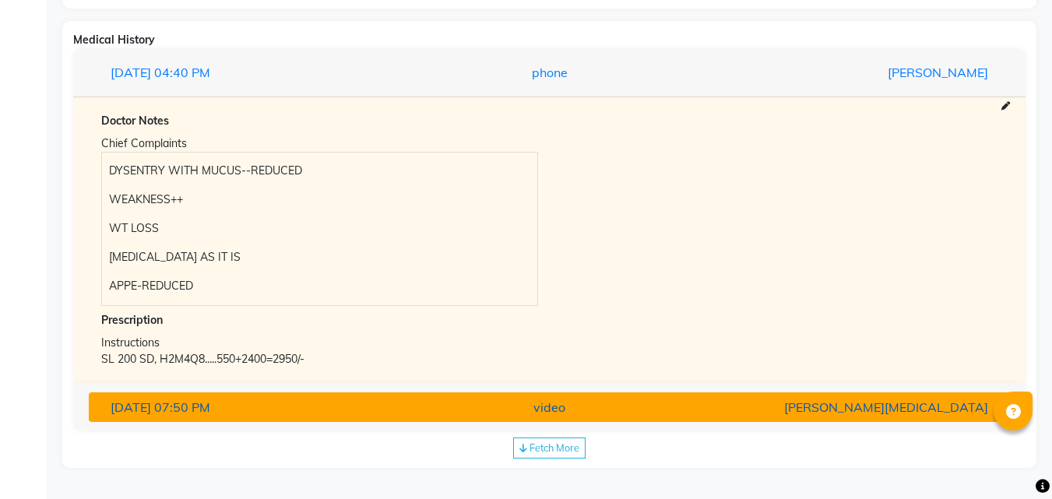
click at [202, 403] on span "07:50 PM" at bounding box center [182, 408] width 56 height 16
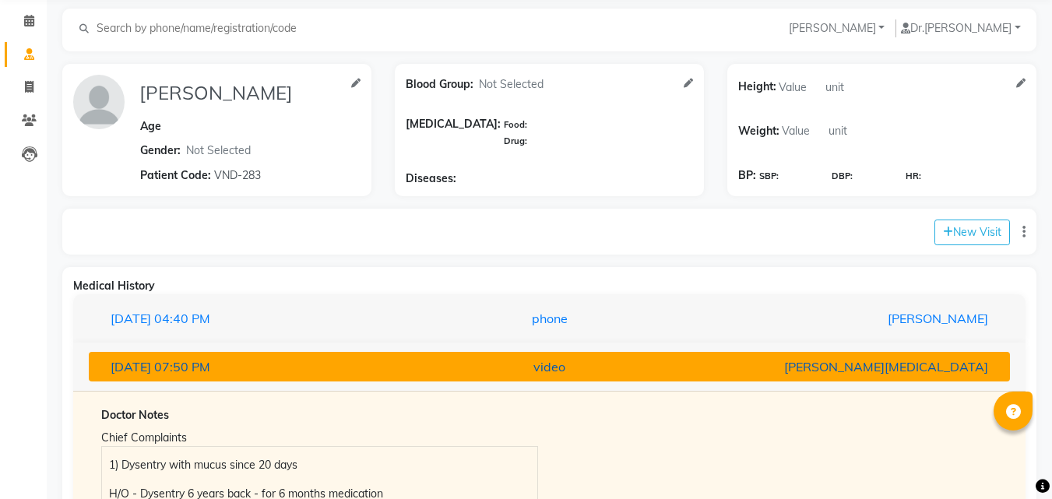
scroll to position [43, 0]
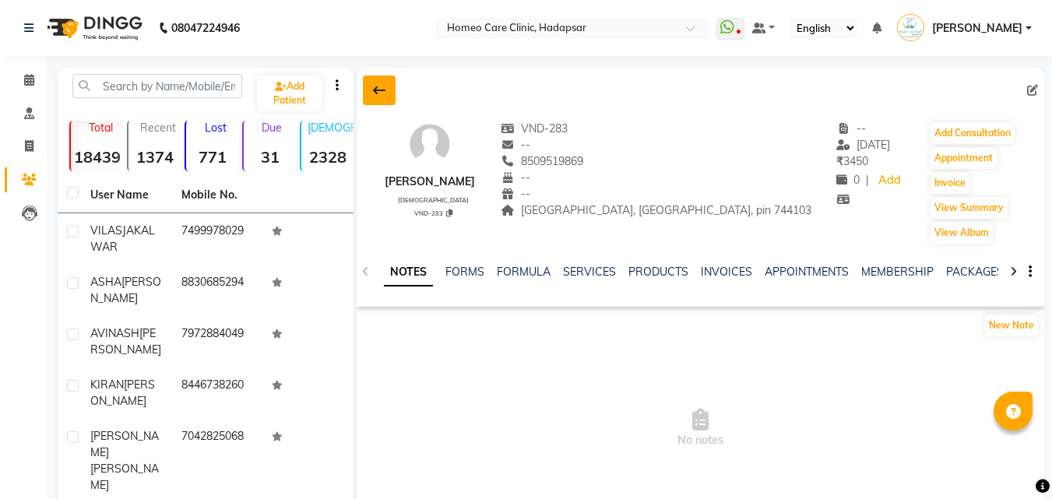
click at [380, 93] on icon at bounding box center [379, 90] width 12 height 12
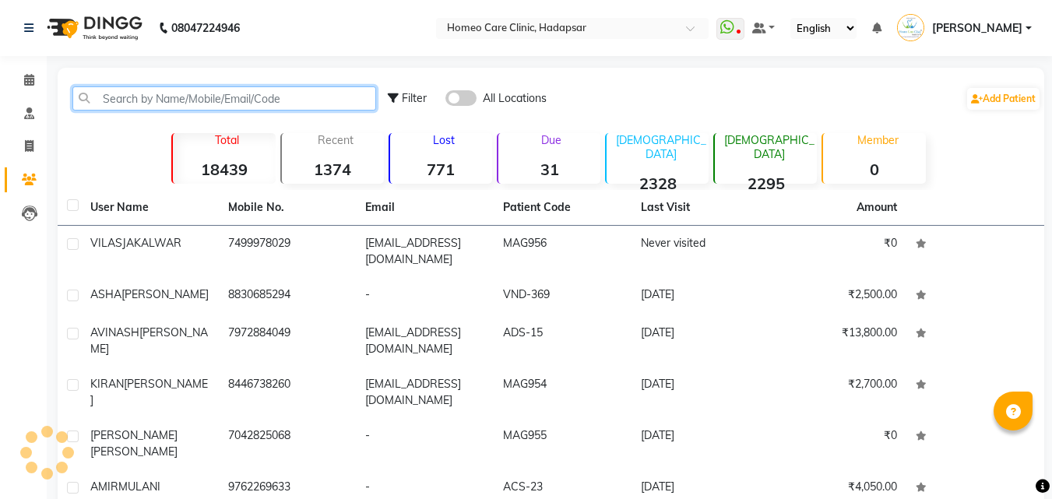
click at [361, 93] on input "text" at bounding box center [224, 98] width 304 height 24
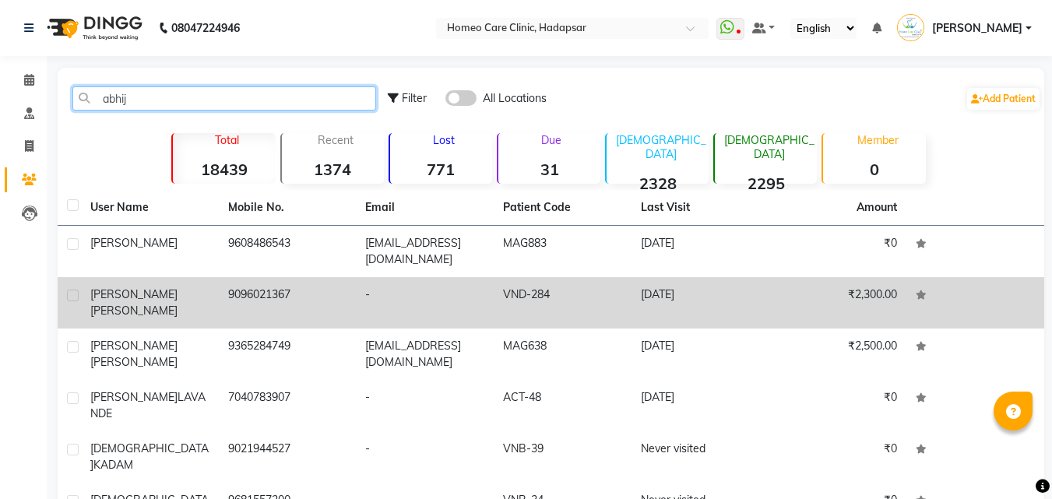
type input "abhij"
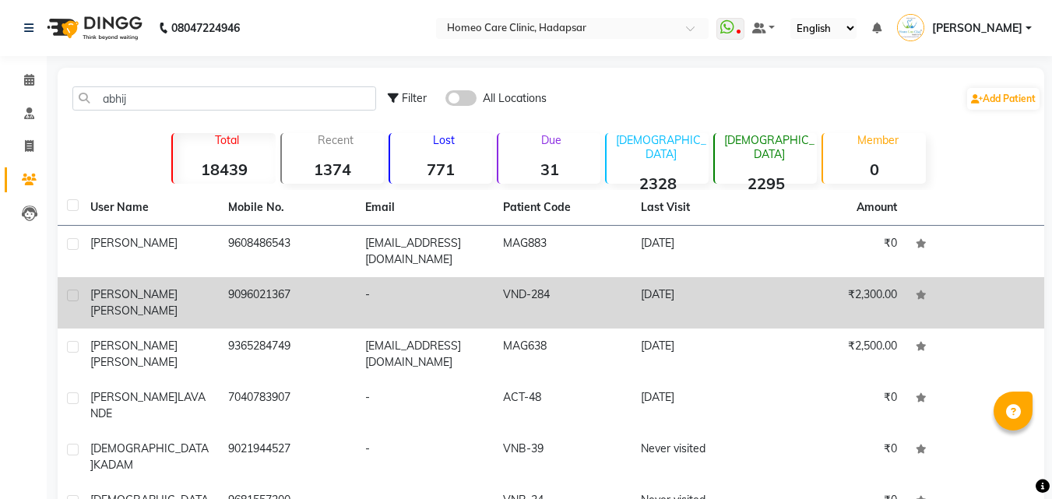
click at [338, 302] on td "9096021367" at bounding box center [288, 302] width 138 height 51
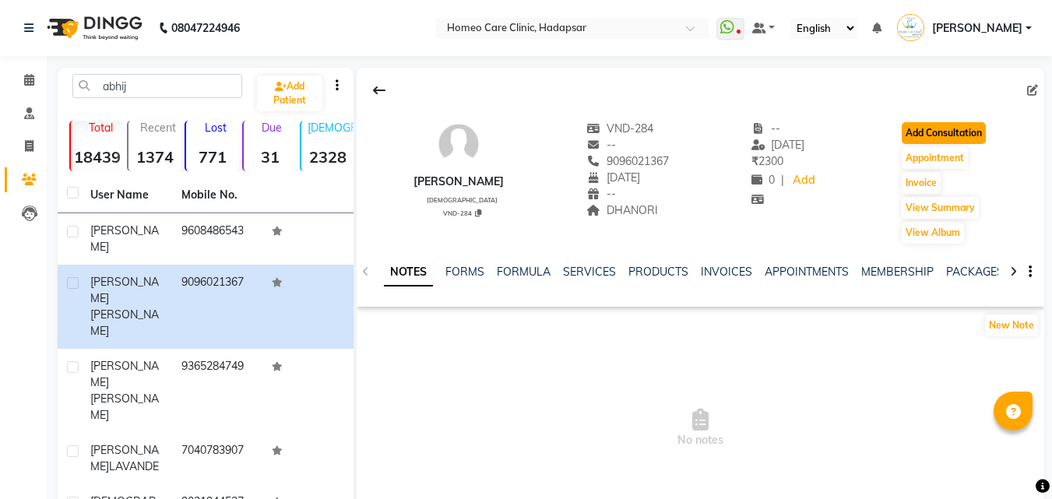
click at [910, 130] on button "Add Consultation" at bounding box center [944, 133] width 84 height 22
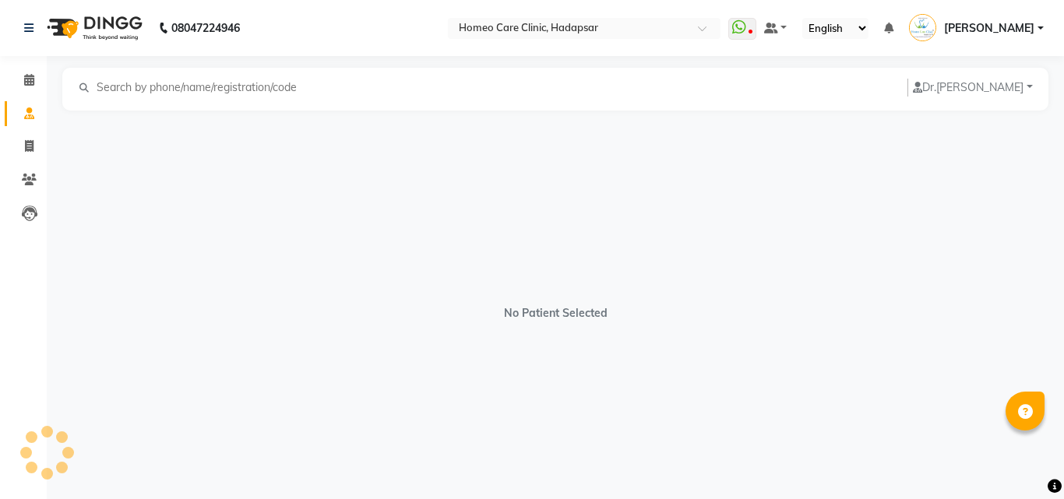
select select "[DEMOGRAPHIC_DATA]"
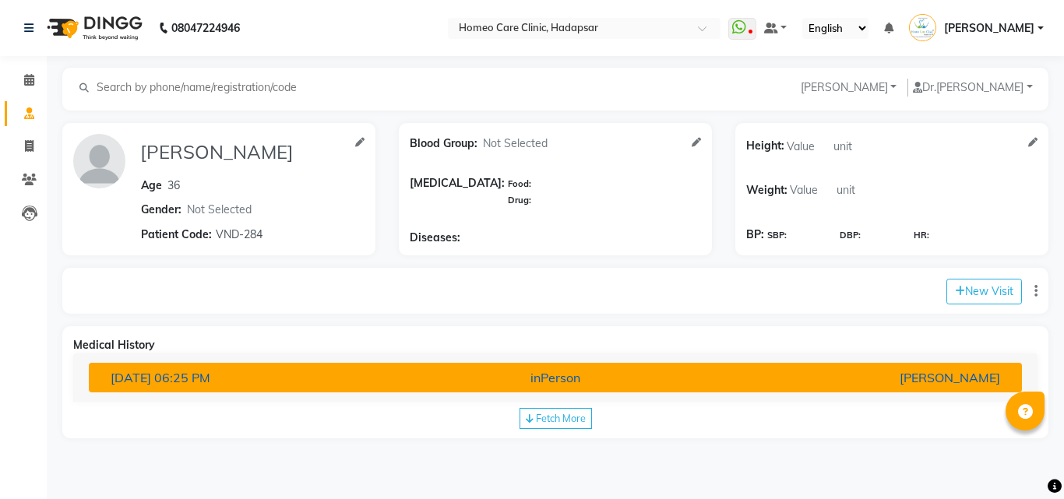
click at [512, 364] on button "[DATE] 06:25 PM inPerson [PERSON_NAME]" at bounding box center [555, 378] width 933 height 30
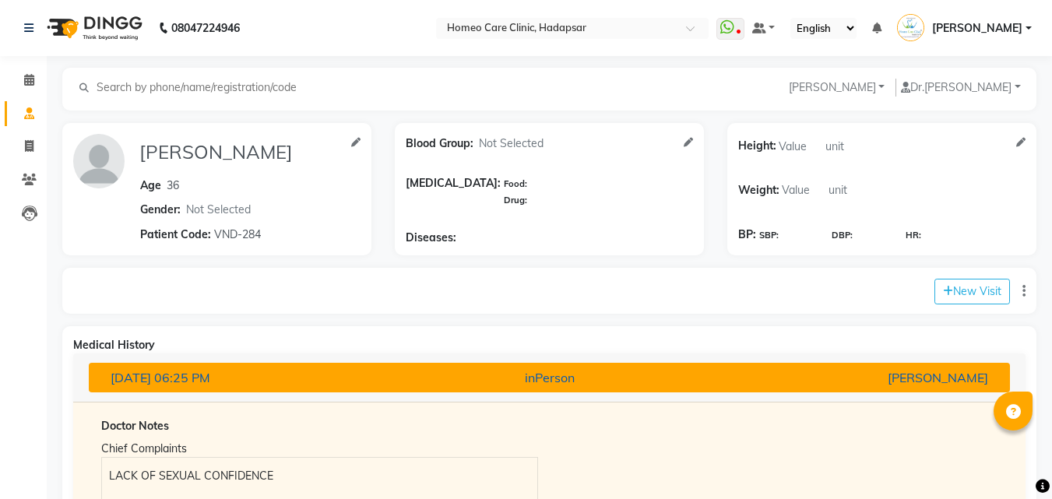
click at [512, 364] on button "[DATE] 06:25 PM inPerson [PERSON_NAME]" at bounding box center [549, 378] width 921 height 30
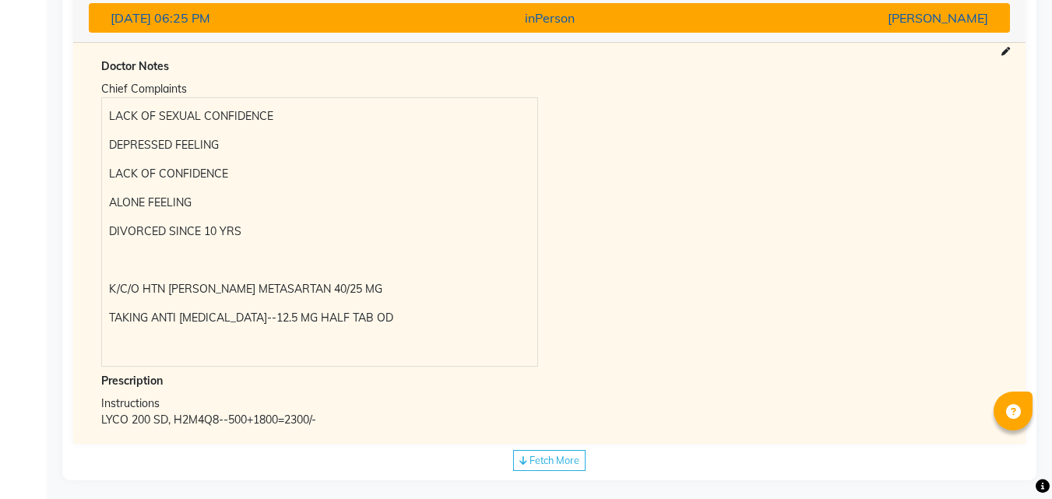
scroll to position [372, 0]
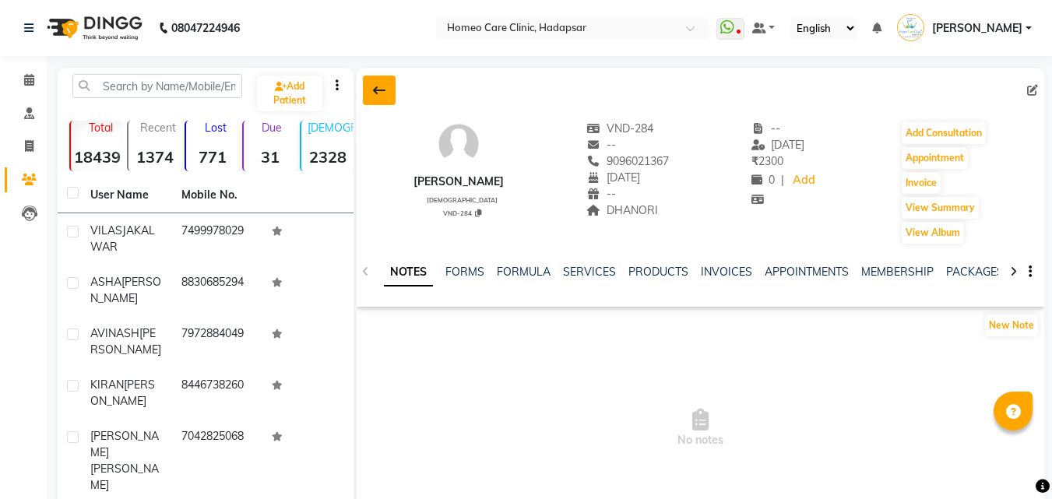
click at [381, 101] on button at bounding box center [379, 91] width 33 height 30
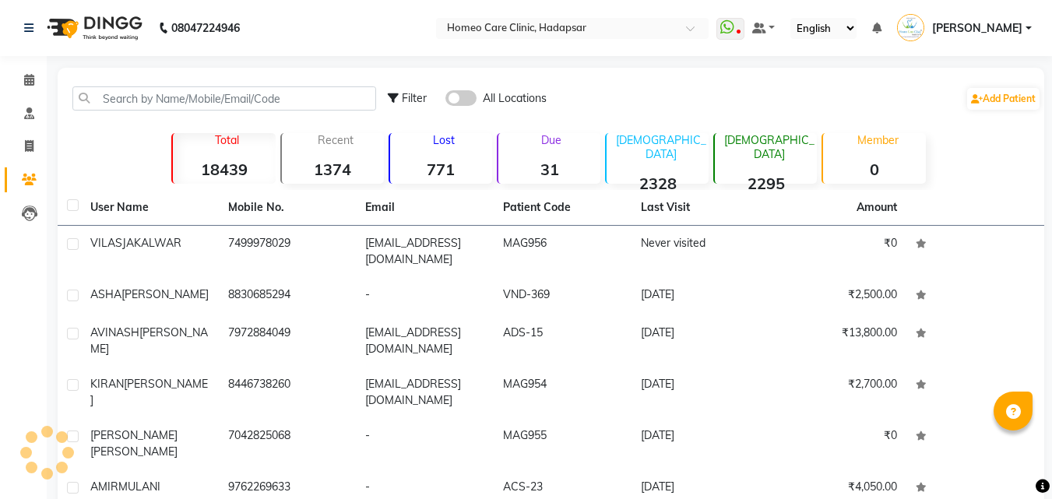
drag, startPoint x: 381, startPoint y: 101, endPoint x: 326, endPoint y: 97, distance: 55.5
click at [326, 97] on div at bounding box center [224, 98] width 327 height 24
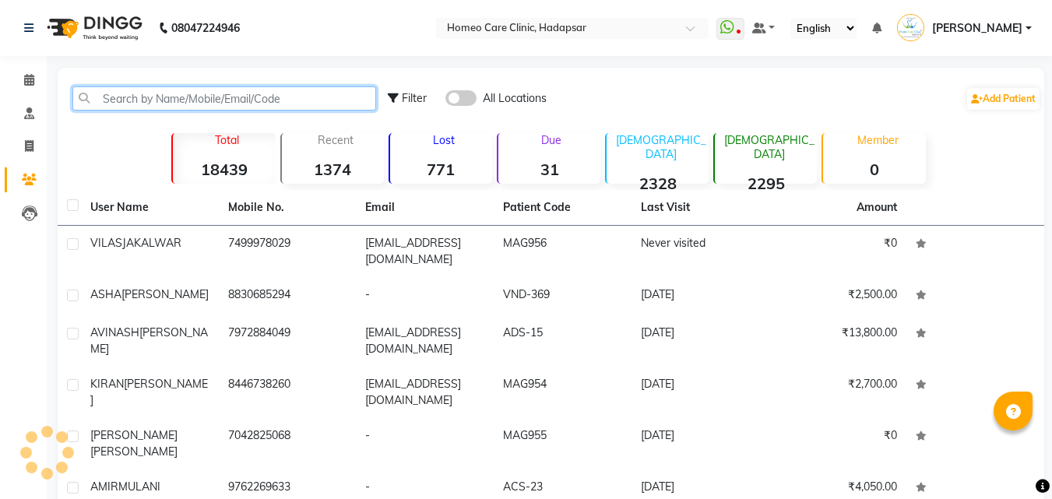
click at [326, 97] on input "text" at bounding box center [224, 98] width 304 height 24
click at [176, 100] on input "text" at bounding box center [224, 98] width 304 height 24
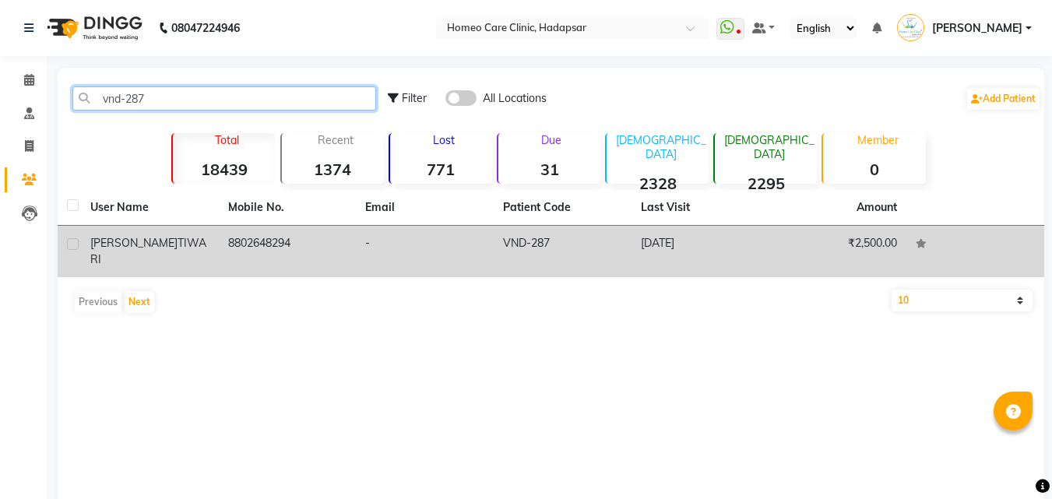
type input "vnd-287"
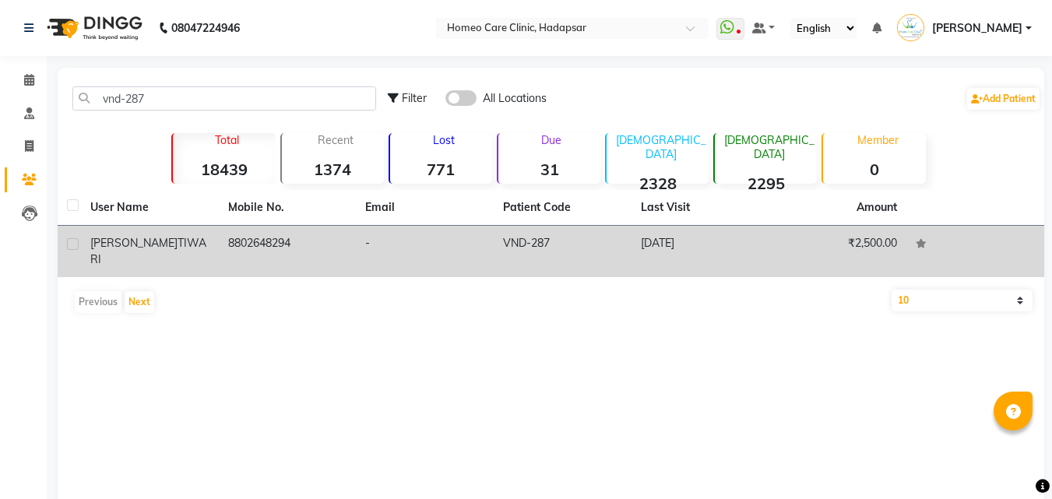
click at [149, 241] on span "TIWARI" at bounding box center [148, 251] width 116 height 30
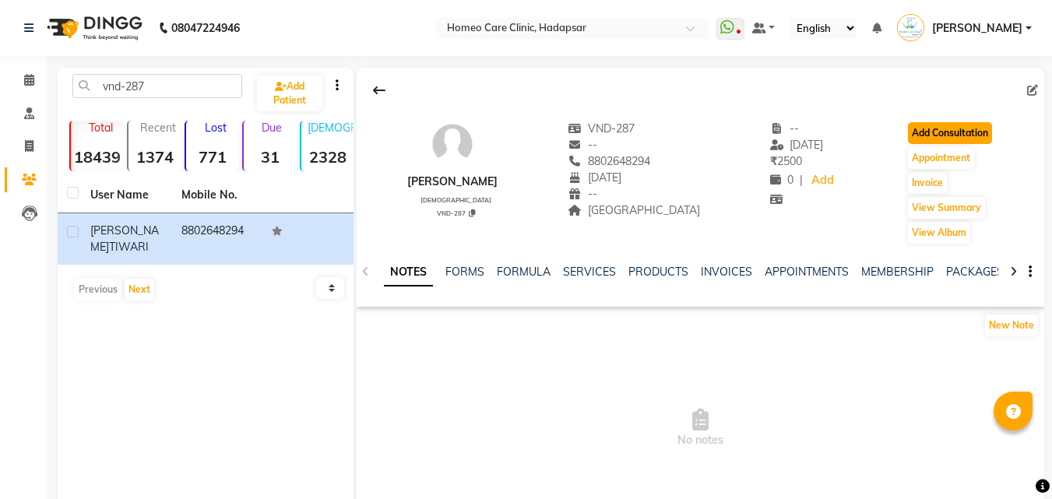
click at [947, 132] on button "Add Consultation" at bounding box center [950, 133] width 84 height 22
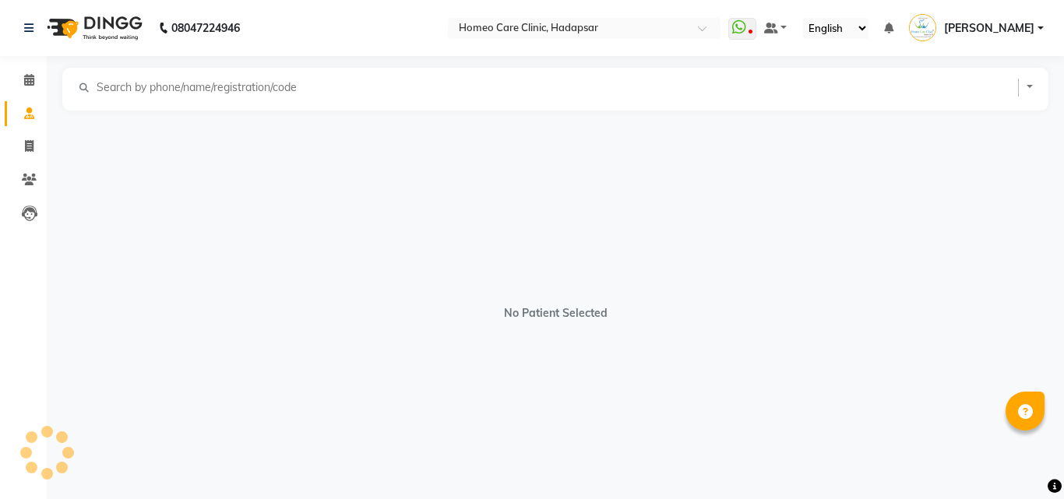
select select "[DEMOGRAPHIC_DATA]"
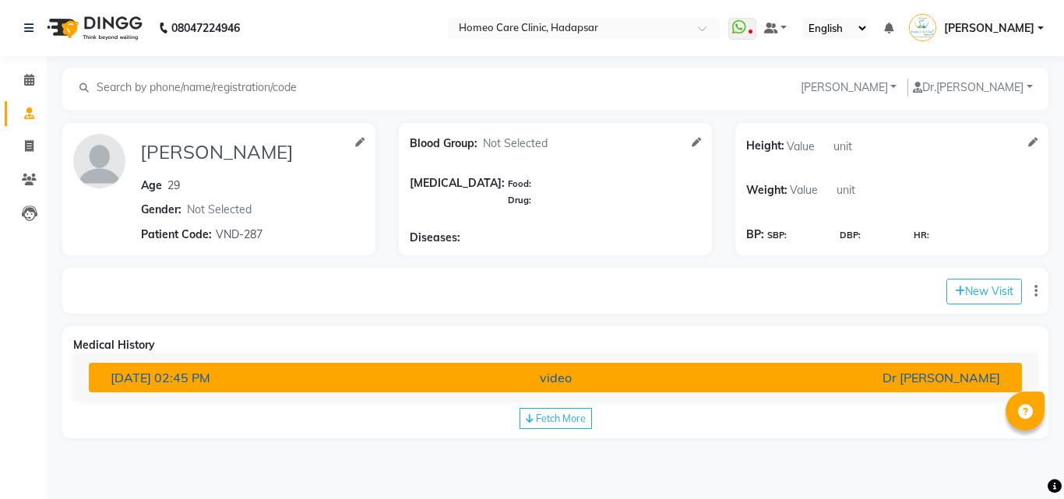
click at [798, 371] on div "Dr [PERSON_NAME]" at bounding box center [859, 377] width 305 height 19
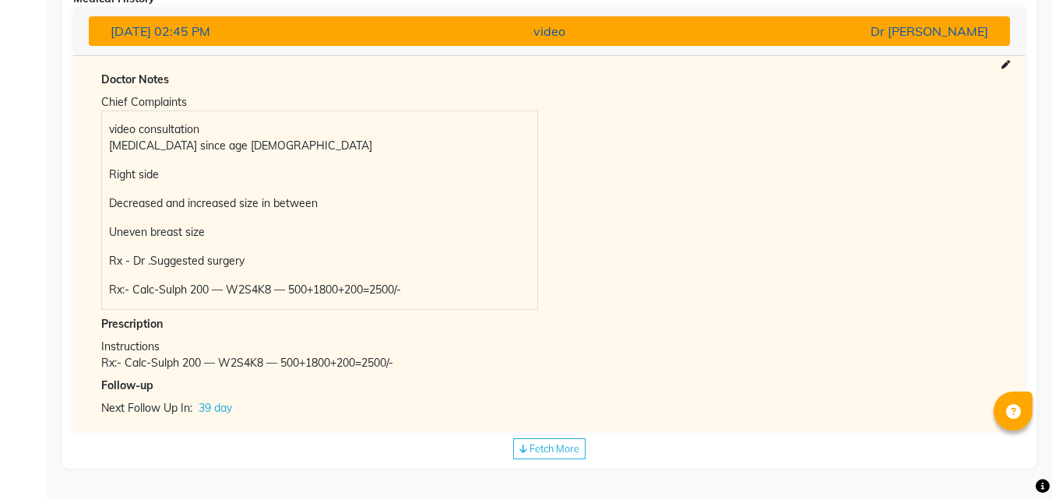
scroll to position [347, 0]
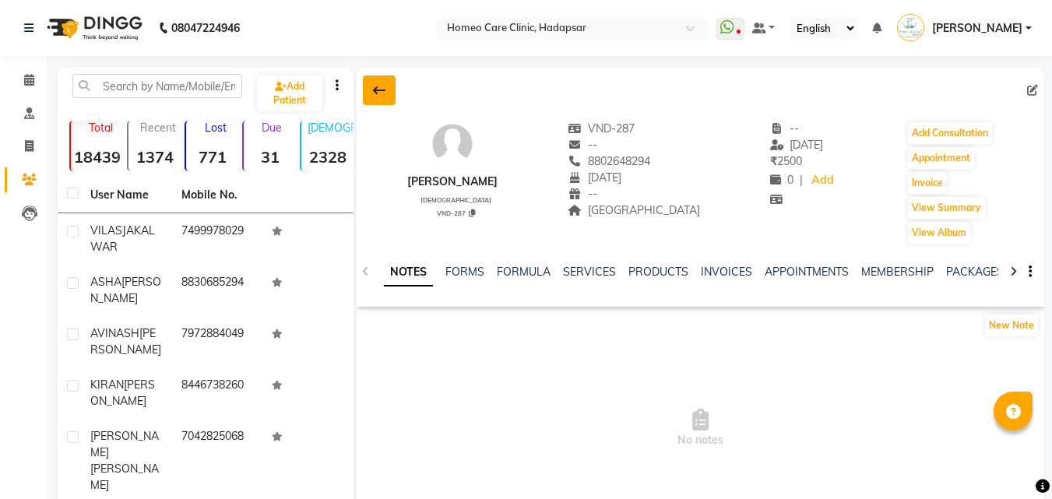
click at [378, 97] on button at bounding box center [379, 91] width 33 height 30
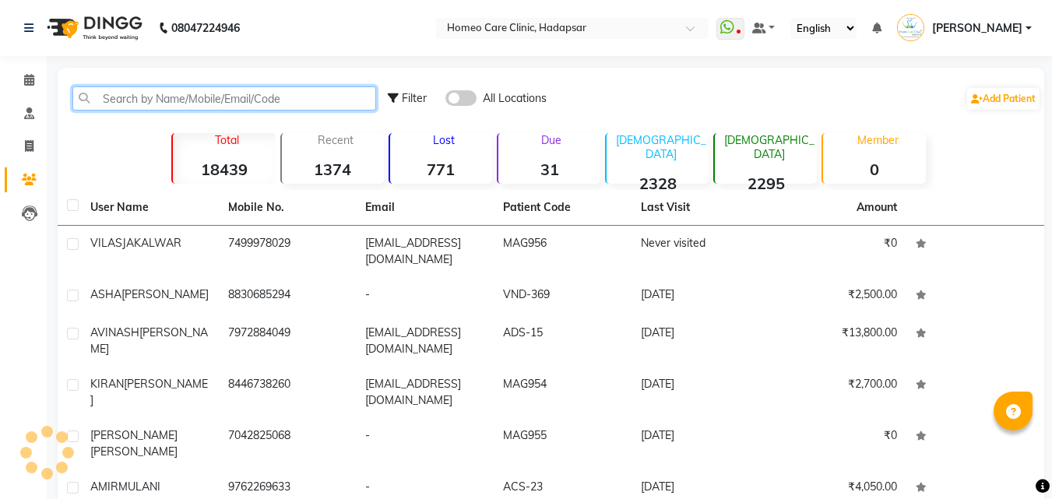
click at [314, 104] on input "text" at bounding box center [224, 98] width 304 height 24
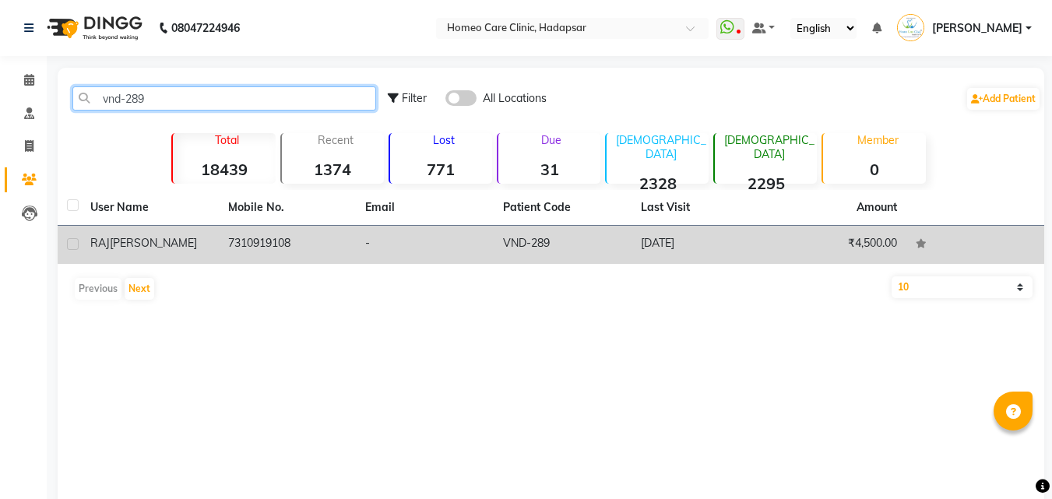
type input "vnd-289"
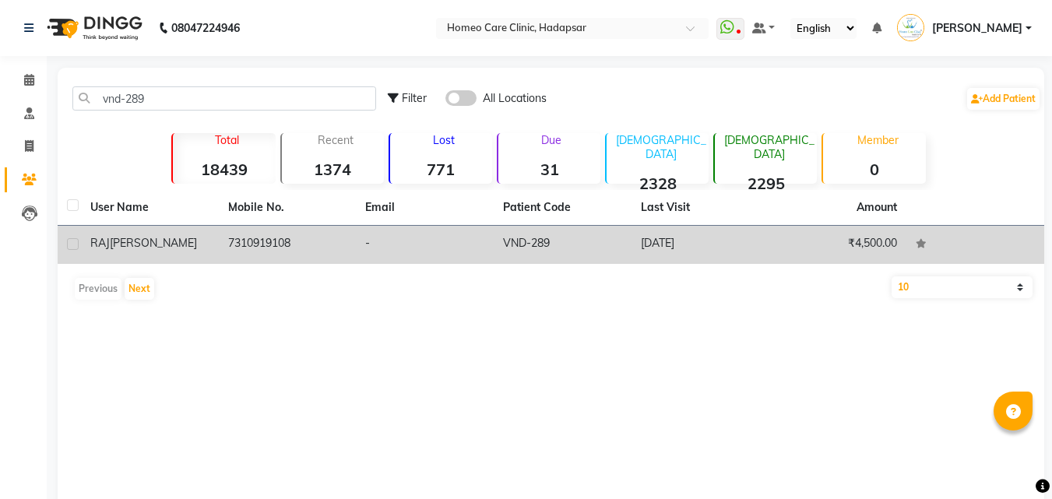
click at [321, 238] on td "7310919108" at bounding box center [288, 245] width 138 height 38
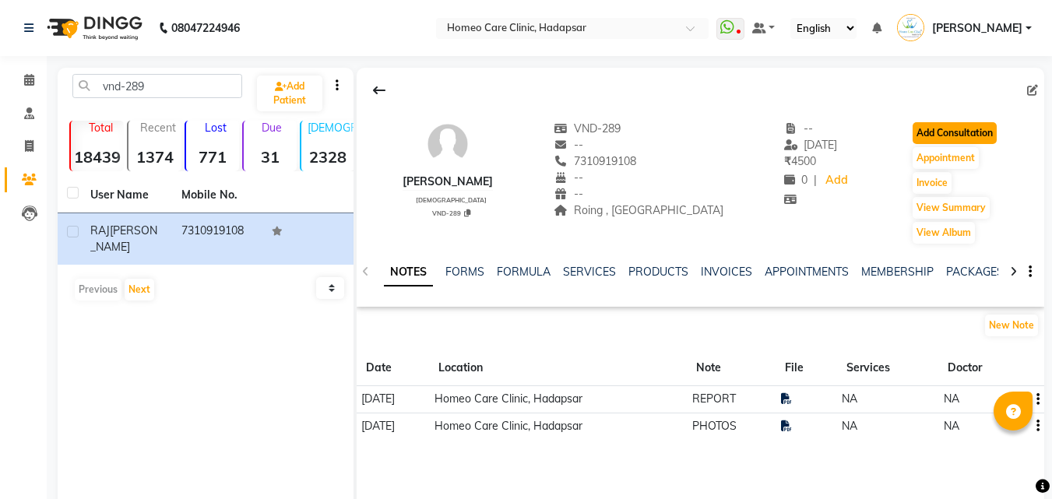
click at [932, 129] on button "Add Consultation" at bounding box center [955, 133] width 84 height 22
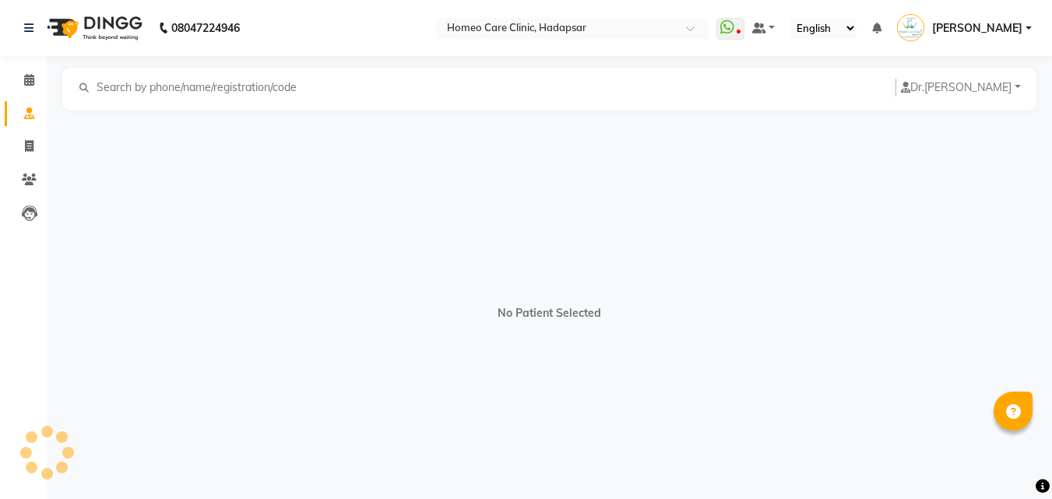
select select "[DEMOGRAPHIC_DATA]"
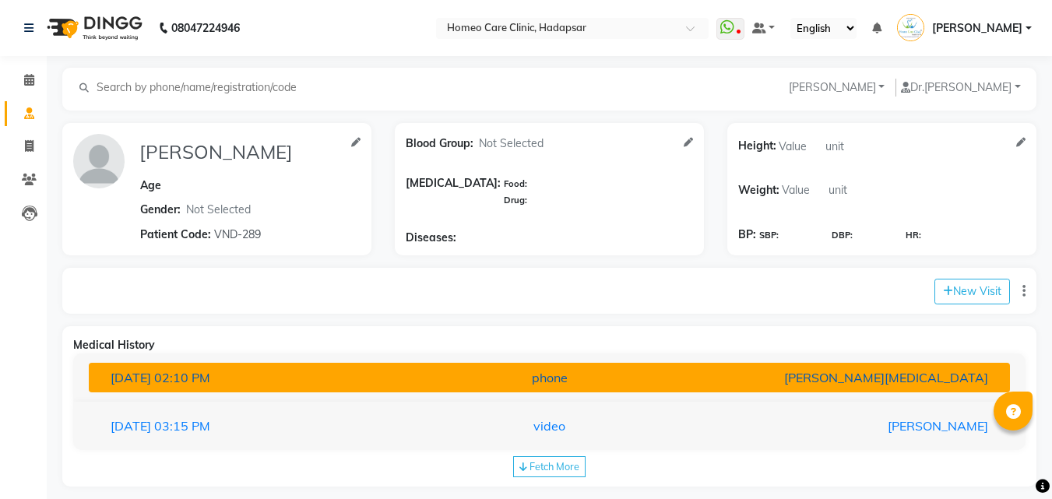
click at [755, 392] on button "[DATE] 02:10 PM phone [PERSON_NAME][MEDICAL_DATA]" at bounding box center [549, 378] width 921 height 30
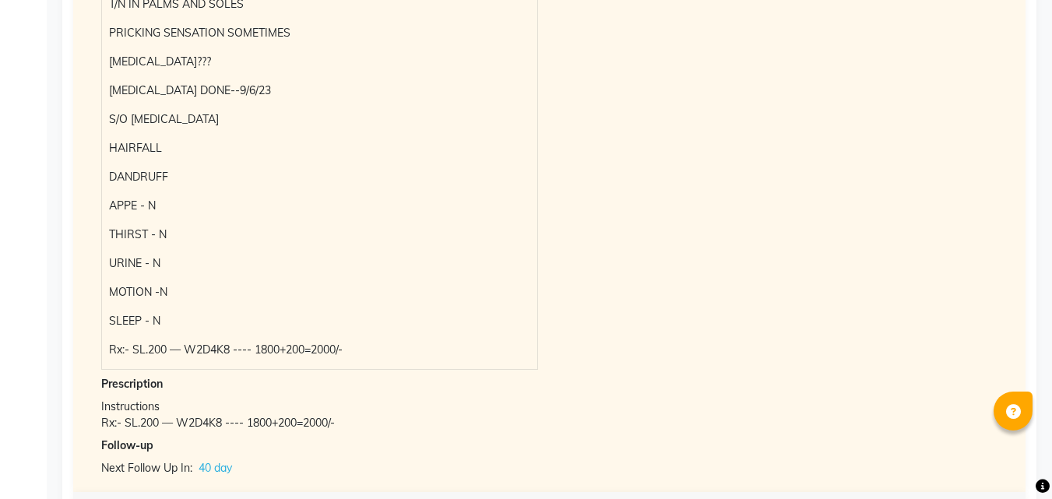
scroll to position [696, 0]
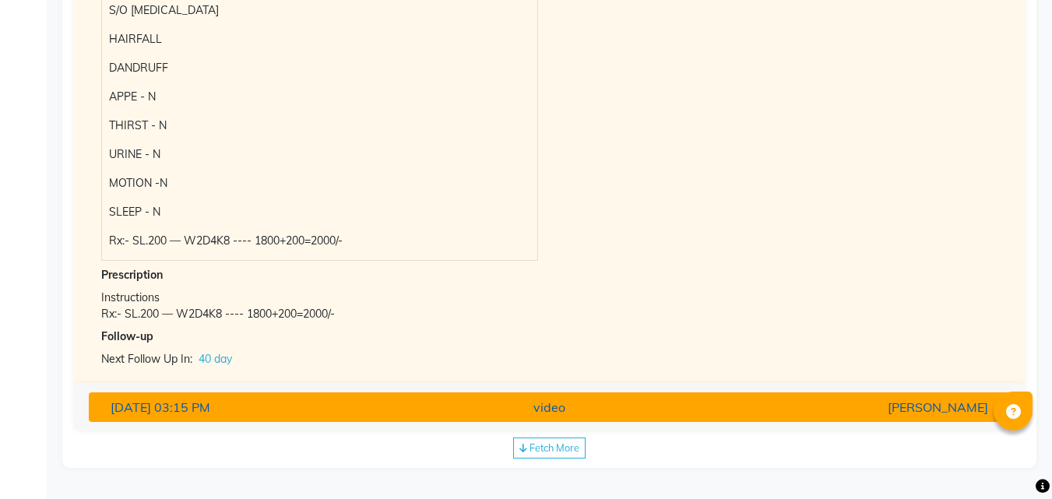
click at [761, 410] on div "[PERSON_NAME]" at bounding box center [849, 407] width 301 height 19
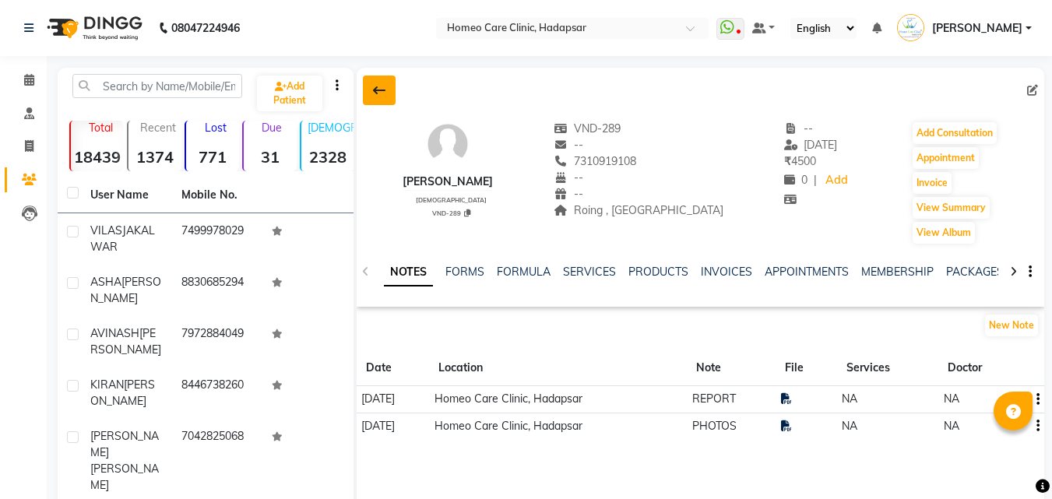
click at [393, 87] on button at bounding box center [379, 91] width 33 height 30
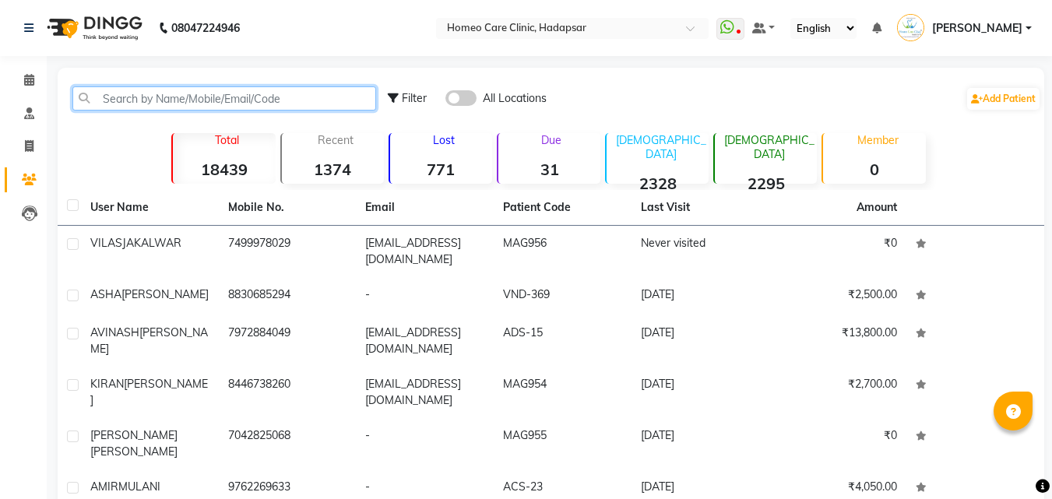
click at [359, 92] on input "text" at bounding box center [224, 98] width 304 height 24
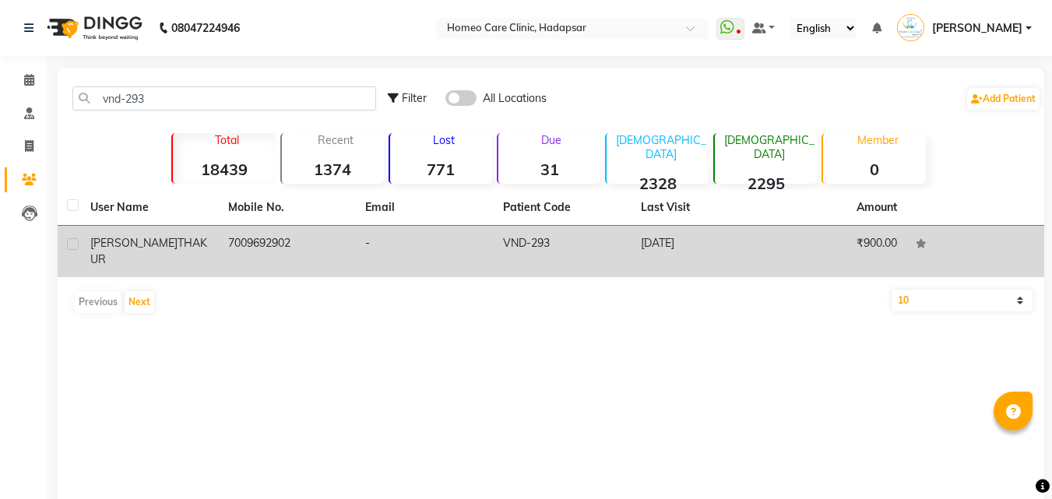
click at [346, 238] on td "7009692902" at bounding box center [288, 251] width 138 height 51
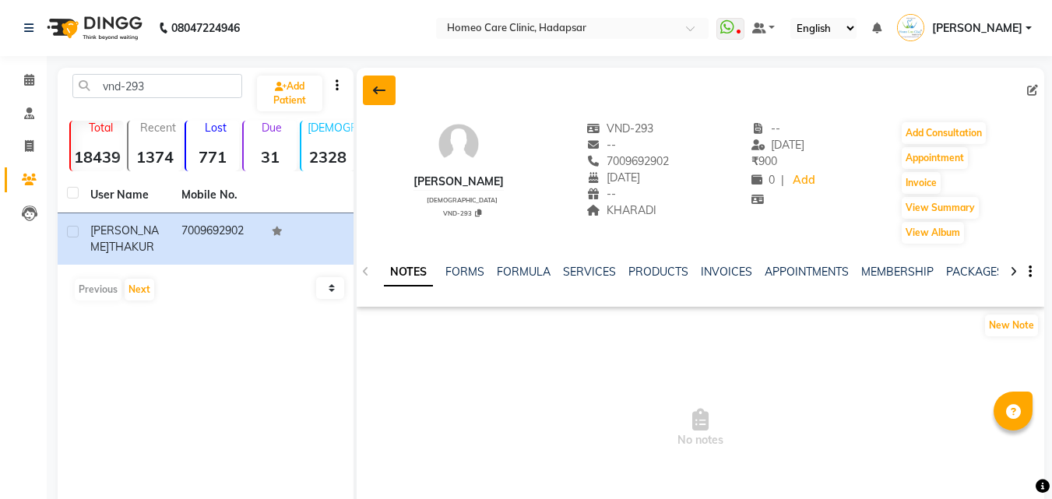
click at [390, 100] on button at bounding box center [379, 91] width 33 height 30
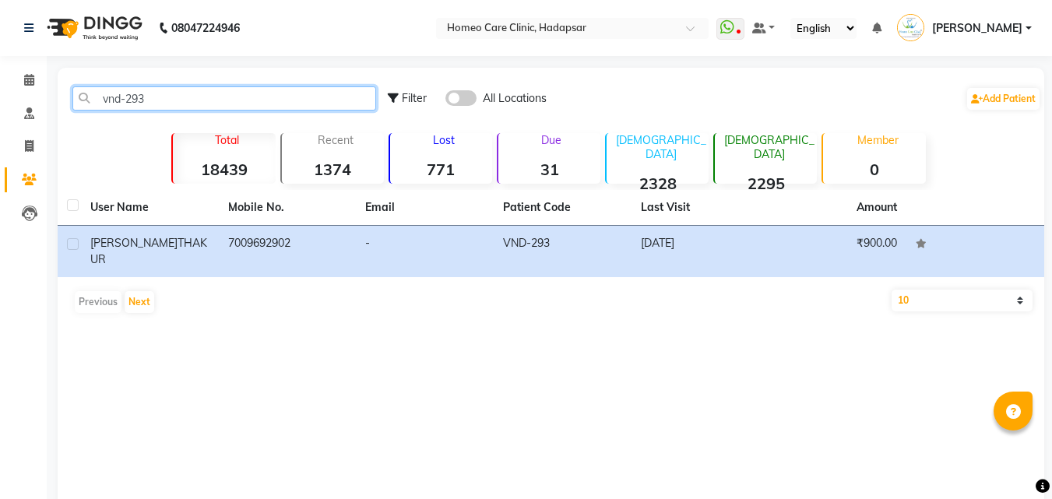
click at [350, 106] on input "vnd-293" at bounding box center [224, 98] width 304 height 24
type input "v"
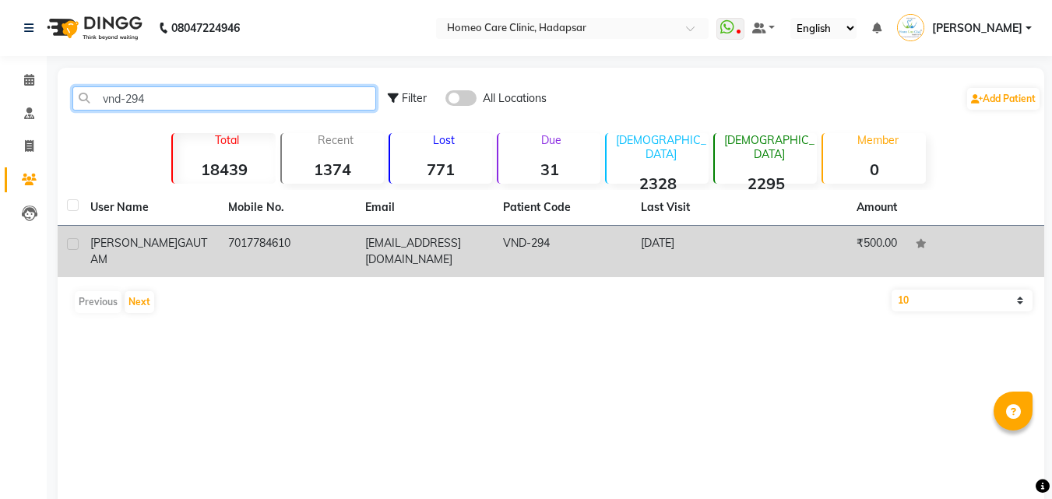
type input "vnd-294"
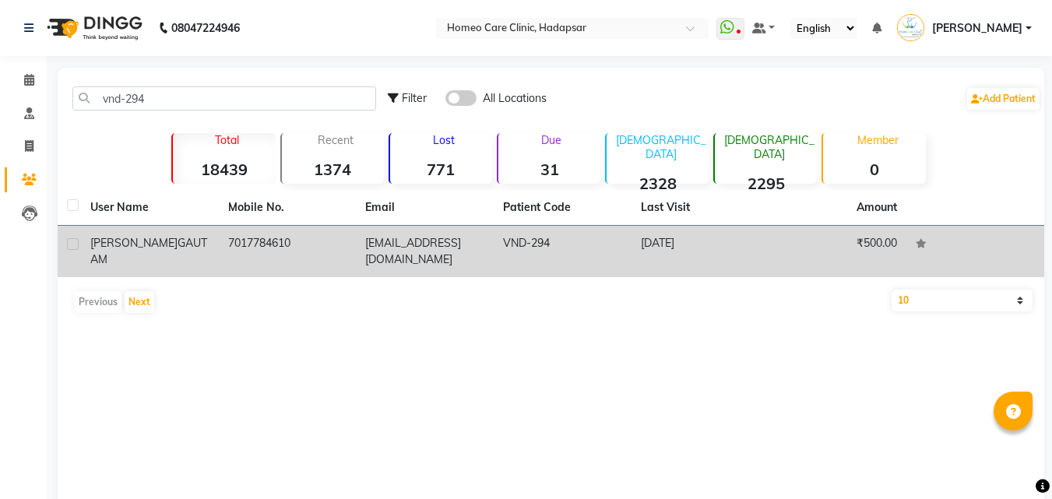
click at [375, 238] on td "[EMAIL_ADDRESS][DOMAIN_NAME]" at bounding box center [425, 251] width 138 height 51
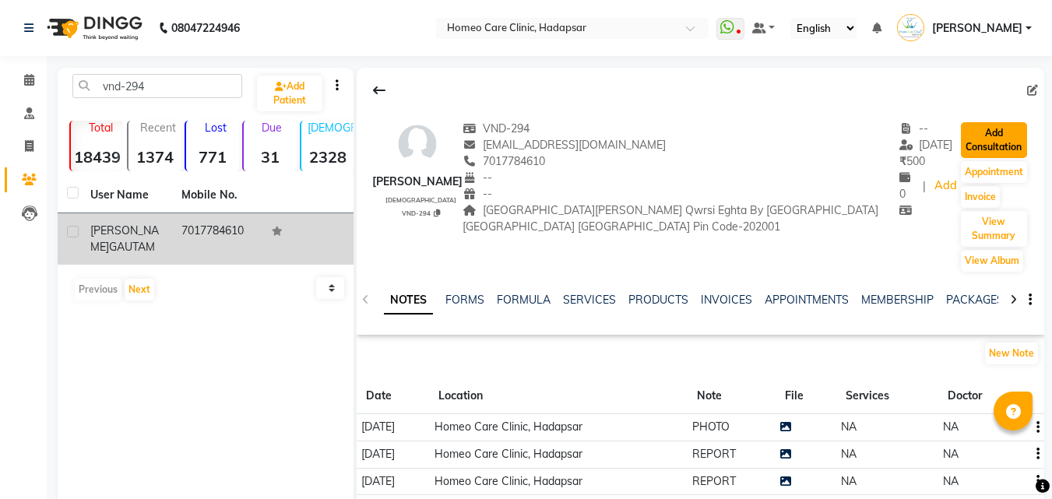
click at [961, 123] on button "Add Consultation" at bounding box center [994, 140] width 66 height 36
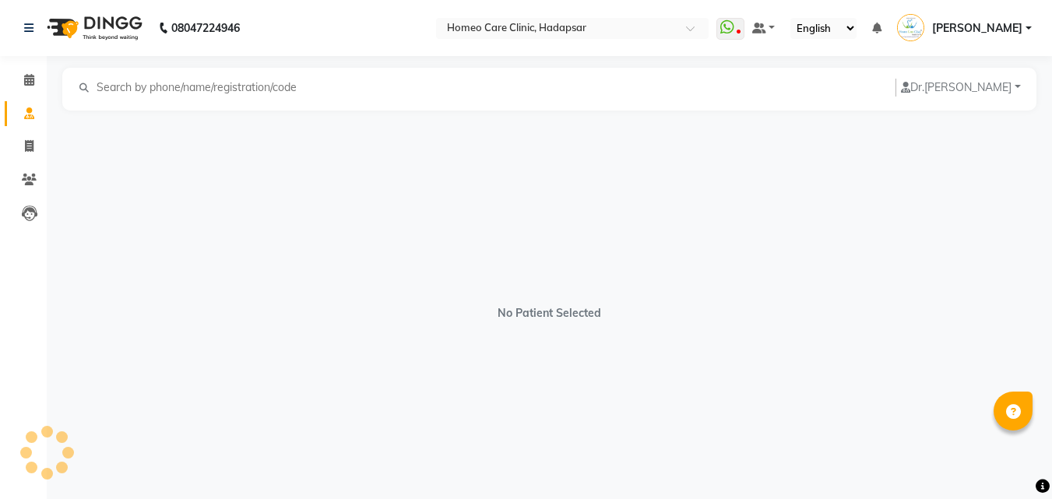
select select "[DEMOGRAPHIC_DATA]"
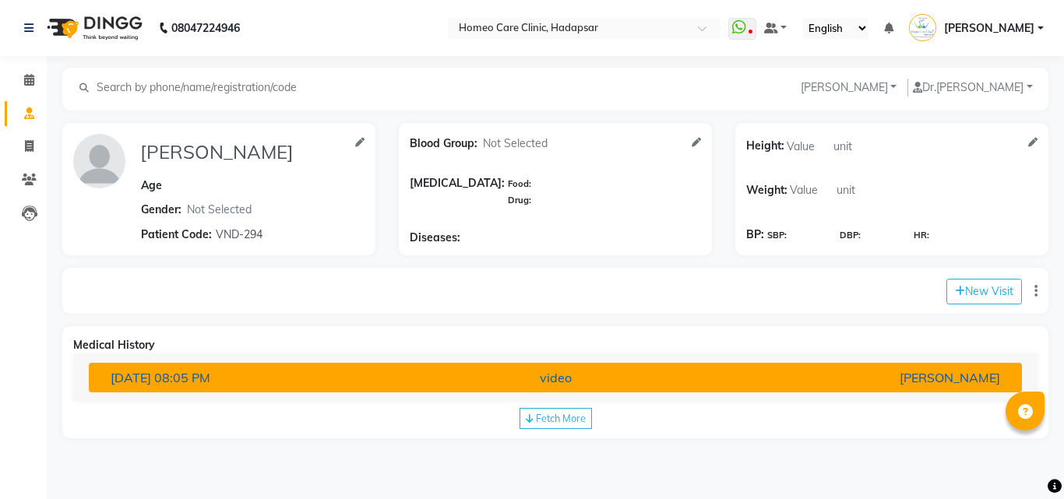
click at [851, 382] on div "[PERSON_NAME]" at bounding box center [859, 377] width 305 height 19
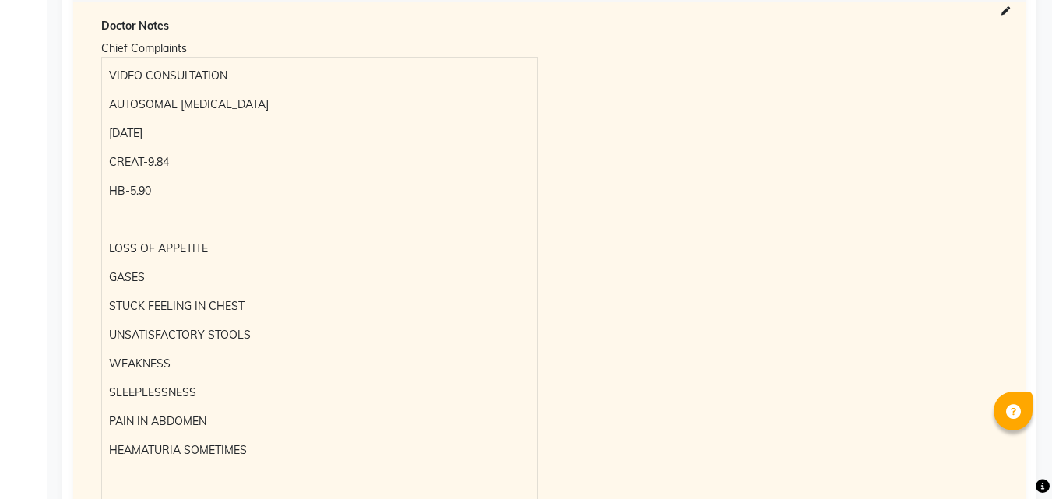
scroll to position [436, 0]
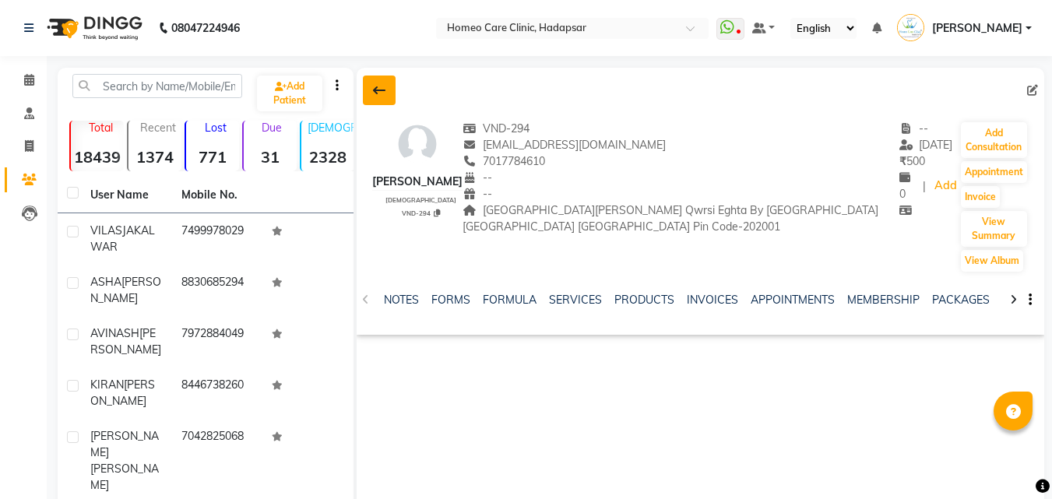
click at [369, 96] on button at bounding box center [379, 91] width 33 height 30
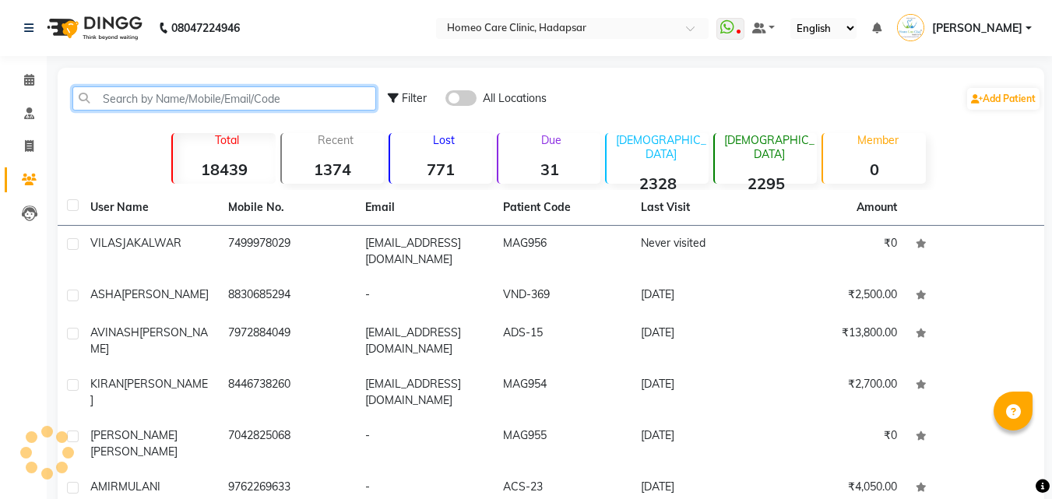
click at [334, 104] on input "text" at bounding box center [224, 98] width 304 height 24
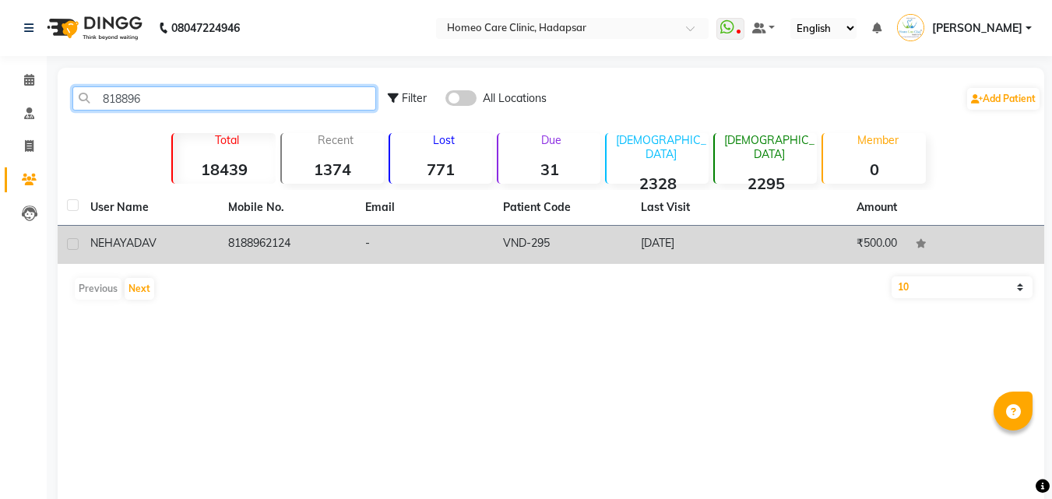
type input "818896"
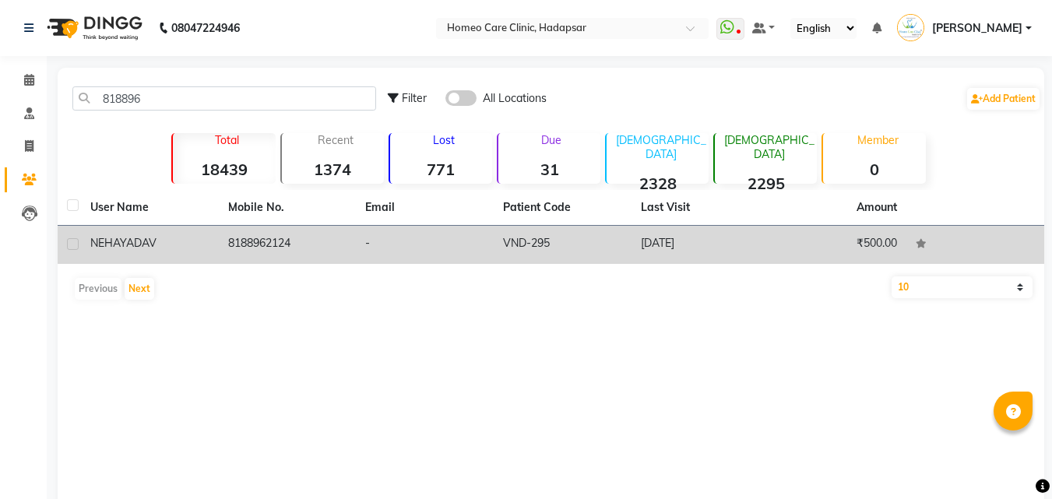
click at [262, 256] on td "8188962124" at bounding box center [288, 245] width 138 height 38
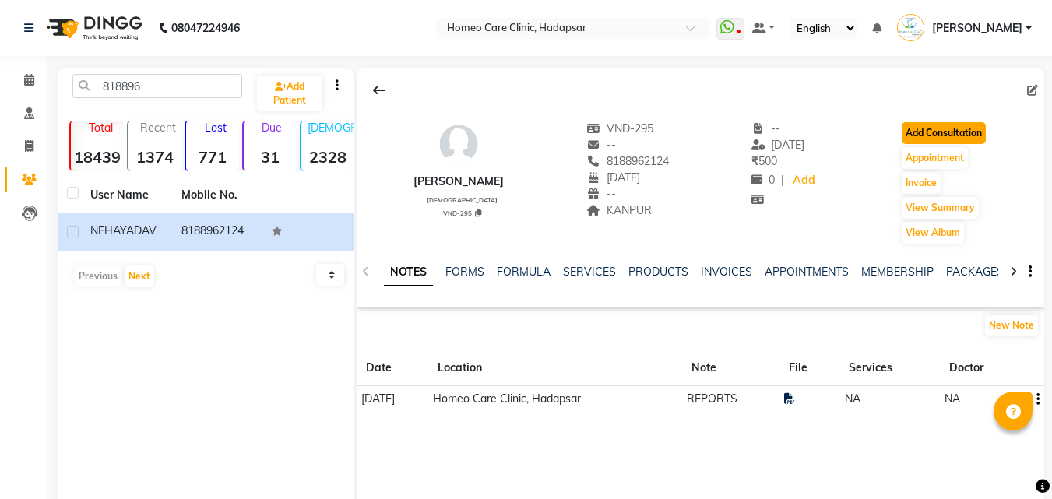
click at [977, 129] on button "Add Consultation" at bounding box center [944, 133] width 84 height 22
select select "[DEMOGRAPHIC_DATA]"
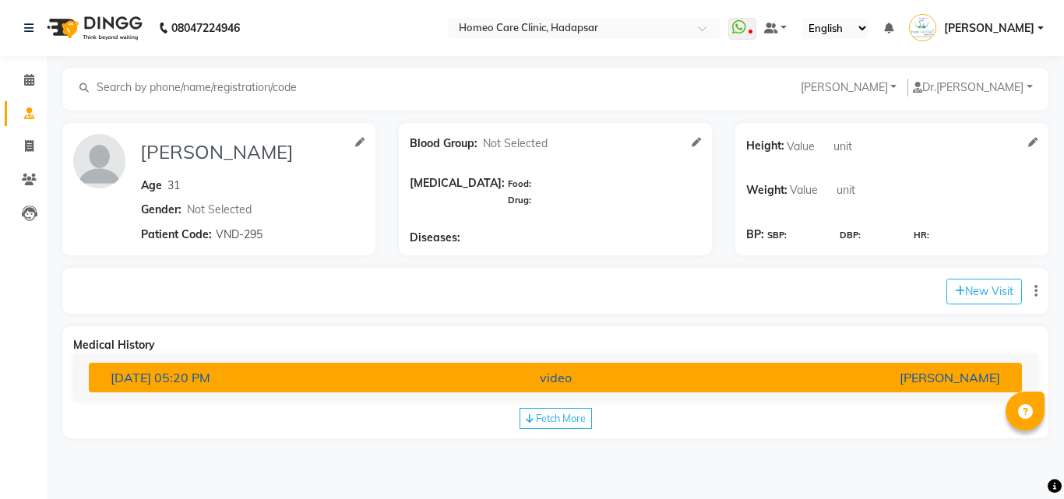
click at [766, 378] on div "[PERSON_NAME]" at bounding box center [859, 377] width 305 height 19
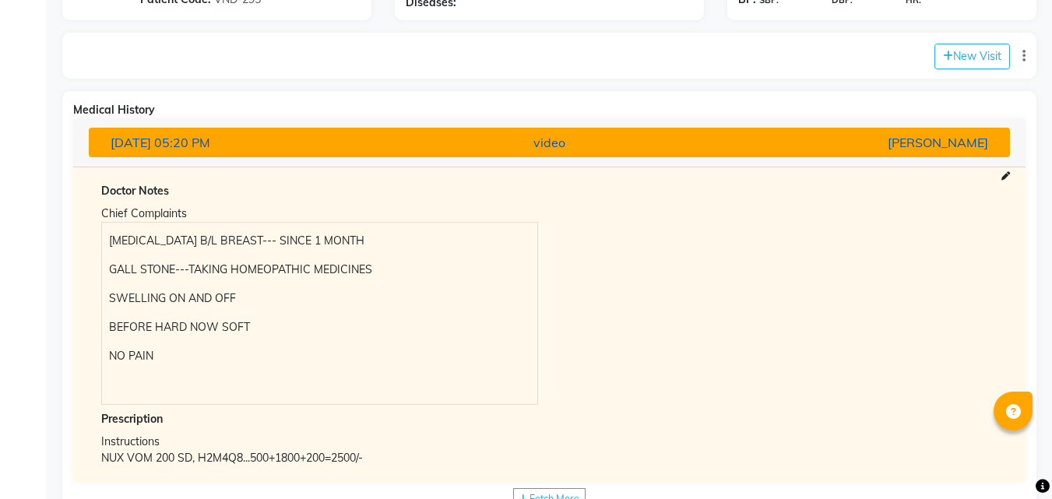
scroll to position [286, 0]
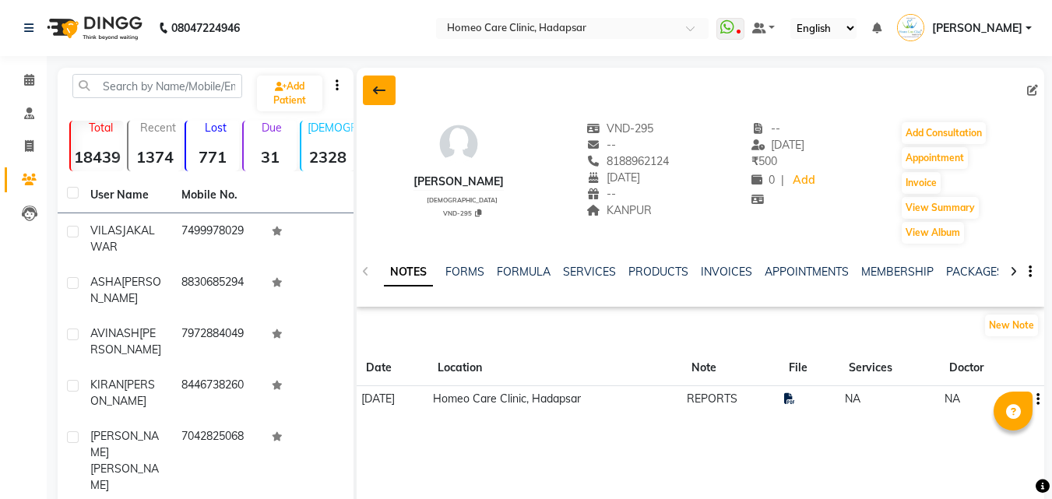
click at [375, 98] on button at bounding box center [379, 91] width 33 height 30
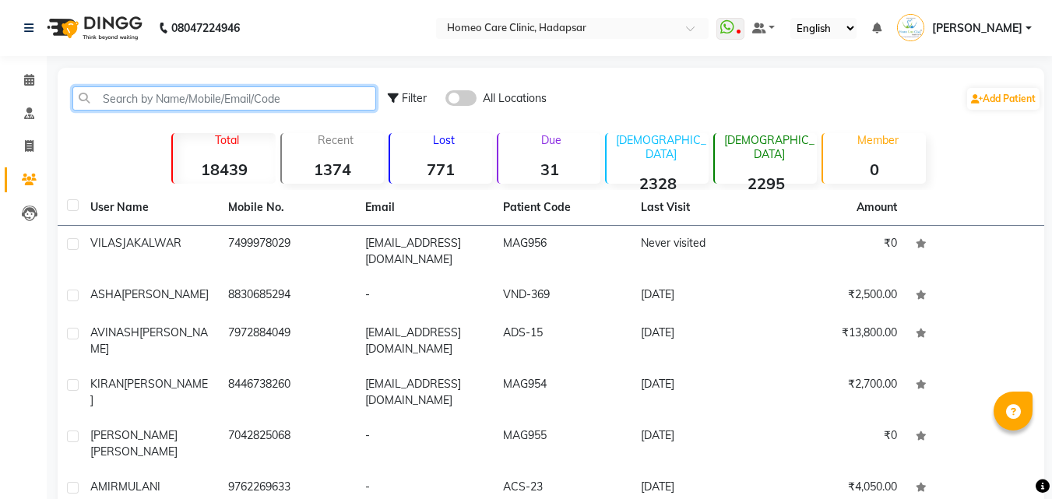
click at [199, 92] on input "text" at bounding box center [224, 98] width 304 height 24
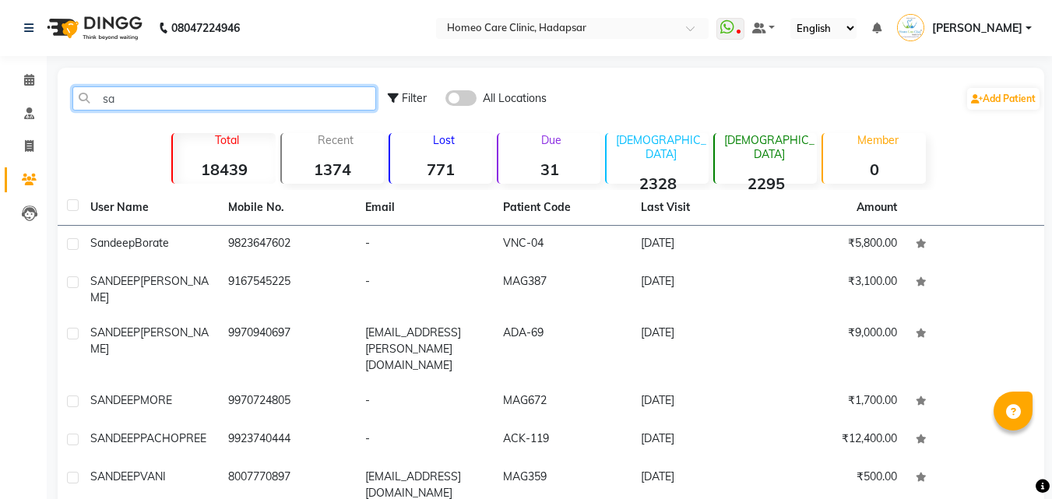
type input "s"
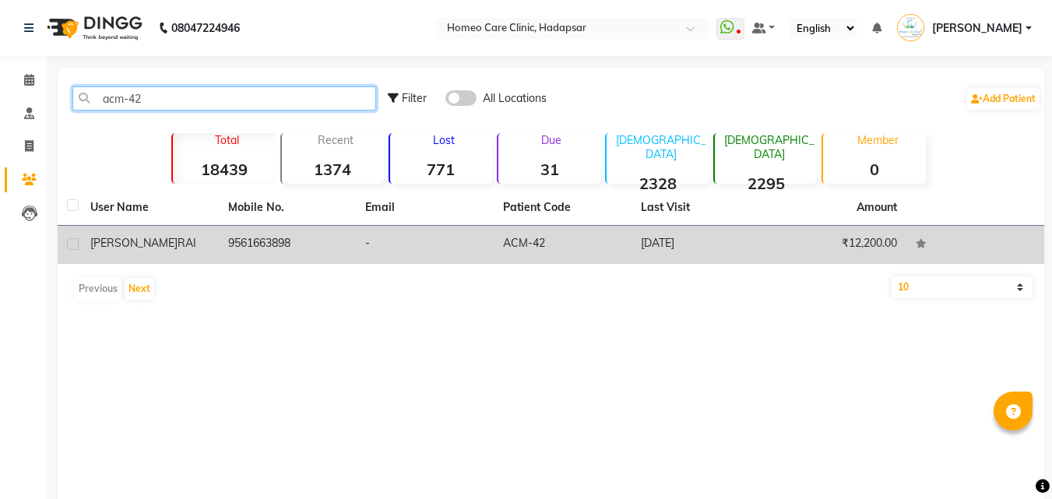
type input "acm-42"
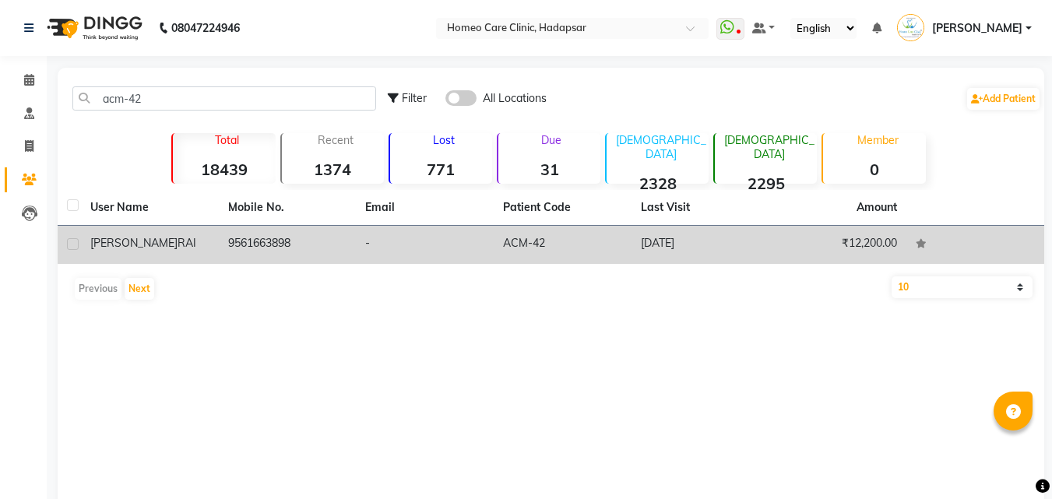
click at [231, 234] on td "9561663898" at bounding box center [288, 245] width 138 height 38
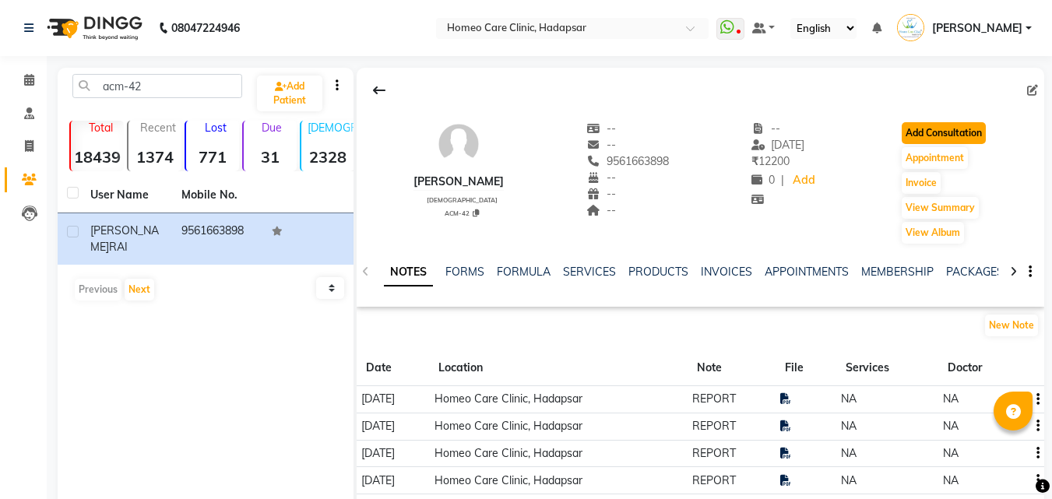
click at [931, 134] on button "Add Consultation" at bounding box center [944, 133] width 84 height 22
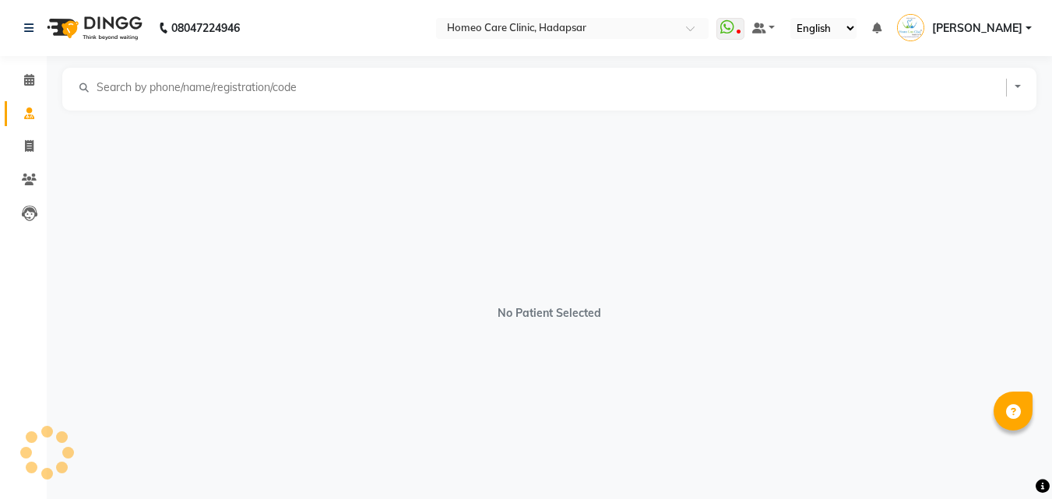
select select "[DEMOGRAPHIC_DATA]"
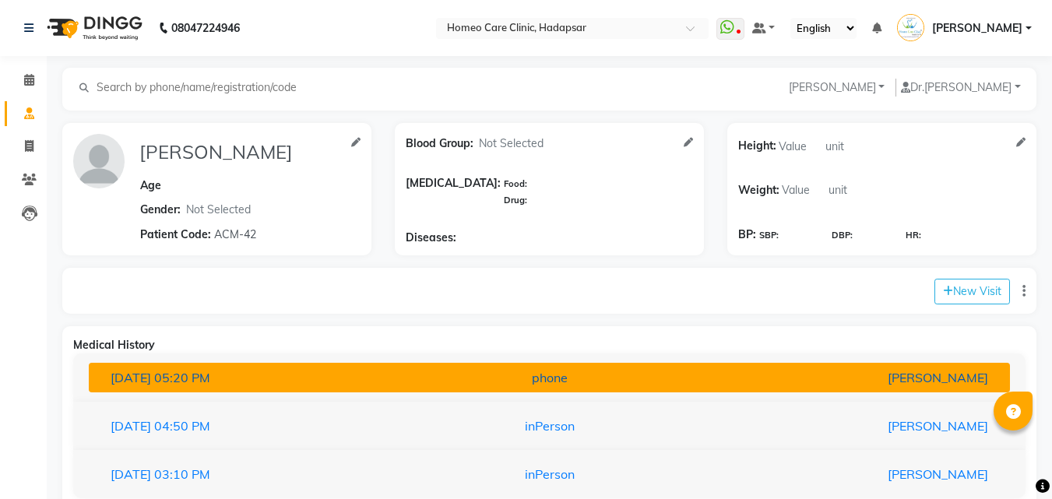
click at [766, 371] on div "[PERSON_NAME]" at bounding box center [849, 377] width 301 height 19
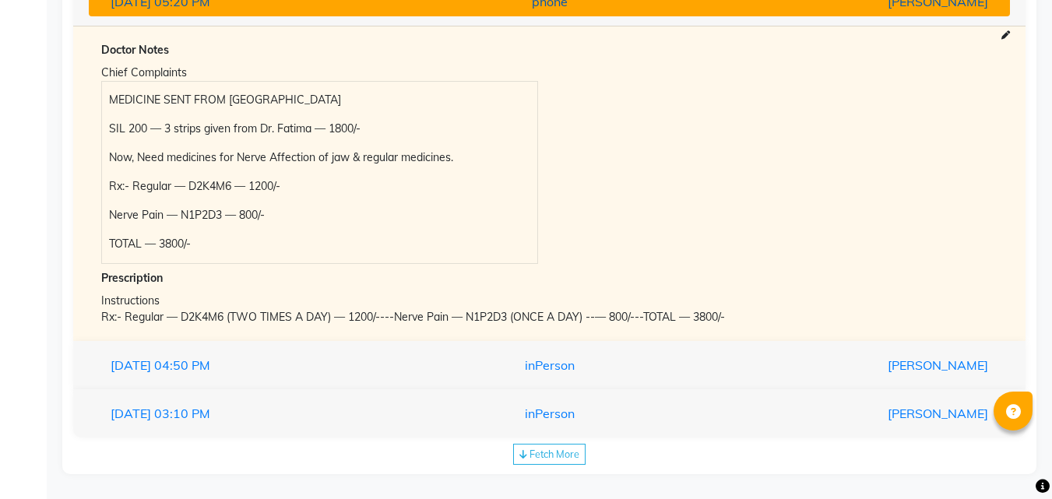
scroll to position [382, 0]
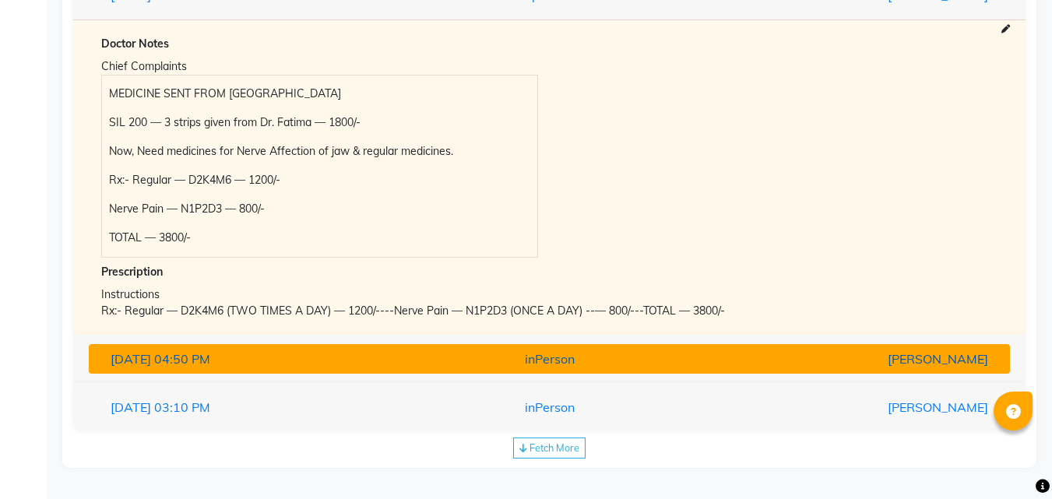
click at [804, 344] on button "[DATE] 04:50 PM inPerson [PERSON_NAME]" at bounding box center [549, 359] width 921 height 30
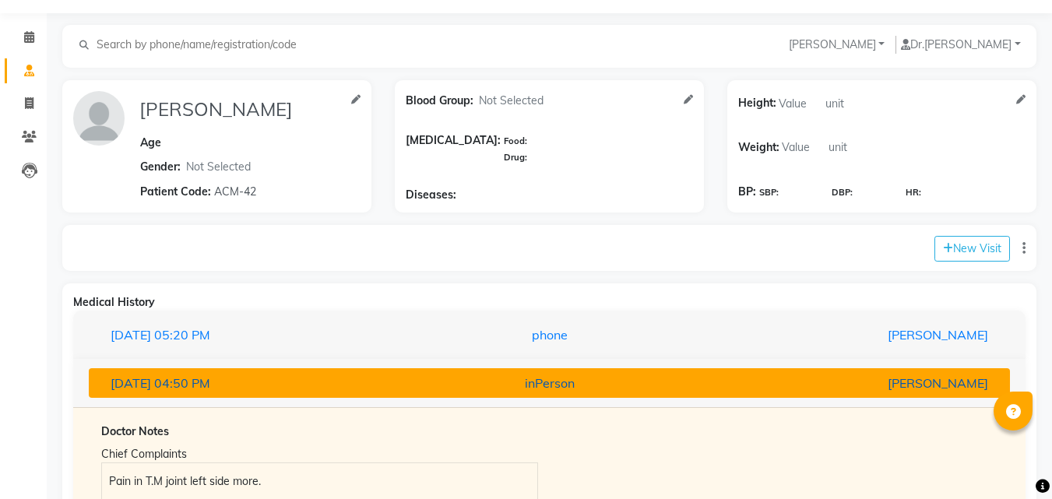
scroll to position [40, 0]
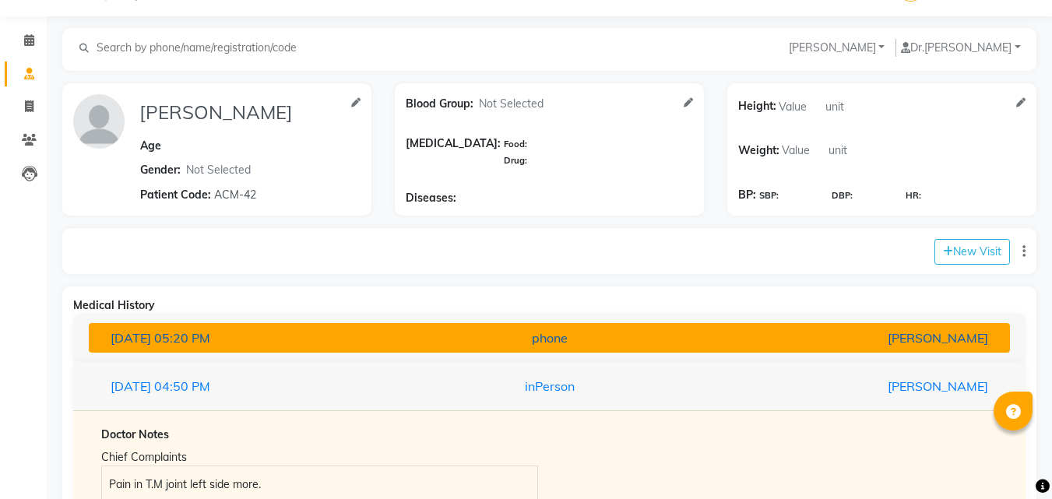
click at [752, 345] on div "[PERSON_NAME]" at bounding box center [849, 338] width 301 height 19
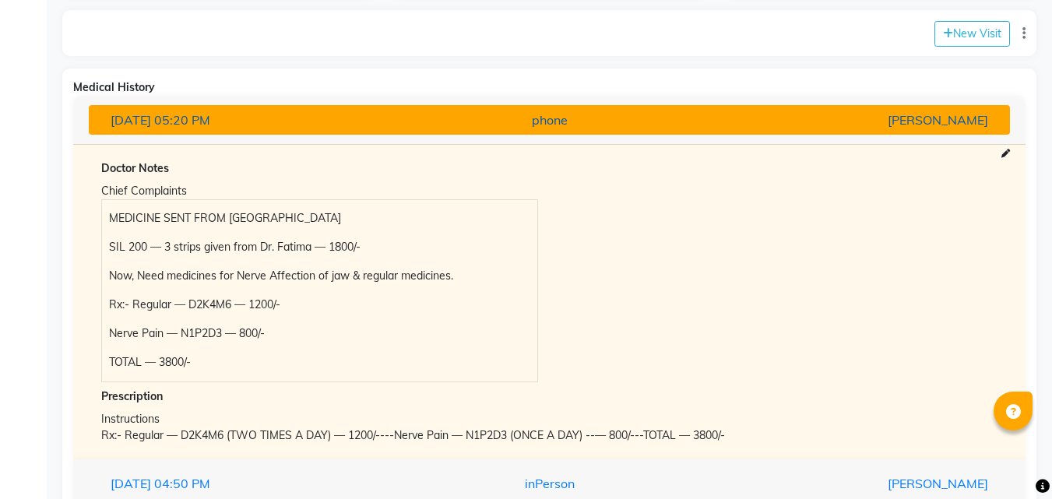
scroll to position [382, 0]
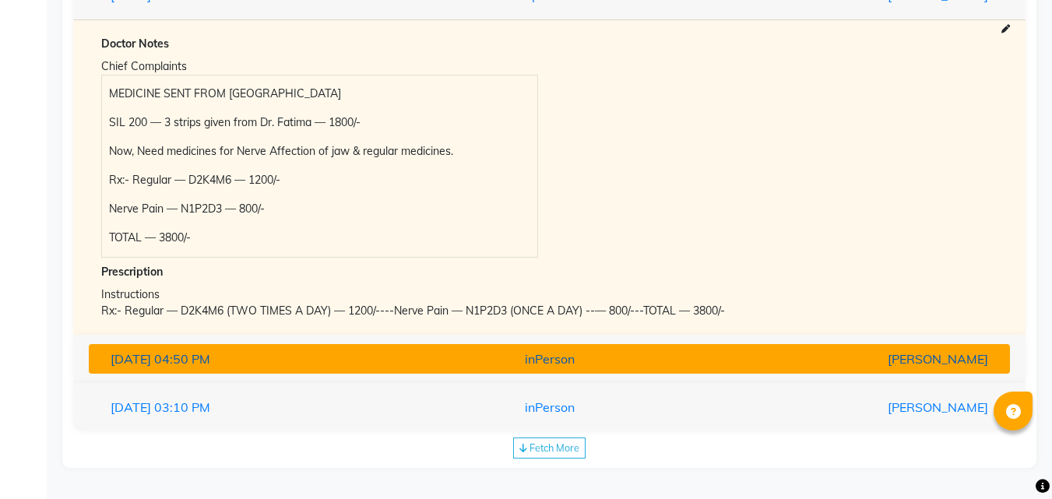
click at [688, 364] on div "inPerson" at bounding box center [550, 359] width 301 height 19
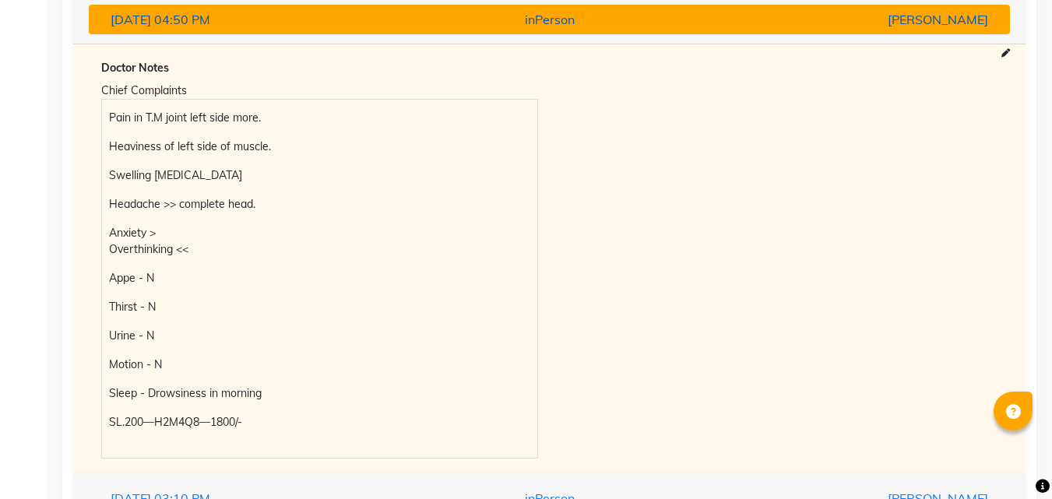
scroll to position [498, 0]
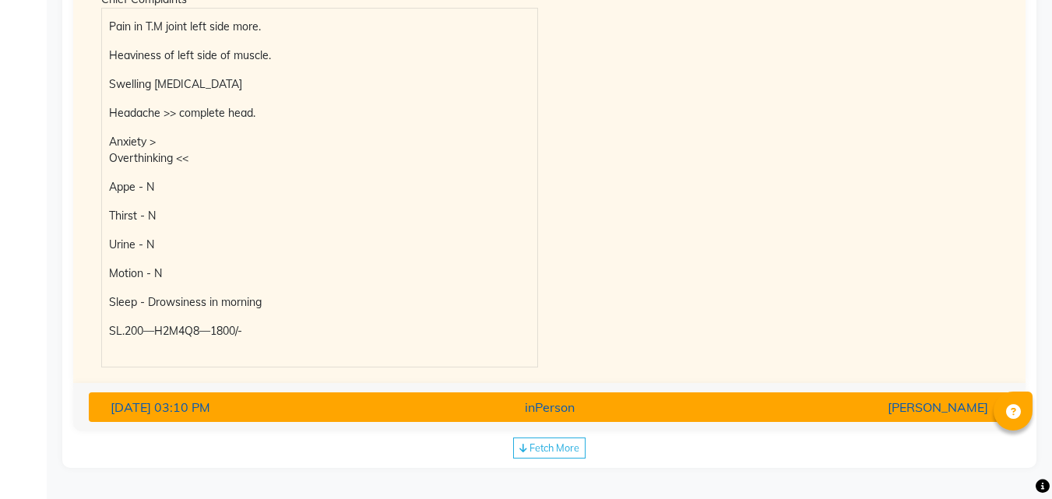
click at [680, 402] on div "inPerson" at bounding box center [550, 407] width 301 height 19
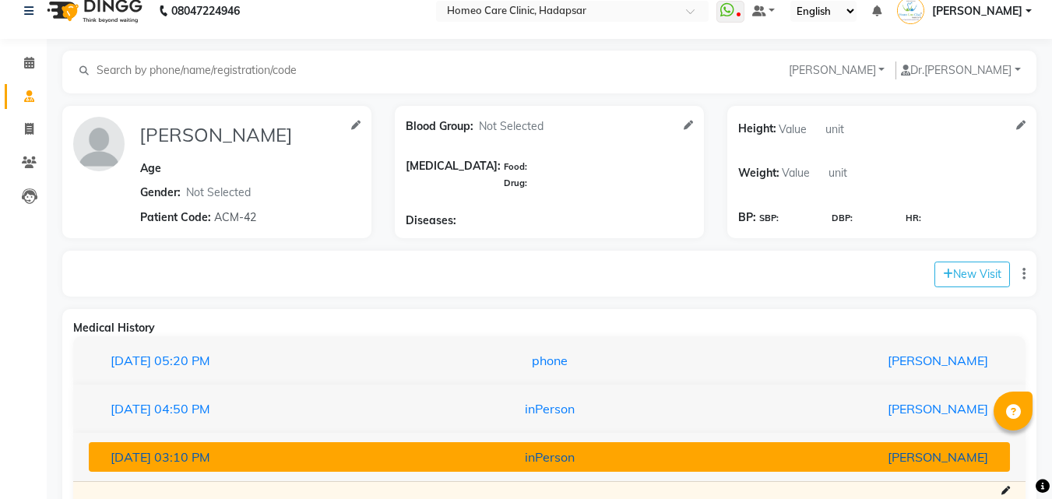
scroll to position [0, 0]
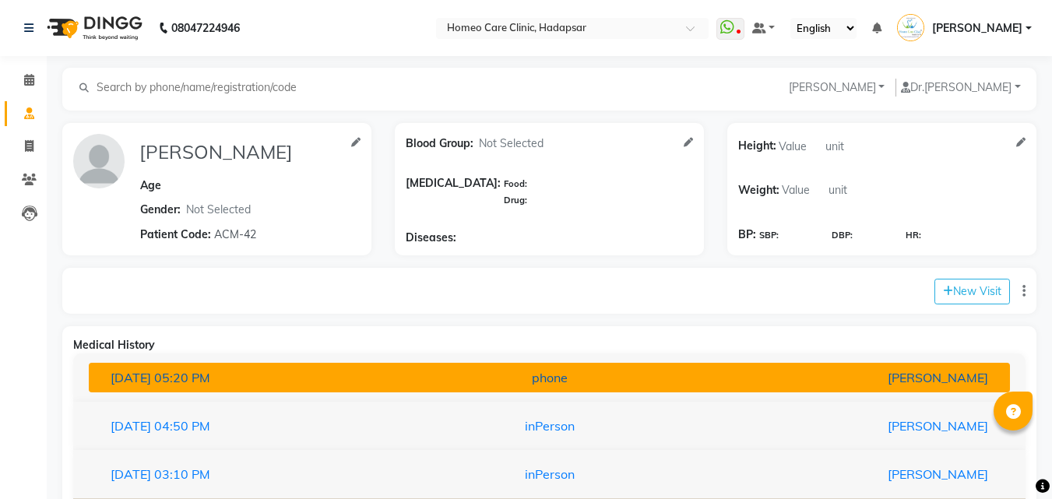
click at [687, 389] on button "[DATE] 05:20 PM phone [PERSON_NAME]" at bounding box center [549, 378] width 921 height 30
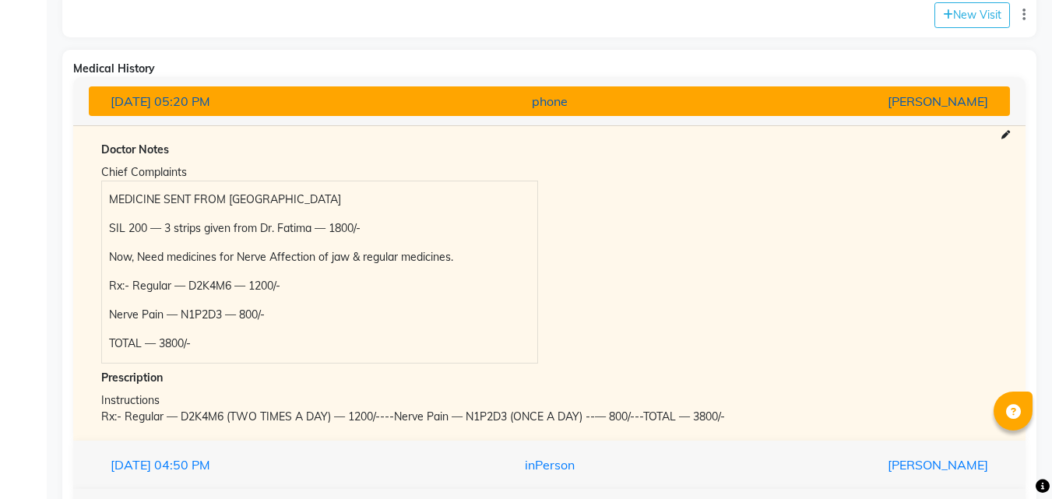
scroll to position [343, 0]
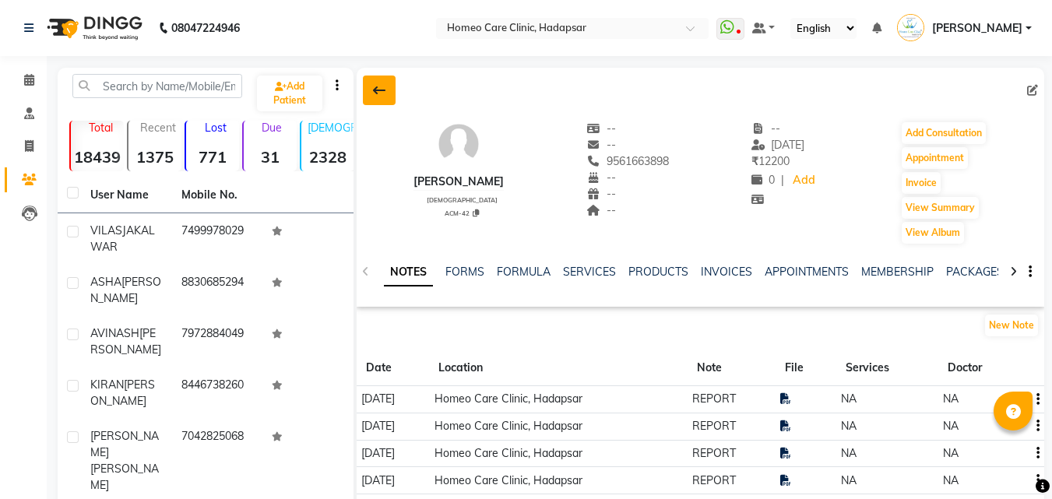
click at [379, 85] on icon at bounding box center [379, 90] width 12 height 12
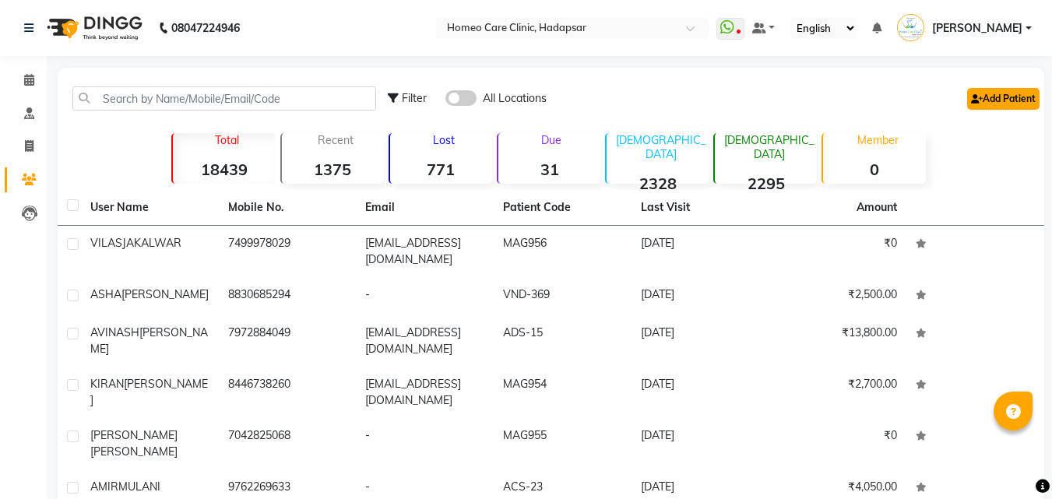
click at [995, 97] on link "Add Patient" at bounding box center [1003, 99] width 72 height 22
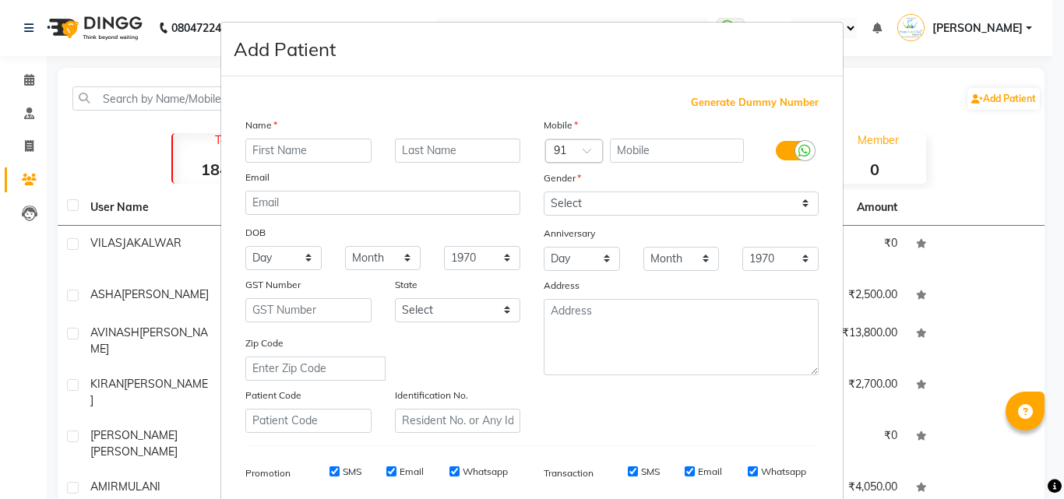
type input "s"
type input "[PERSON_NAME]"
click at [494, 151] on input "text" at bounding box center [458, 151] width 126 height 24
click at [631, 153] on input "text" at bounding box center [677, 151] width 135 height 24
type input "9845757172"
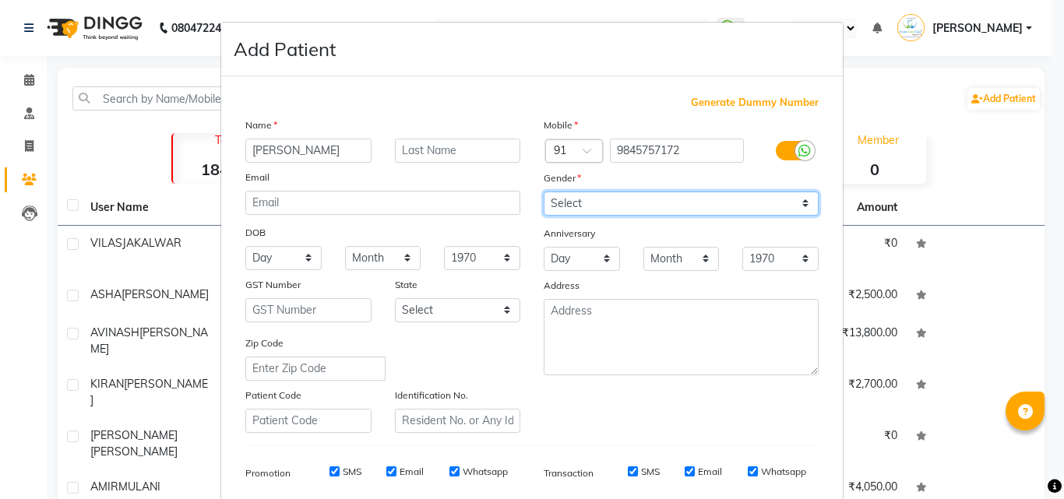
click at [619, 194] on select "Select [DEMOGRAPHIC_DATA] [DEMOGRAPHIC_DATA] Other Prefer Not To Say" at bounding box center [681, 204] width 275 height 24
select select "[DEMOGRAPHIC_DATA]"
click at [544, 192] on select "Select [DEMOGRAPHIC_DATA] [DEMOGRAPHIC_DATA] Other Prefer Not To Say" at bounding box center [681, 204] width 275 height 24
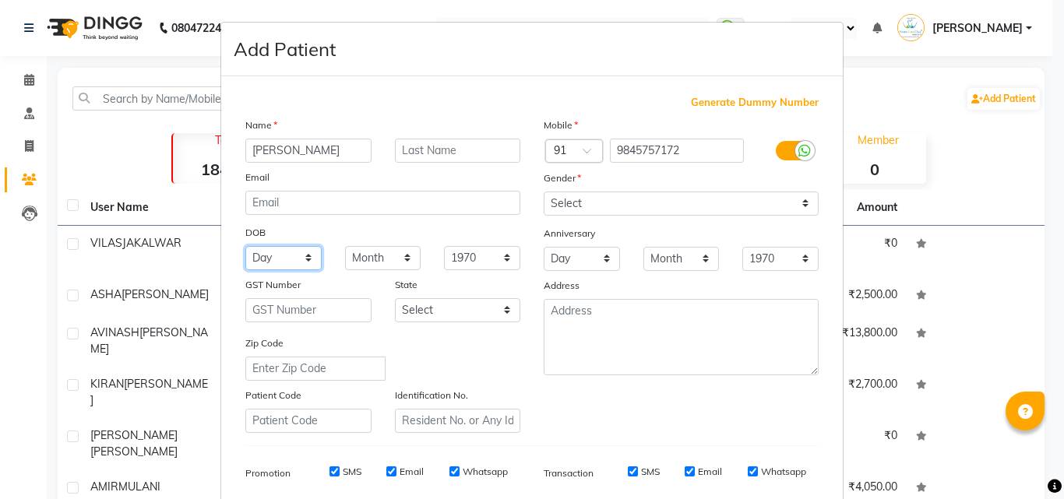
click at [283, 259] on select "Day 01 02 03 04 05 06 07 08 09 10 11 12 13 14 15 16 17 18 19 20 21 22 23 24 25 …" at bounding box center [283, 258] width 76 height 24
select select "11"
click at [245, 246] on select "Day 01 02 03 04 05 06 07 08 09 10 11 12 13 14 15 16 17 18 19 20 21 22 23 24 25 …" at bounding box center [283, 258] width 76 height 24
click at [364, 263] on select "Month January February March April May June July August September October Novem…" at bounding box center [383, 258] width 76 height 24
select select "07"
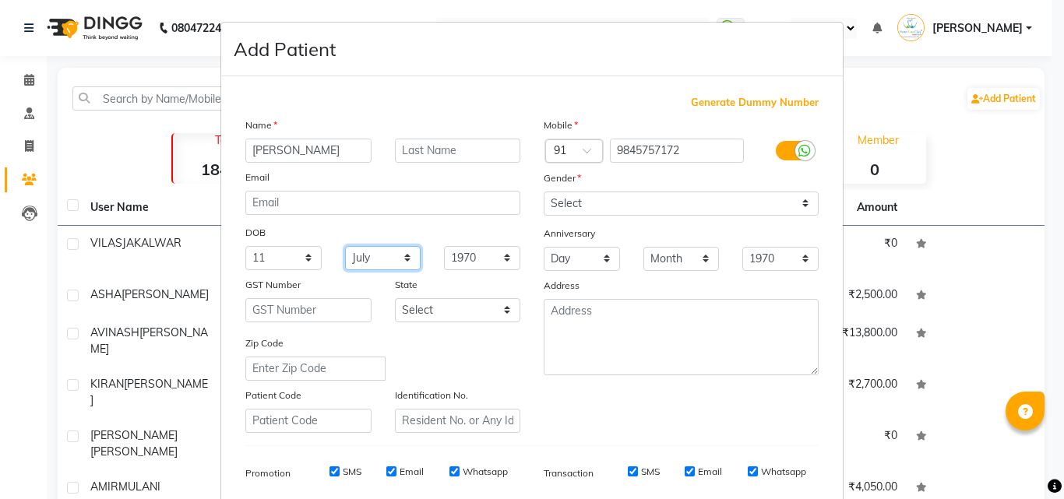
click at [345, 246] on select "Month January February March April May June July August September October Novem…" at bounding box center [383, 258] width 76 height 24
click at [468, 258] on select "1940 1941 1942 1943 1944 1945 1946 1947 1948 1949 1950 1951 1952 1953 1954 1955…" at bounding box center [482, 258] width 76 height 24
select select "1987"
click at [444, 246] on select "1940 1941 1942 1943 1944 1945 1946 1947 1948 1949 1950 1951 1952 1953 1954 1955…" at bounding box center [482, 258] width 76 height 24
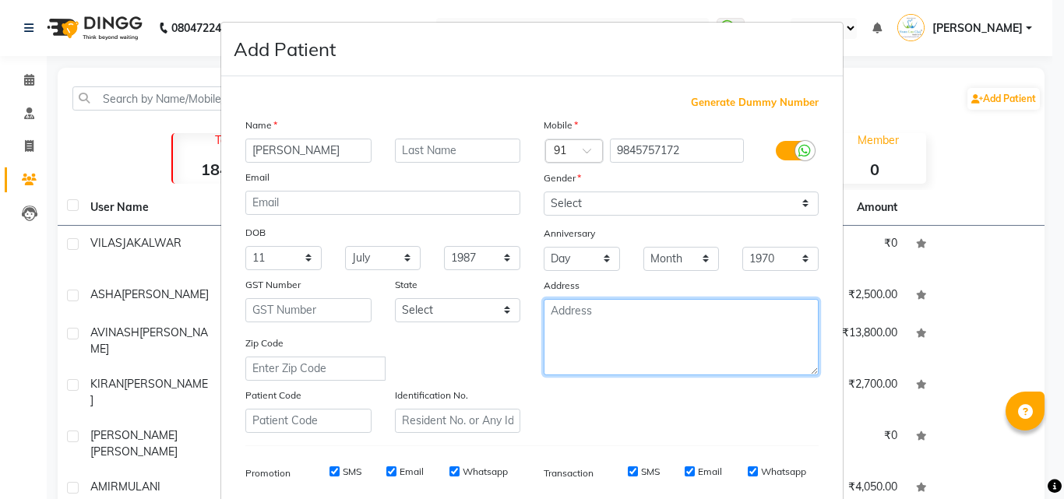
click at [651, 339] on textarea at bounding box center [681, 337] width 275 height 76
type textarea "UK"
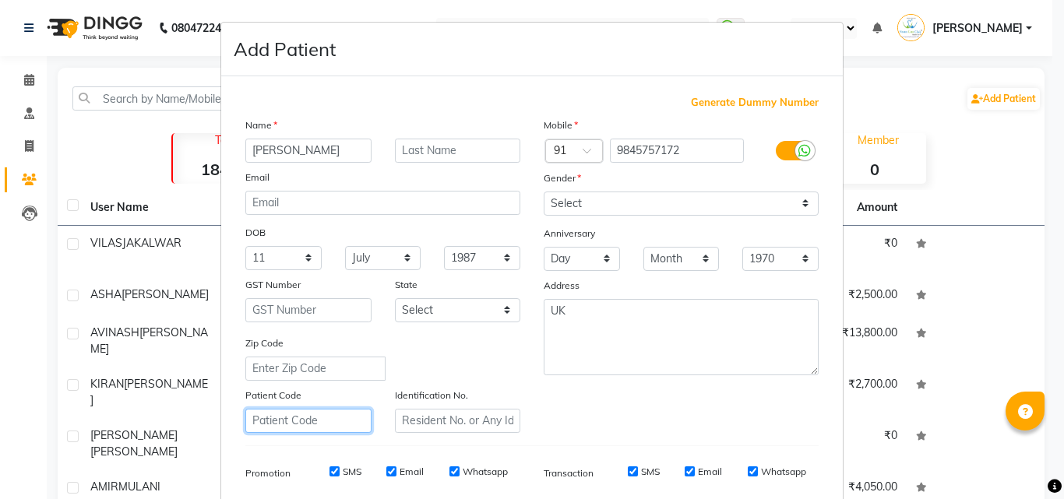
click at [322, 420] on input "text" at bounding box center [308, 421] width 126 height 24
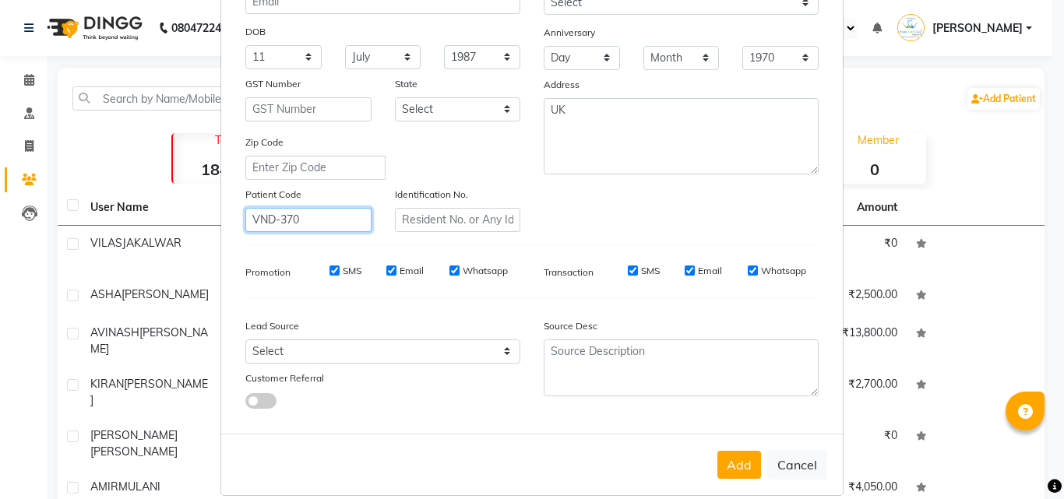
scroll to position [220, 0]
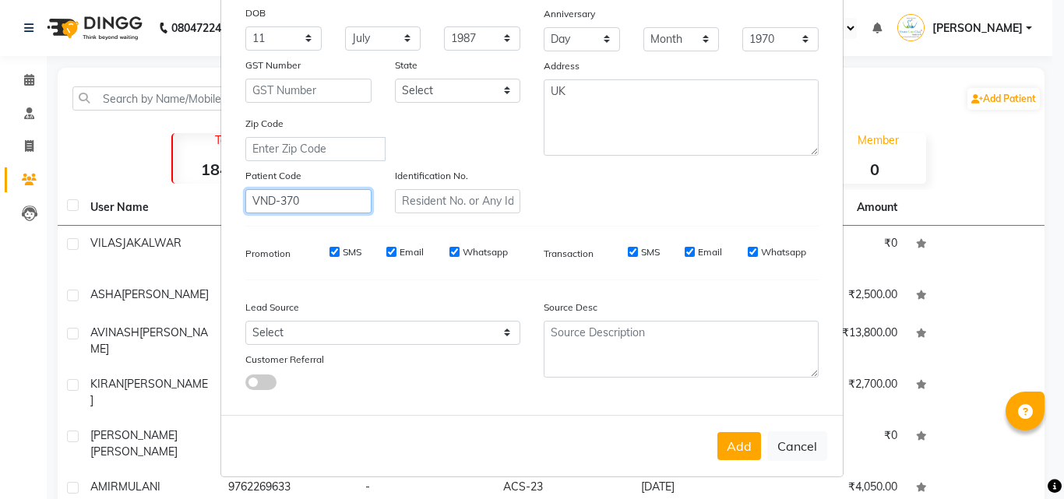
type input "VND-370"
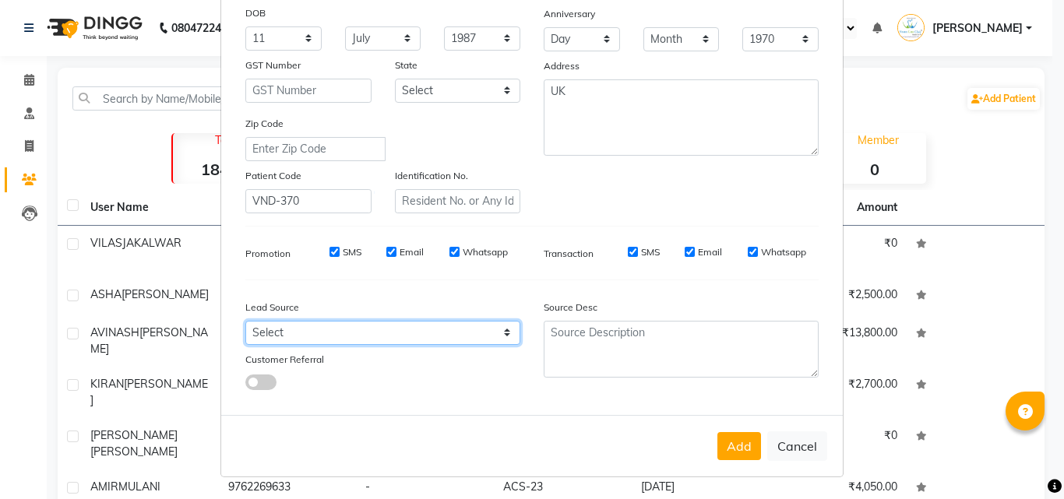
click at [417, 333] on select "Select Walk-in Referral Internet Friend Word of Mouth Advertisement Facebook Ju…" at bounding box center [382, 333] width 275 height 24
select select "50944"
click at [245, 321] on select "Select Walk-in Referral Internet Friend Word of Mouth Advertisement Facebook Ju…" at bounding box center [382, 333] width 275 height 24
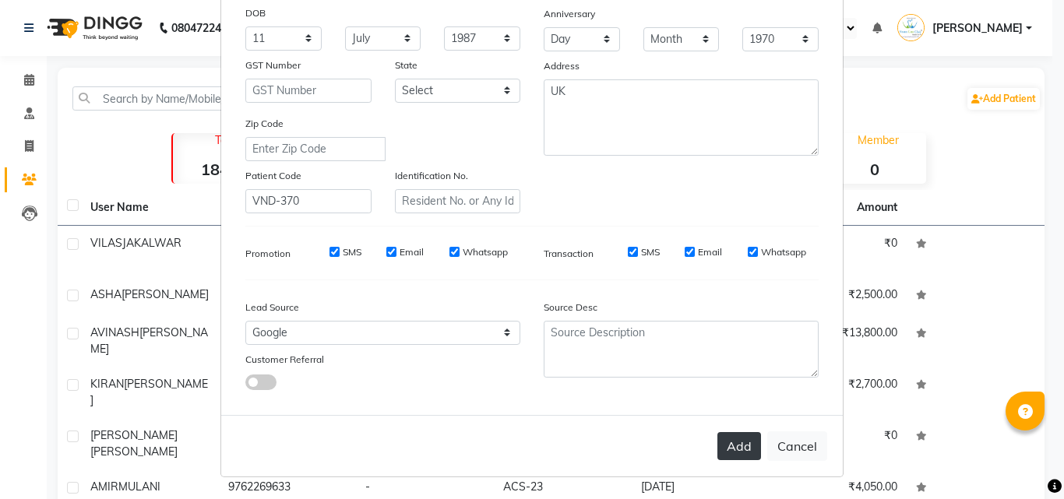
click at [739, 446] on button "Add" at bounding box center [739, 446] width 44 height 28
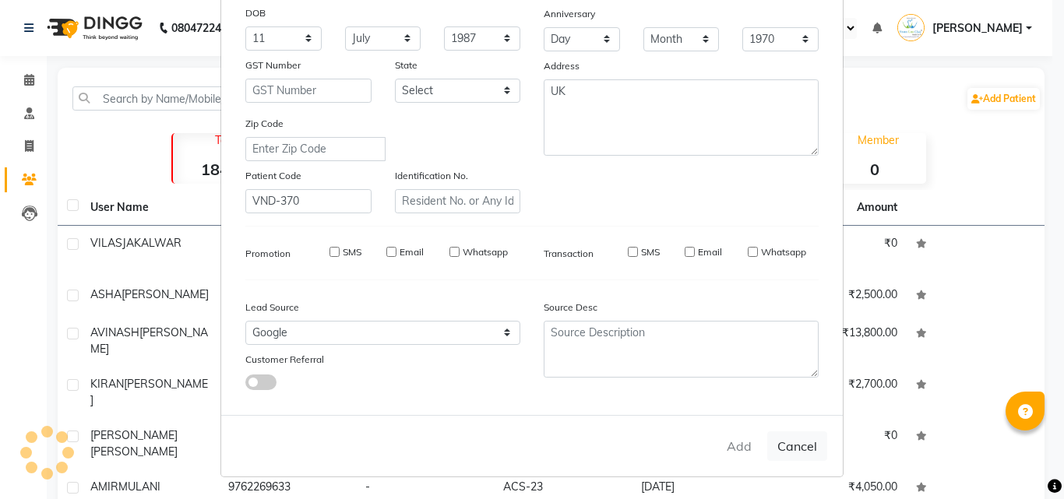
select select
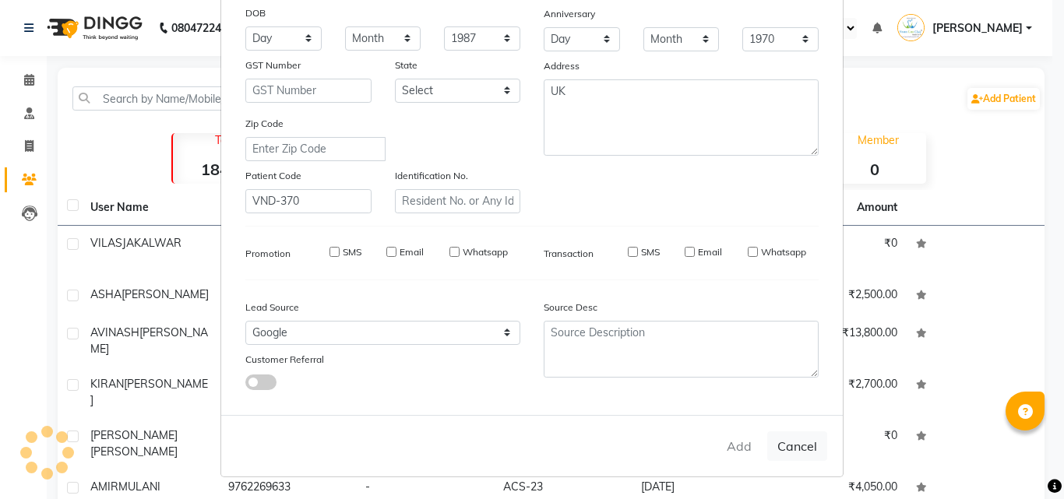
select select
checkbox input "false"
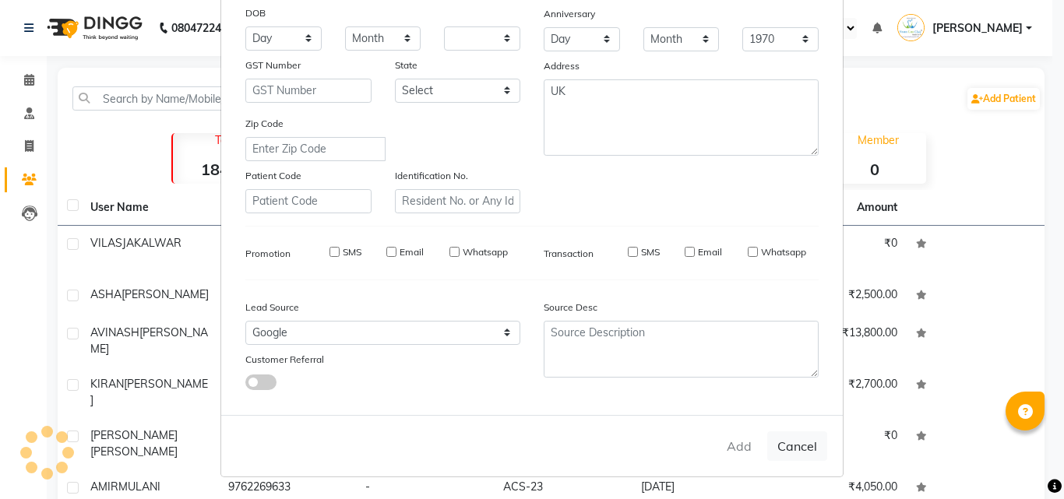
checkbox input "false"
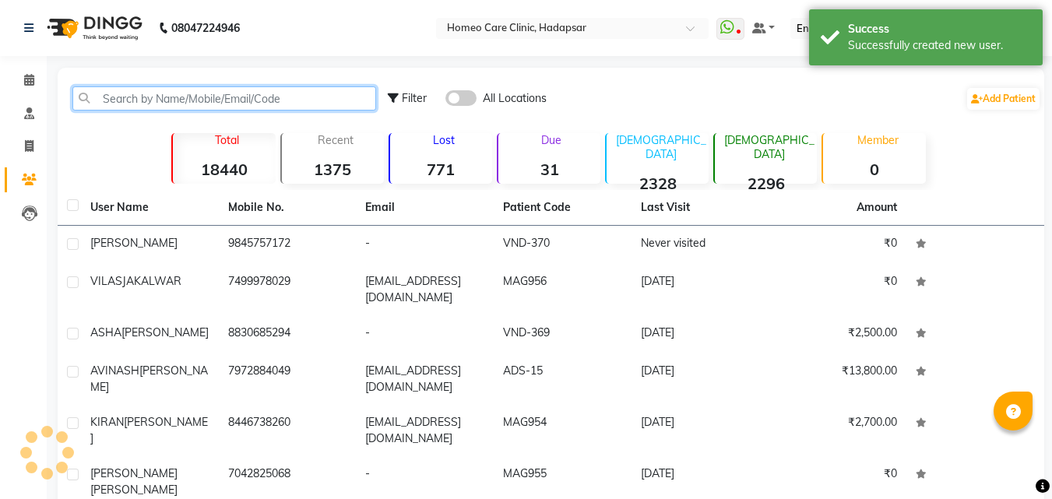
click at [219, 102] on input "text" at bounding box center [224, 98] width 304 height 24
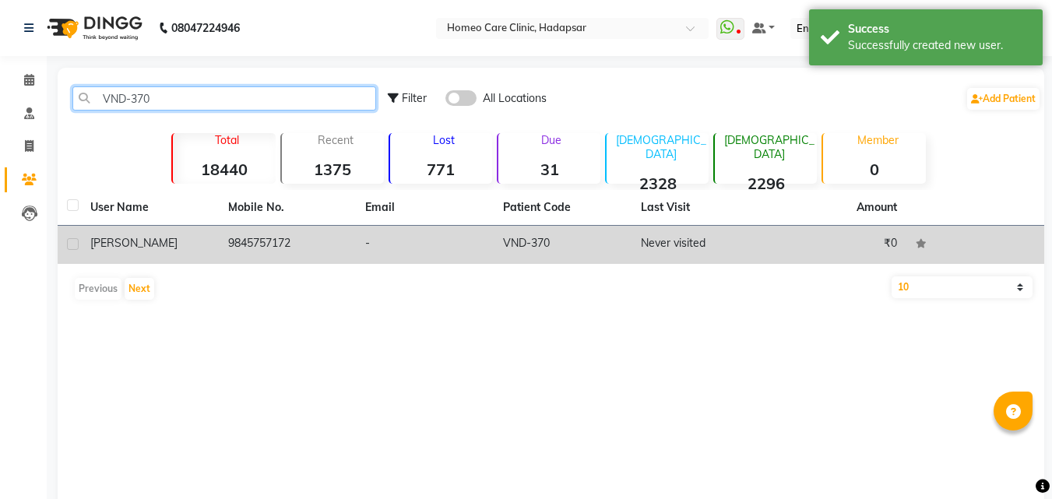
type input "VND-370"
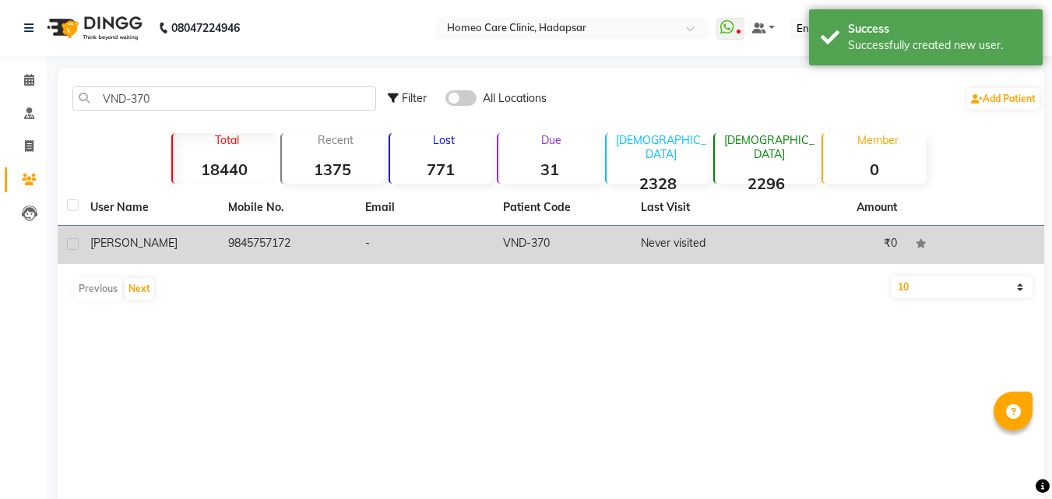
click at [332, 249] on td "9845757172" at bounding box center [288, 245] width 138 height 38
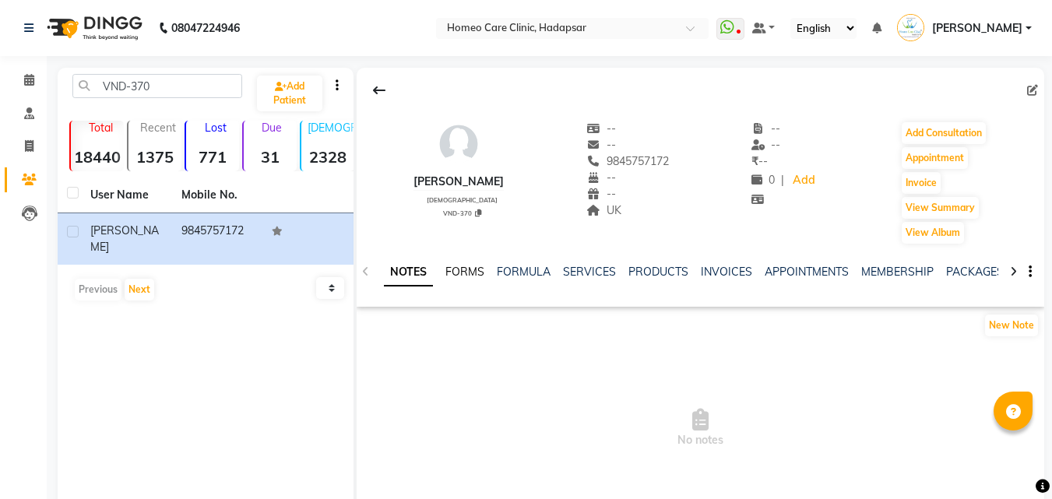
click at [474, 275] on link "FORMS" at bounding box center [464, 272] width 39 height 14
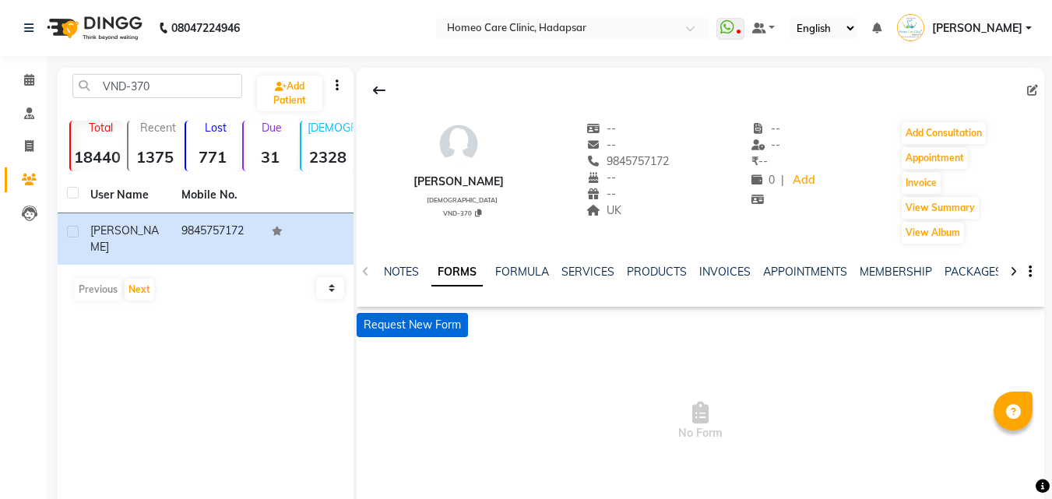
click at [451, 317] on button "Request New Form" at bounding box center [412, 325] width 111 height 24
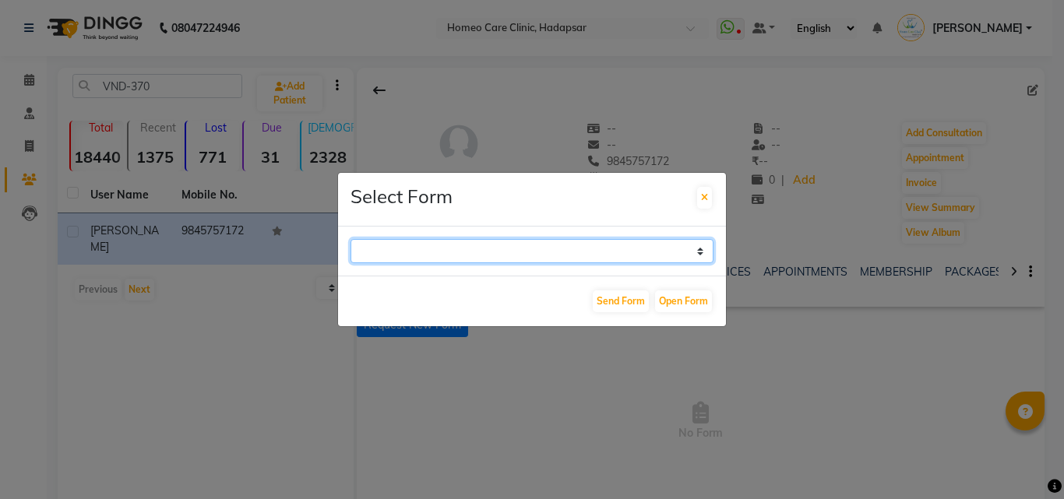
click at [445, 248] on select "Case Taking Form" at bounding box center [531, 251] width 363 height 24
select select "196"
click at [350, 239] on select "Case Taking Form" at bounding box center [531, 251] width 363 height 24
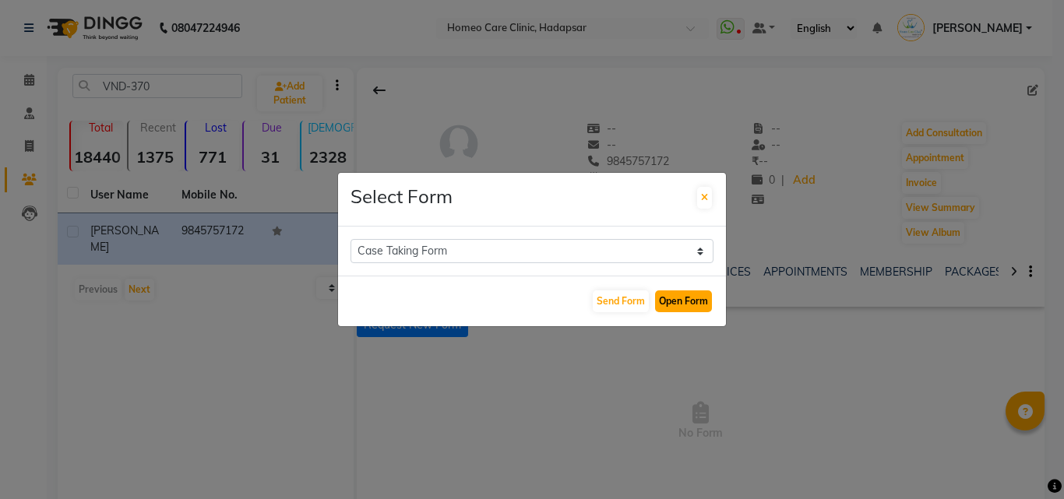
click at [679, 298] on button "Open Form" at bounding box center [683, 301] width 57 height 22
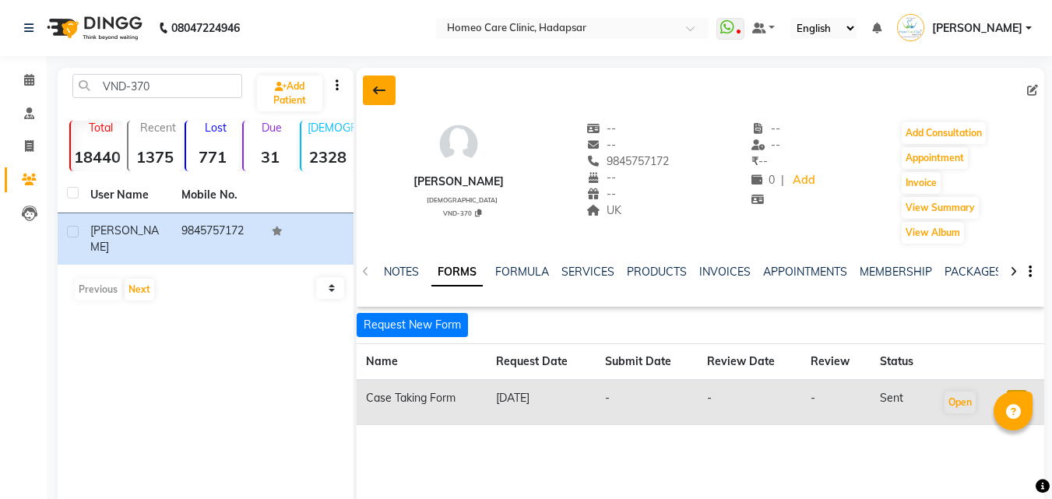
click at [388, 90] on button at bounding box center [379, 91] width 33 height 30
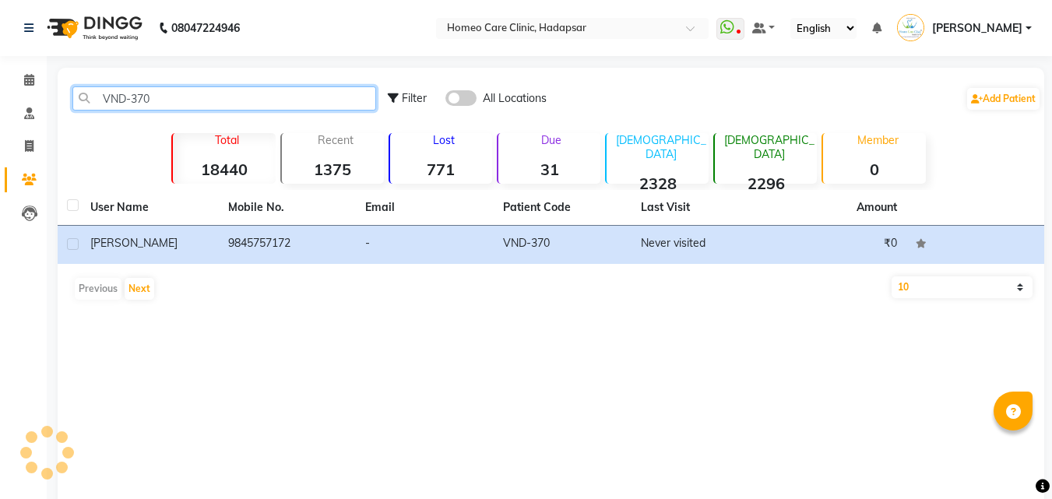
click at [307, 89] on input "VND-370" at bounding box center [224, 98] width 304 height 24
type input "V"
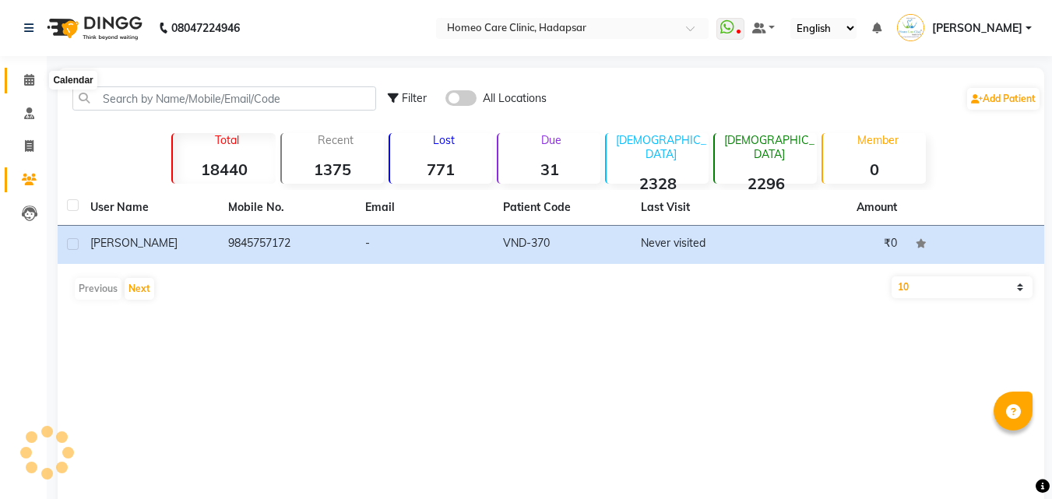
click at [26, 79] on icon at bounding box center [29, 80] width 10 height 12
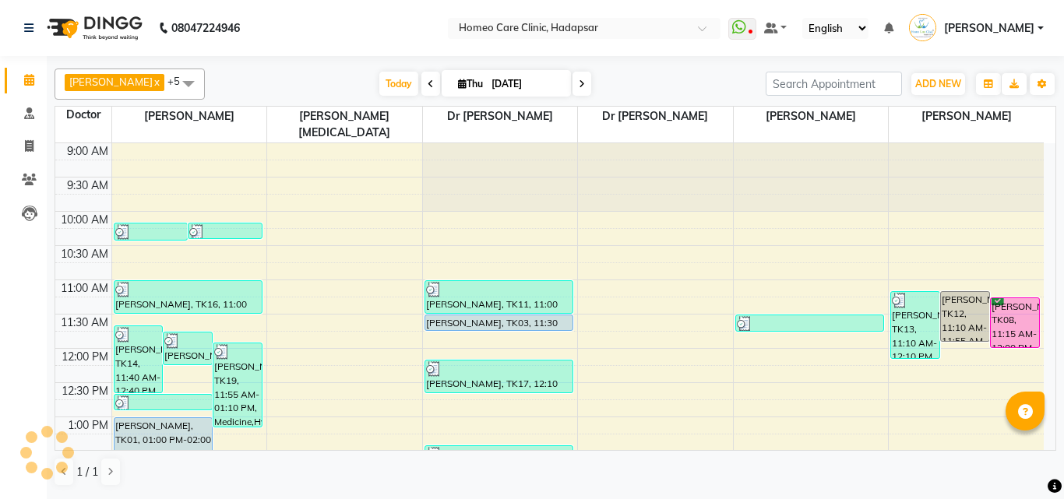
scroll to position [606, 0]
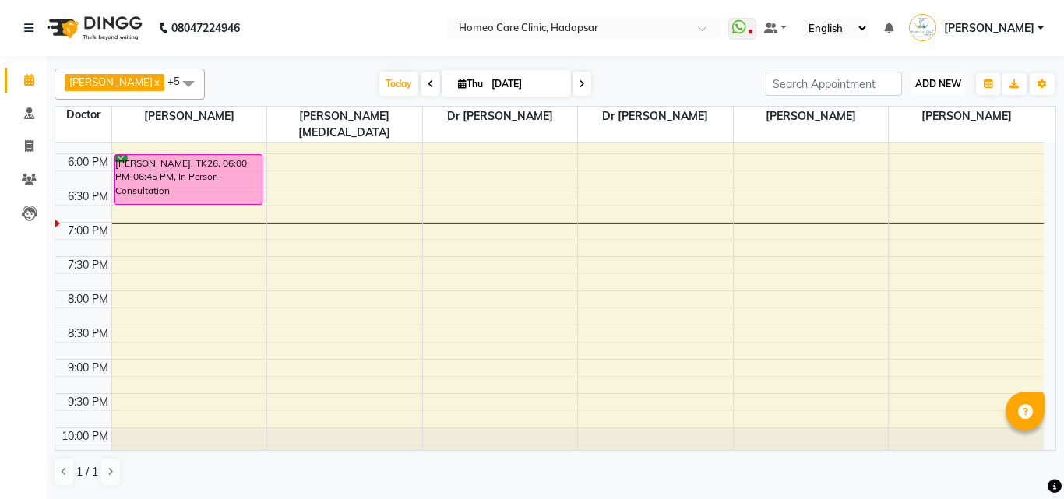
click at [930, 76] on button "ADD NEW Toggle Dropdown" at bounding box center [938, 84] width 54 height 22
click at [917, 110] on button "Add Appointment" at bounding box center [902, 114] width 123 height 20
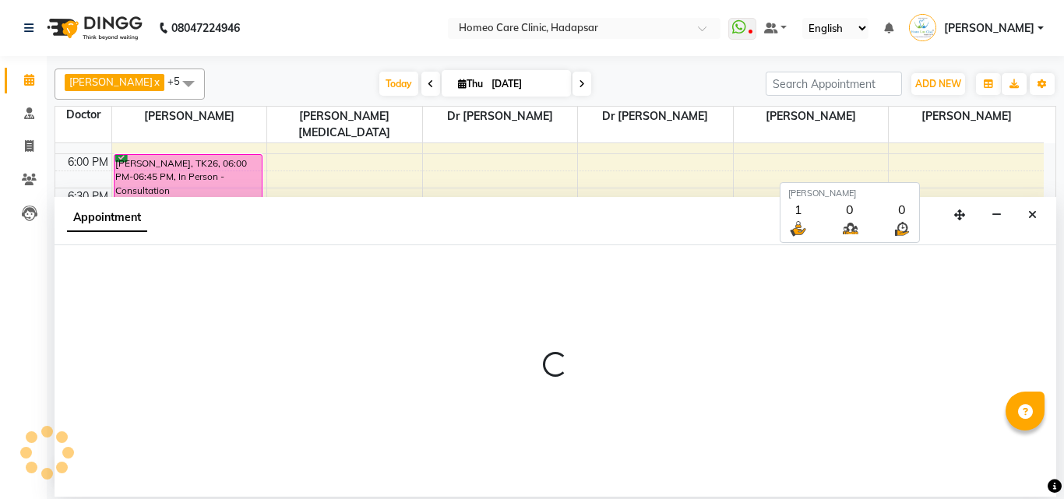
select select "tentative"
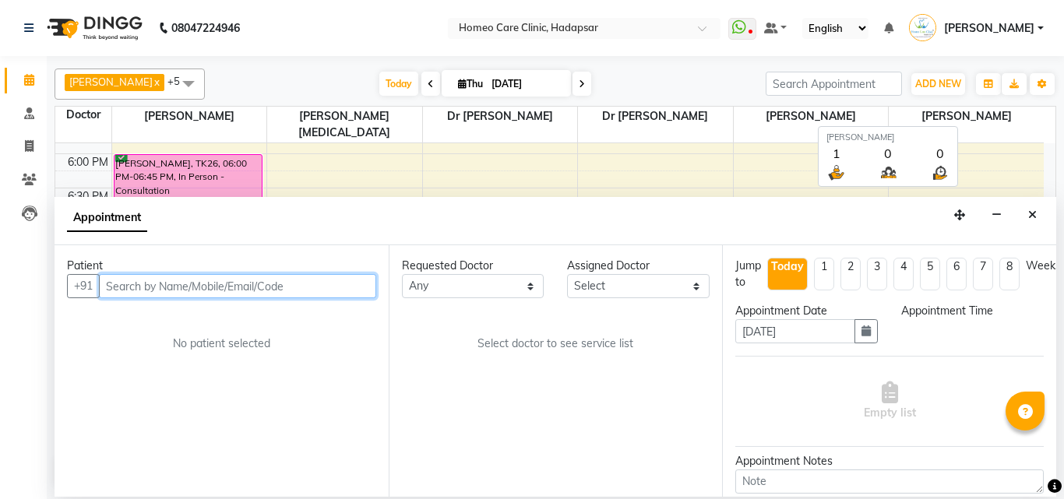
select select "600"
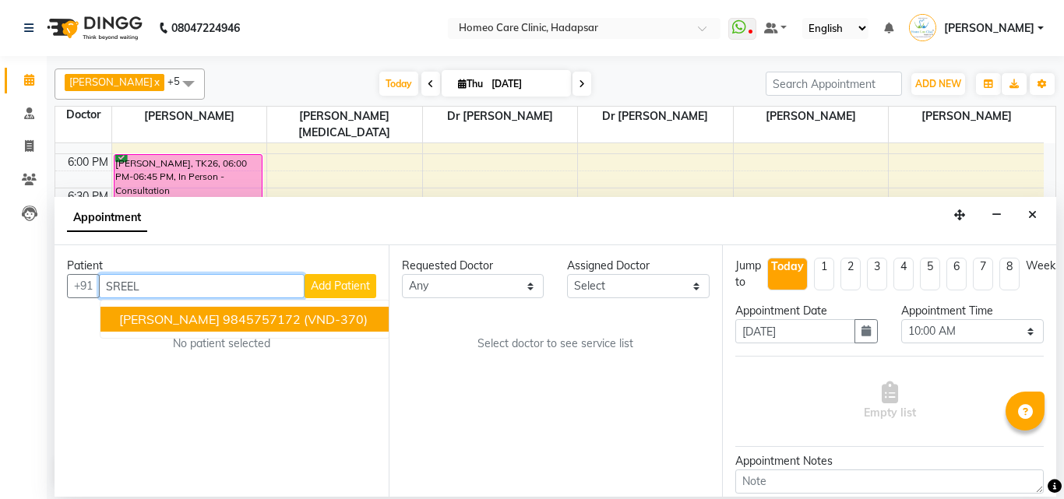
click at [181, 321] on span "[PERSON_NAME]" at bounding box center [169, 320] width 100 height 16
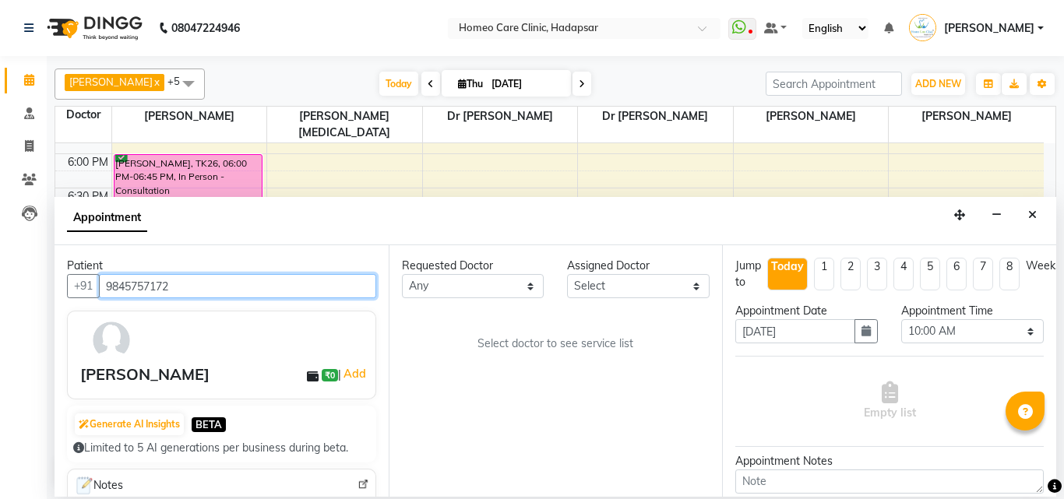
type input "9845757172"
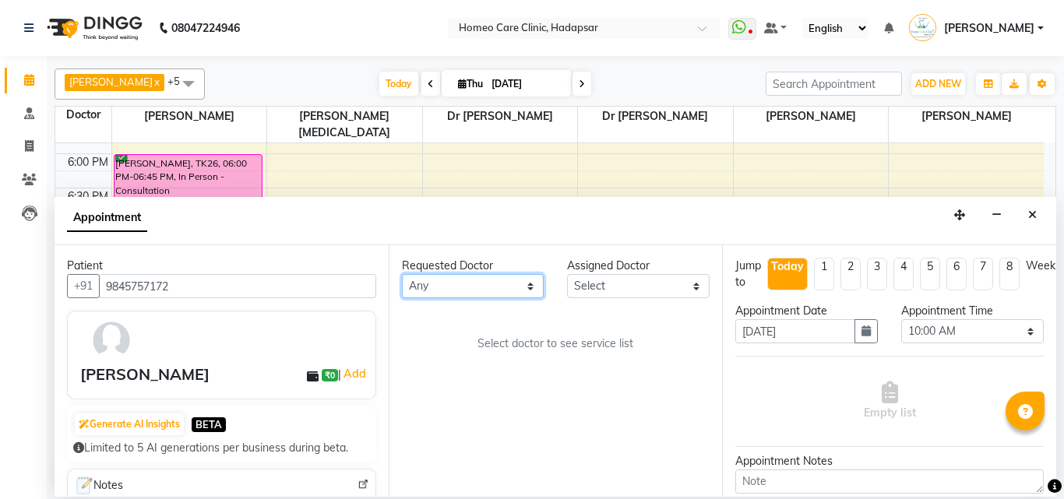
click at [452, 284] on select "Any Dingg Support [PERSON_NAME] [PERSON_NAME] [PERSON_NAME] [PERSON_NAME] [PERS…" at bounding box center [473, 286] width 143 height 24
select select "65961"
click at [402, 274] on select "Any Dingg Support [PERSON_NAME] [PERSON_NAME] [PERSON_NAME] [PERSON_NAME] [PERS…" at bounding box center [473, 286] width 143 height 24
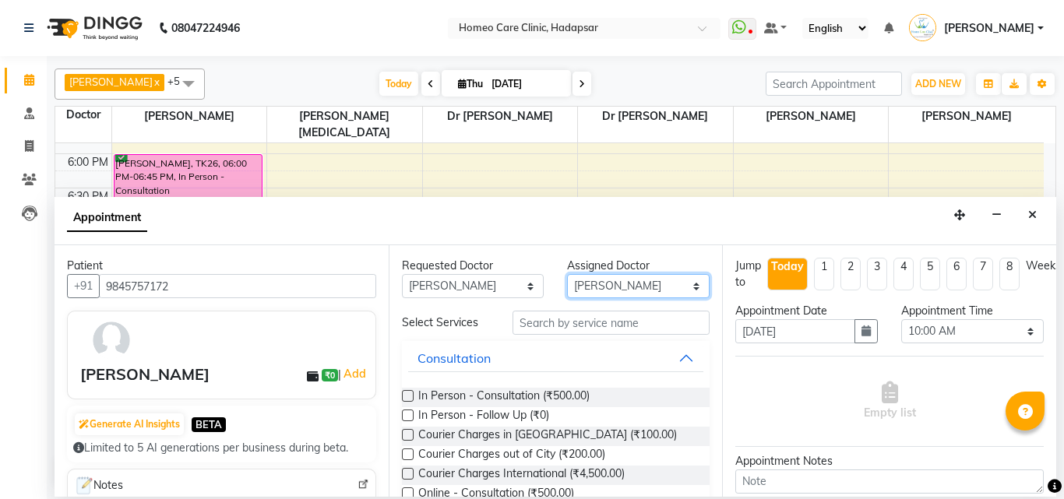
click at [613, 286] on select "Select Dingg Support [PERSON_NAME] [PERSON_NAME] [PERSON_NAME] [PERSON_NAME] [P…" at bounding box center [638, 286] width 143 height 24
select select "70882"
click at [567, 274] on select "Select Dingg Support [PERSON_NAME] [PERSON_NAME] [PERSON_NAME] [PERSON_NAME] [P…" at bounding box center [638, 286] width 143 height 24
click at [431, 487] on span "Online - Consultation (₹500.00)" at bounding box center [496, 494] width 156 height 19
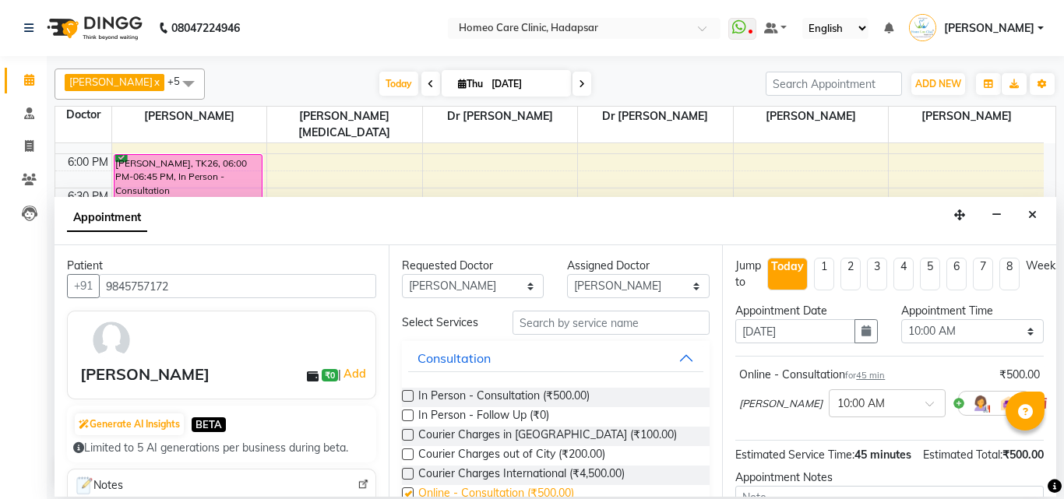
checkbox input "false"
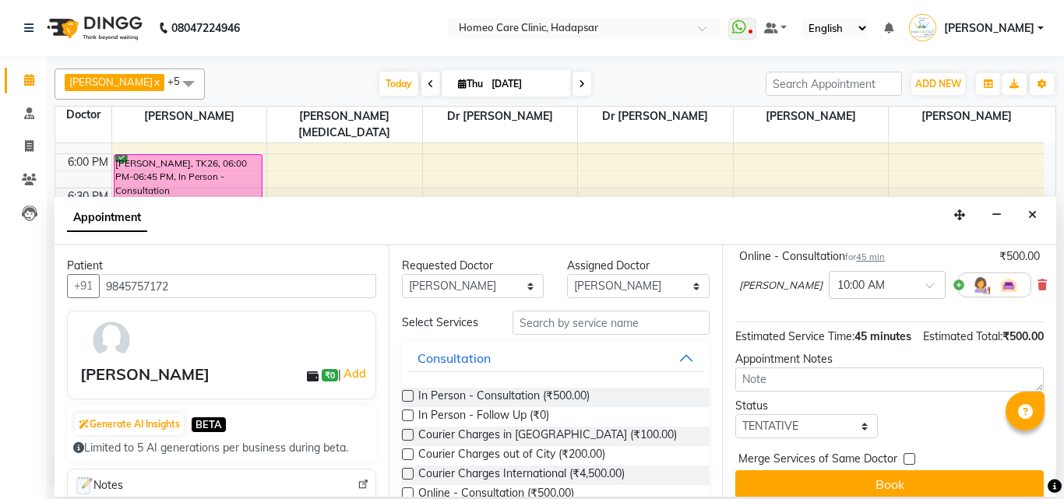
scroll to position [120, 0]
click at [806, 437] on select "Select TENTATIVE CONFIRM CHECK-IN UPCOMING" at bounding box center [806, 425] width 143 height 24
select select "confirm booking"
click at [735, 429] on select "Select TENTATIVE CONFIRM CHECK-IN UPCOMING" at bounding box center [806, 425] width 143 height 24
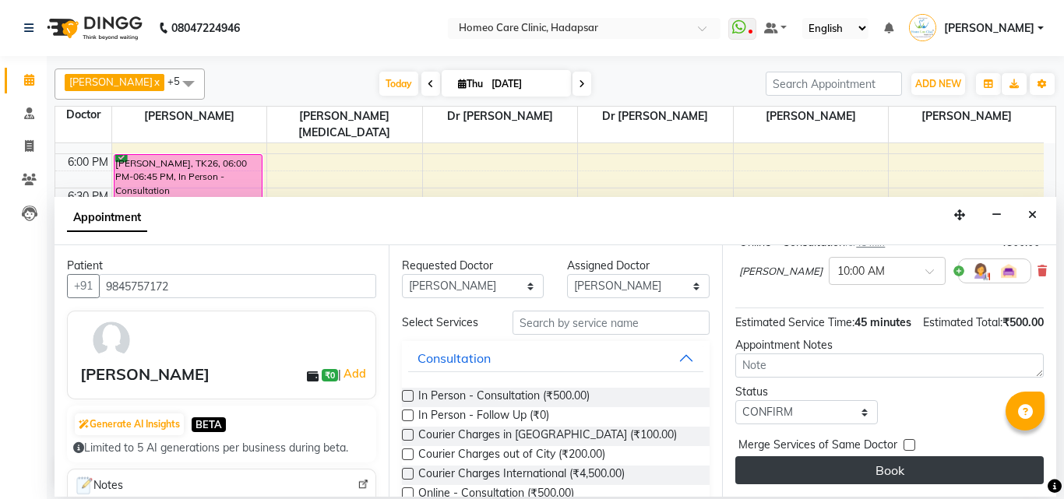
click at [900, 459] on button "Book" at bounding box center [889, 470] width 308 height 28
